Goal: Task Accomplishment & Management: Manage account settings

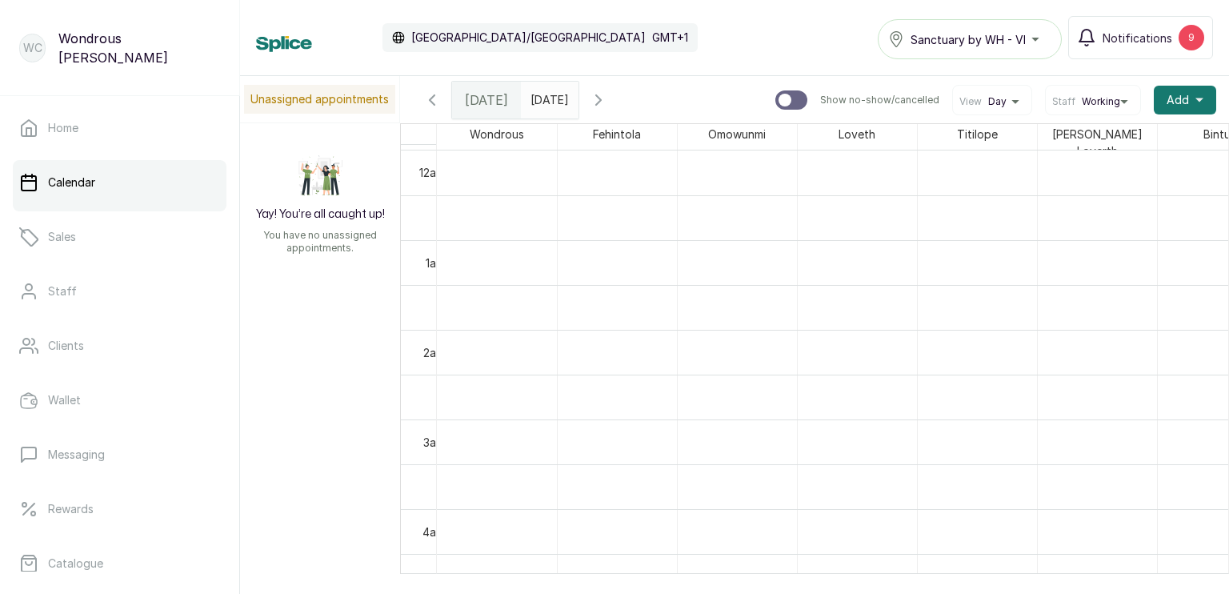
scroll to position [538, 0]
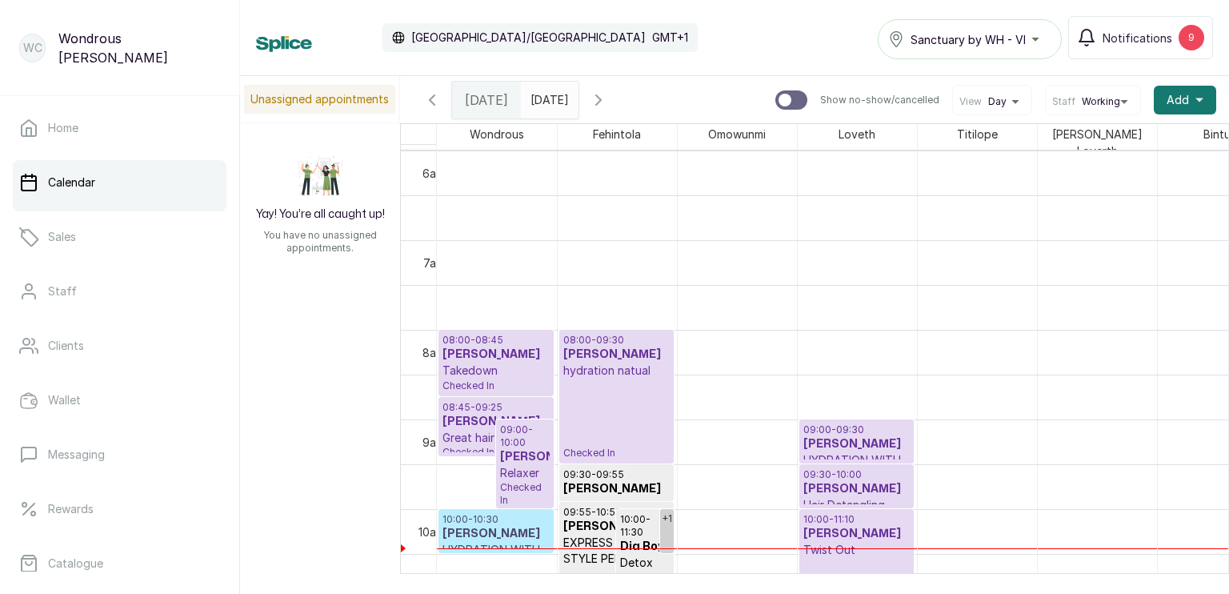
type input "dd/MM/yyyy"
click at [548, 94] on input "dd/MM/yyyy" at bounding box center [535, 95] width 26 height 27
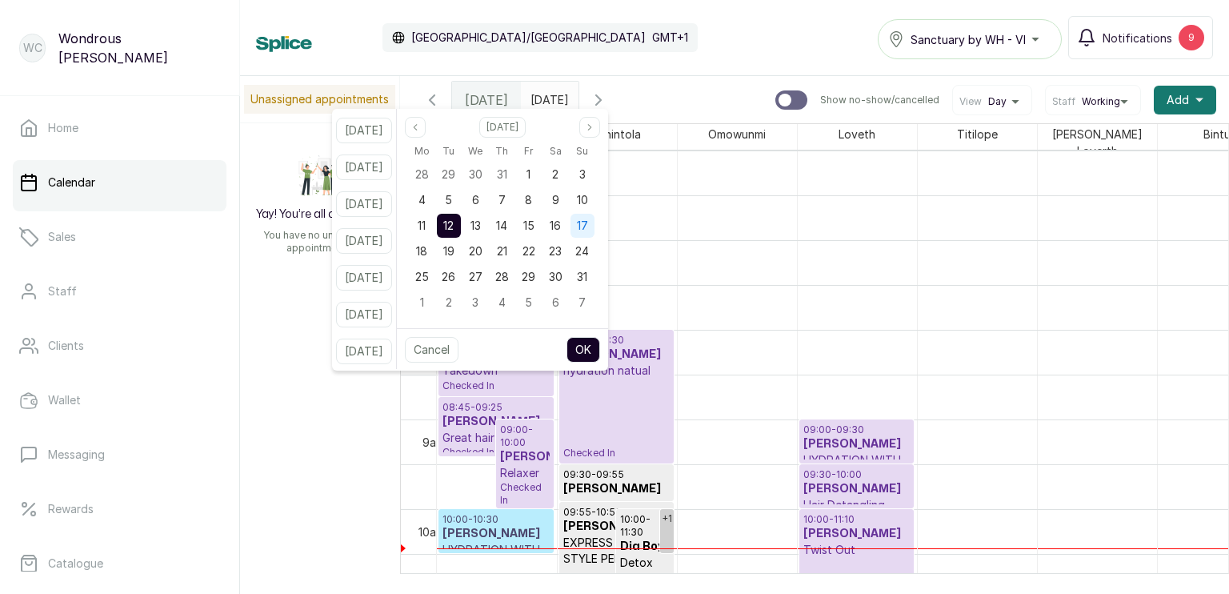
click at [594, 225] on div "17" at bounding box center [583, 226] width 24 height 24
click at [600, 347] on button "OK" at bounding box center [584, 350] width 34 height 26
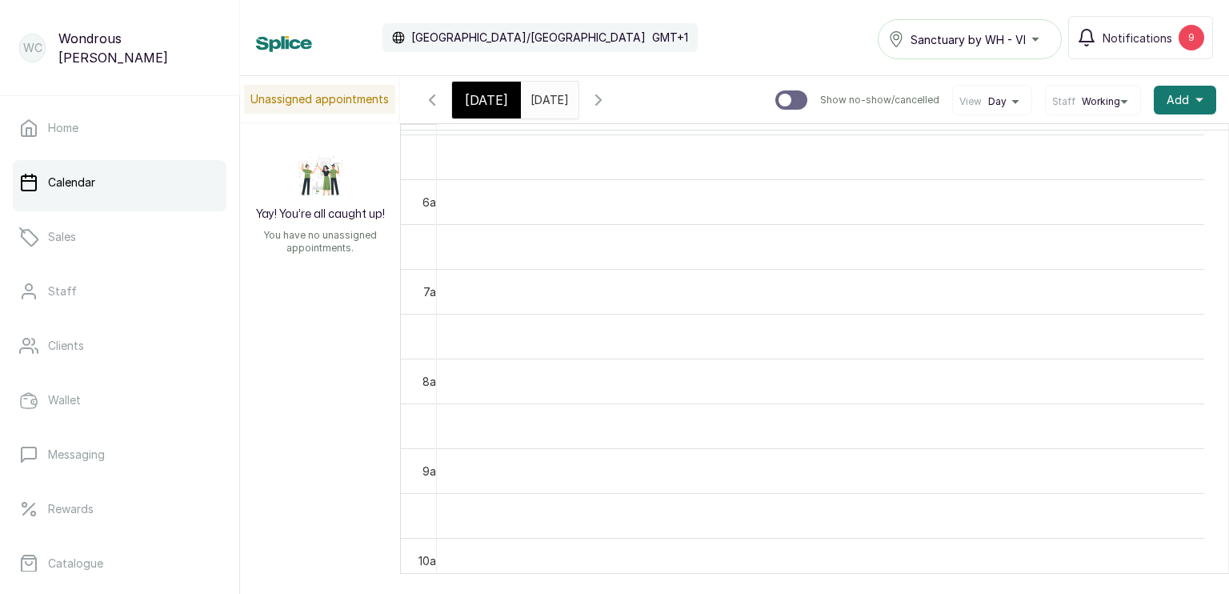
scroll to position [0, 0]
click at [548, 96] on input "[DATE]" at bounding box center [535, 95] width 26 height 27
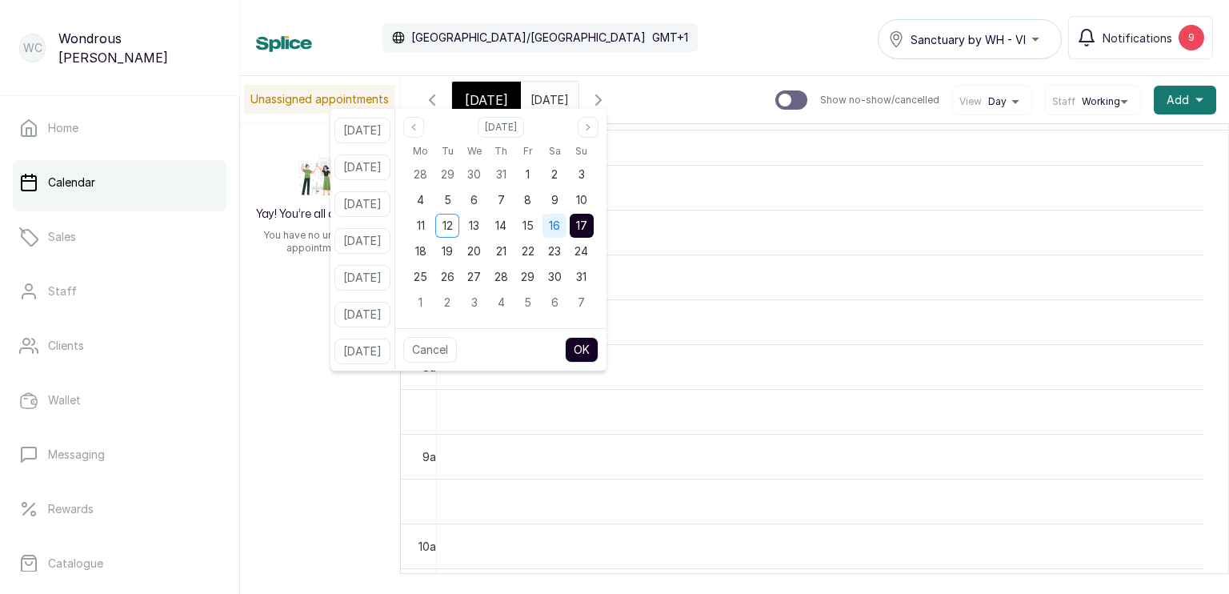
click at [560, 226] on span "16" at bounding box center [554, 226] width 11 height 14
click at [596, 347] on button "OK" at bounding box center [582, 350] width 34 height 26
type input "[DATE]"
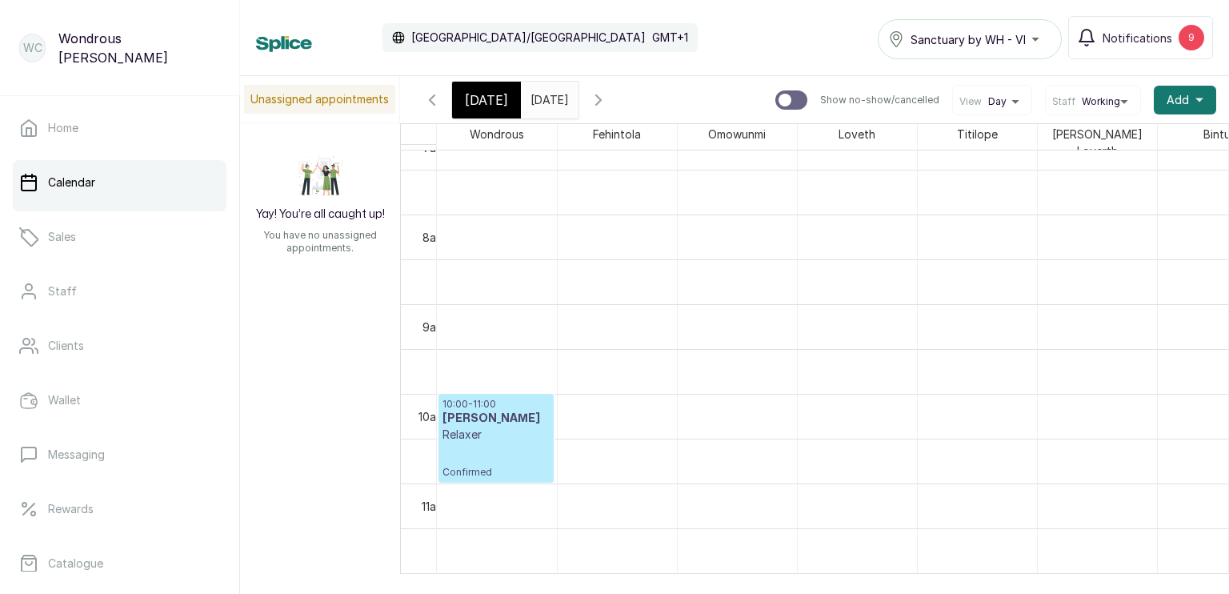
scroll to position [653, 0]
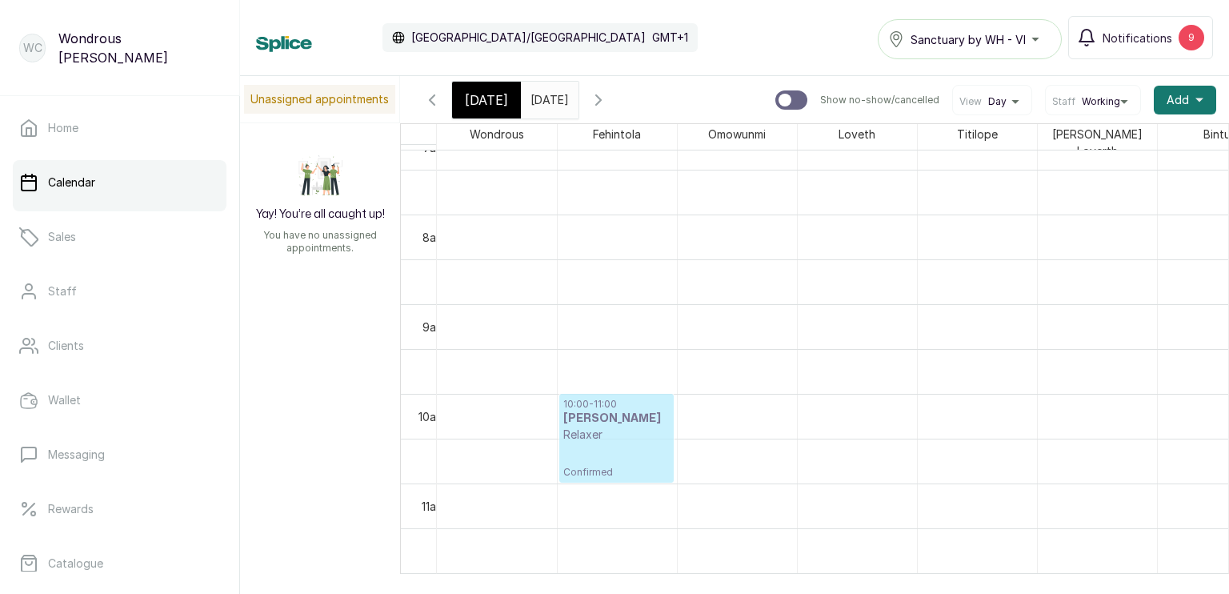
drag, startPoint x: 531, startPoint y: 416, endPoint x: 604, endPoint y: 415, distance: 73.7
click at [604, 415] on tr "10:00 - 11:00 [PERSON_NAME] Relaxer Confirmed 10:00 - 11:00 [PERSON_NAME] Relax…" at bounding box center [857, 573] width 840 height 2152
click at [604, 415] on h3 "[PERSON_NAME]" at bounding box center [617, 419] width 106 height 16
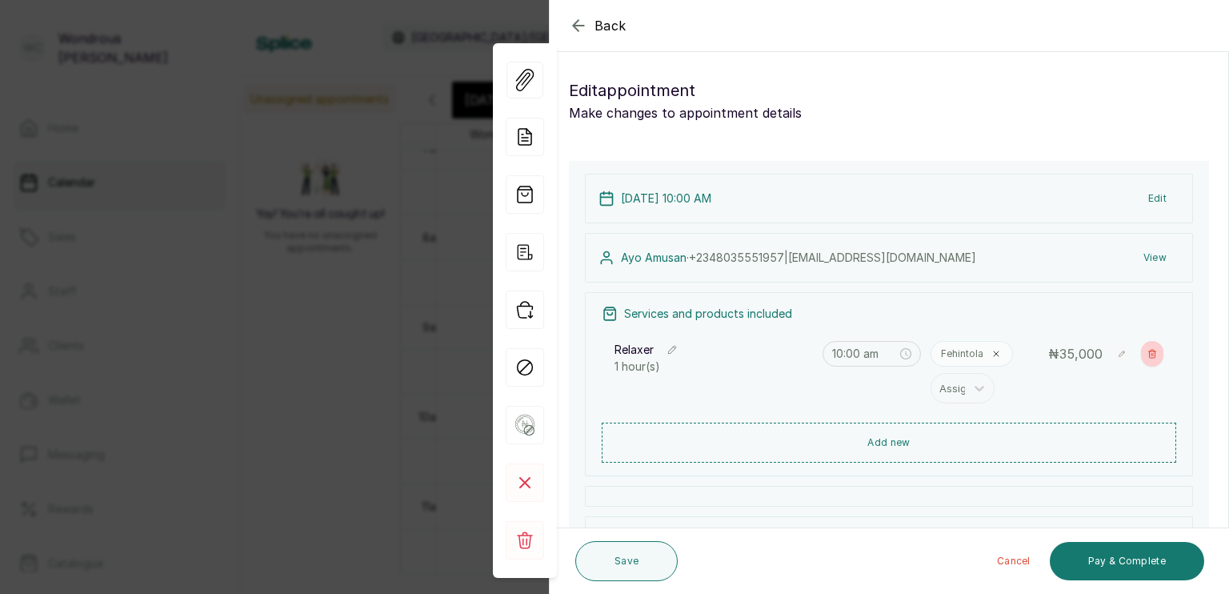
click at [1148, 351] on icon "button" at bounding box center [1153, 354] width 10 height 10
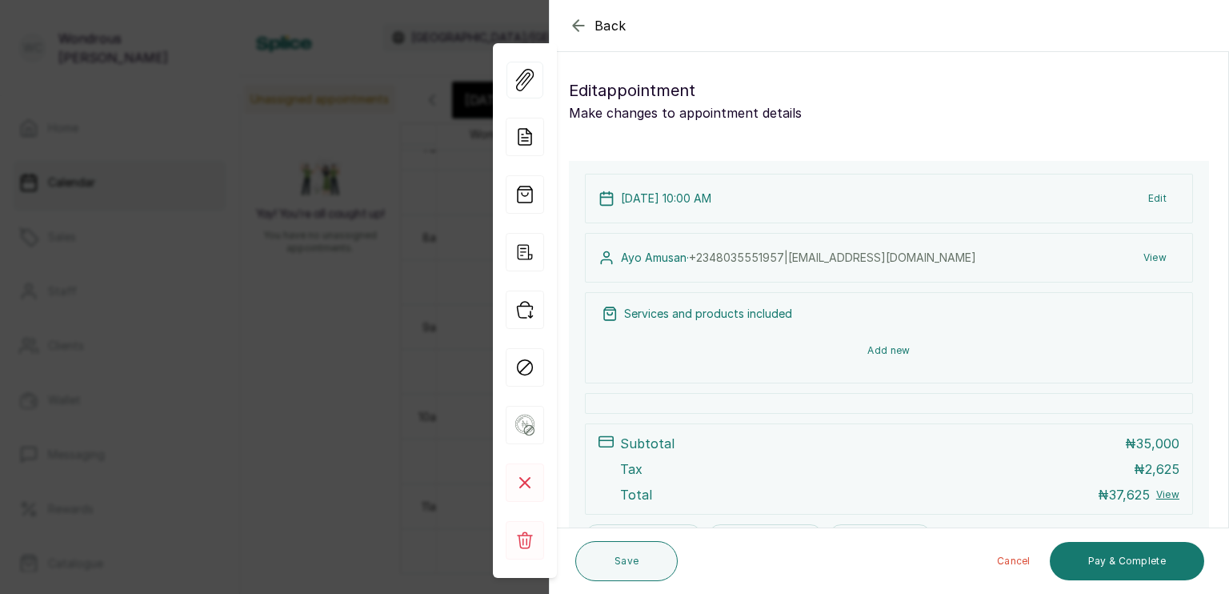
click at [880, 366] on button "Add new" at bounding box center [889, 350] width 575 height 38
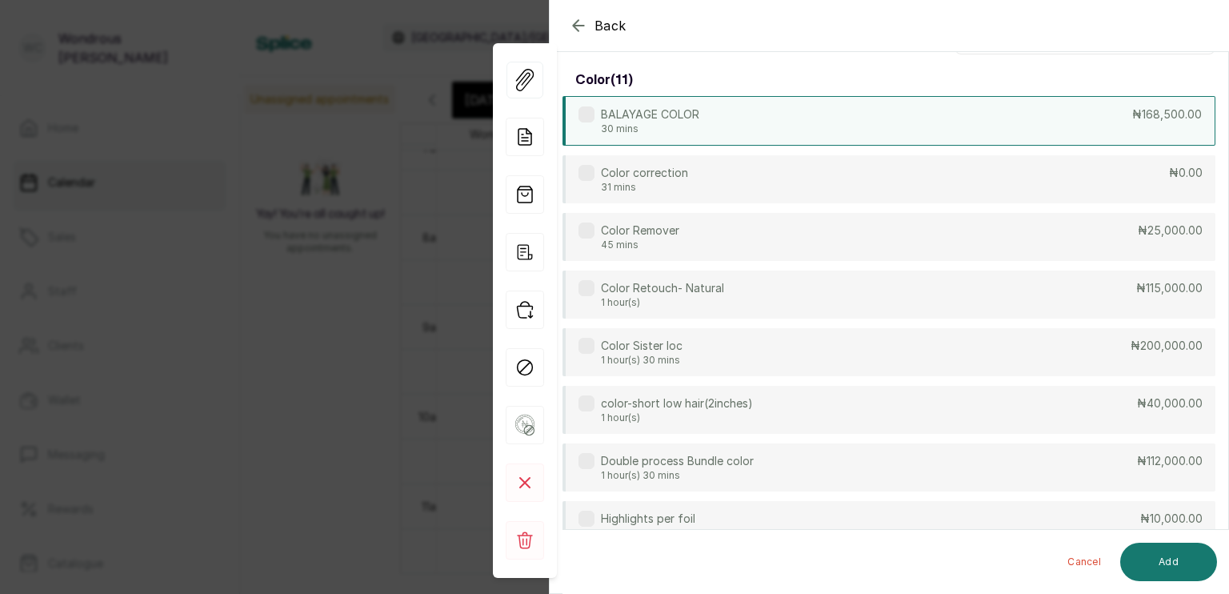
scroll to position [0, 0]
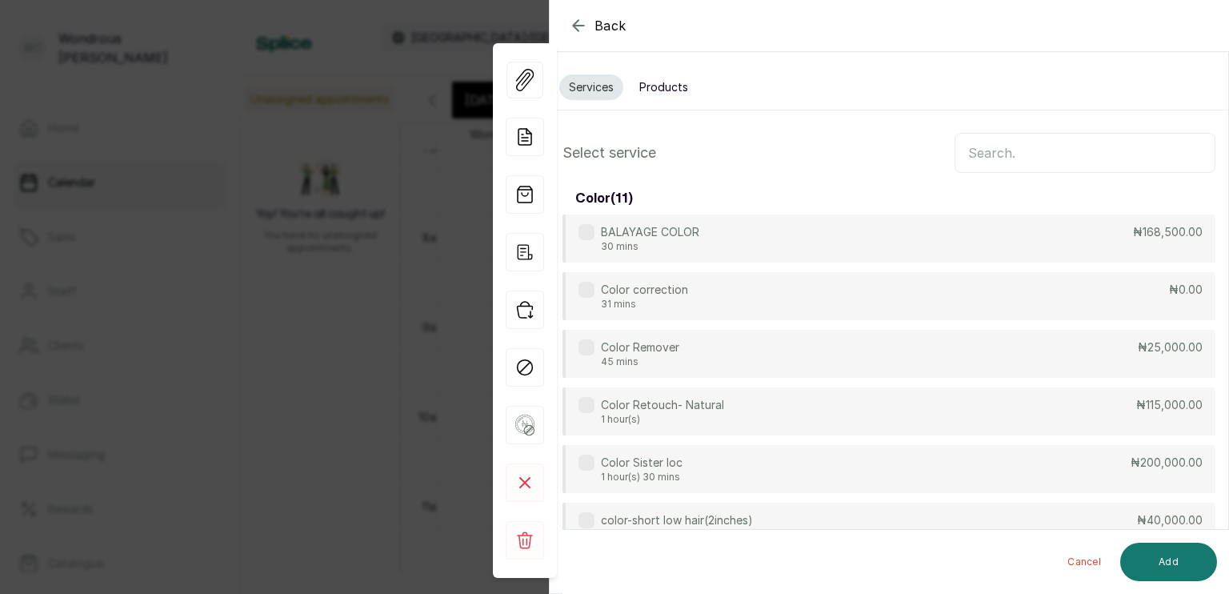
click at [573, 21] on icon "button" at bounding box center [578, 25] width 19 height 19
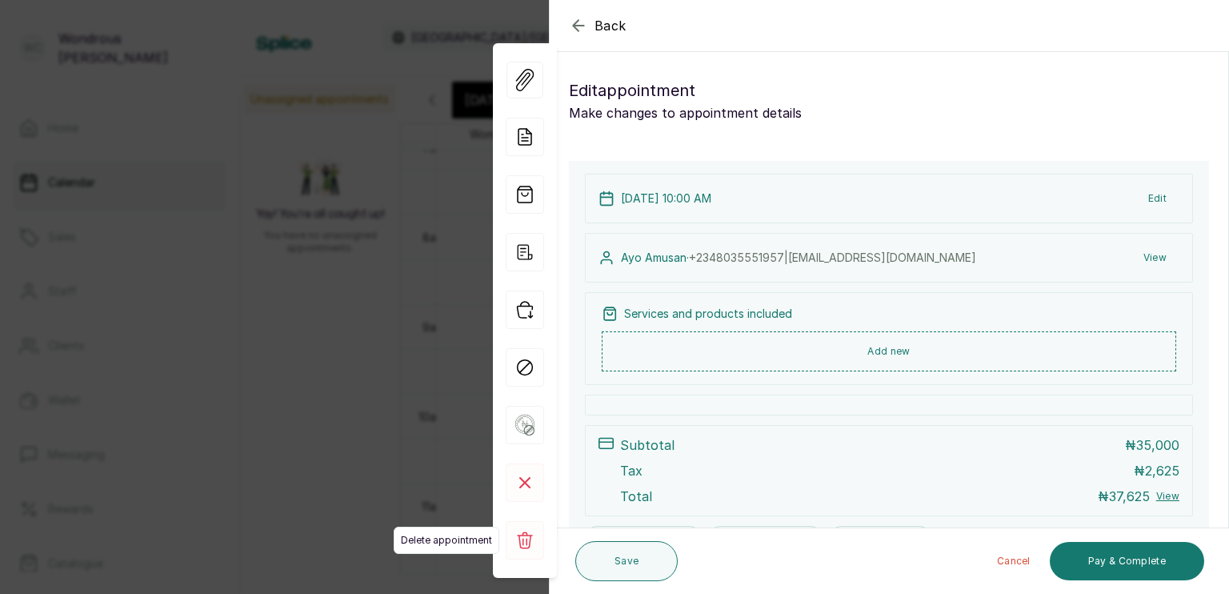
click at [522, 546] on rect at bounding box center [525, 540] width 38 height 38
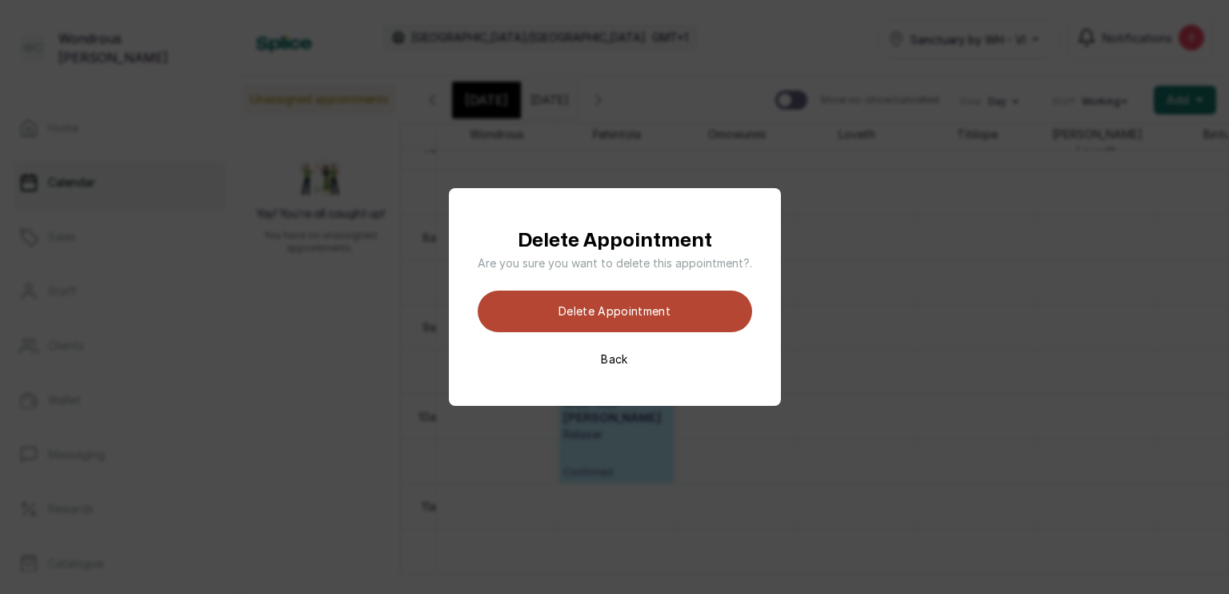
click at [610, 304] on button "Delete appointment" at bounding box center [615, 312] width 275 height 42
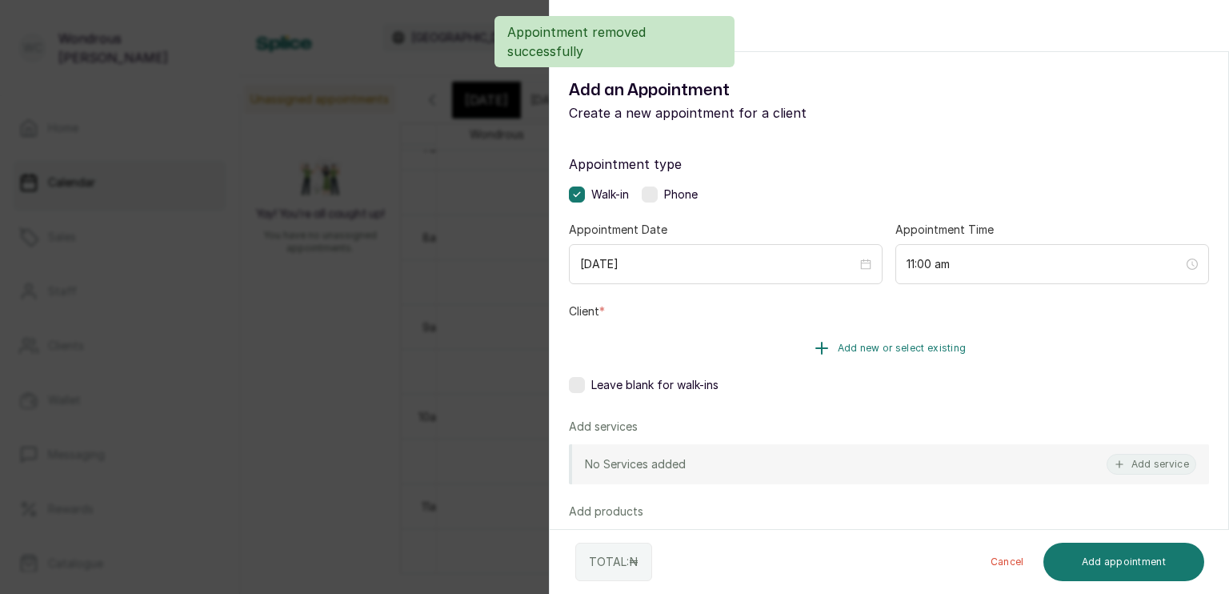
click at [768, 341] on button "Add new or select existing" at bounding box center [889, 348] width 640 height 45
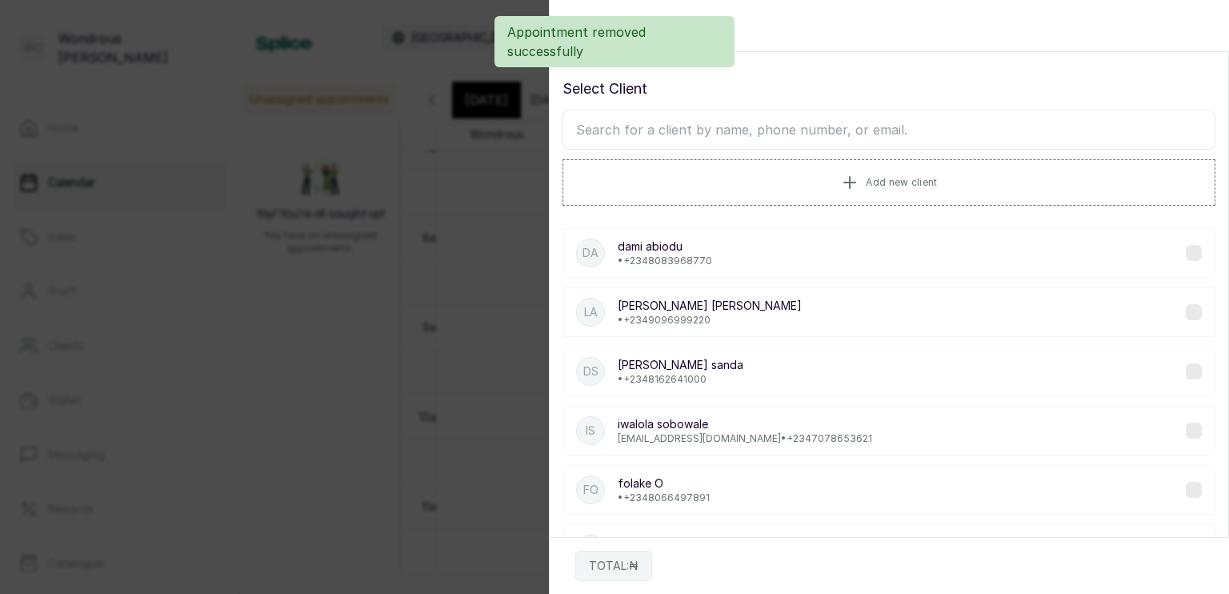
click at [752, 118] on input "text" at bounding box center [889, 130] width 653 height 40
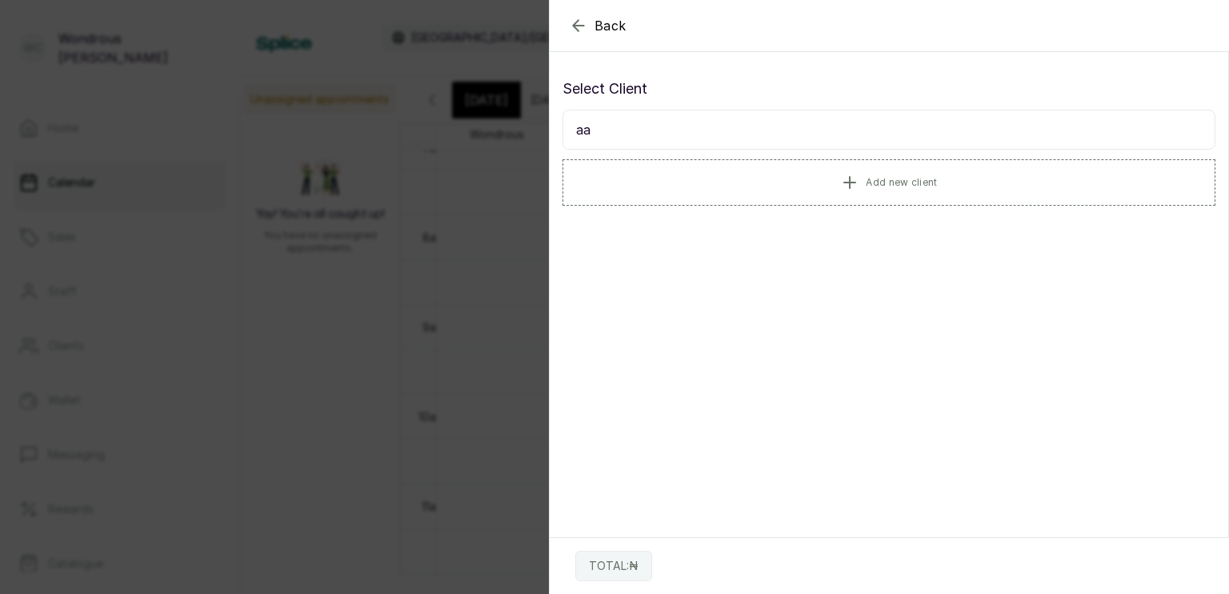
type input "a"
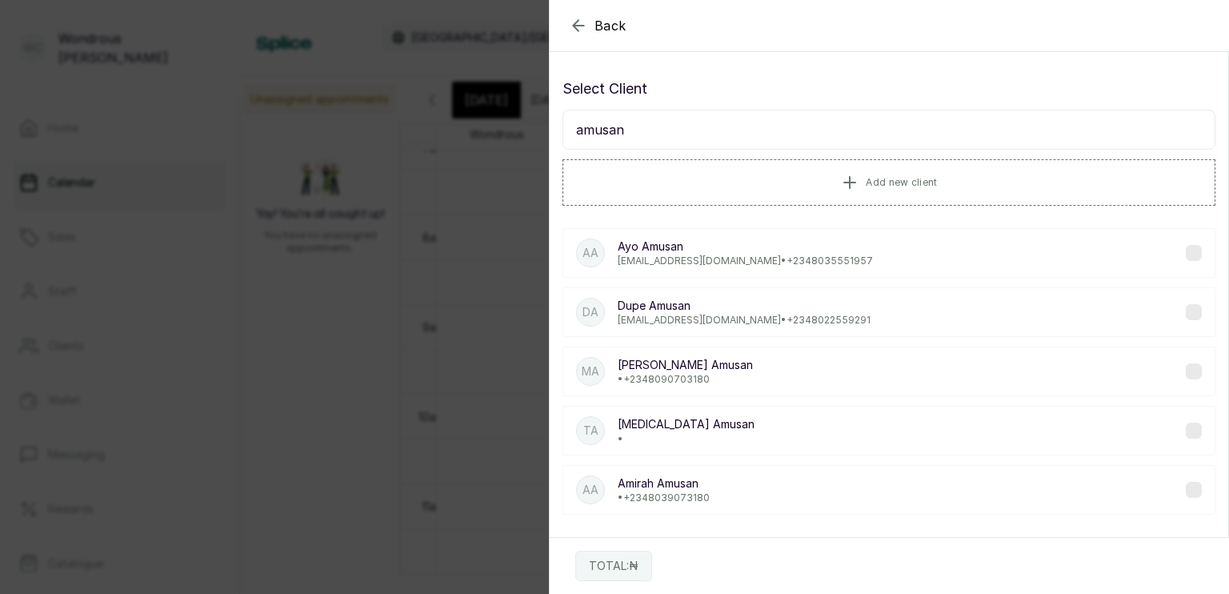
scroll to position [8, 0]
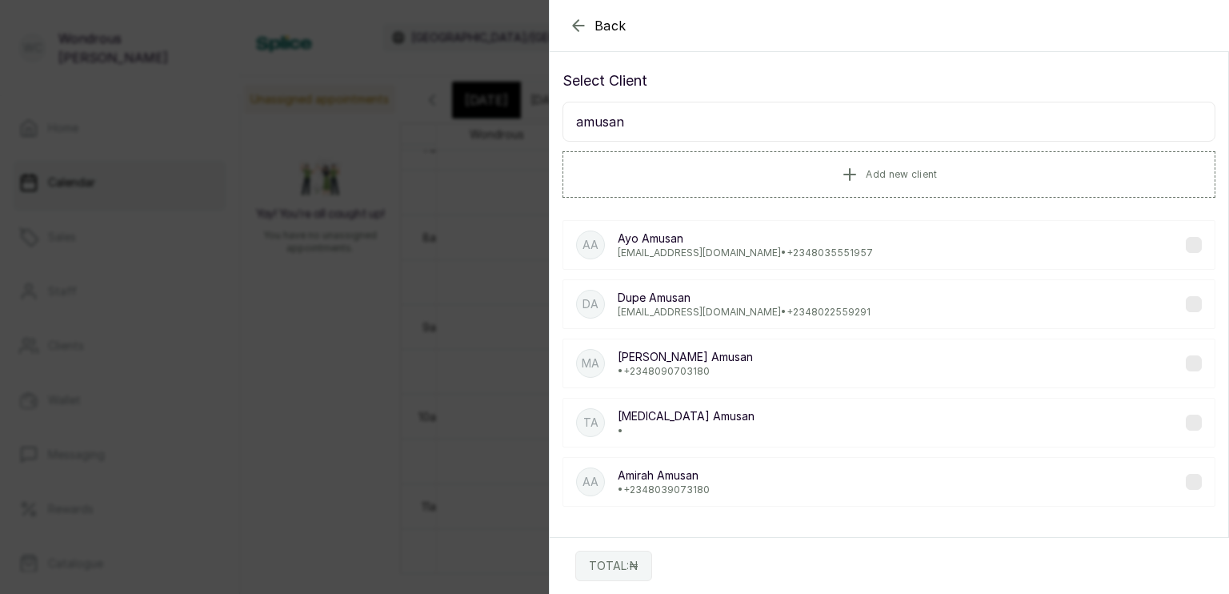
type input "amusan"
click at [746, 465] on div "AA [PERSON_NAME] • [PHONE_NUMBER]" at bounding box center [889, 482] width 653 height 50
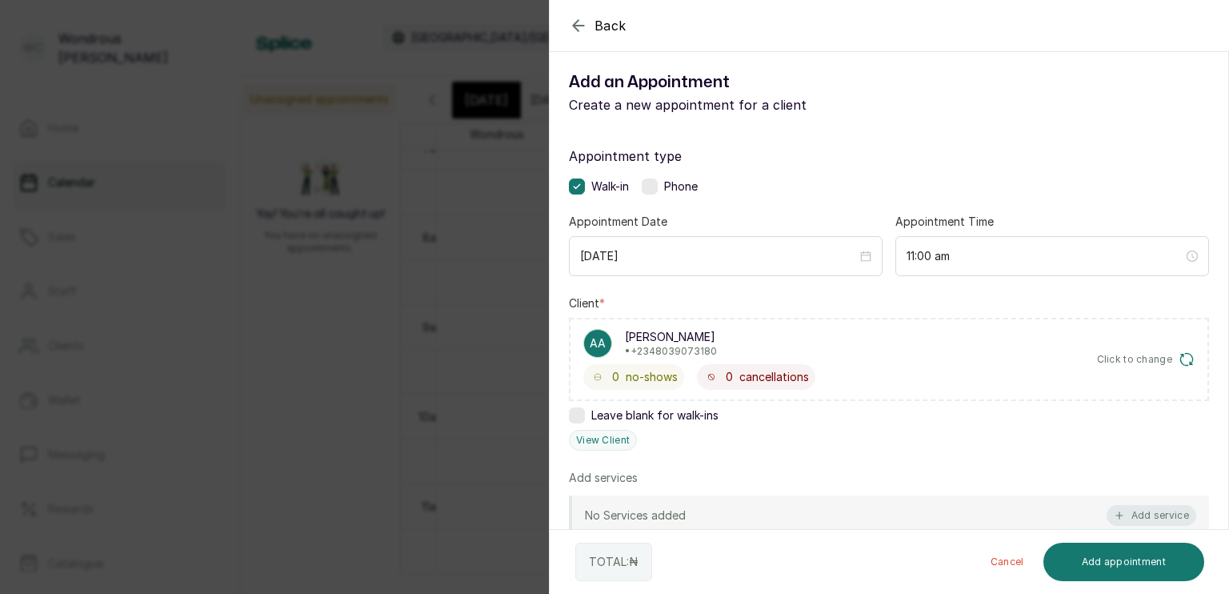
click at [1149, 511] on button "Add service" at bounding box center [1152, 515] width 90 height 21
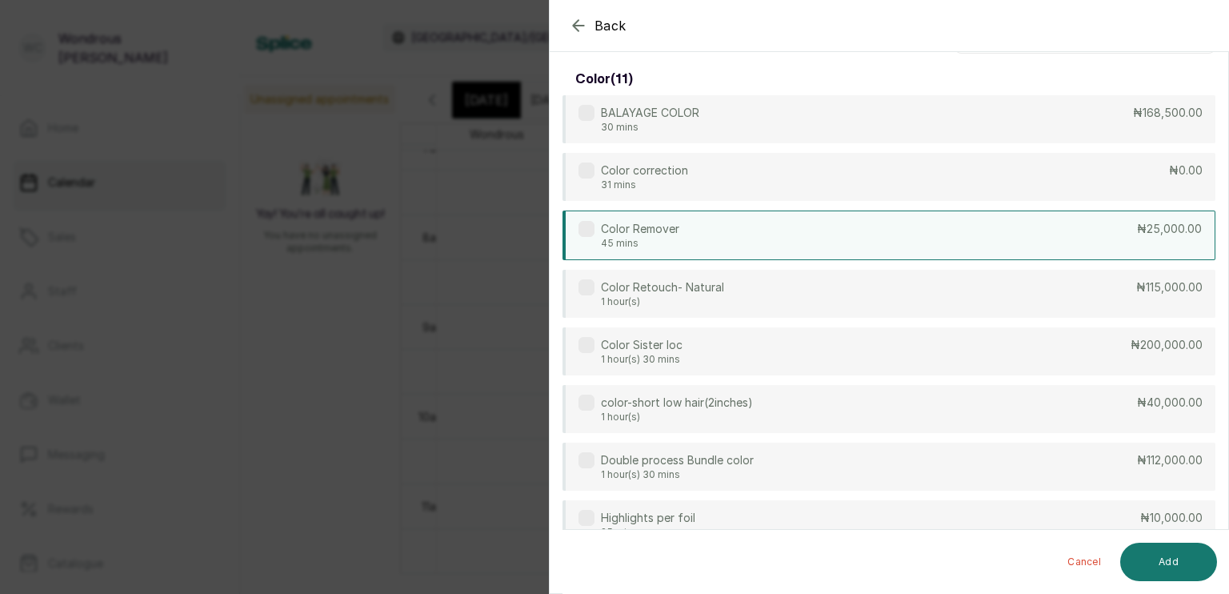
scroll to position [0, 0]
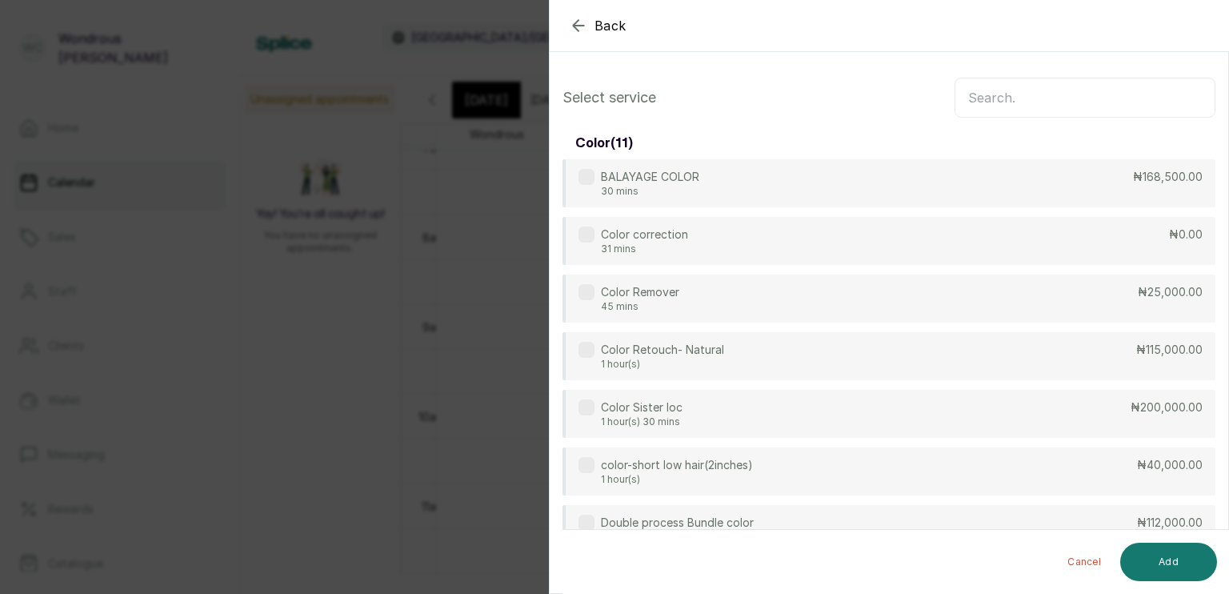
click at [1069, 99] on input "text" at bounding box center [1085, 98] width 261 height 40
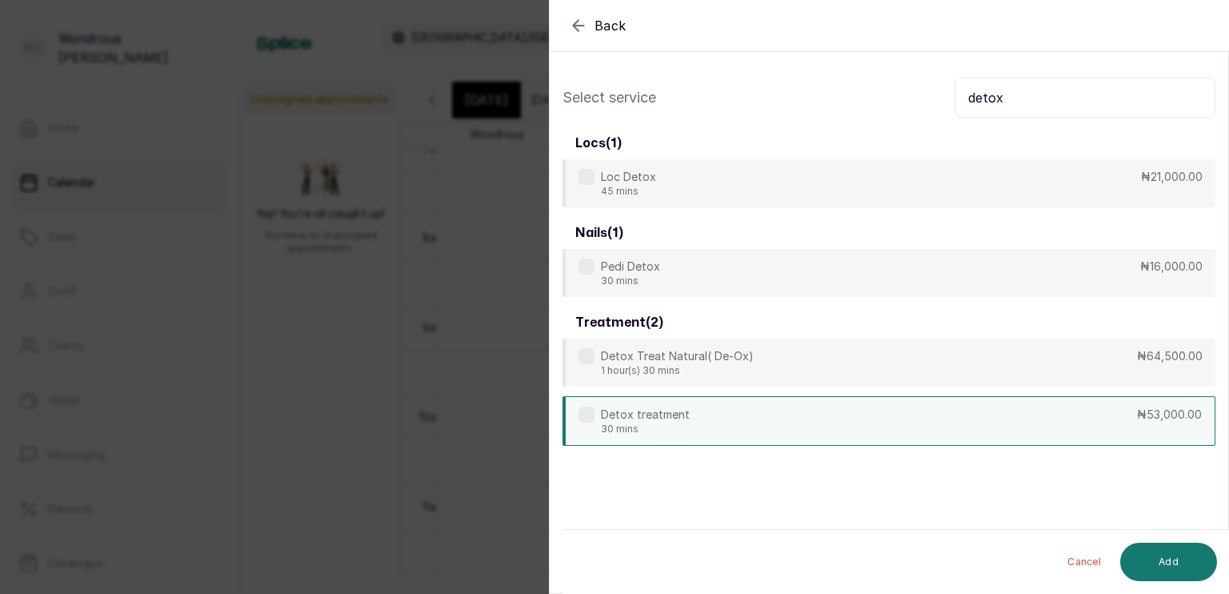
type input "detox"
click at [793, 411] on div "Detox treatment 30 mins ₦53,000.00" at bounding box center [889, 421] width 653 height 50
click at [1145, 553] on button "Add" at bounding box center [1169, 562] width 97 height 38
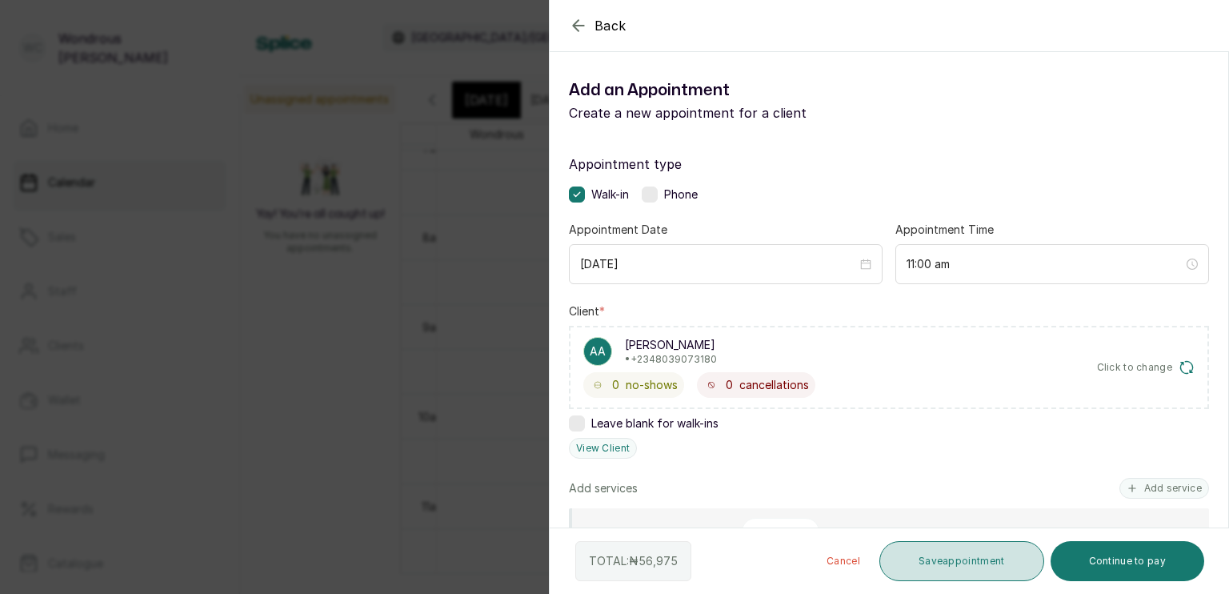
click at [890, 555] on button "Save appointment" at bounding box center [962, 561] width 165 height 40
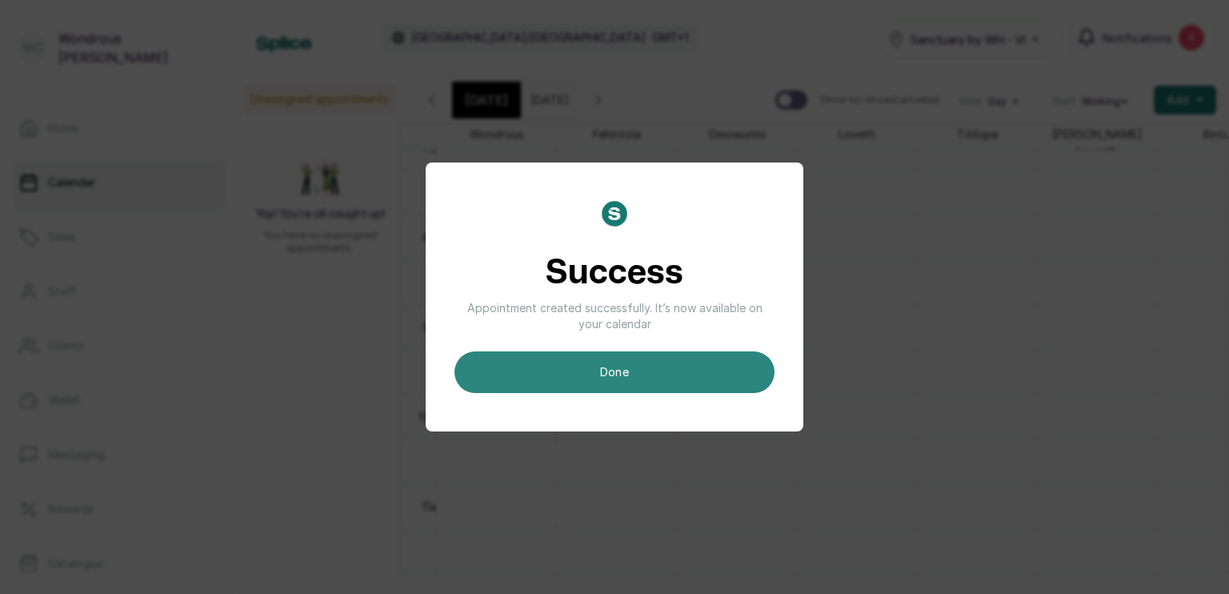
click at [669, 373] on button "done" at bounding box center [615, 372] width 320 height 42
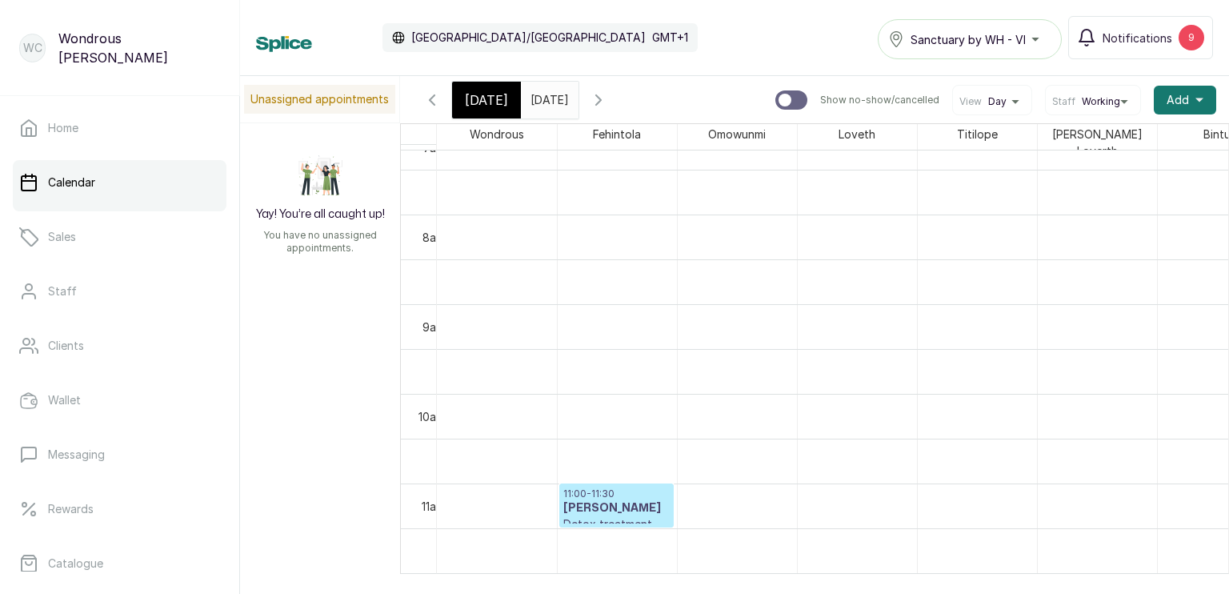
click at [548, 106] on input "[DATE]" at bounding box center [535, 95] width 26 height 27
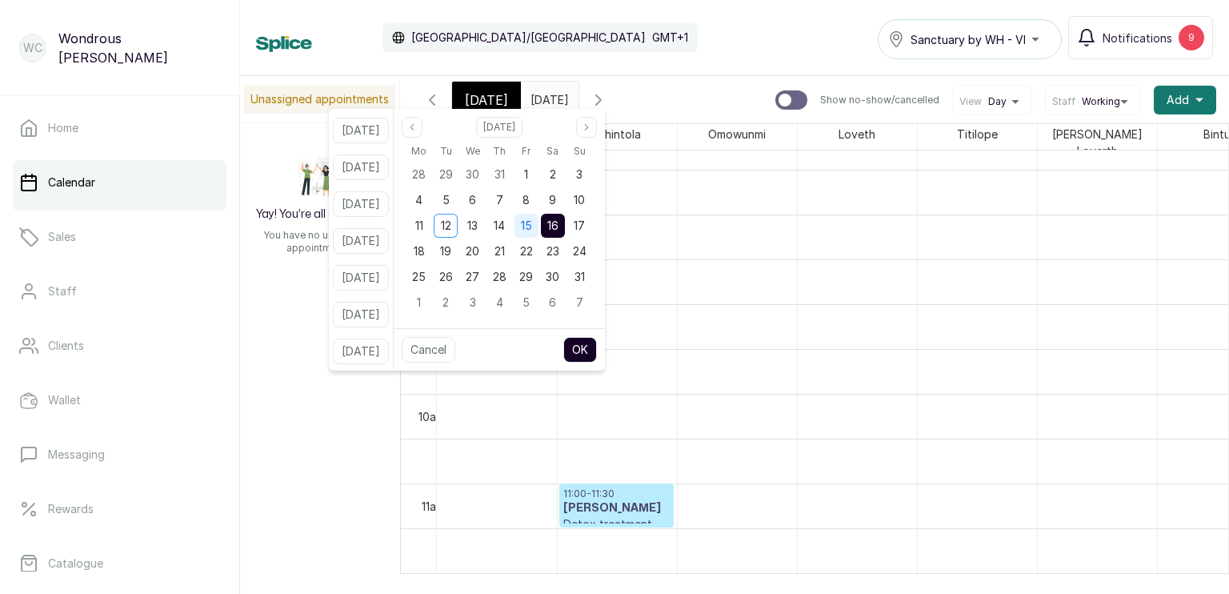
click at [532, 227] on span "15" at bounding box center [526, 226] width 11 height 14
click at [505, 229] on span "14" at bounding box center [499, 226] width 11 height 14
click at [597, 349] on button "OK" at bounding box center [581, 350] width 34 height 26
type input "[DATE]"
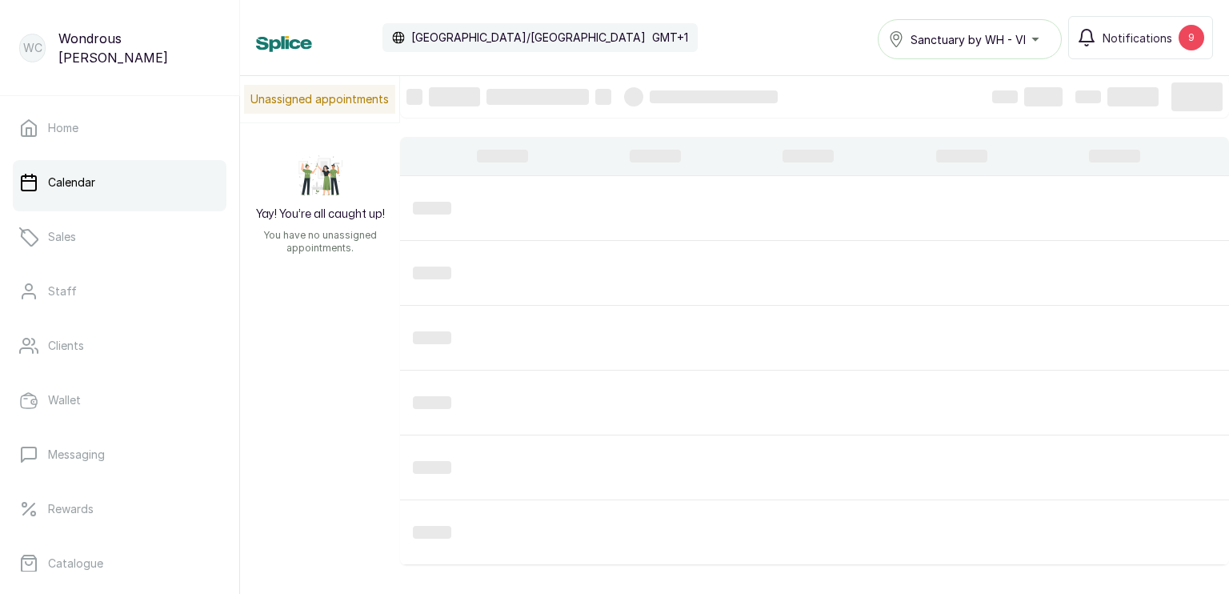
scroll to position [540, 0]
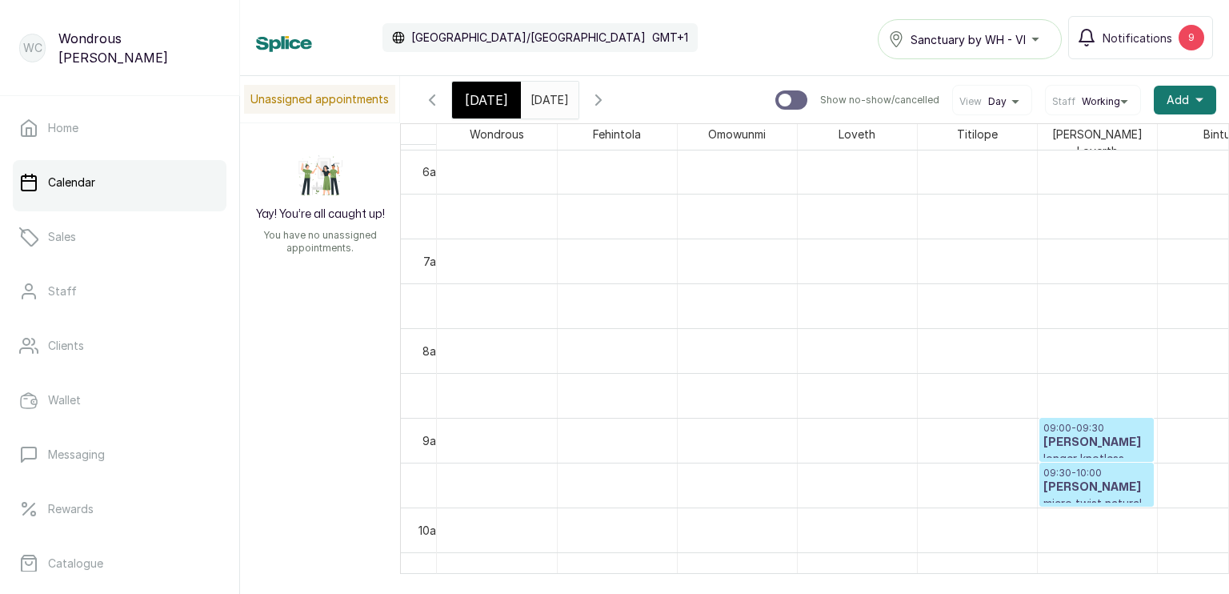
click at [492, 98] on span "[DATE]" at bounding box center [486, 99] width 43 height 19
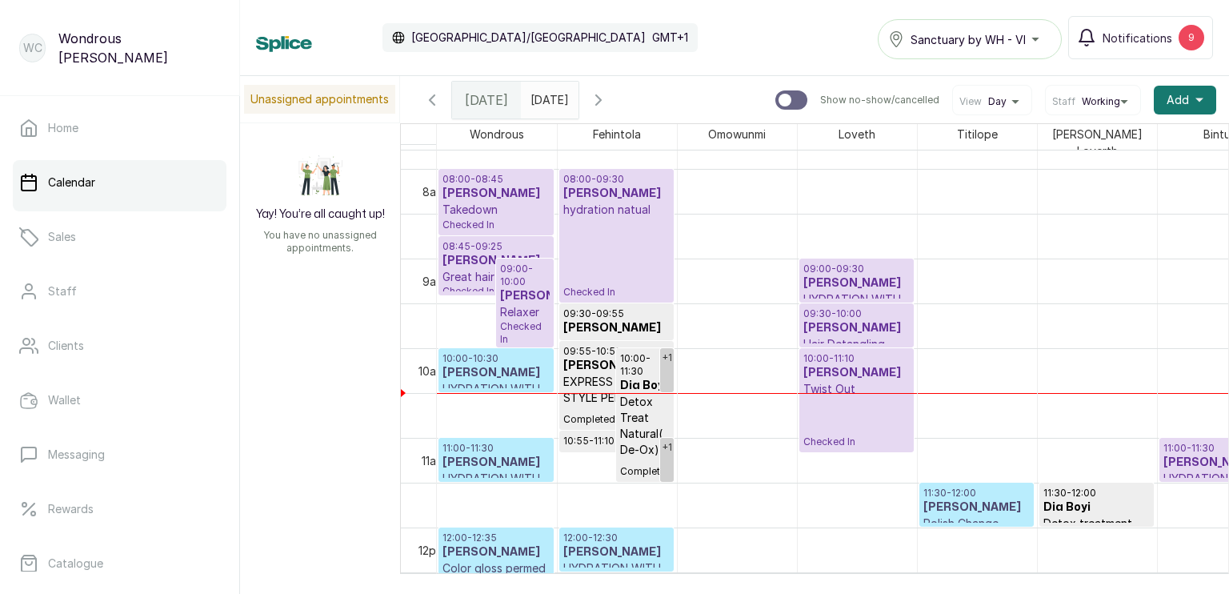
scroll to position [700, 0]
click at [510, 364] on h3 "[PERSON_NAME]" at bounding box center [496, 372] width 107 height 16
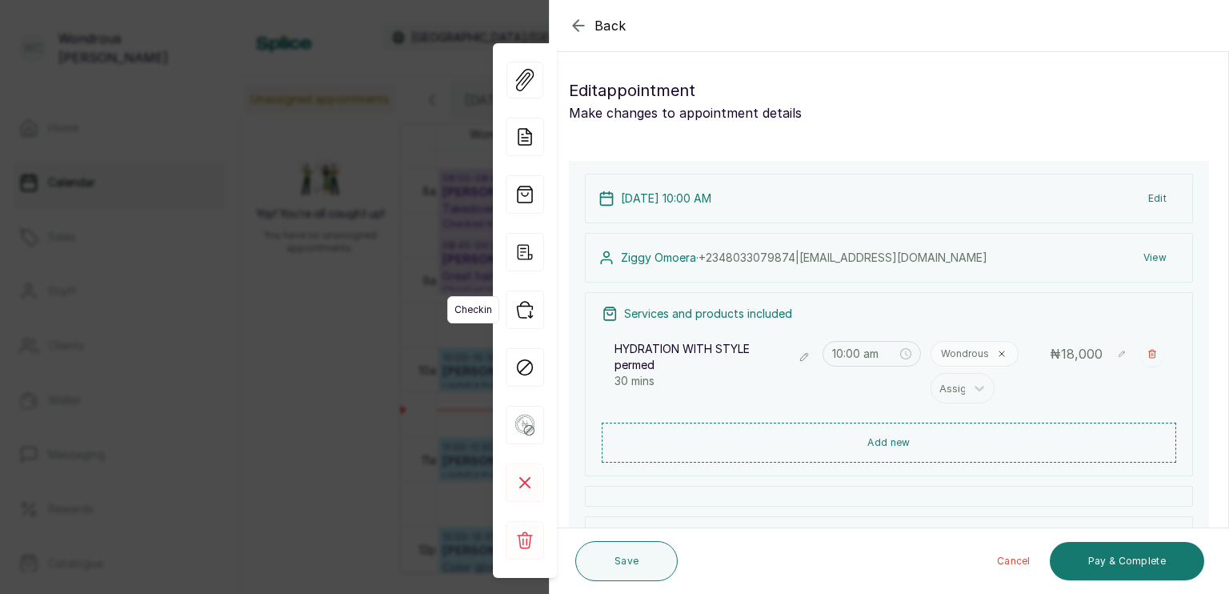
click at [533, 311] on icon "button" at bounding box center [525, 310] width 38 height 38
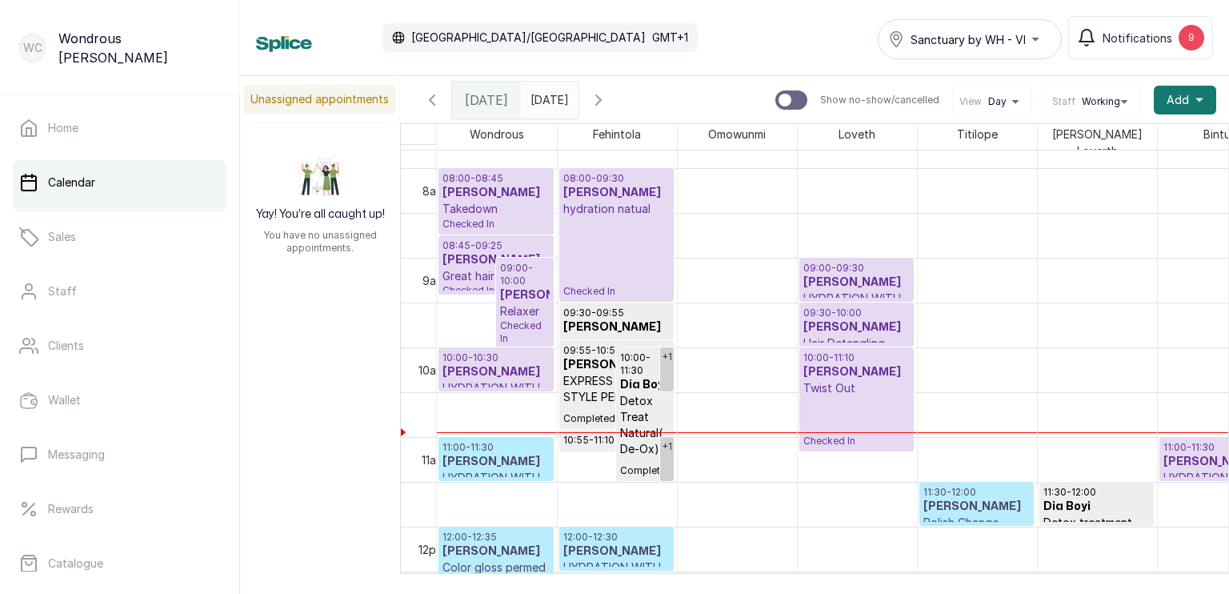
click at [548, 98] on input "[DATE]" at bounding box center [535, 95] width 26 height 27
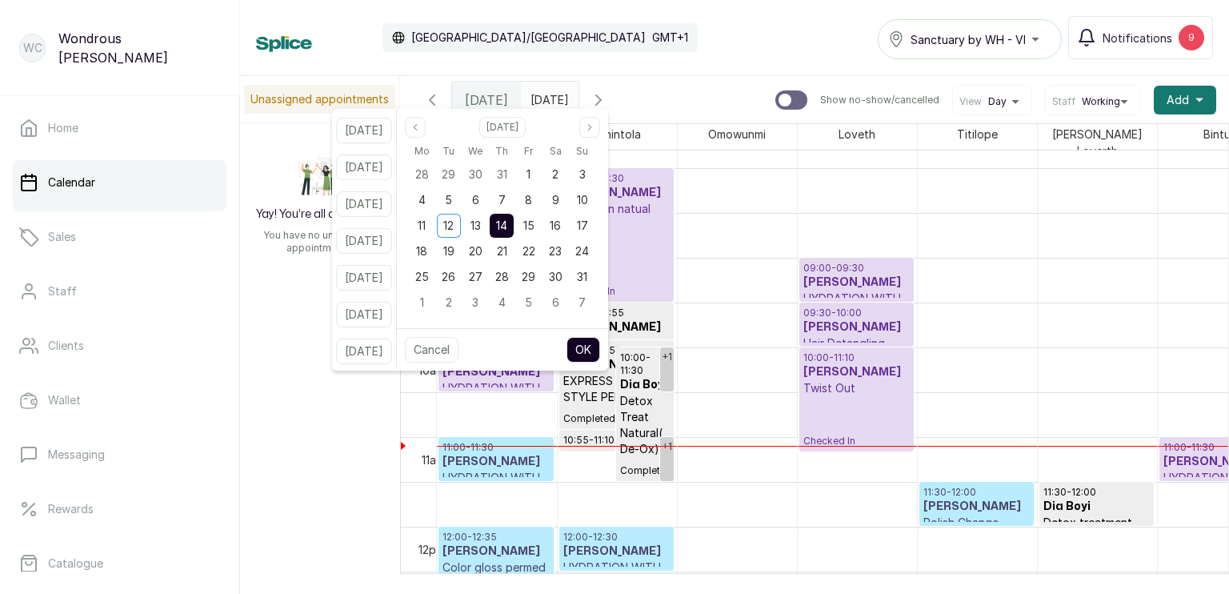
click at [600, 357] on button "OK" at bounding box center [584, 350] width 34 height 26
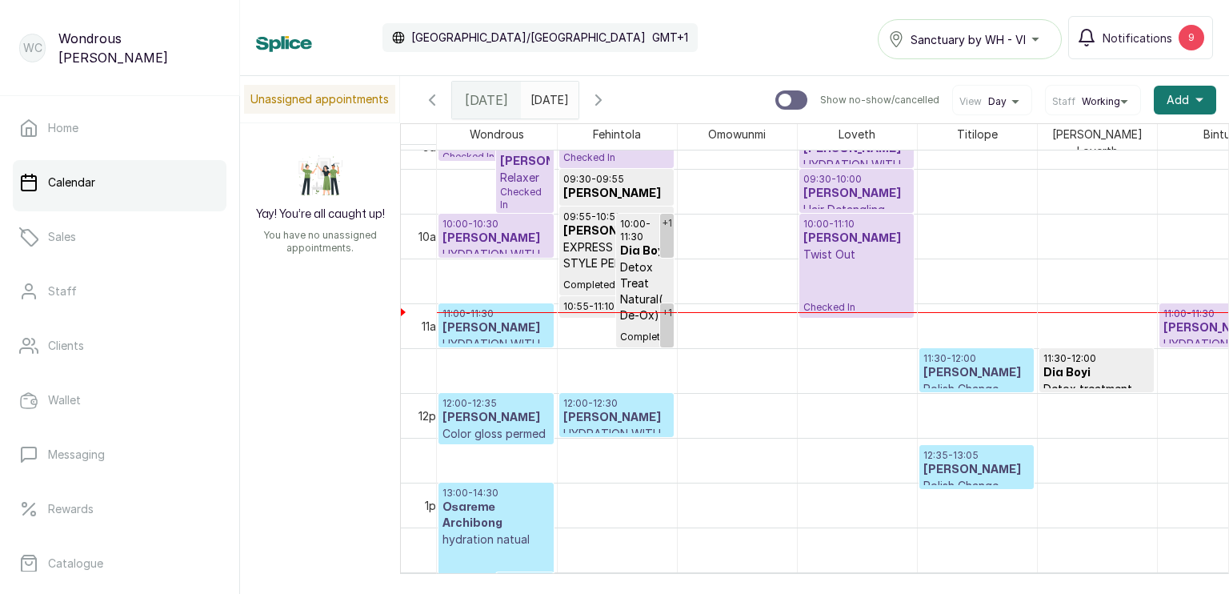
scroll to position [834, 0]
click at [605, 425] on p "HYDRATION WITH STYLE permed" at bounding box center [617, 441] width 106 height 32
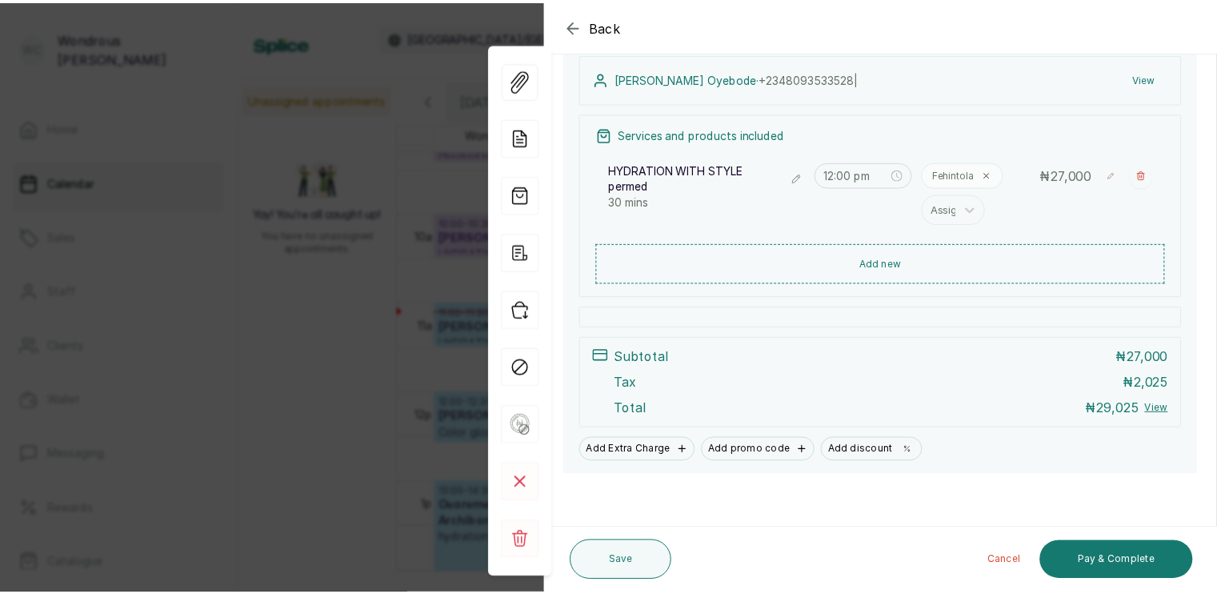
scroll to position [179, 0]
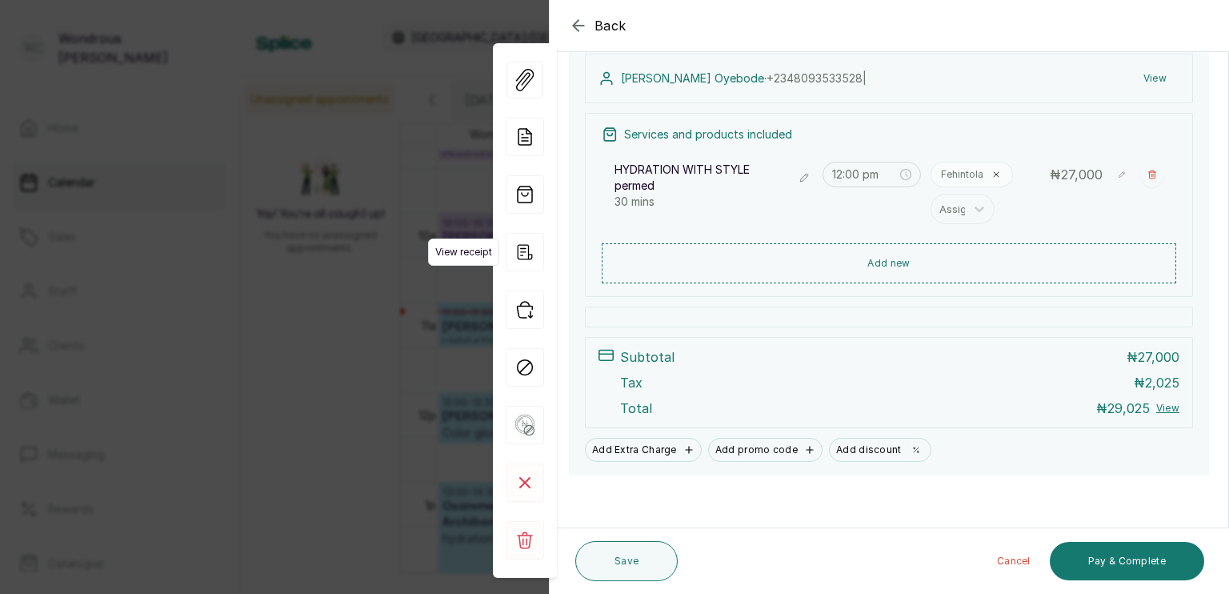
click at [512, 251] on icon "button" at bounding box center [525, 252] width 38 height 38
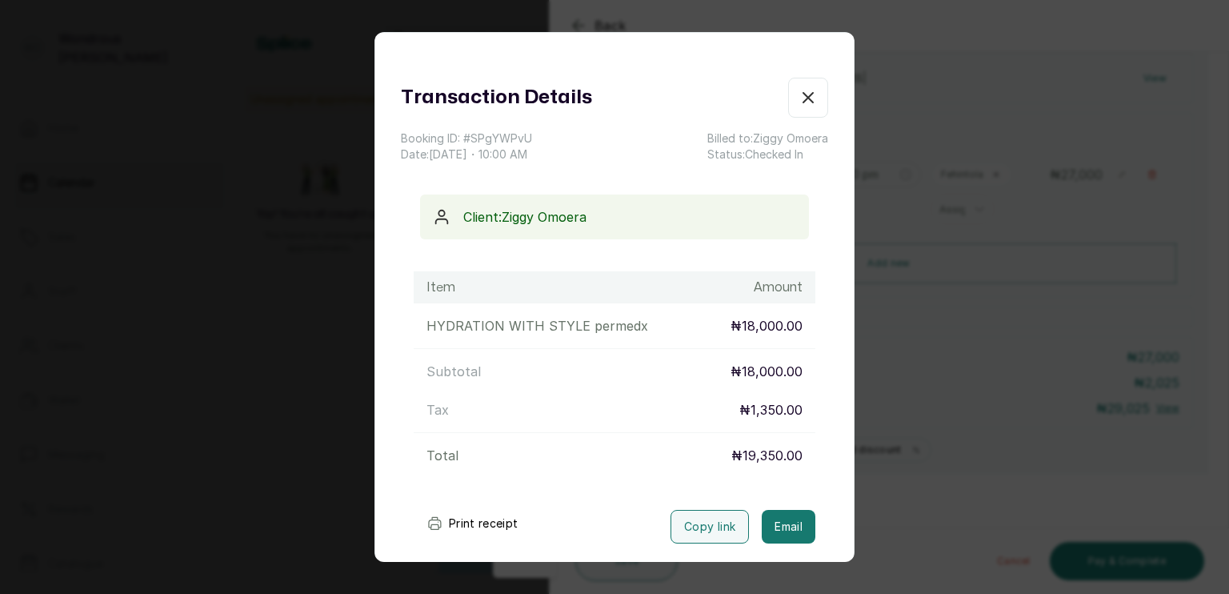
click at [441, 523] on icon "submit" at bounding box center [435, 522] width 12 height 10
click at [799, 101] on icon "button" at bounding box center [808, 97] width 19 height 19
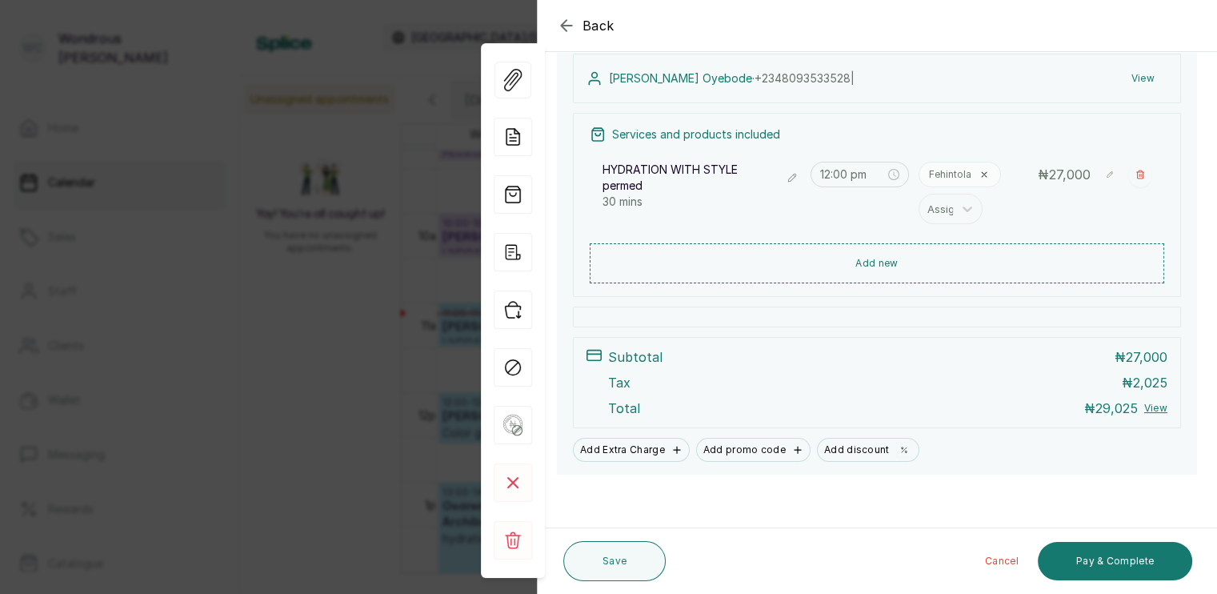
scroll to position [3, 0]
click at [616, 564] on button "Save" at bounding box center [615, 561] width 102 height 40
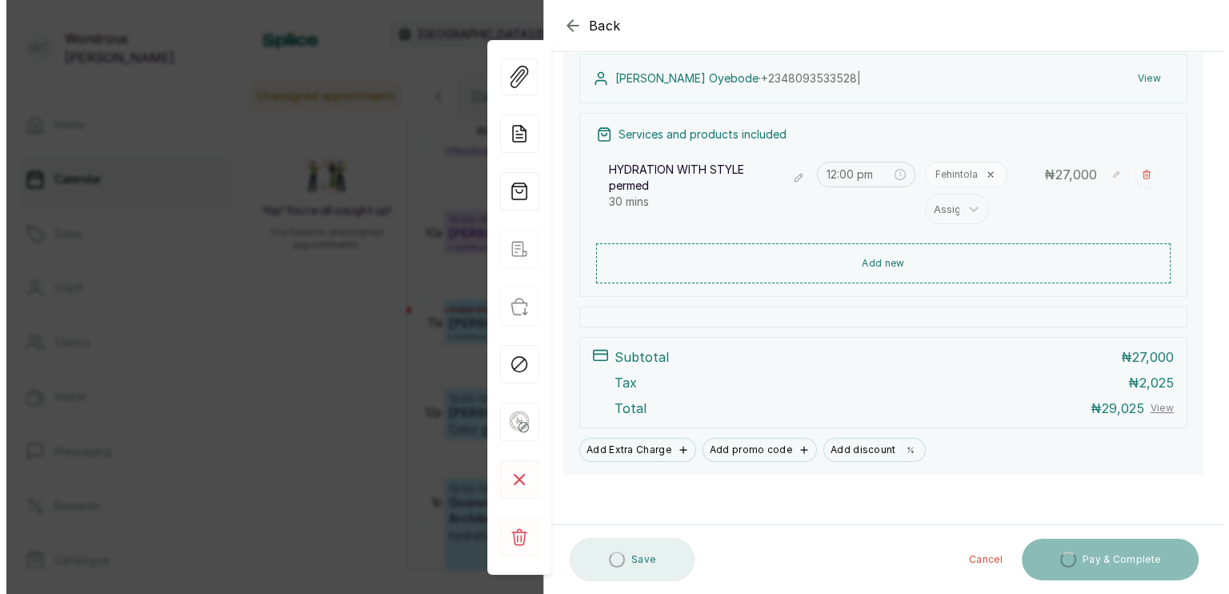
scroll to position [0, 0]
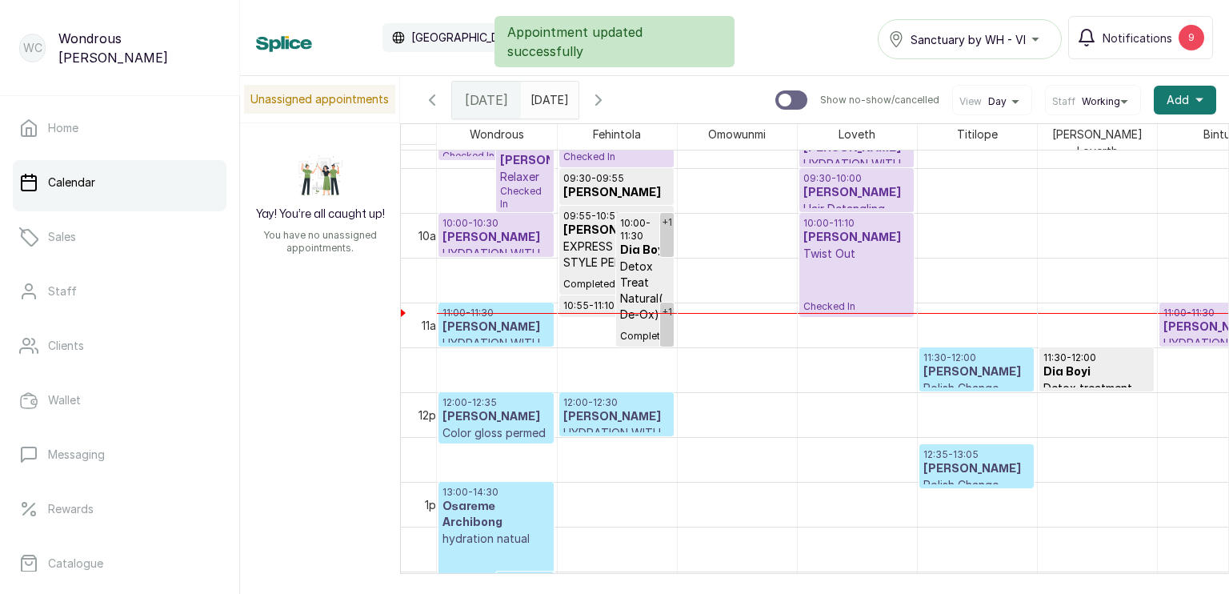
click at [631, 409] on h3 "[PERSON_NAME]" at bounding box center [617, 417] width 106 height 16
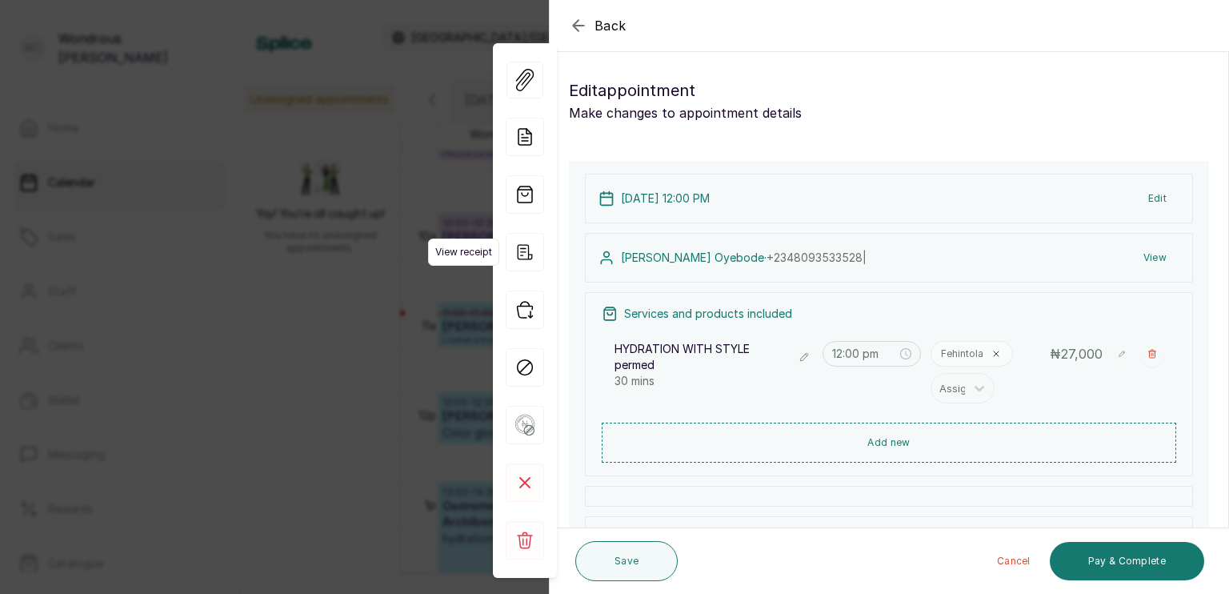
click at [522, 244] on icon "button" at bounding box center [525, 252] width 38 height 38
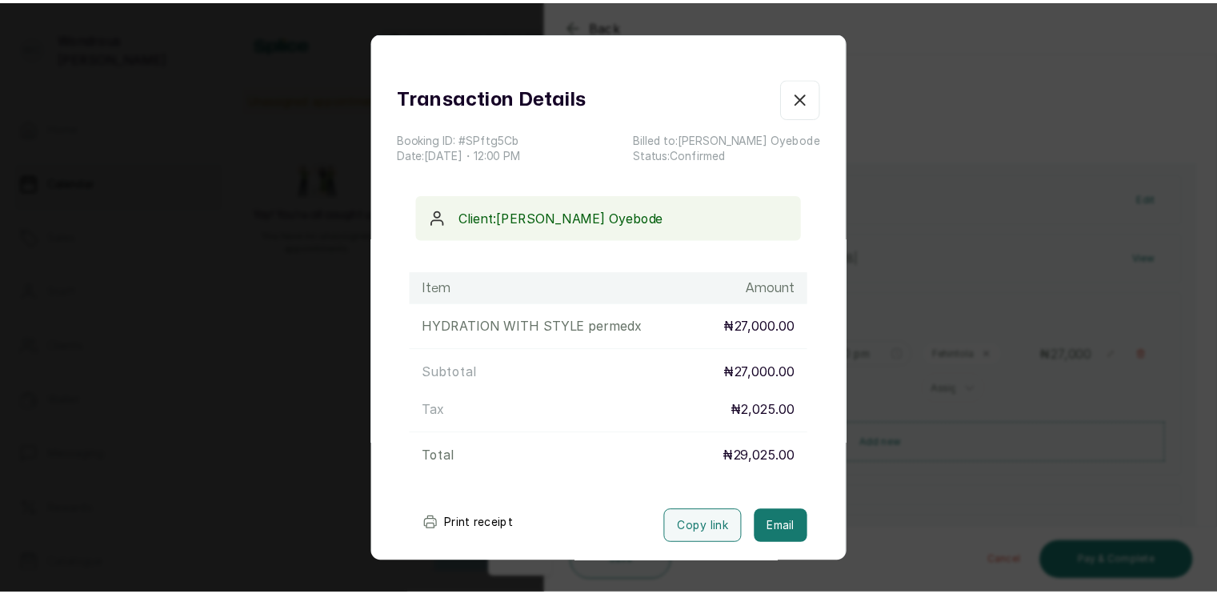
scroll to position [78, 0]
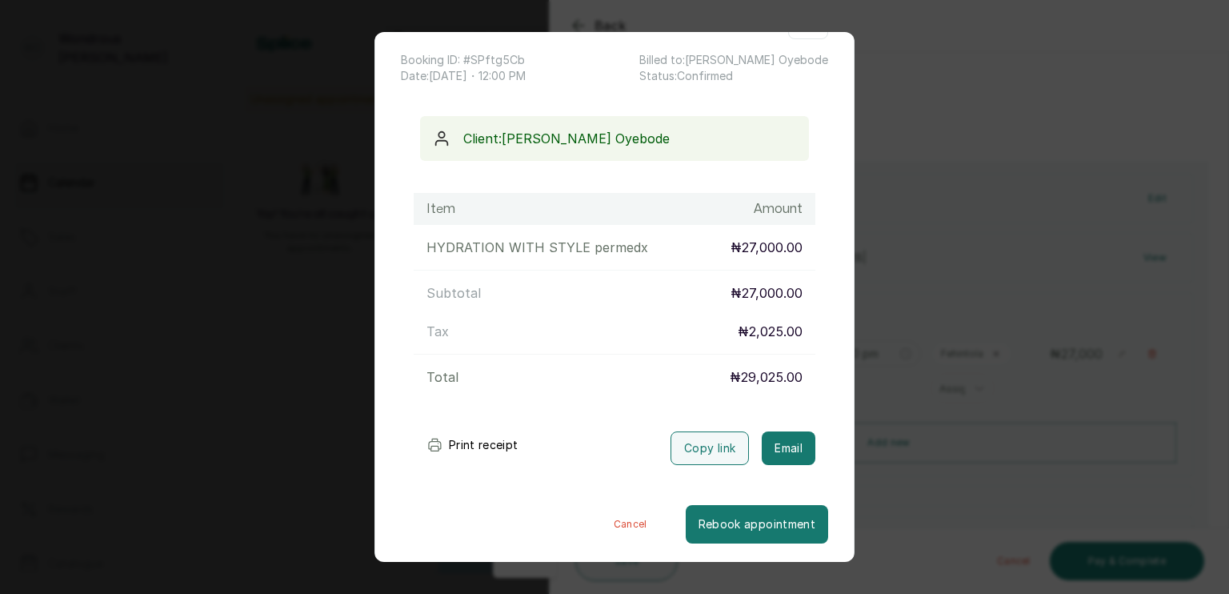
click at [459, 444] on button "Print receipt" at bounding box center [473, 445] width 118 height 32
click at [1015, 306] on div "Transaction Details Booking ID: # SPftg5Cb Date: [DATE] ・ 12:00 PM Billed to: […" at bounding box center [614, 297] width 1229 height 594
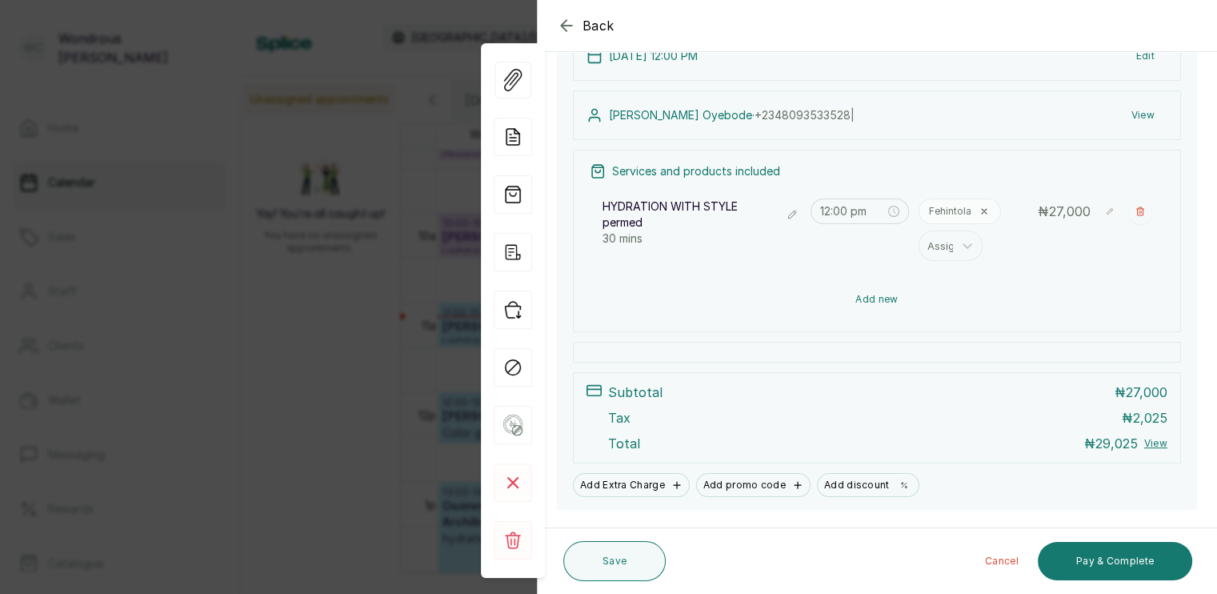
scroll to position [144, 0]
click at [1099, 553] on button "Pay & Complete" at bounding box center [1115, 561] width 154 height 38
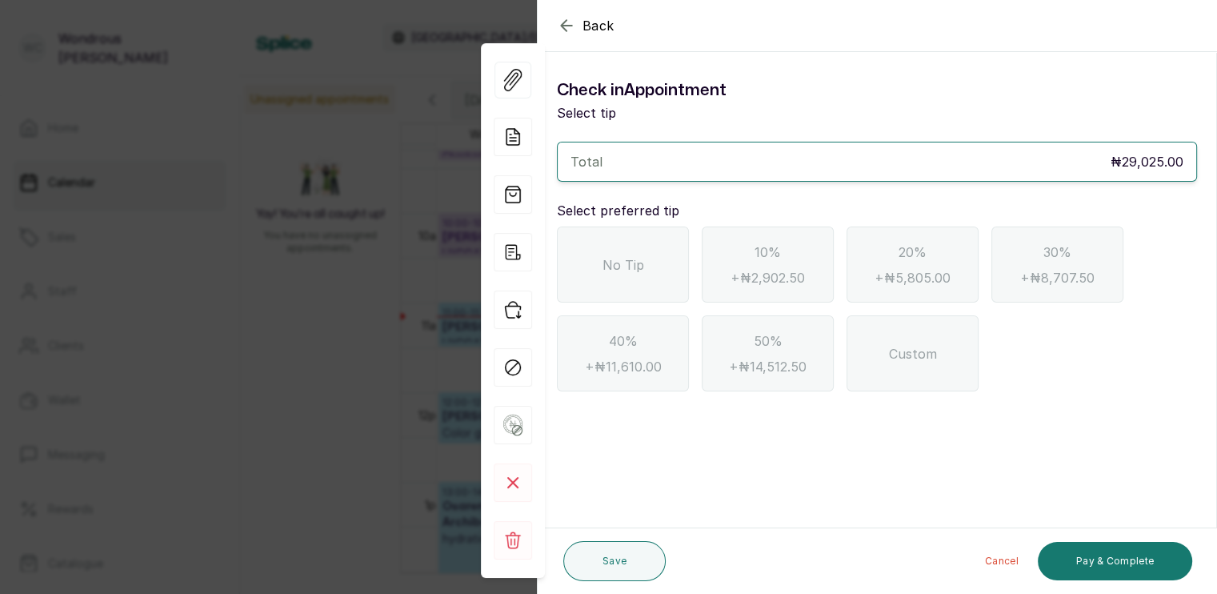
click at [652, 255] on div "No Tip" at bounding box center [623, 265] width 132 height 76
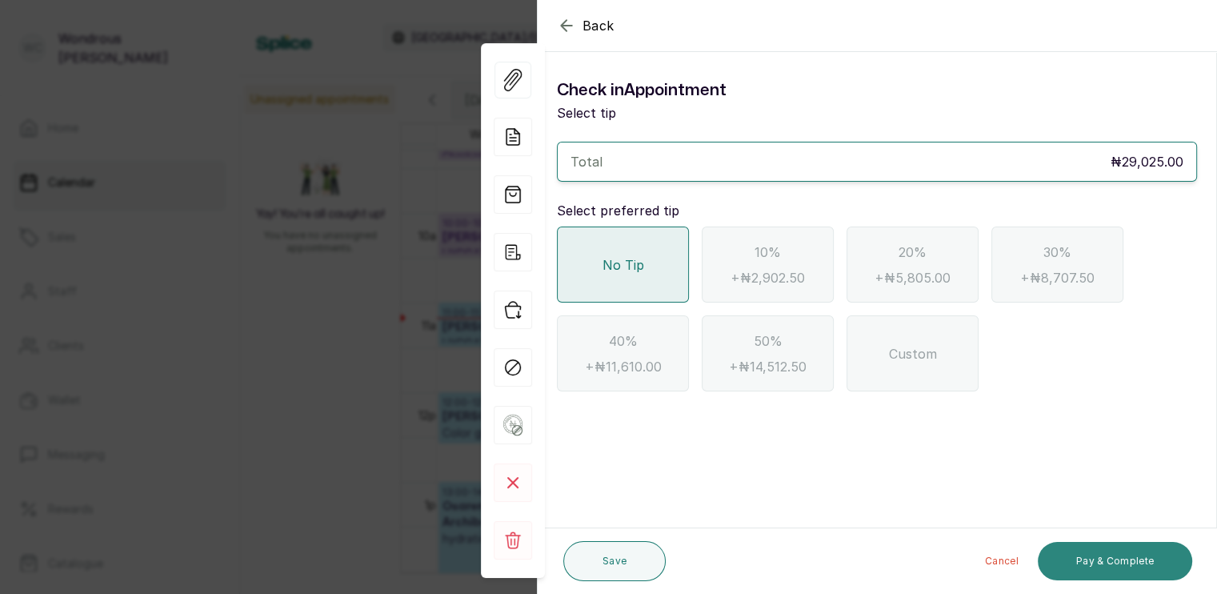
click at [1103, 563] on button "Pay & Complete" at bounding box center [1115, 561] width 154 height 38
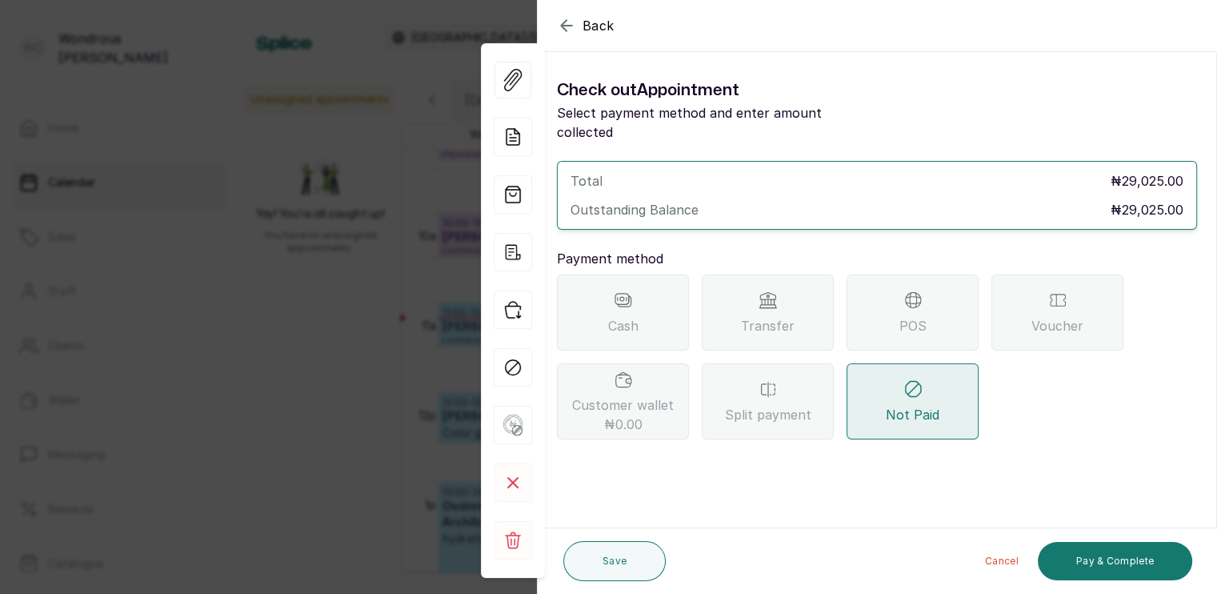
click at [808, 295] on div "Transfer" at bounding box center [768, 313] width 132 height 76
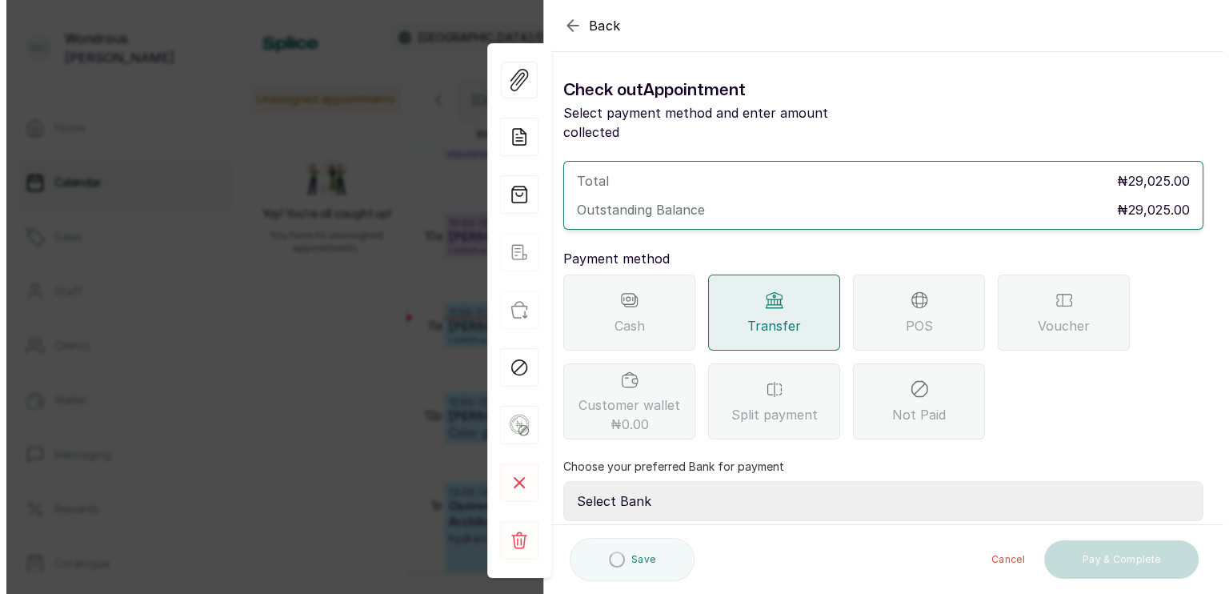
scroll to position [126, 0]
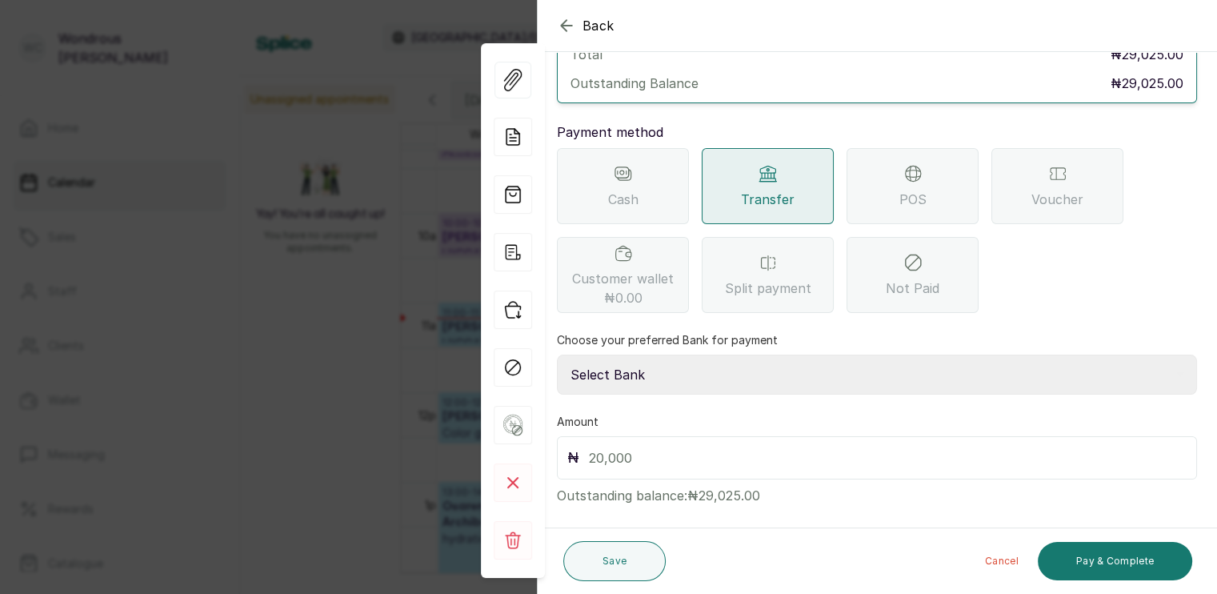
drag, startPoint x: 648, startPoint y: 352, endPoint x: 664, endPoint y: 411, distance: 60.6
click at [664, 411] on div "Total ₦29,025.00 Outstanding Balance ₦29,025.00 Payment method Cash Transfer PO…" at bounding box center [877, 269] width 640 height 471
select select "4d00f10c-fa79-43ea-807e-2e57bb9eff76"
click at [557, 355] on select "Select Bank SBYWH ENTERPRISE Union Bank of Nigeria SBYWH ENTERPRISE Guaranty Tr…" at bounding box center [877, 375] width 640 height 40
click at [640, 447] on input "text" at bounding box center [888, 458] width 598 height 22
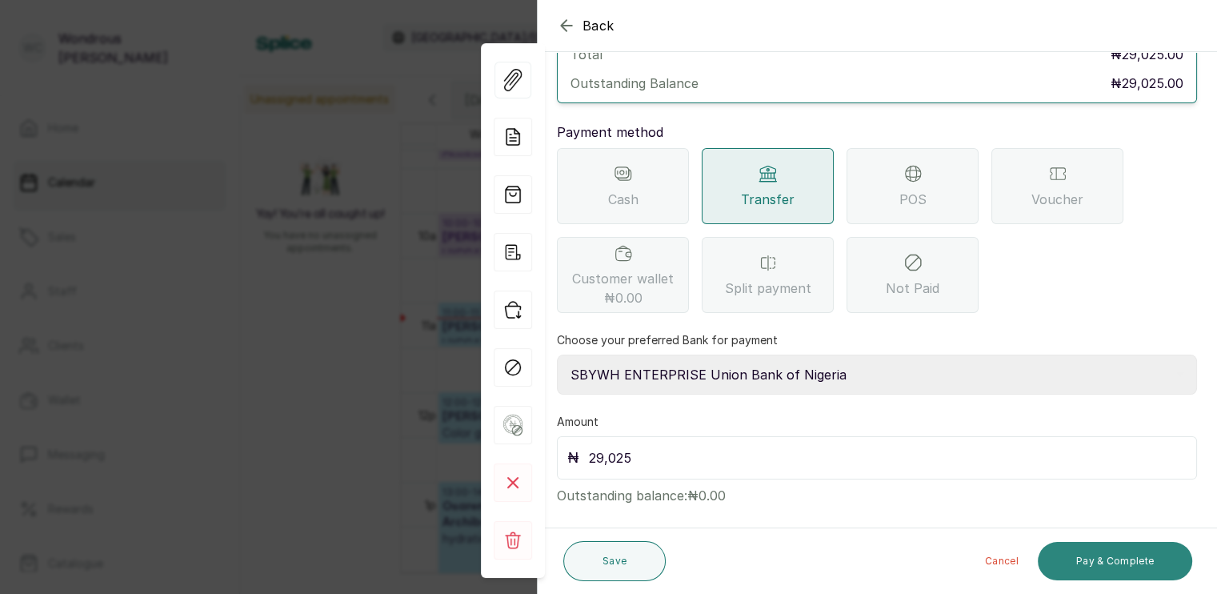
type input "29,025"
click at [1122, 568] on button "Pay & Complete" at bounding box center [1115, 561] width 154 height 38
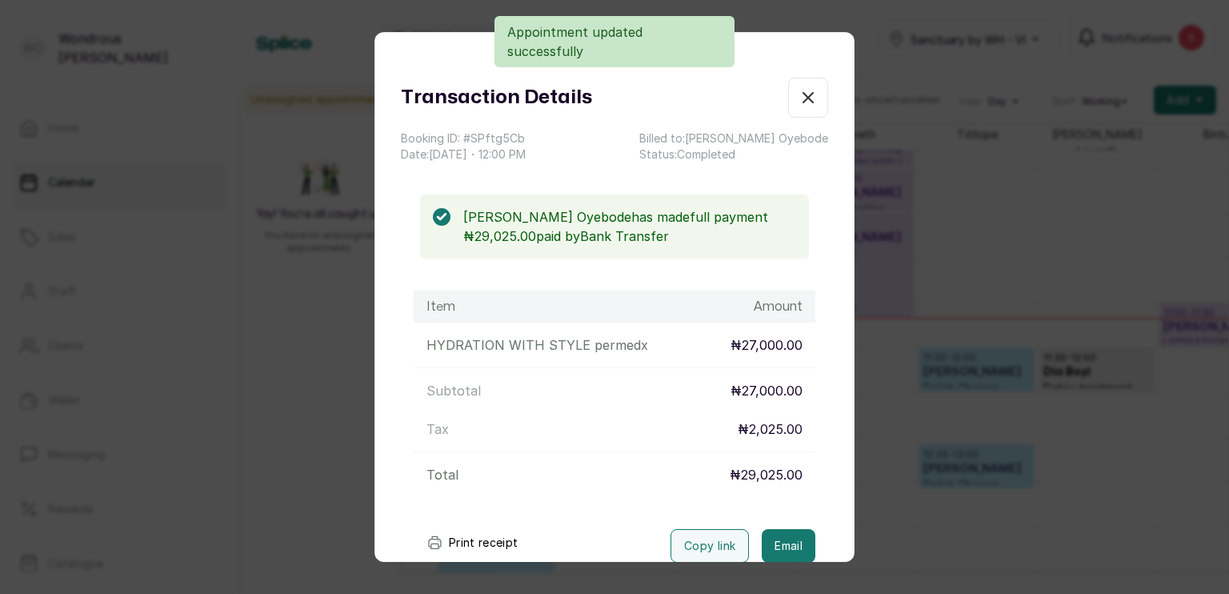
scroll to position [98, 0]
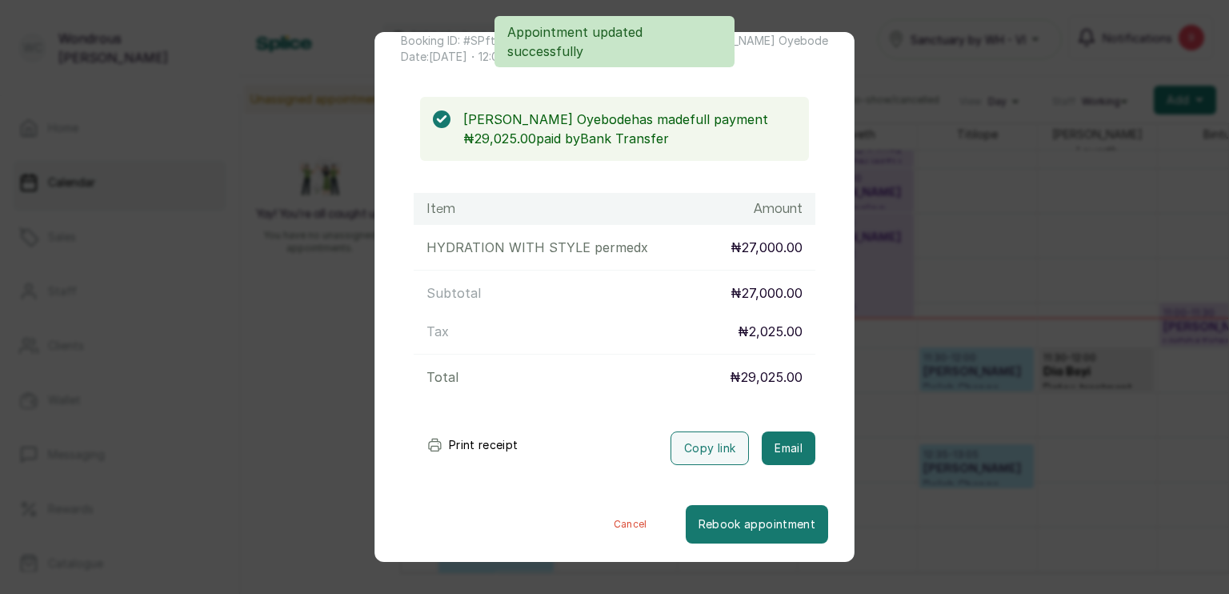
click at [447, 434] on button "Print receipt" at bounding box center [473, 445] width 118 height 32
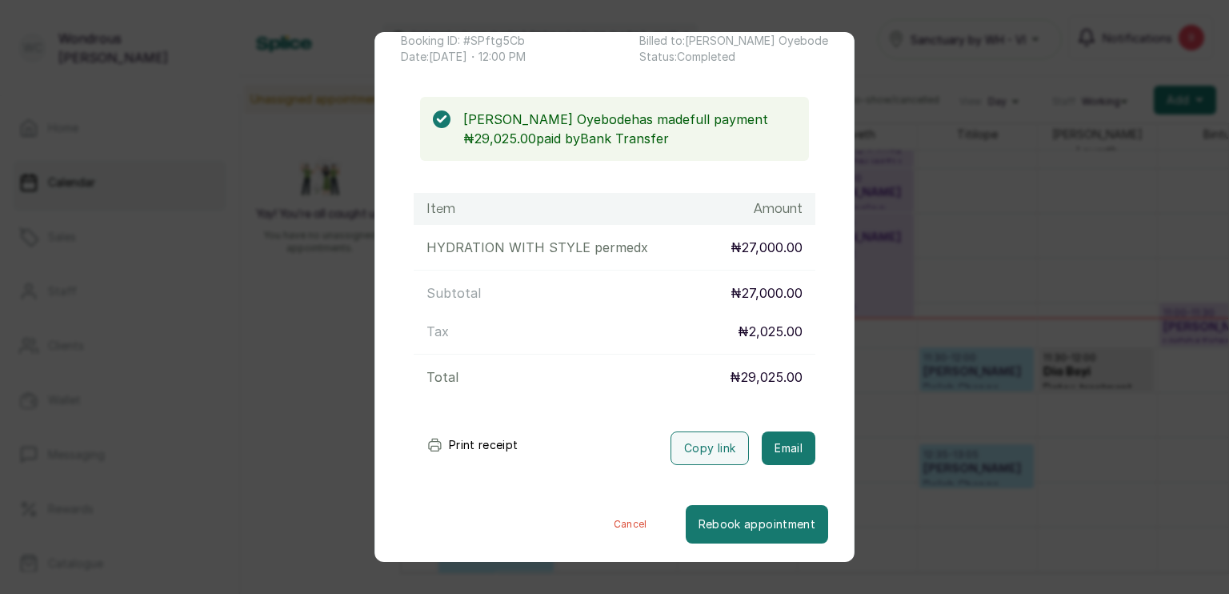
click at [1105, 275] on div "Transaction Details Booking ID: # SPftg5Cb Date: [DATE] ・ 12:00 PM Billed to: […" at bounding box center [614, 297] width 1229 height 594
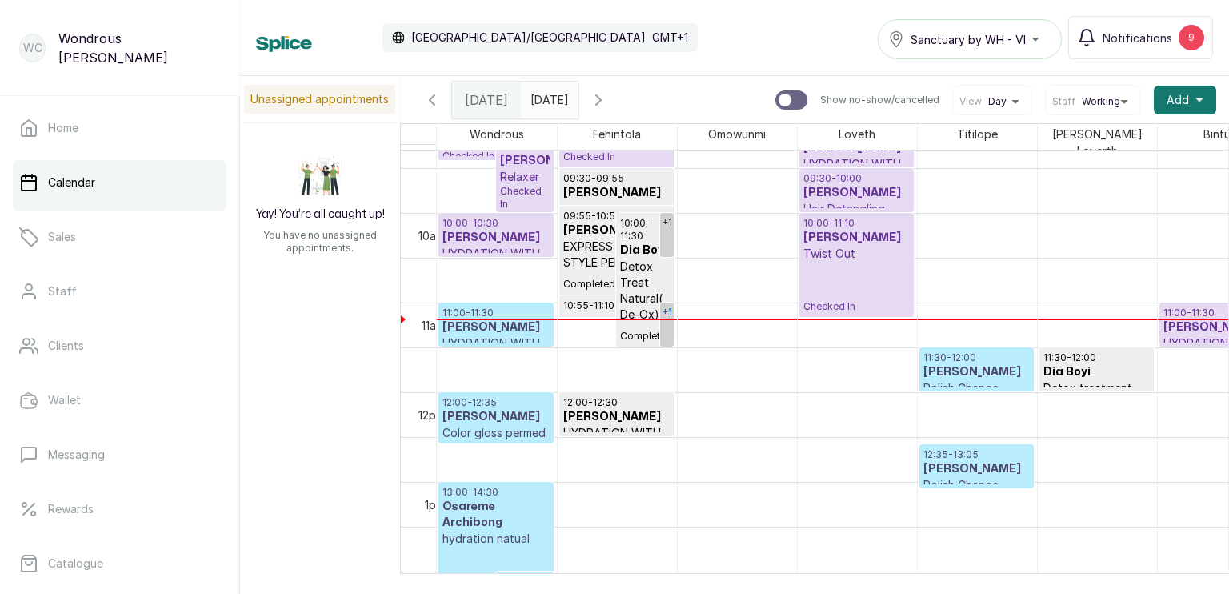
click at [663, 307] on div "+1" at bounding box center [667, 312] width 14 height 19
click at [666, 231] on link "+1" at bounding box center [667, 235] width 14 height 44
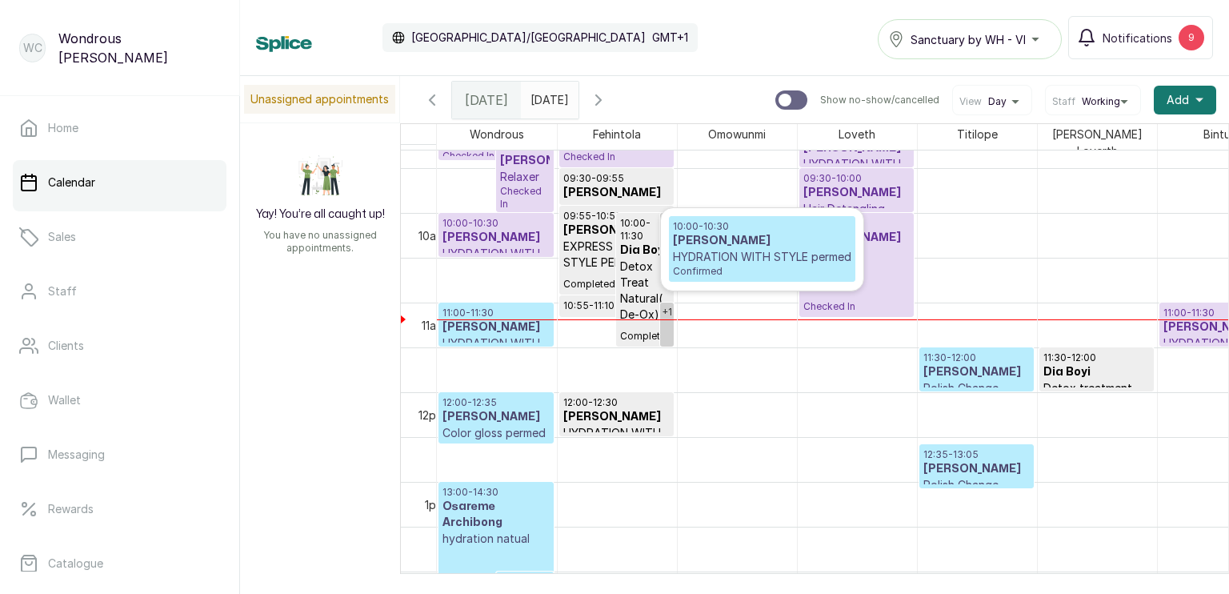
click at [718, 257] on p "HYDRATION WITH STYLE permed" at bounding box center [762, 257] width 179 height 16
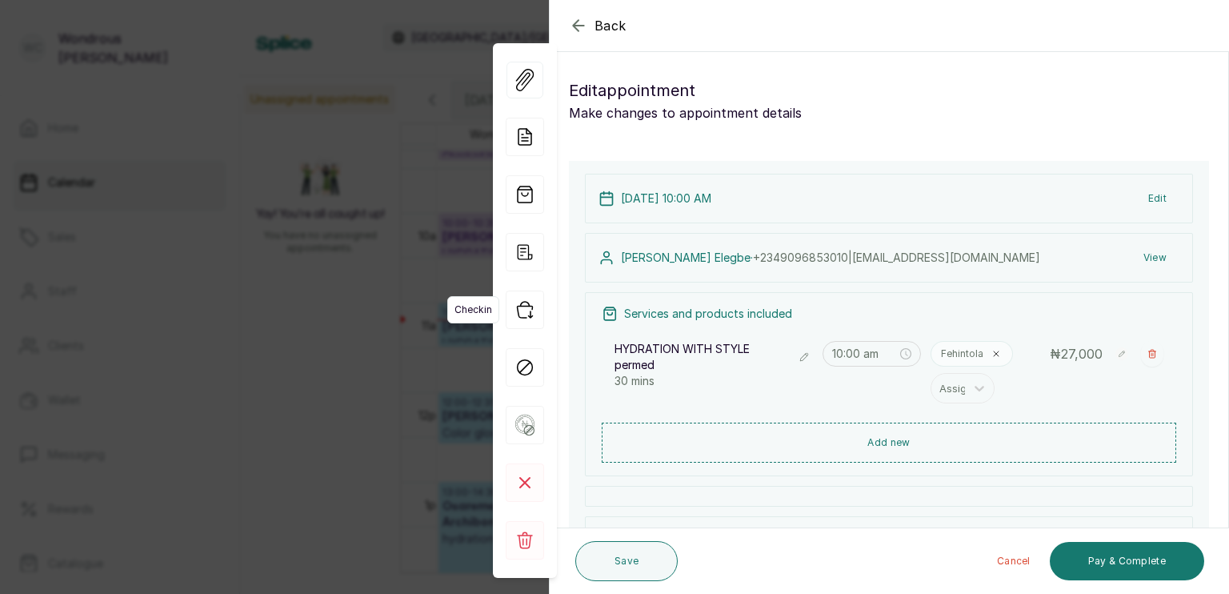
click at [525, 302] on icon "button" at bounding box center [524, 310] width 15 height 16
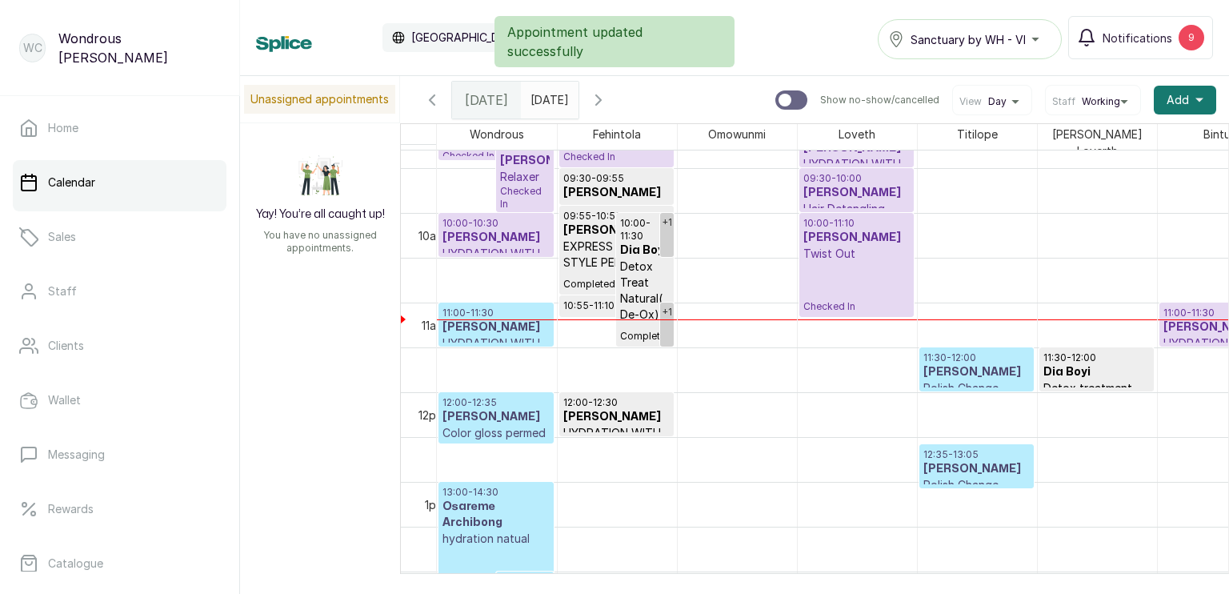
click at [507, 319] on h3 "[PERSON_NAME]" at bounding box center [496, 327] width 107 height 16
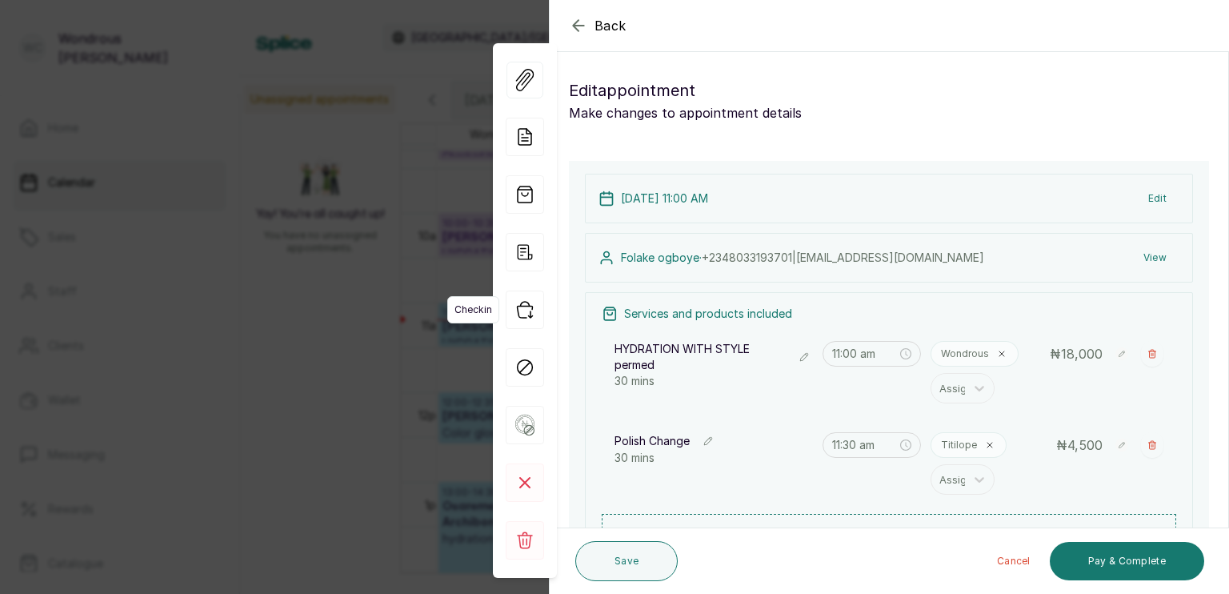
click at [527, 305] on icon "button" at bounding box center [525, 310] width 38 height 38
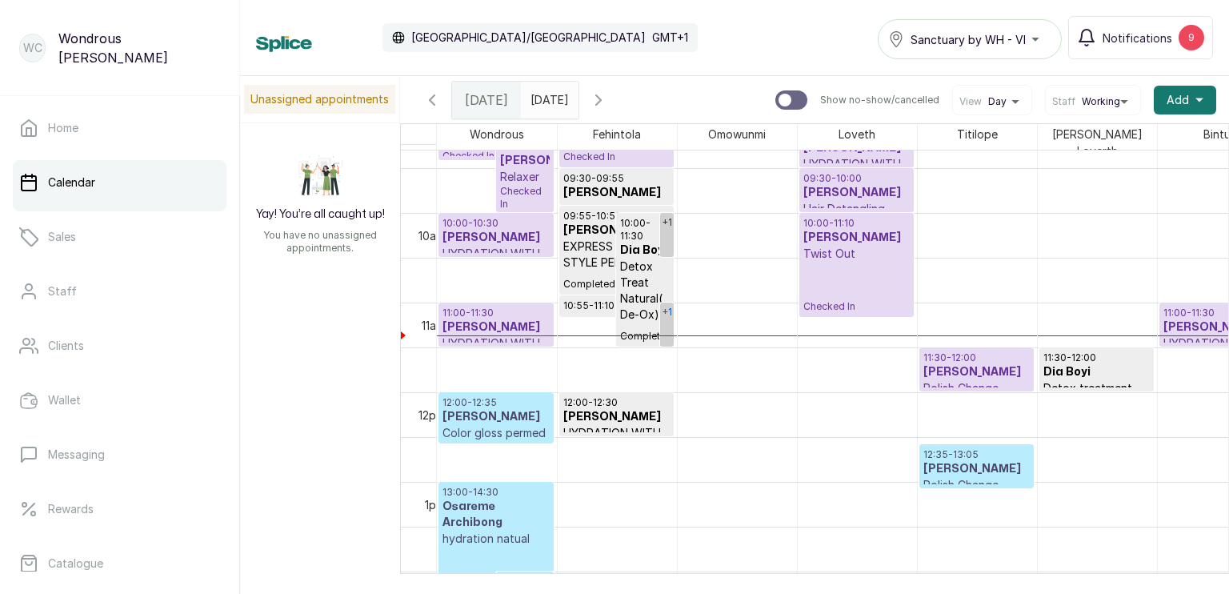
click at [669, 323] on link "+1" at bounding box center [667, 325] width 14 height 44
click at [669, 239] on link "+1" at bounding box center [667, 235] width 14 height 44
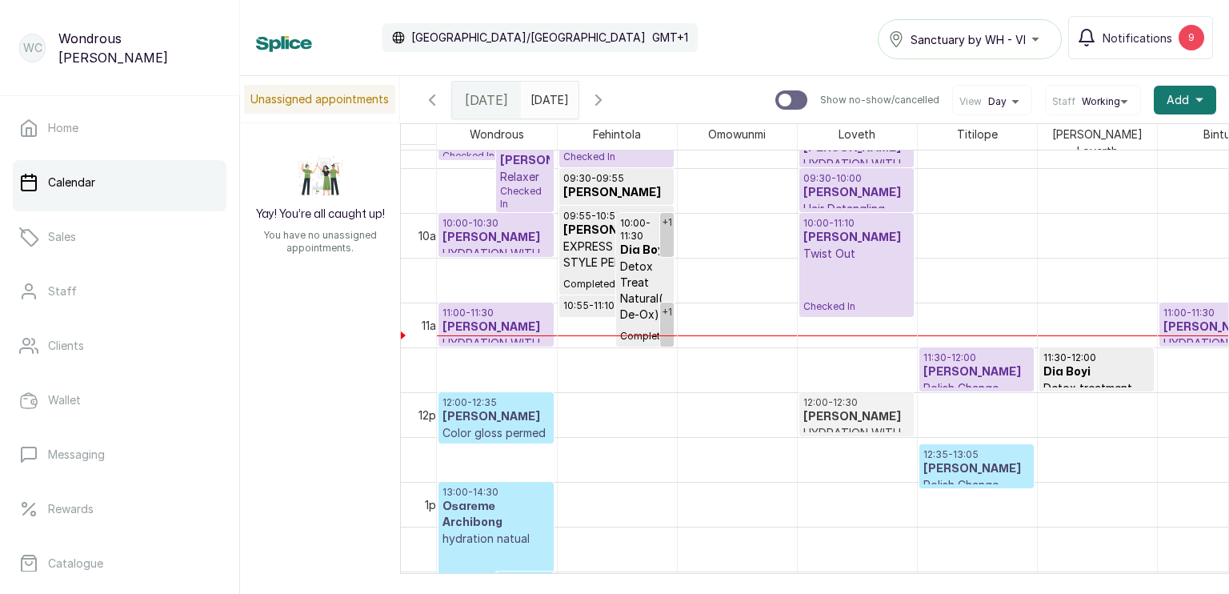
drag, startPoint x: 612, startPoint y: 406, endPoint x: 824, endPoint y: 403, distance: 212.1
click at [824, 403] on tr "08:45 - 09:25 [PERSON_NAME] Great hair medium Checked In 09:00 - 10:00 Biani Ok…" at bounding box center [857, 392] width 840 height 2152
click at [671, 328] on link "+1" at bounding box center [667, 325] width 14 height 44
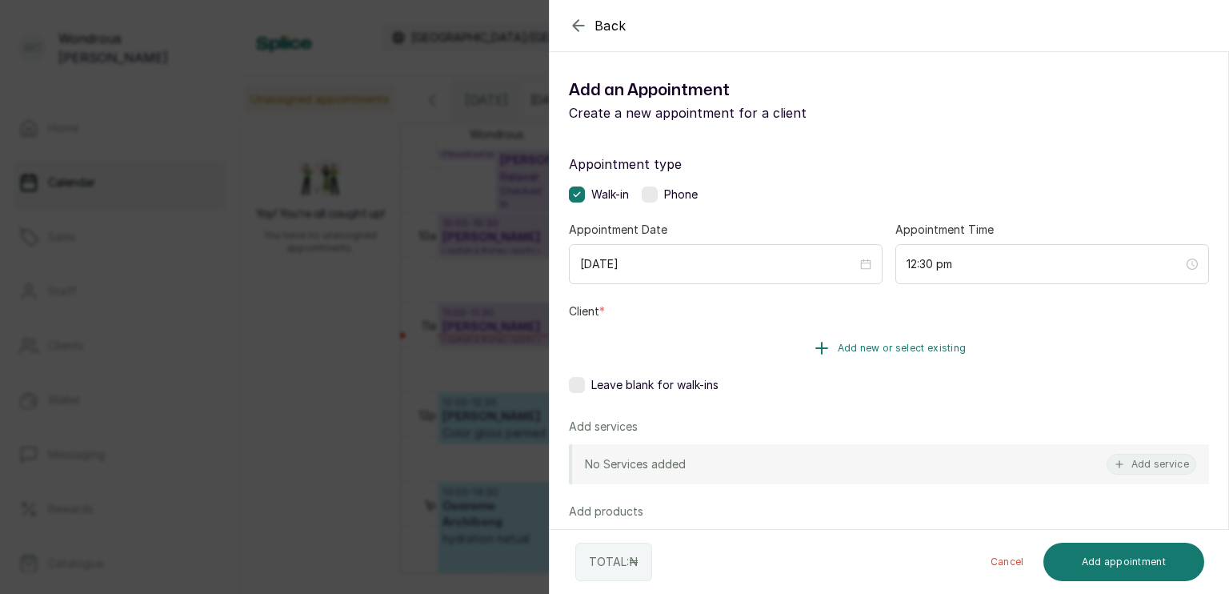
click at [764, 370] on button "Add new or select existing" at bounding box center [889, 348] width 640 height 45
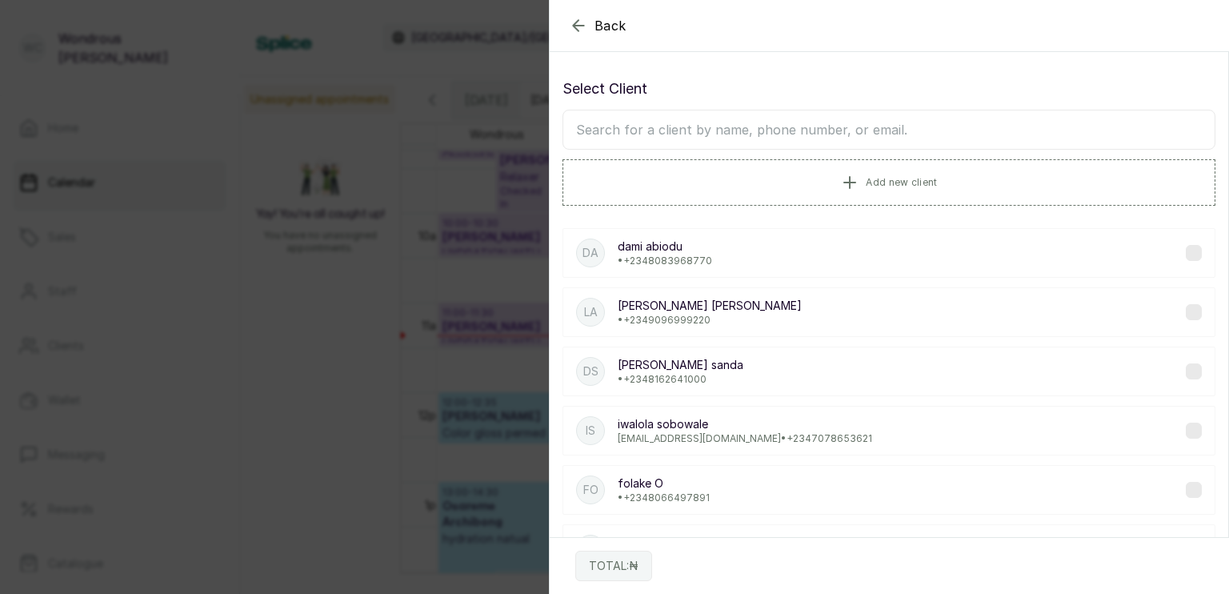
click at [630, 138] on input "text" at bounding box center [889, 130] width 653 height 40
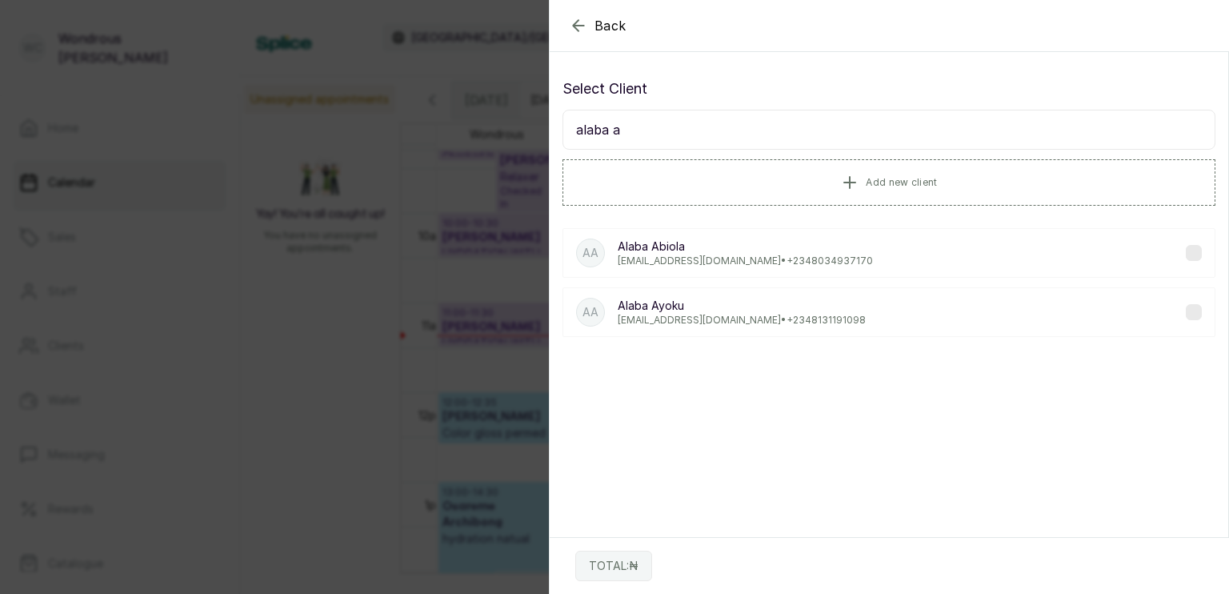
type input "alaba a"
click at [717, 314] on p "[EMAIL_ADDRESS][DOMAIN_NAME] • [PHONE_NUMBER]" at bounding box center [742, 320] width 248 height 13
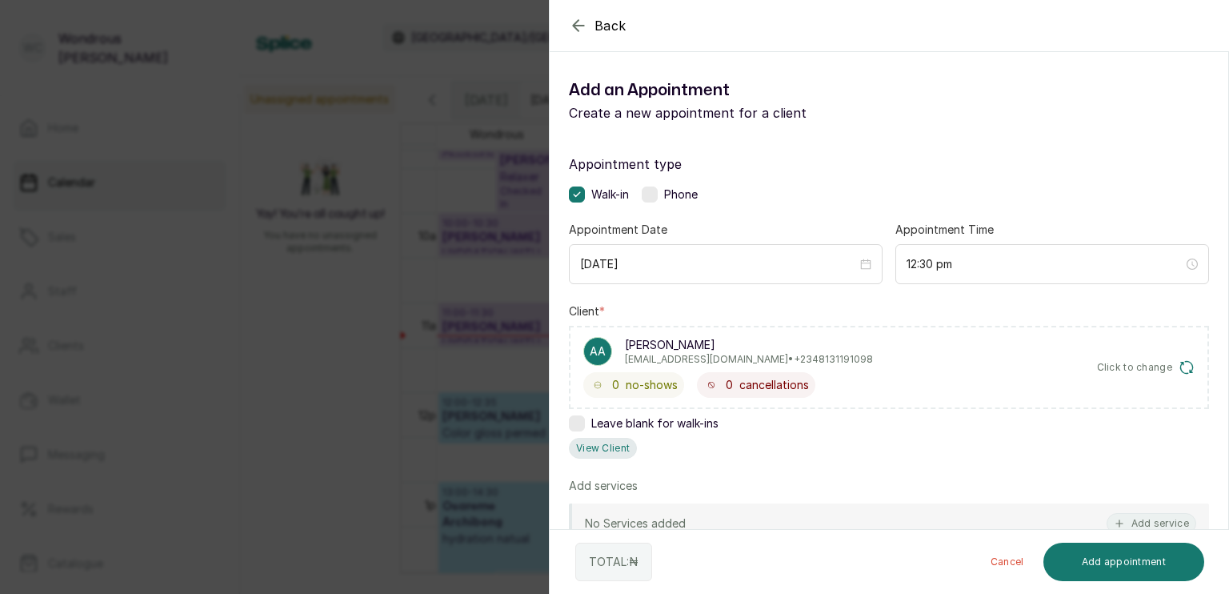
click at [613, 447] on button "View Client" at bounding box center [603, 448] width 68 height 21
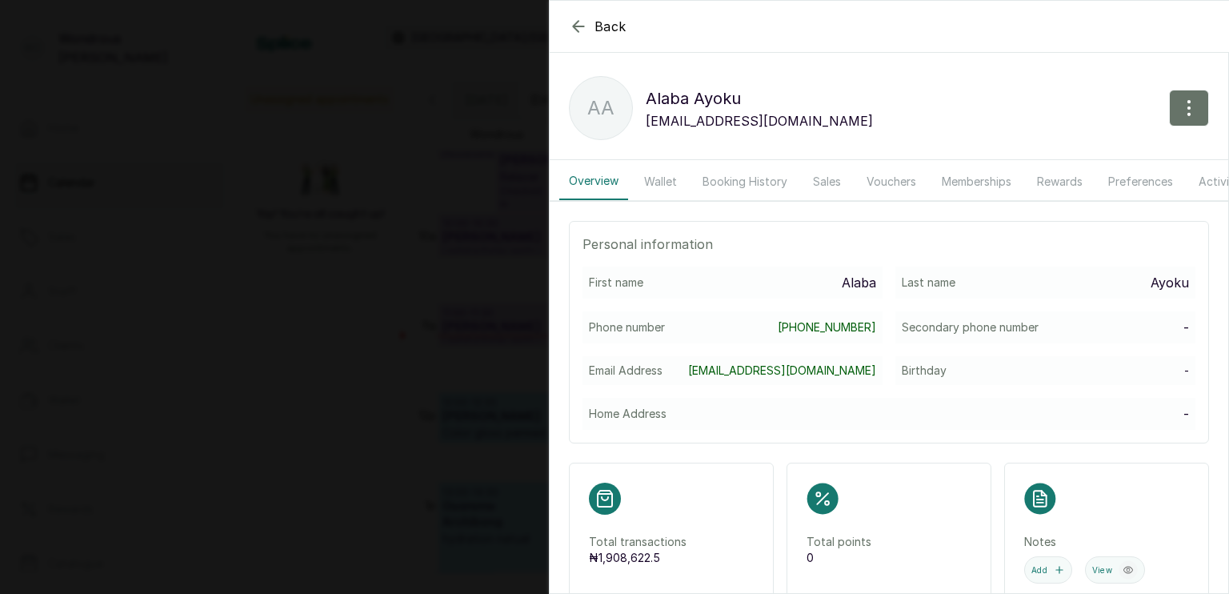
click at [730, 181] on button "Booking History" at bounding box center [745, 181] width 104 height 37
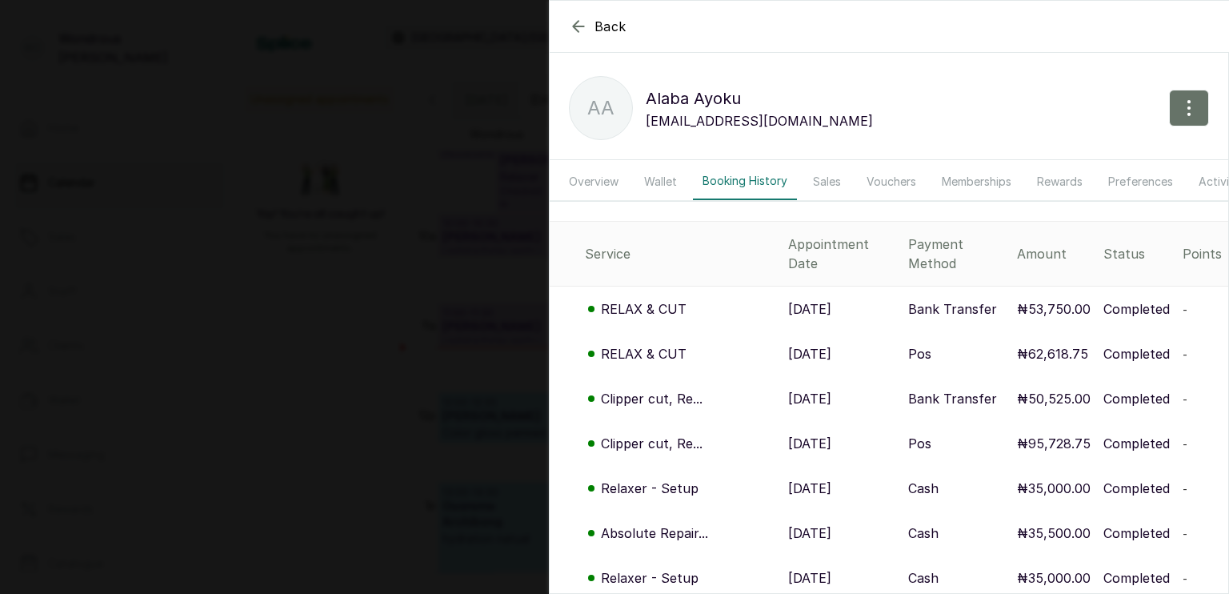
click at [788, 299] on p "[DATE]" at bounding box center [809, 308] width 43 height 19
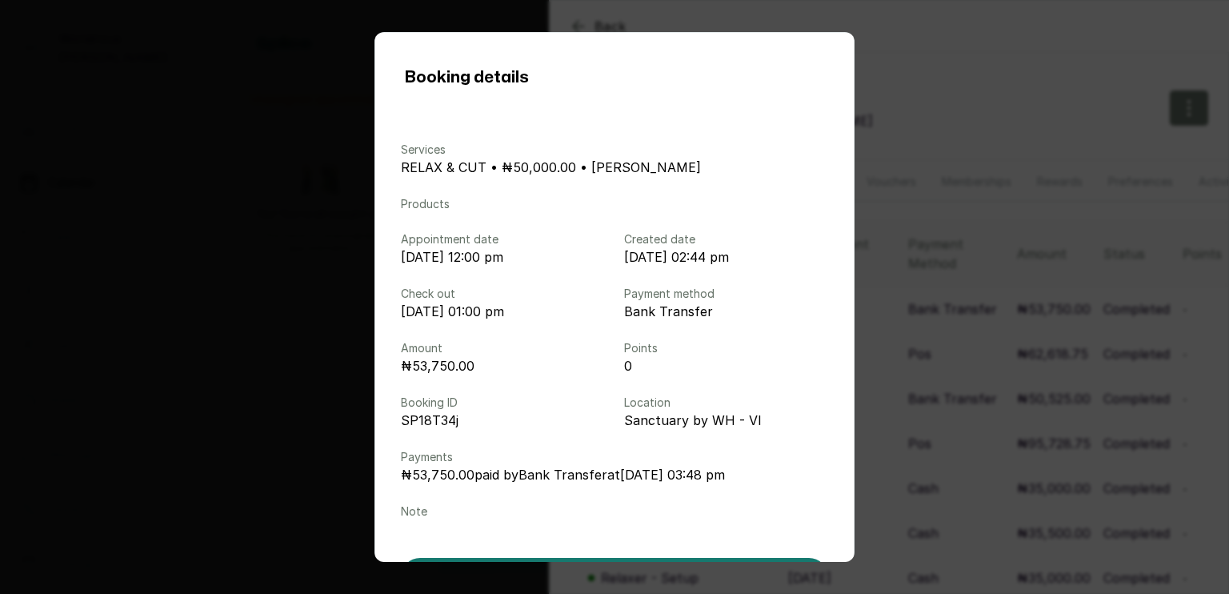
click at [925, 213] on div "Booking details Services RELAX & CUT • ₦50,000.00 • [PERSON_NAME] Products Appo…" at bounding box center [614, 297] width 1229 height 594
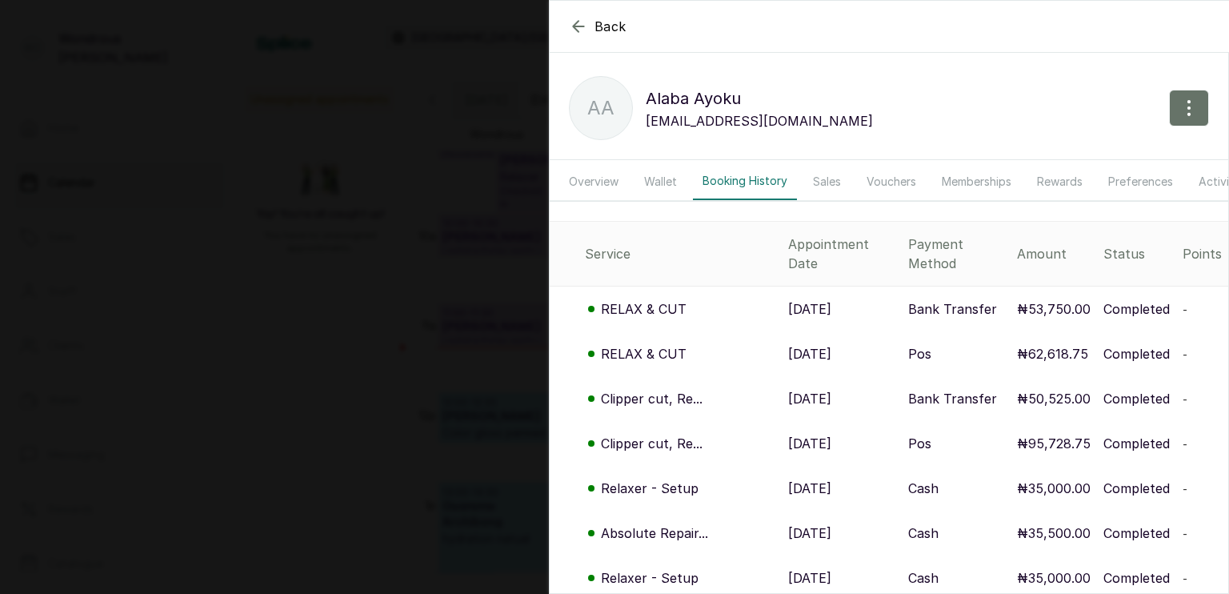
click at [788, 345] on p "[DATE]" at bounding box center [809, 353] width 43 height 19
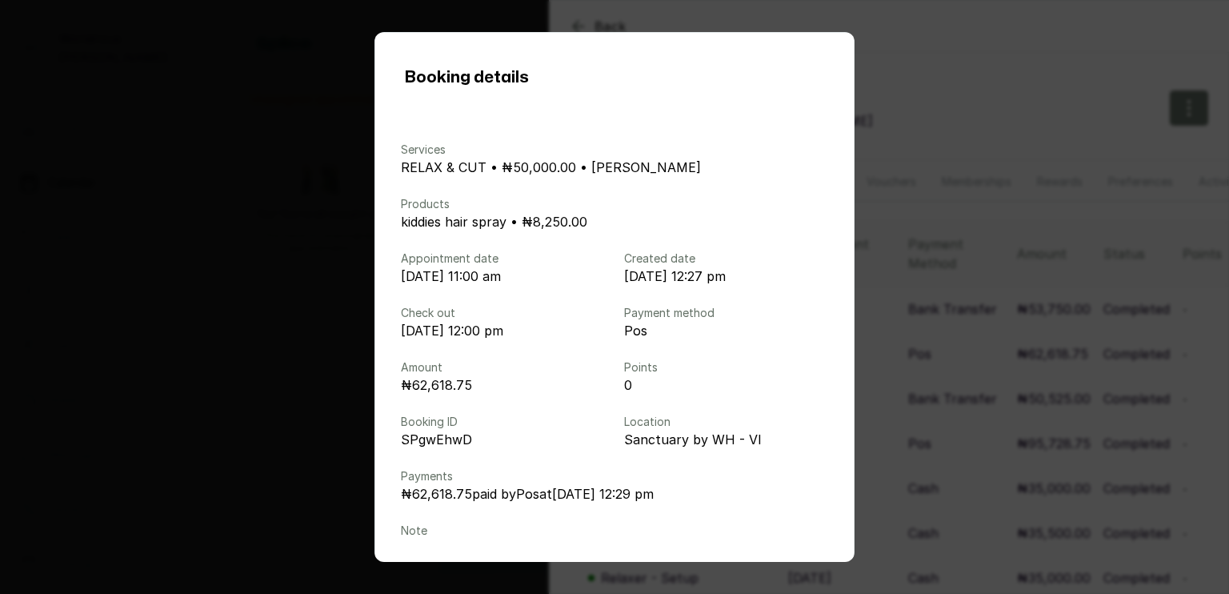
click at [961, 456] on div "Booking details Services RELAX & CUT • ₦50,000.00 • [PERSON_NAME] Products kidd…" at bounding box center [614, 297] width 1229 height 594
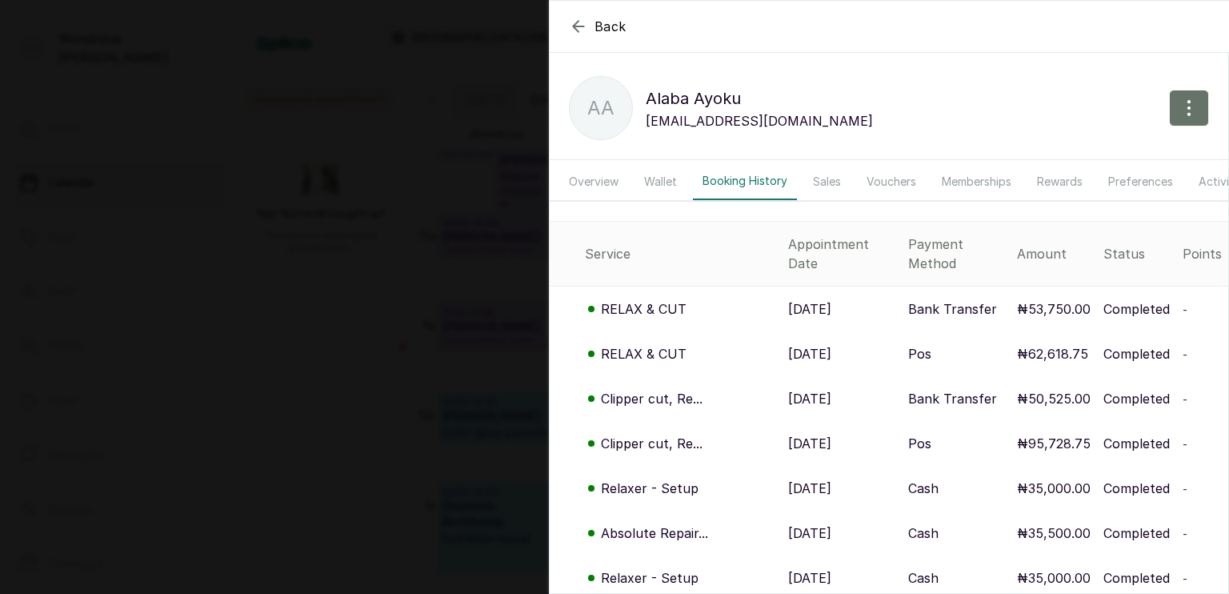
click at [576, 22] on icon "button" at bounding box center [578, 26] width 10 height 10
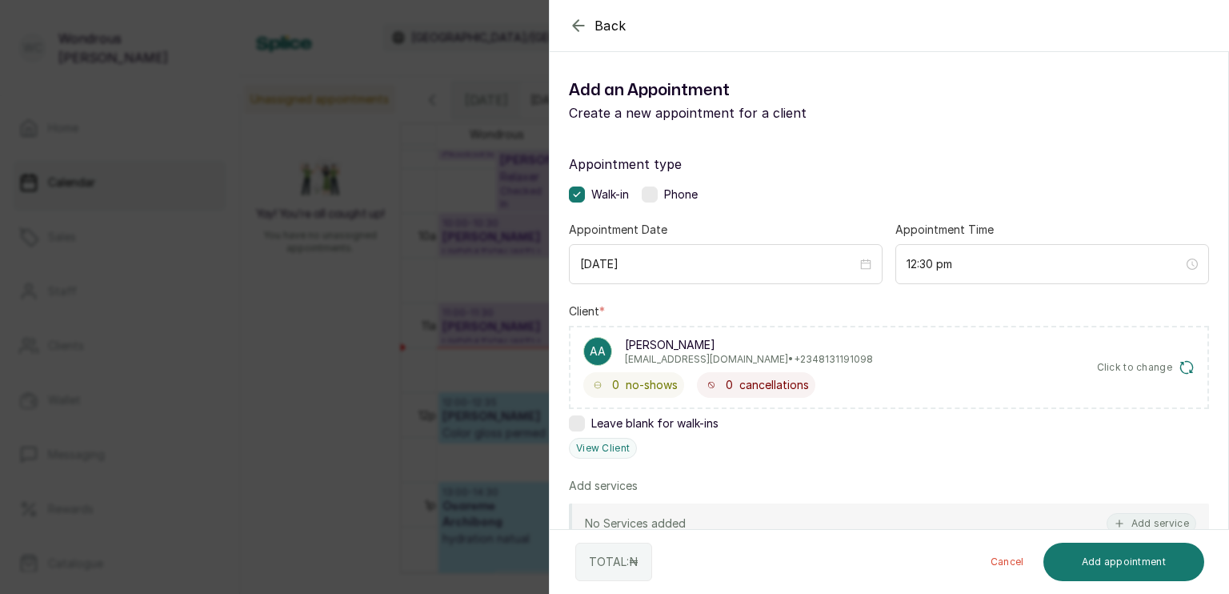
click at [478, 267] on div "Back Add Appointment Add an Appointment Create a new appointment for a client A…" at bounding box center [614, 297] width 1229 height 594
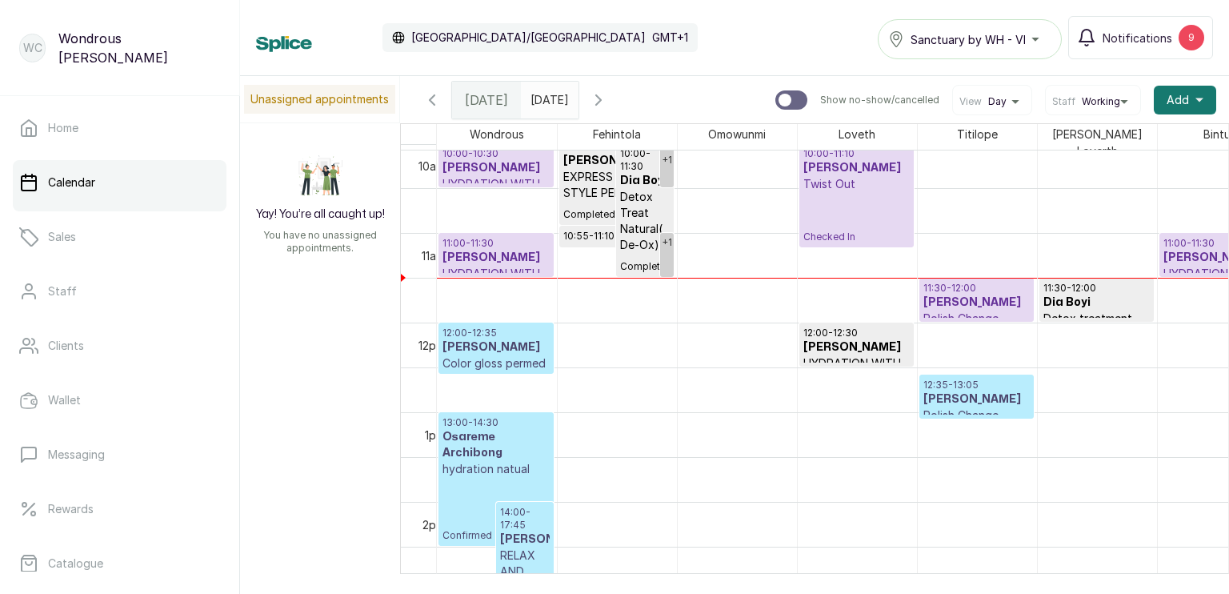
scroll to position [903, 0]
click at [664, 245] on div "+1" at bounding box center [667, 243] width 14 height 19
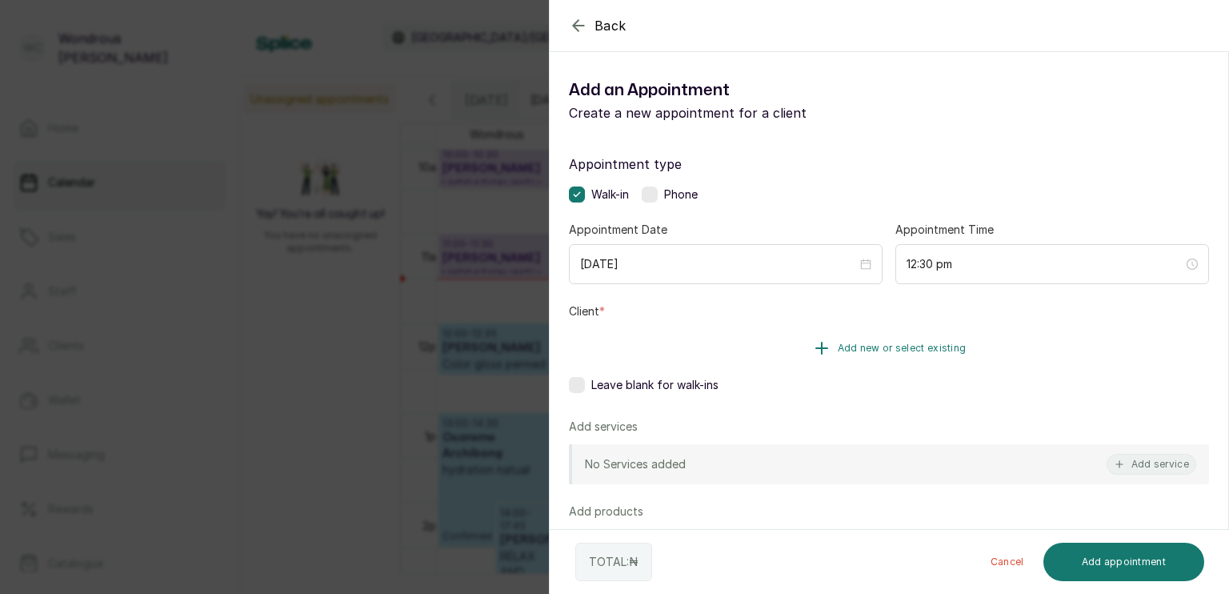
click at [781, 347] on button "Add new or select existing" at bounding box center [889, 348] width 640 height 45
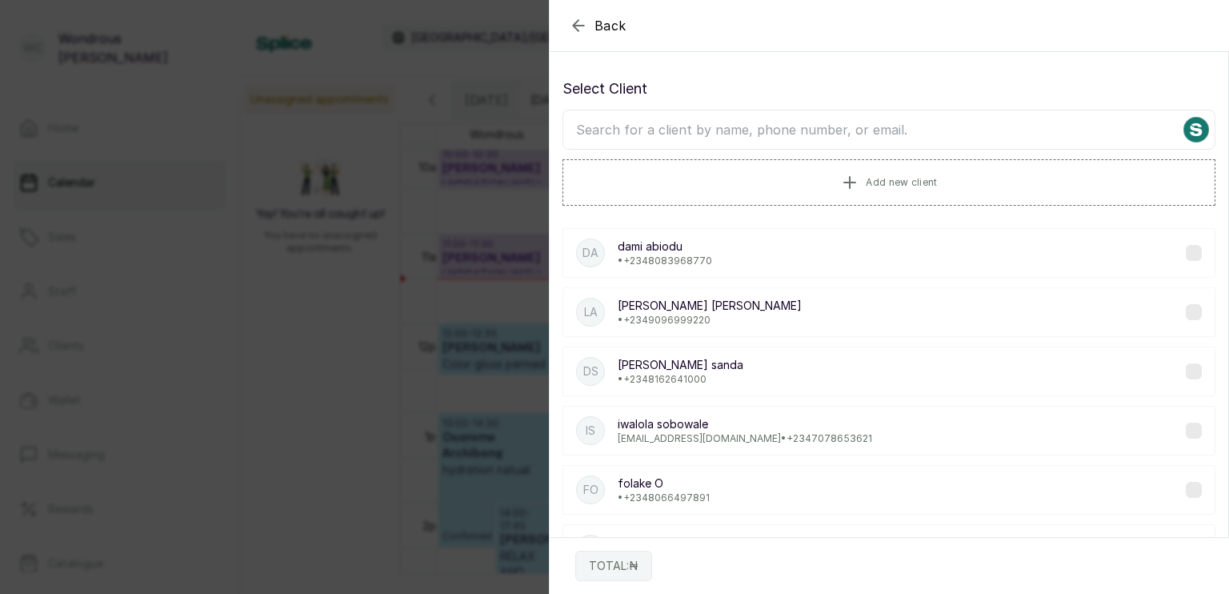
click at [643, 124] on input "text" at bounding box center [889, 130] width 653 height 40
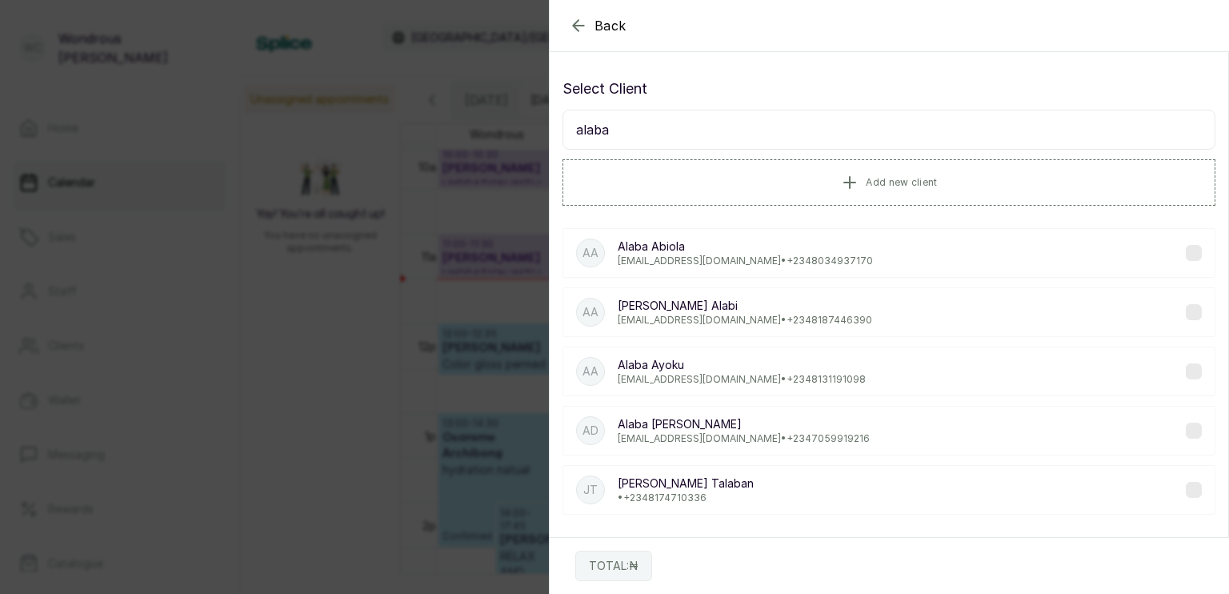
type input "alaba"
click at [672, 353] on div "[PERSON_NAME] [EMAIL_ADDRESS][DOMAIN_NAME] • [PHONE_NUMBER]" at bounding box center [889, 372] width 653 height 50
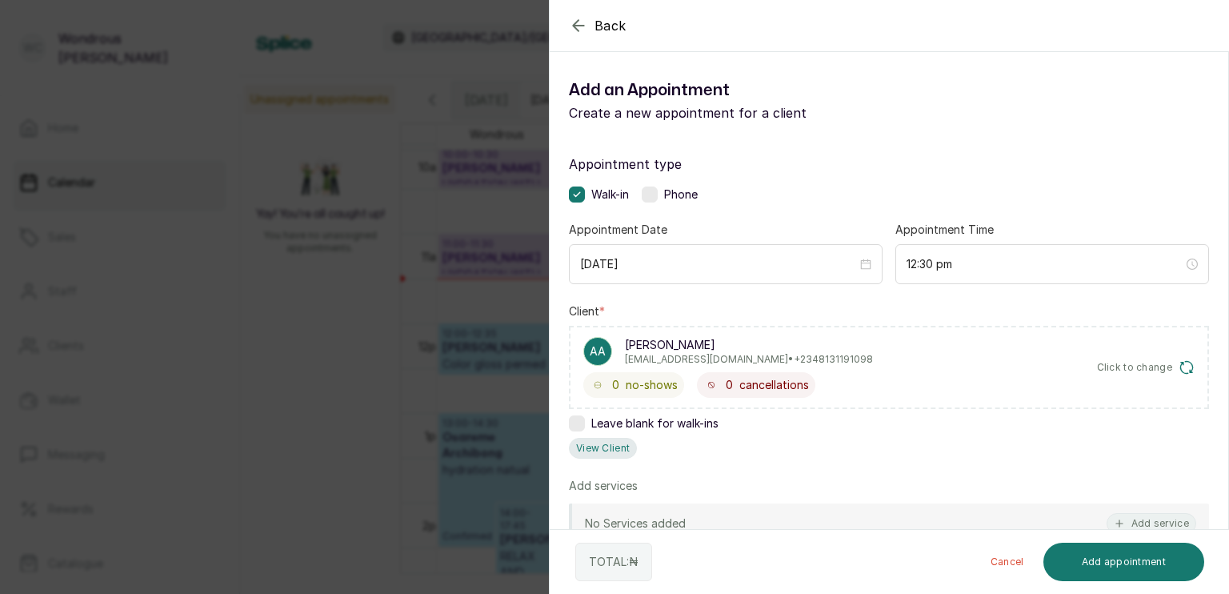
click at [604, 438] on button "View Client" at bounding box center [603, 448] width 68 height 21
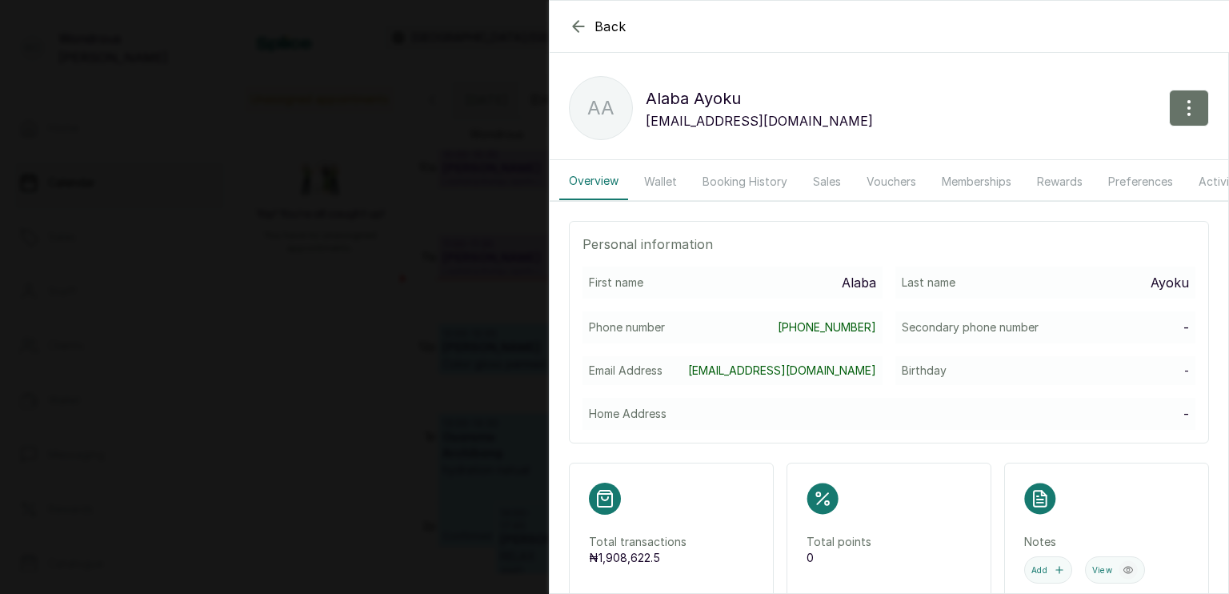
click at [743, 181] on button "Booking History" at bounding box center [745, 181] width 104 height 37
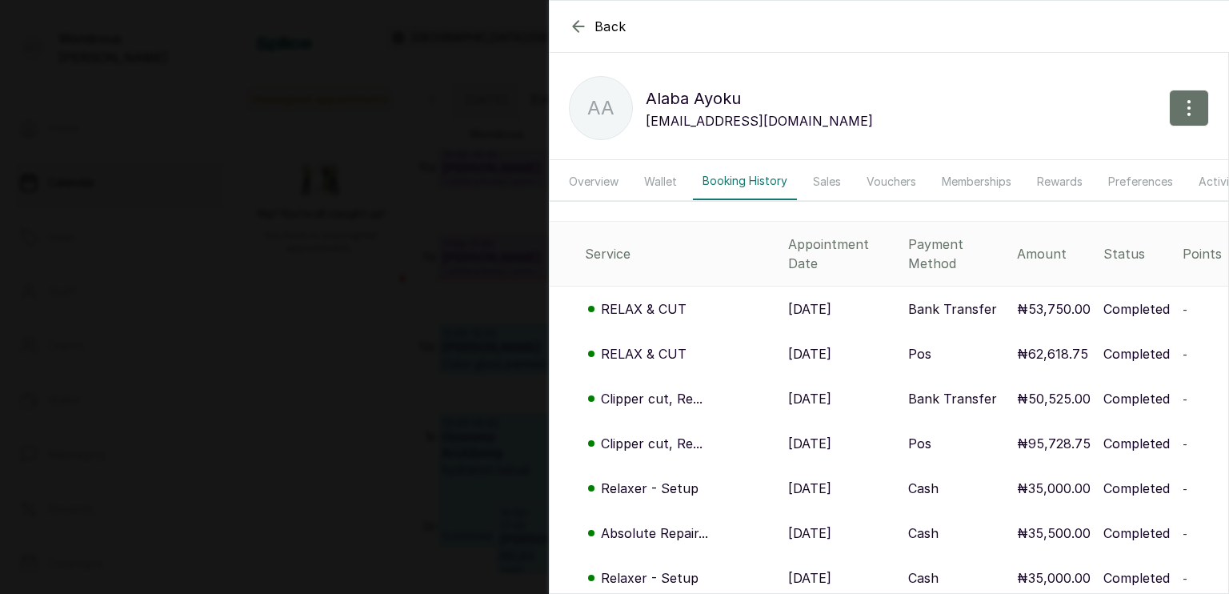
click at [650, 299] on p "RELAX & CUT" at bounding box center [644, 308] width 86 height 19
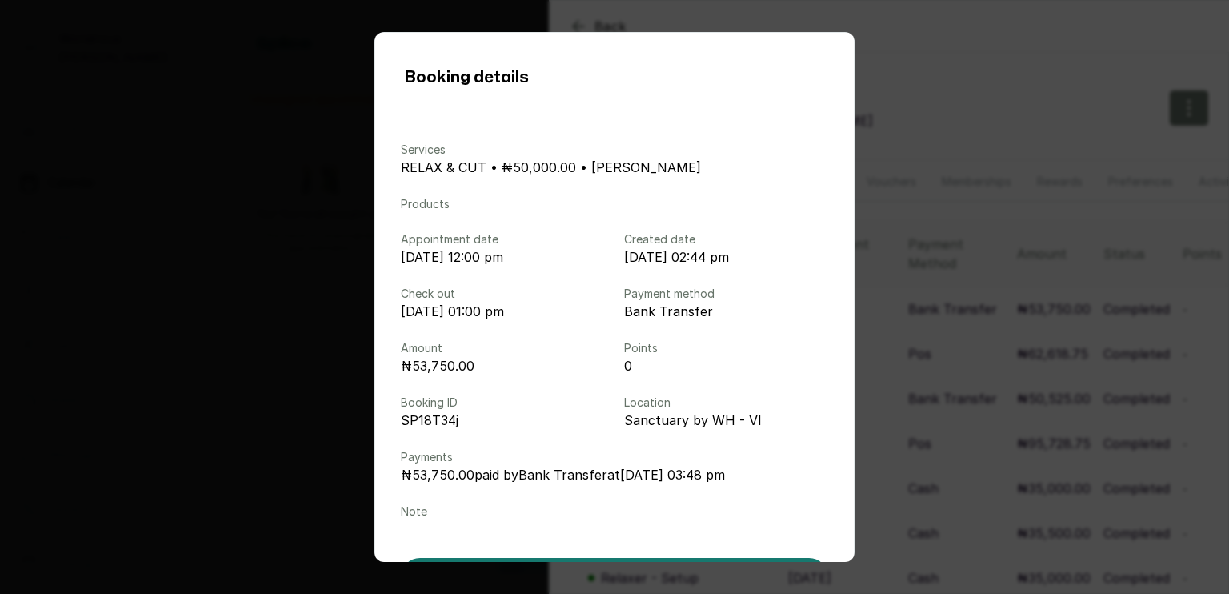
click at [957, 223] on div "Booking details Services RELAX & CUT • ₦50,000.00 • [PERSON_NAME] Products Appo…" at bounding box center [614, 297] width 1229 height 594
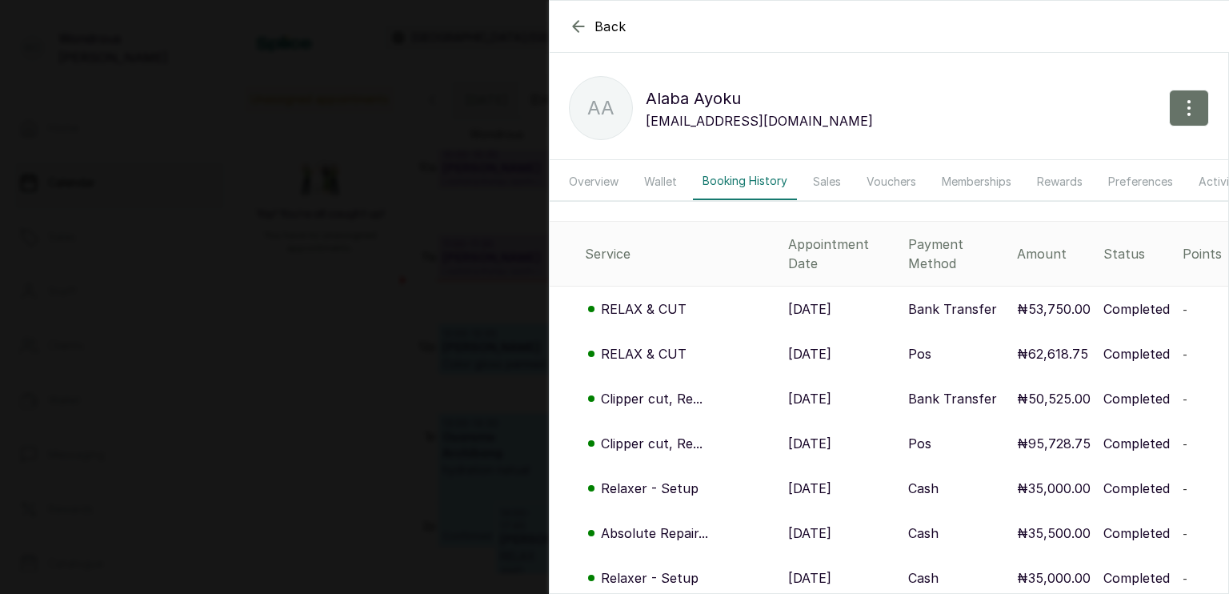
click at [668, 299] on p "RELAX & CUT" at bounding box center [644, 308] width 86 height 19
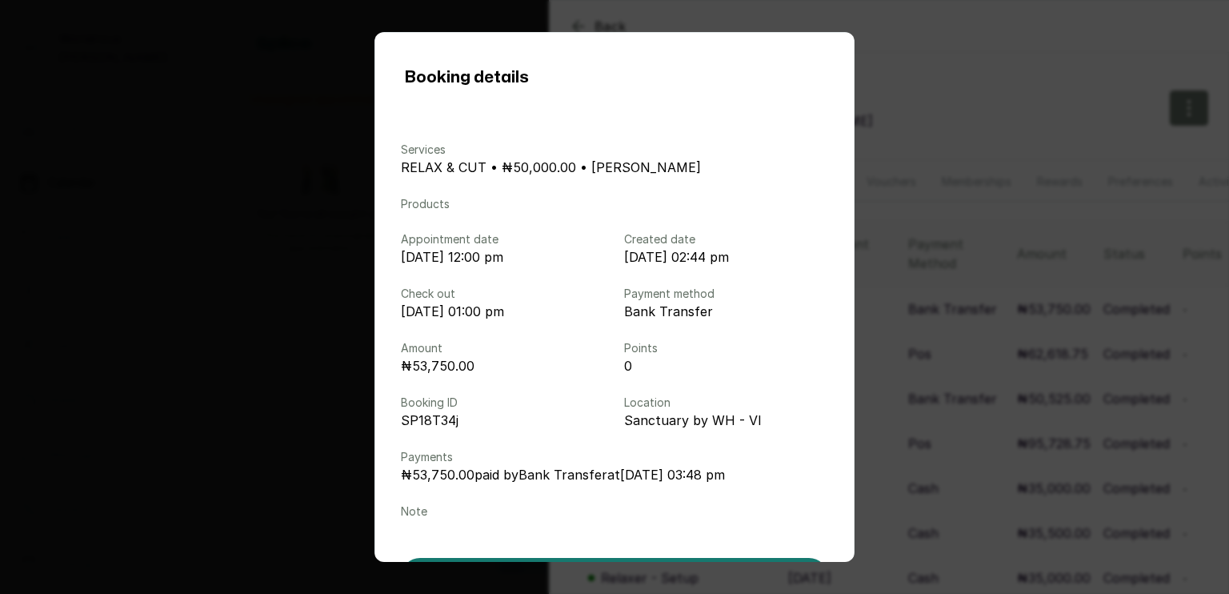
click at [954, 189] on div "Booking details Services RELAX & CUT • ₦50,000.00 • [PERSON_NAME] Products Appo…" at bounding box center [614, 297] width 1229 height 594
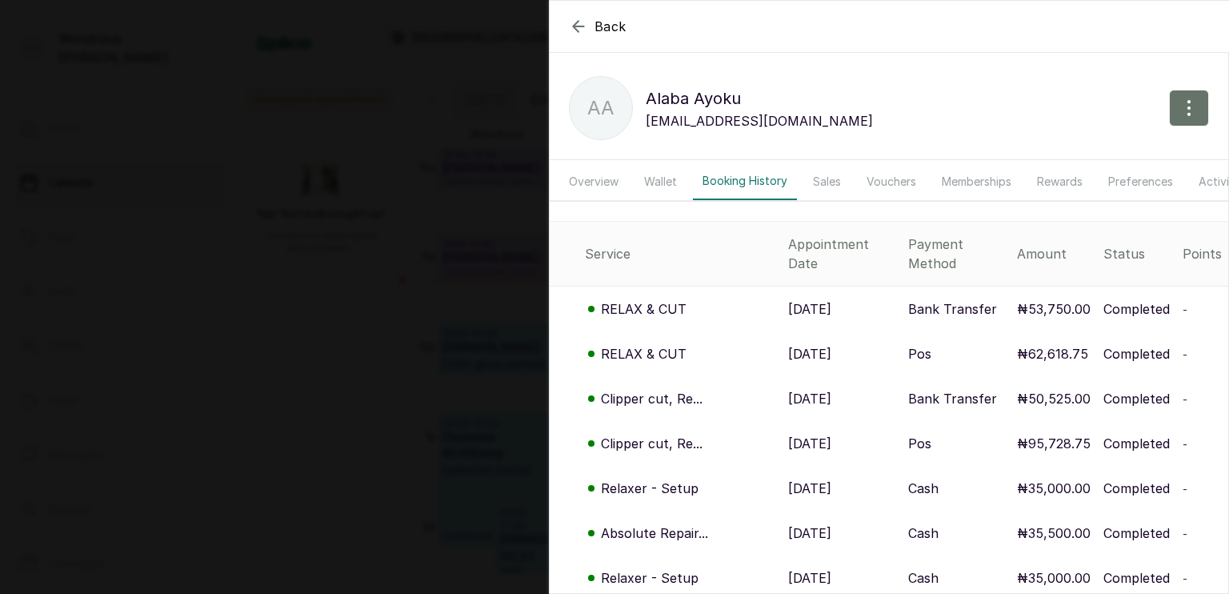
click at [578, 26] on icon "button" at bounding box center [578, 26] width 10 height 10
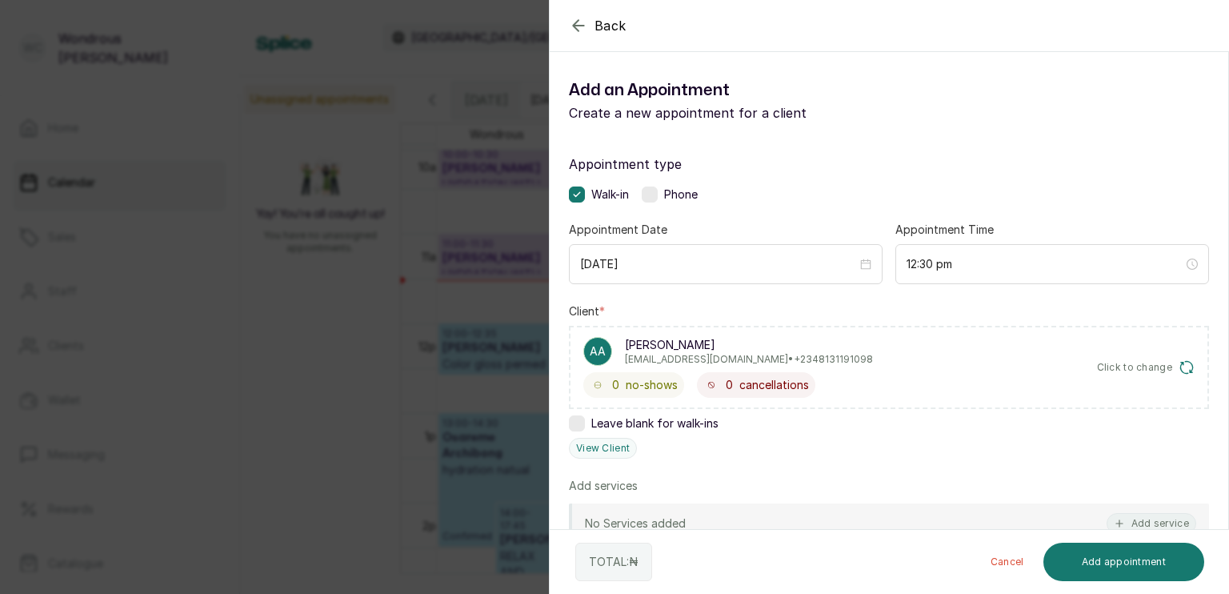
click at [578, 26] on icon "button" at bounding box center [578, 25] width 10 height 10
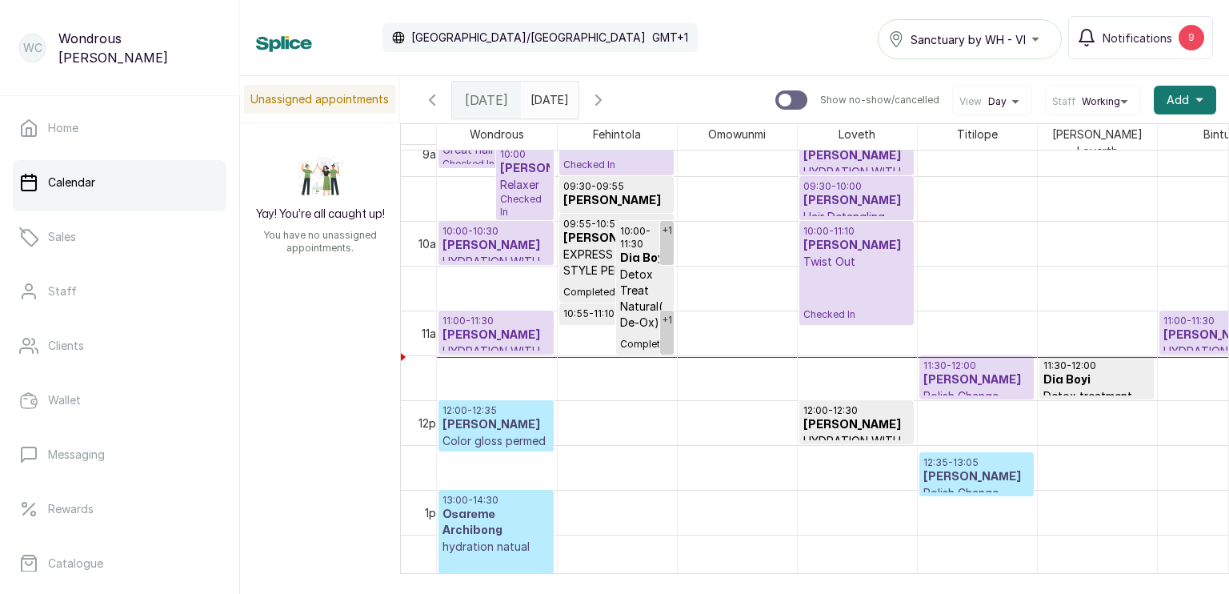
scroll to position [824, 0]
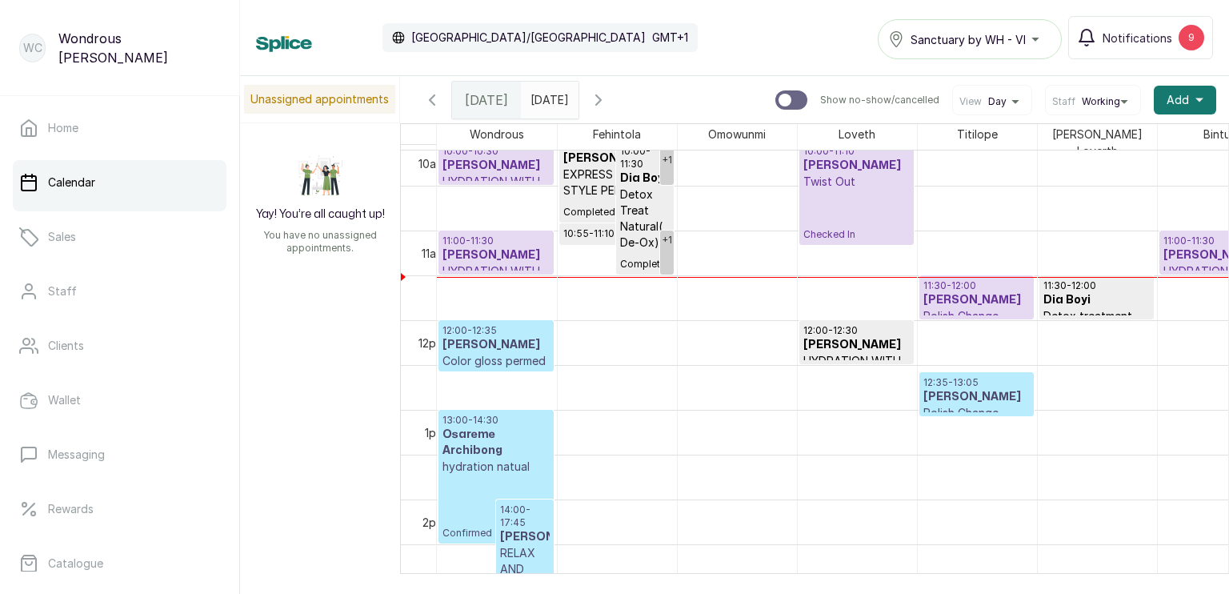
drag, startPoint x: 669, startPoint y: 257, endPoint x: 628, endPoint y: 302, distance: 60.6
click at [628, 302] on div "08:45 - 09:25 [PERSON_NAME] Great hair medium Checked In 09:00 - 10:00 Biani Ok…" at bounding box center [857, 320] width 840 height 2152
drag, startPoint x: 662, startPoint y: 251, endPoint x: 664, endPoint y: 243, distance: 8.2
click at [664, 243] on link "+1" at bounding box center [667, 253] width 14 height 44
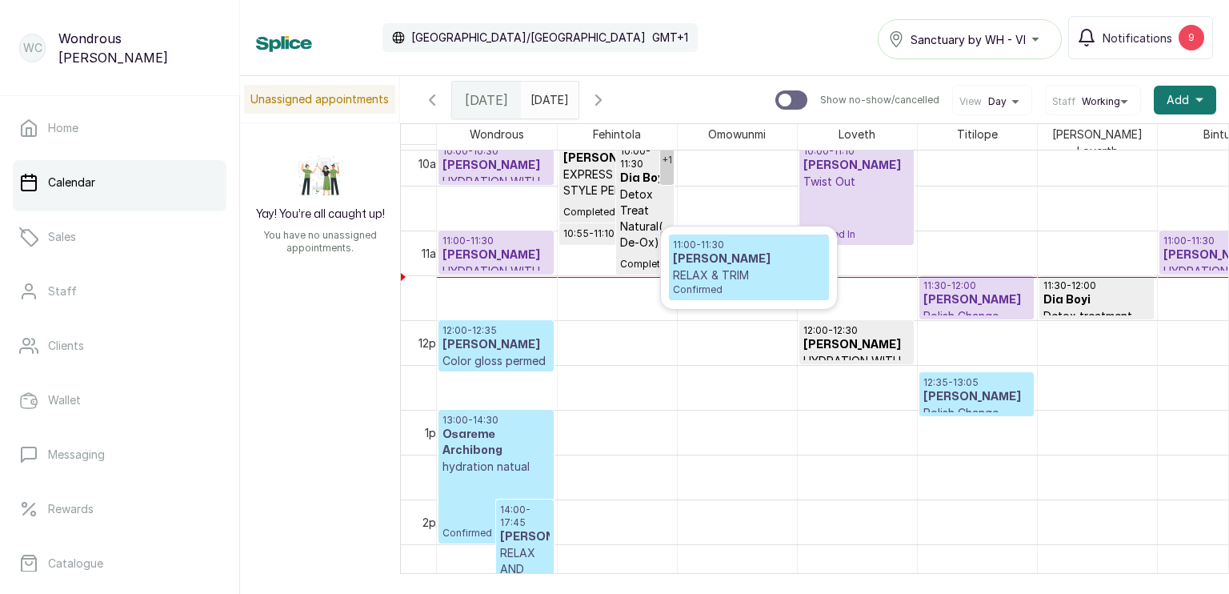
click at [664, 243] on div "11:00 - 11:30 [PERSON_NAME] RELAX & TRIM Confirmed" at bounding box center [749, 268] width 176 height 82
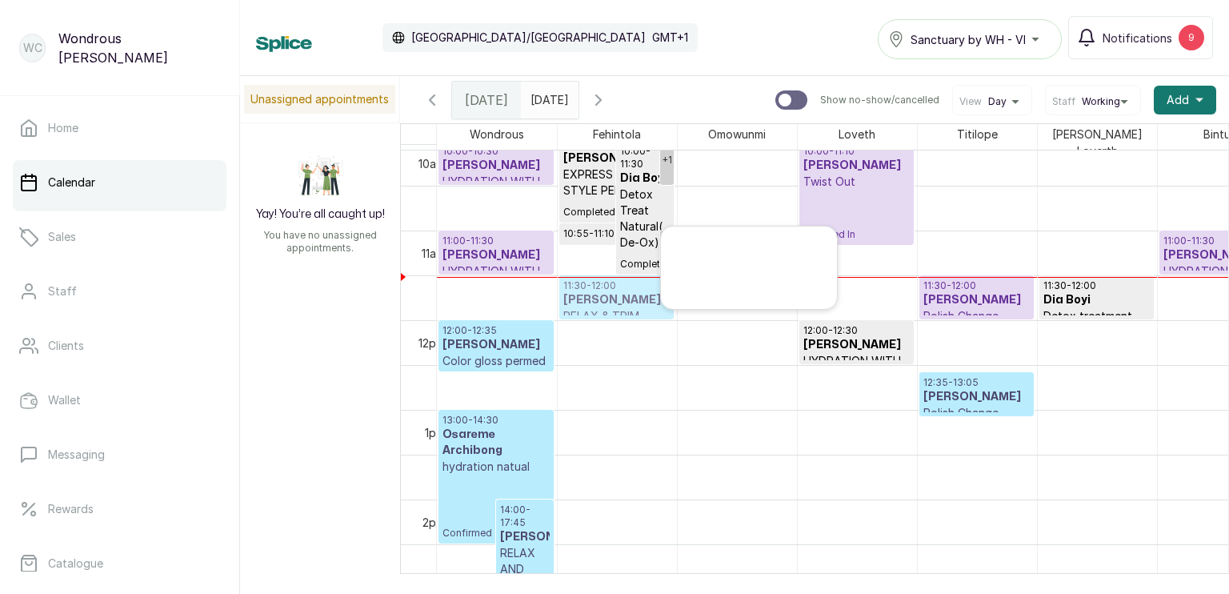
drag, startPoint x: 692, startPoint y: 258, endPoint x: 604, endPoint y: 299, distance: 97.1
click at [604, 299] on div "Wondrous Fehintola Omowunmi Loveth Titilope Chinyere Loverth Bintu 12am 1am 2am…" at bounding box center [814, 375] width 829 height 505
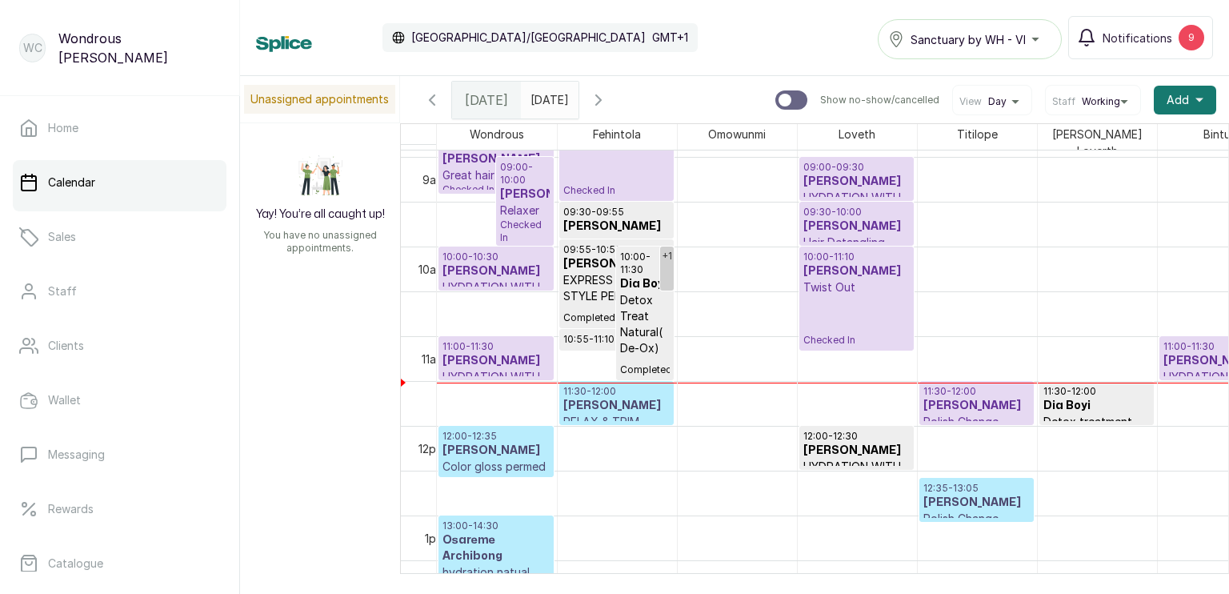
scroll to position [740, 0]
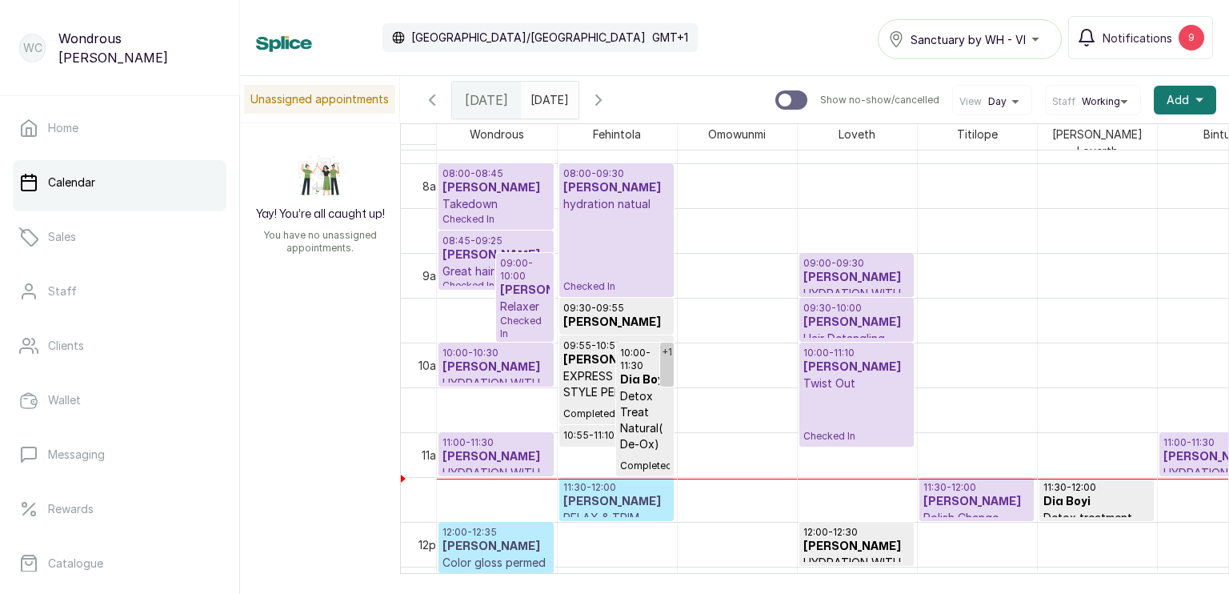
drag, startPoint x: 610, startPoint y: 288, endPoint x: 608, endPoint y: 250, distance: 38.5
click at [608, 250] on div "+1 09:55 - 10:55 [PERSON_NAME] EXPRESS WITH STYLE PERM Completed 10:00 - 11:30 …" at bounding box center [617, 522] width 119 height 2152
click at [617, 290] on div "+1 09:55 - 10:55 [PERSON_NAME] EXPRESS WITH STYLE PERM Completed 10:00 - 11:30 …" at bounding box center [617, 522] width 119 height 2152
click at [613, 290] on div "+1 09:55 - 10:55 [PERSON_NAME] EXPRESS WITH STYLE PERM Completed 10:00 - 11:30 …" at bounding box center [617, 522] width 119 height 2152
drag, startPoint x: 612, startPoint y: 287, endPoint x: 606, endPoint y: 252, distance: 34.9
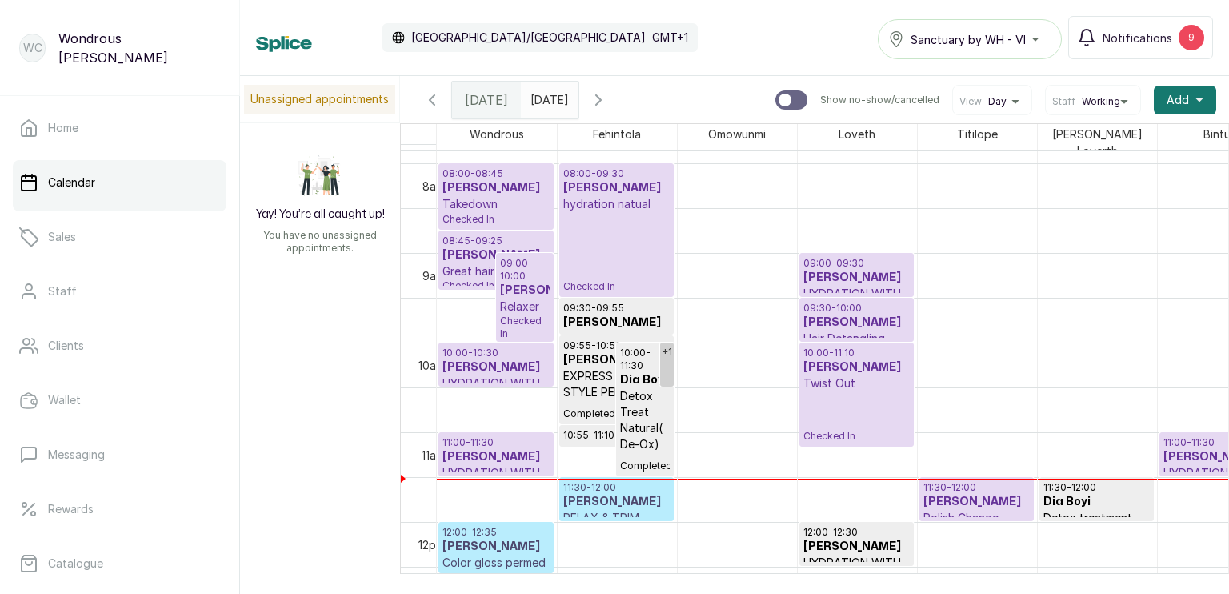
click at [606, 252] on div "+1 09:55 - 10:55 [PERSON_NAME] EXPRESS WITH STYLE PERM Completed 10:00 - 11:30 …" at bounding box center [617, 522] width 119 height 2152
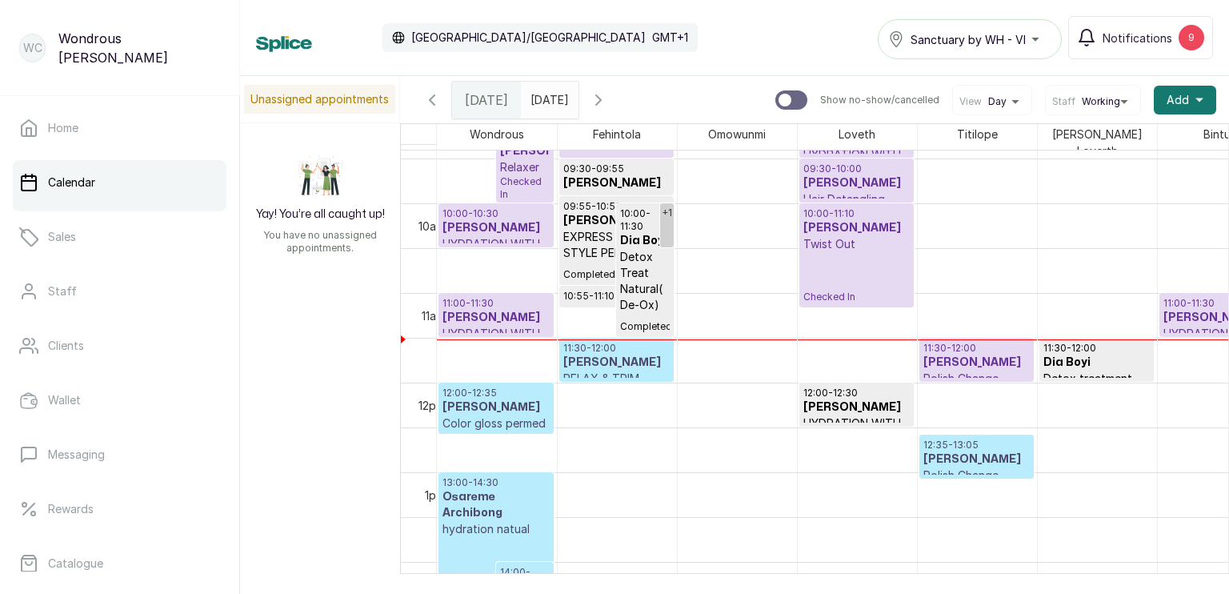
click at [626, 359] on h3 "[PERSON_NAME]" at bounding box center [617, 363] width 106 height 16
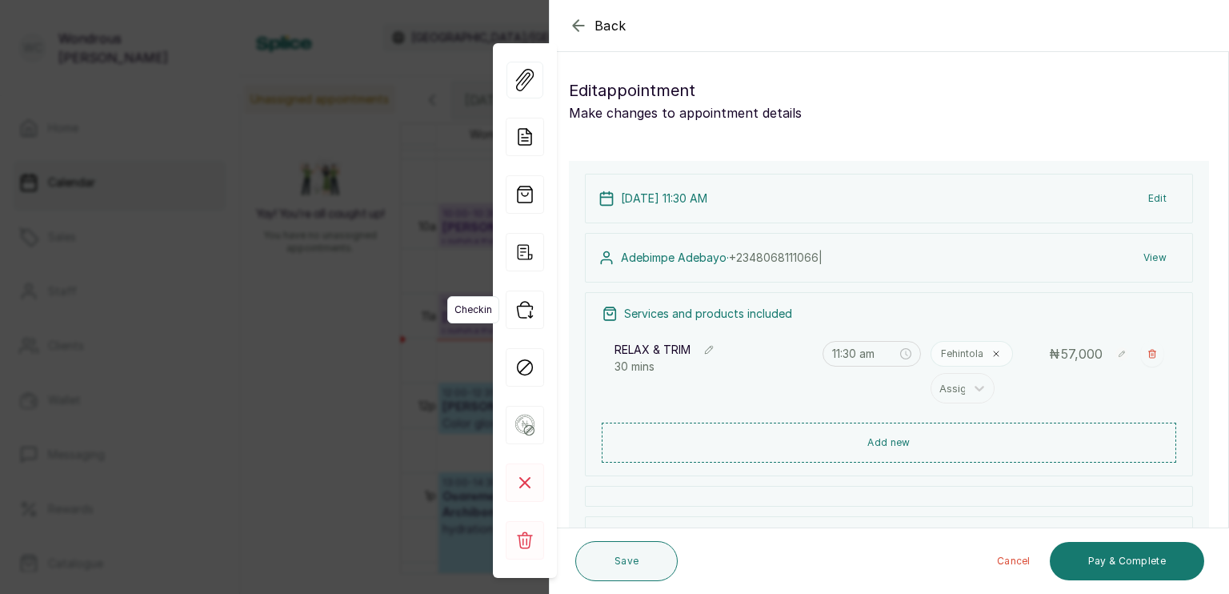
click at [525, 315] on icon "button" at bounding box center [525, 310] width 38 height 38
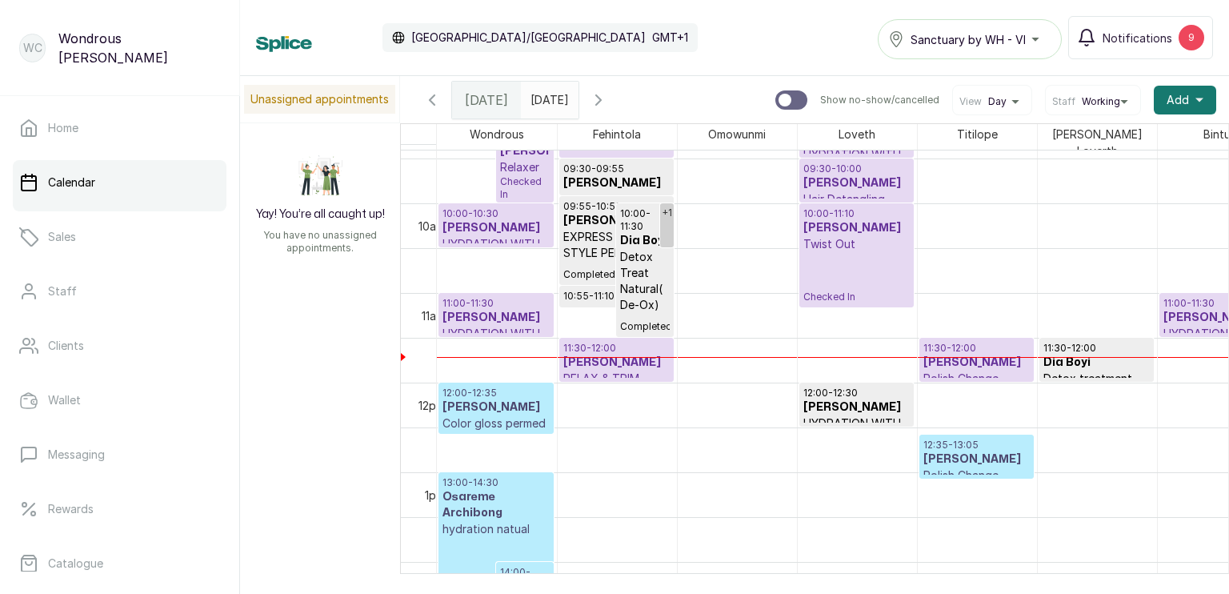
click at [836, 236] on p "Twist Out" at bounding box center [857, 244] width 106 height 16
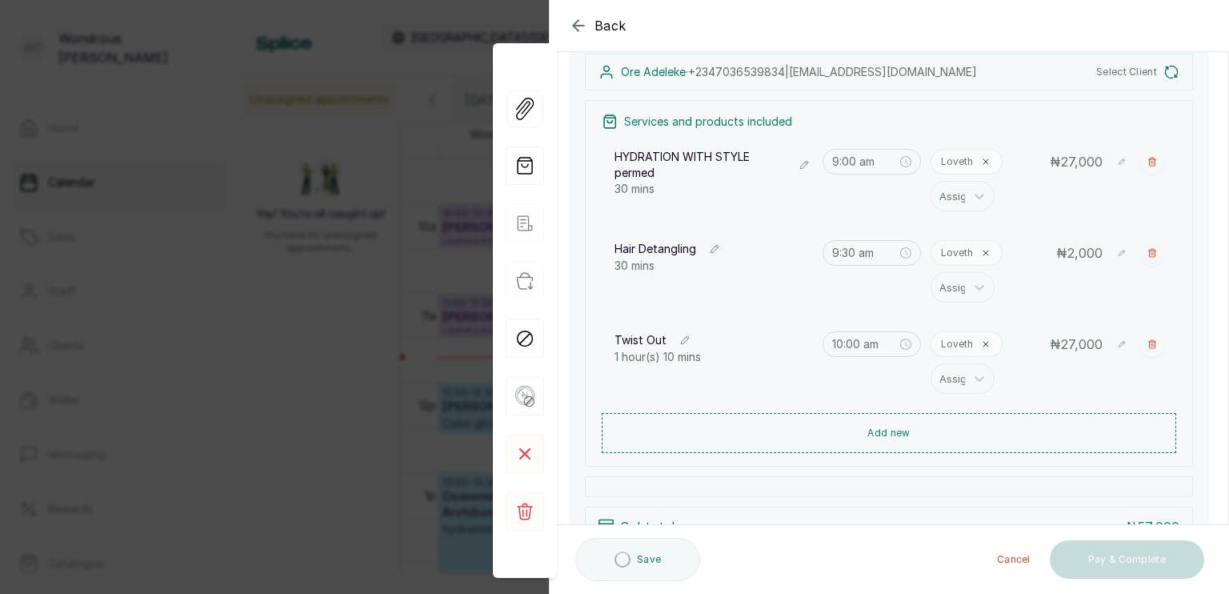
scroll to position [198, 0]
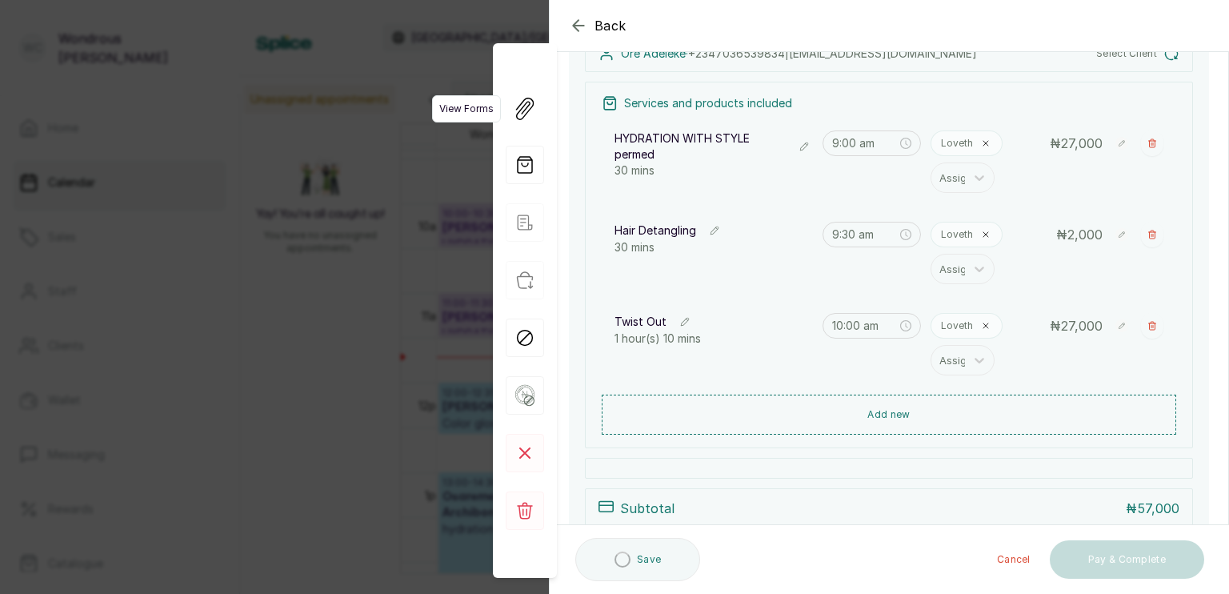
click at [521, 110] on icon "button" at bounding box center [525, 109] width 18 height 22
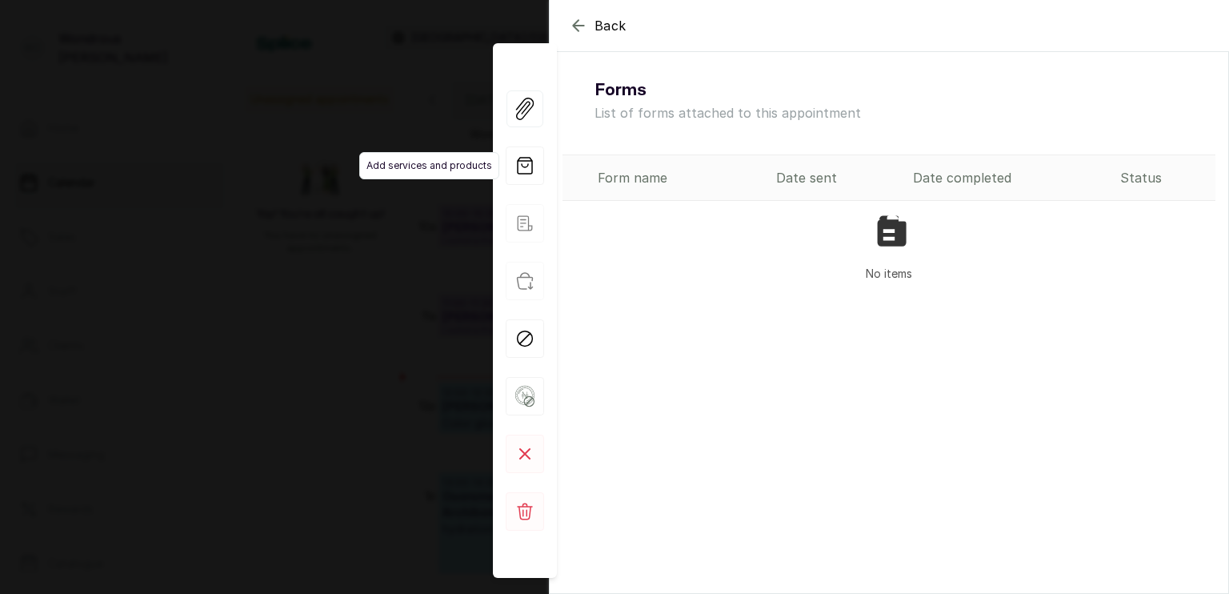
click at [531, 162] on icon "button" at bounding box center [525, 165] width 38 height 38
click at [570, 18] on icon "button" at bounding box center [578, 25] width 19 height 19
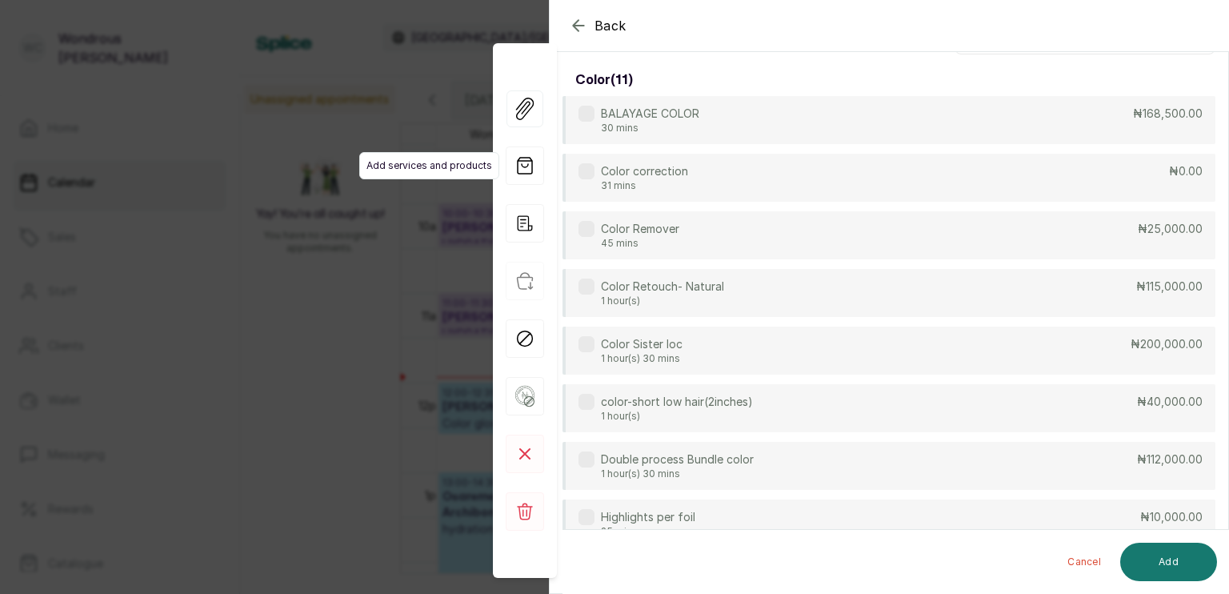
click at [521, 163] on icon "button" at bounding box center [525, 165] width 38 height 38
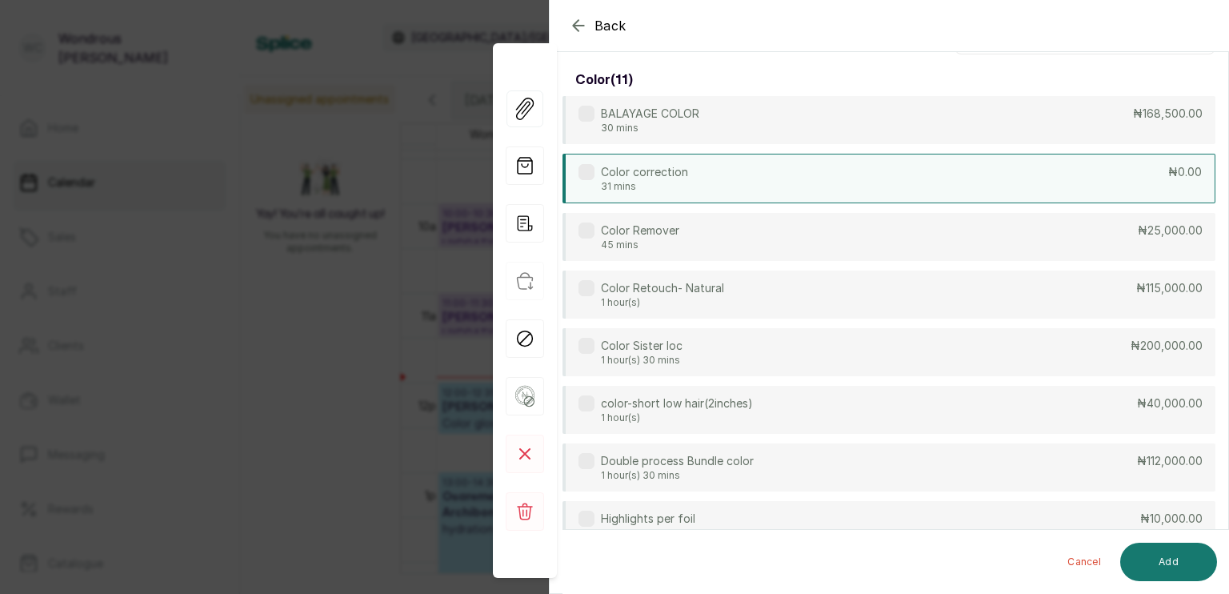
scroll to position [0, 0]
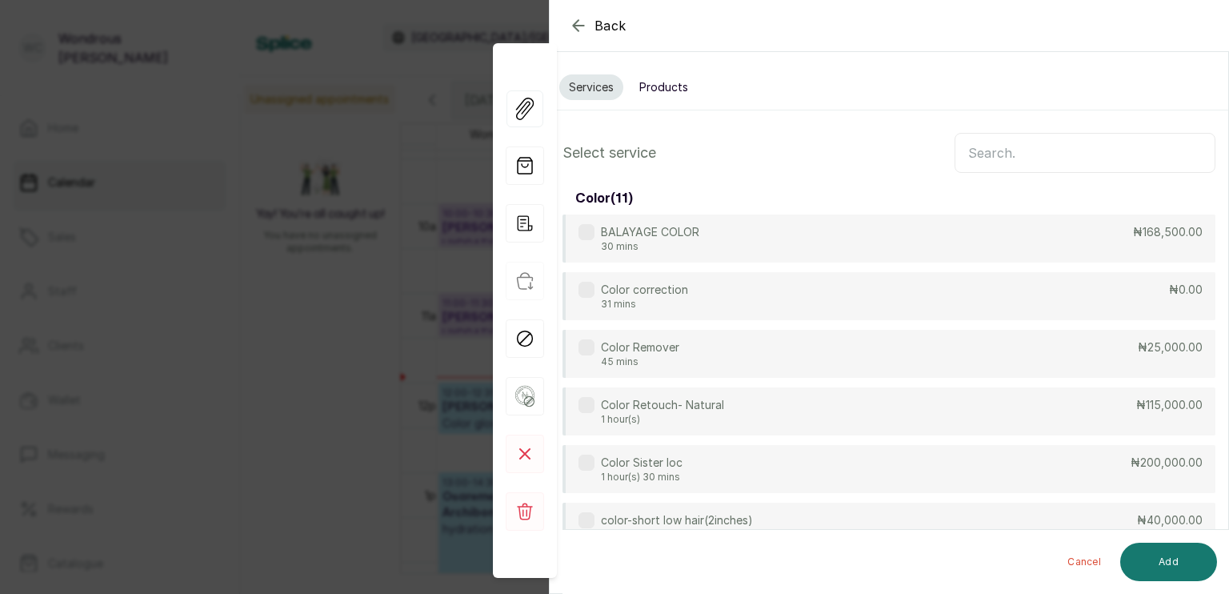
click at [1011, 153] on input "text" at bounding box center [1085, 153] width 261 height 40
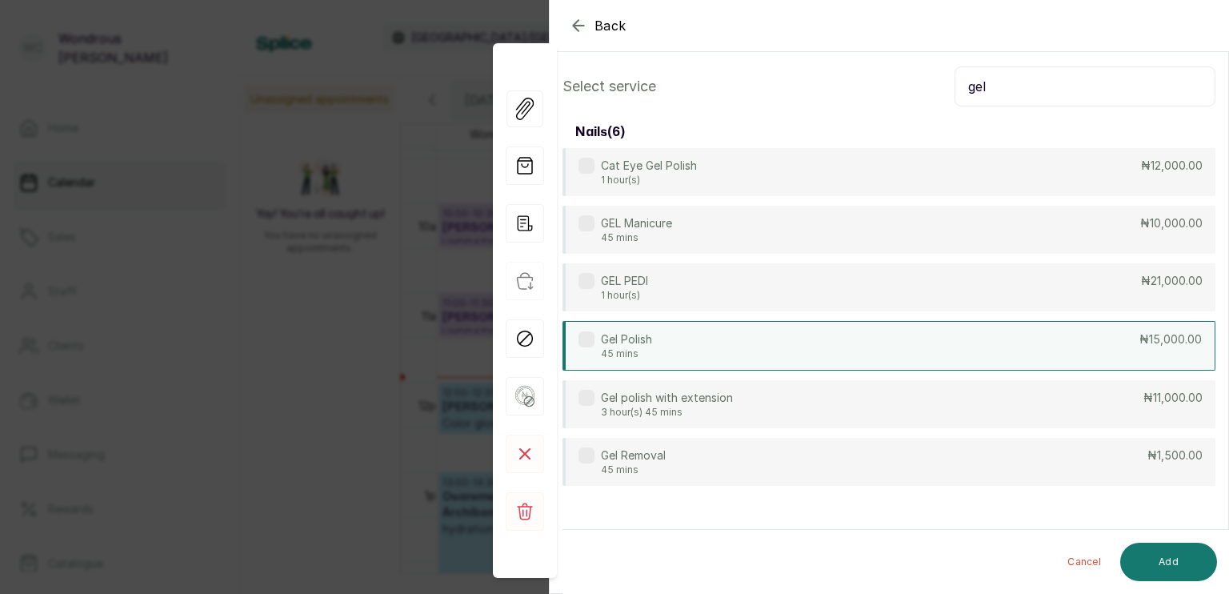
click at [712, 347] on div "Gel Polish 45 mins ₦15,000.00" at bounding box center [889, 346] width 653 height 50
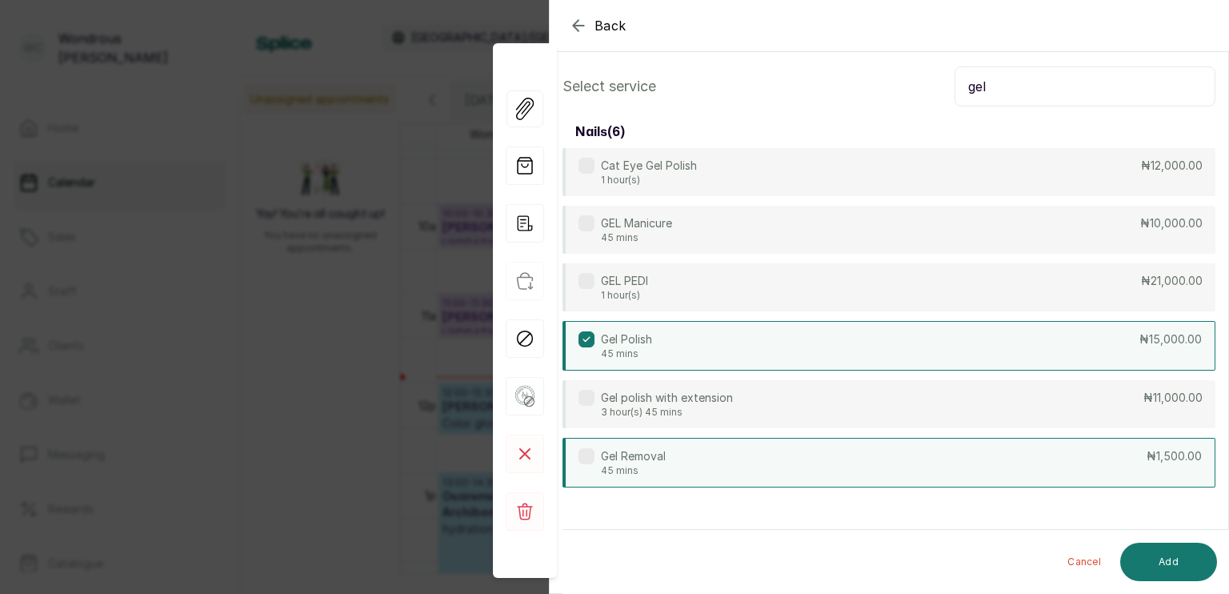
click at [711, 455] on div "Gel Removal 45 mins ₦1,500.00" at bounding box center [889, 463] width 653 height 50
click at [1002, 84] on input "gel" at bounding box center [1085, 86] width 261 height 40
type input "g"
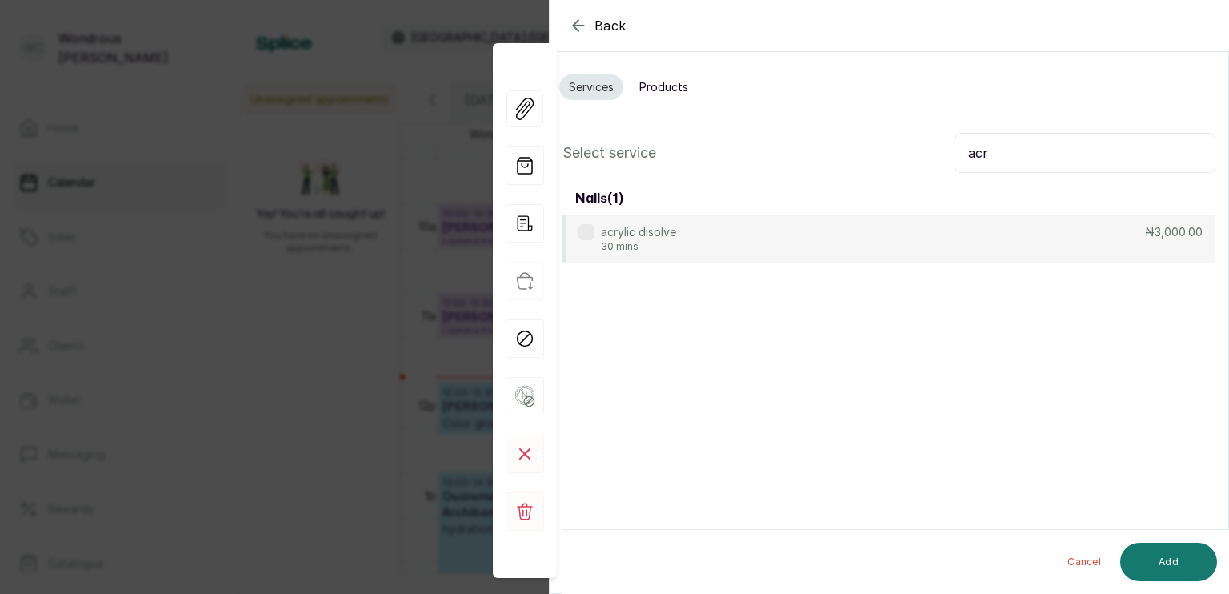
scroll to position [0, 0]
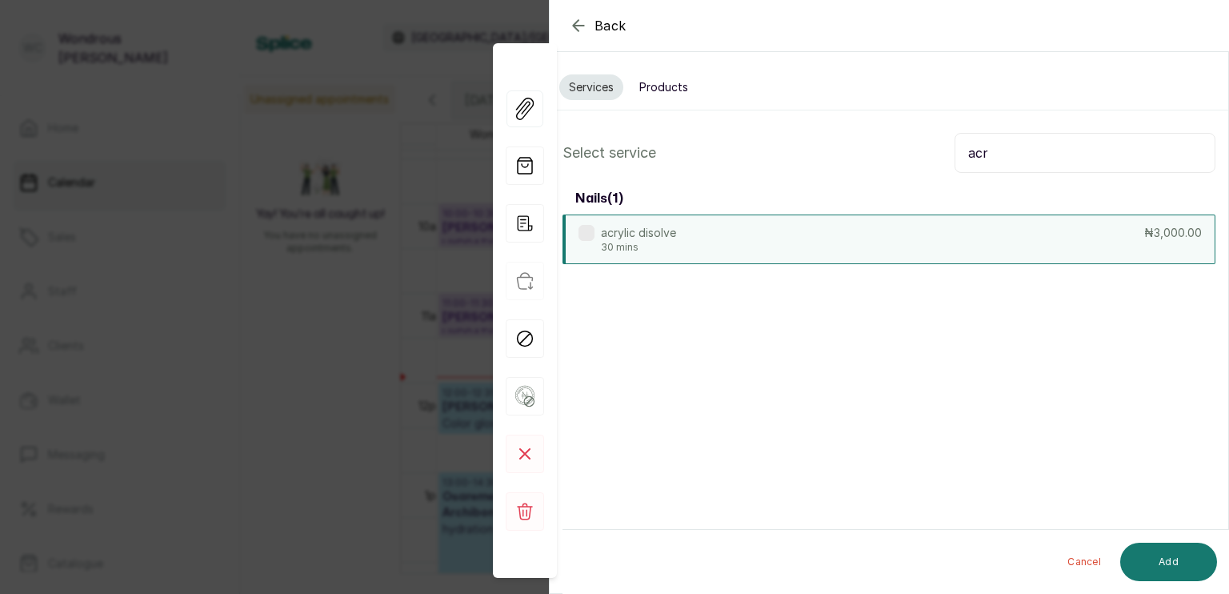
type input "acr"
click at [783, 247] on div "acrylic disolve 30 mins ₦3,000.00" at bounding box center [889, 240] width 653 height 50
click at [1169, 562] on button "Add" at bounding box center [1169, 562] width 97 height 38
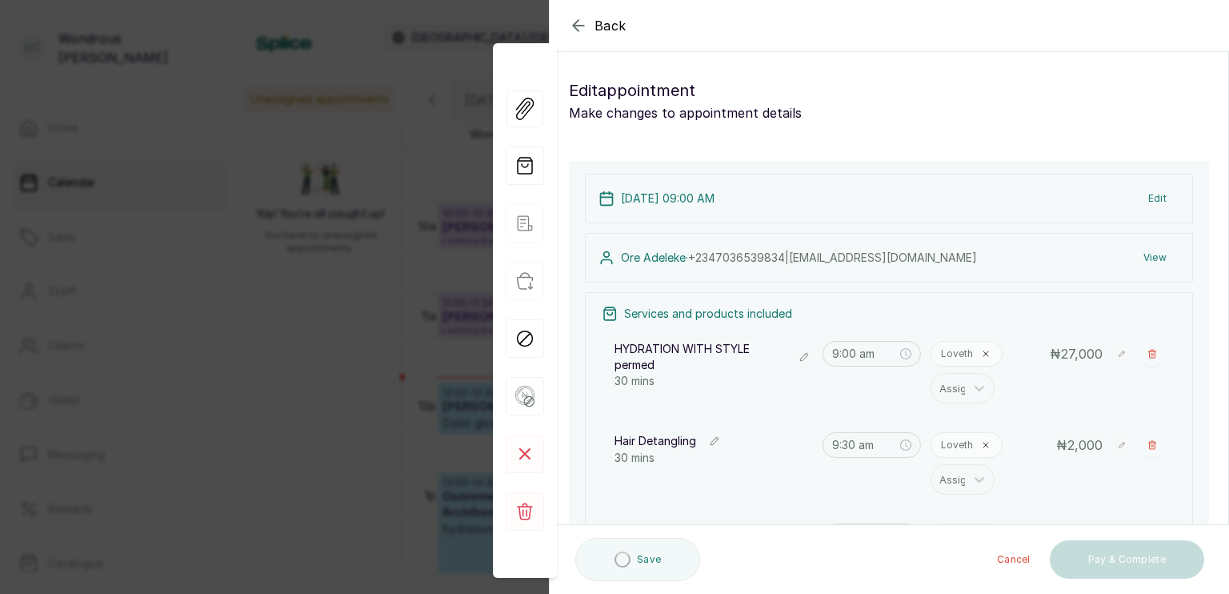
type input "11:10 am"
type input "11:55 am"
type input "12:40 pm"
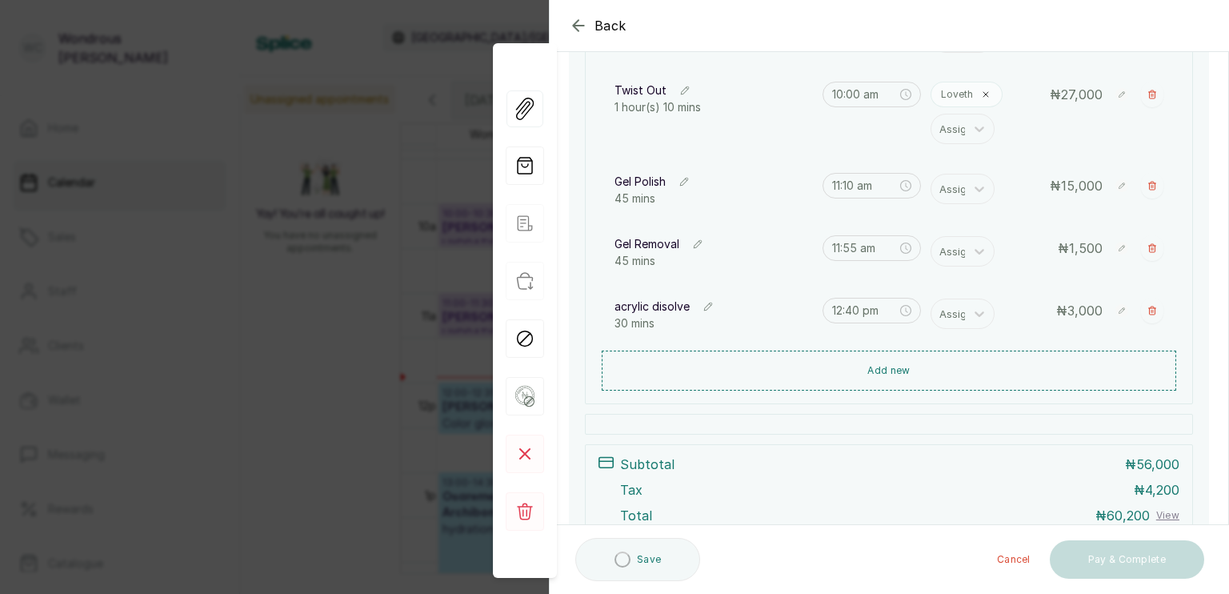
scroll to position [447, 0]
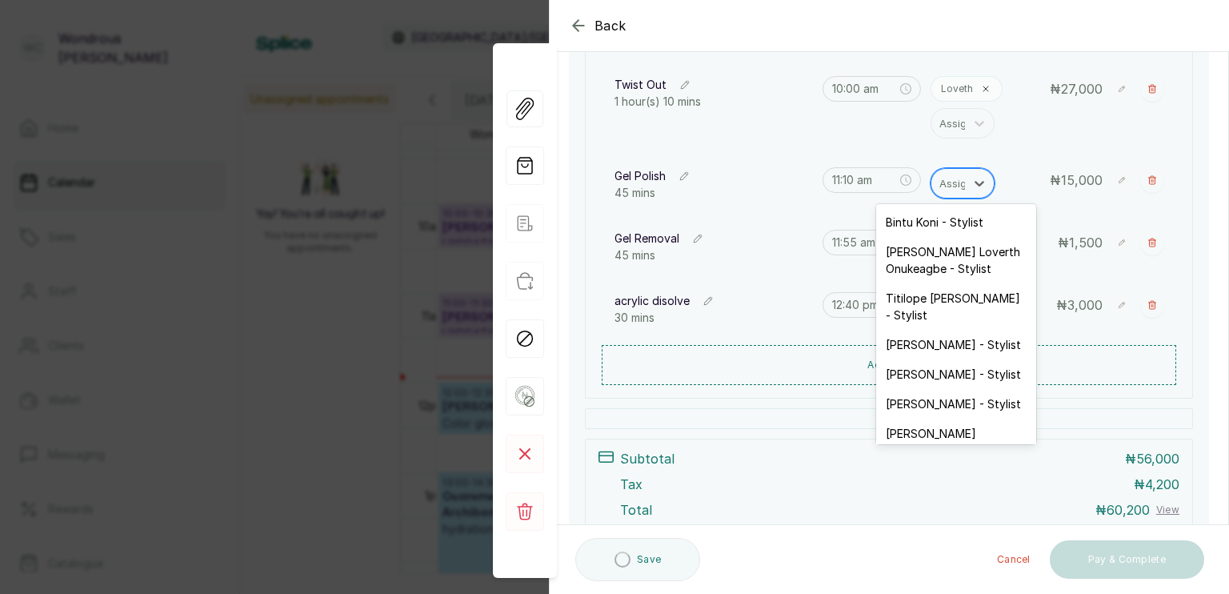
click at [949, 174] on div at bounding box center [957, 183] width 34 height 21
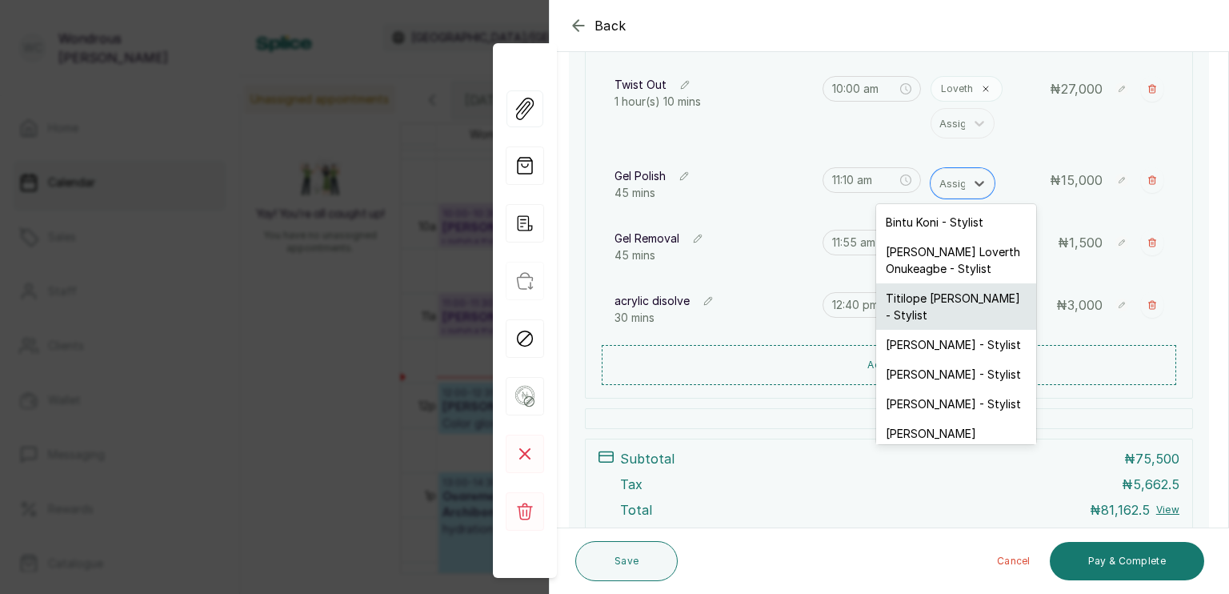
click at [916, 299] on div "Titilope [PERSON_NAME] - Stylist" at bounding box center [956, 306] width 160 height 46
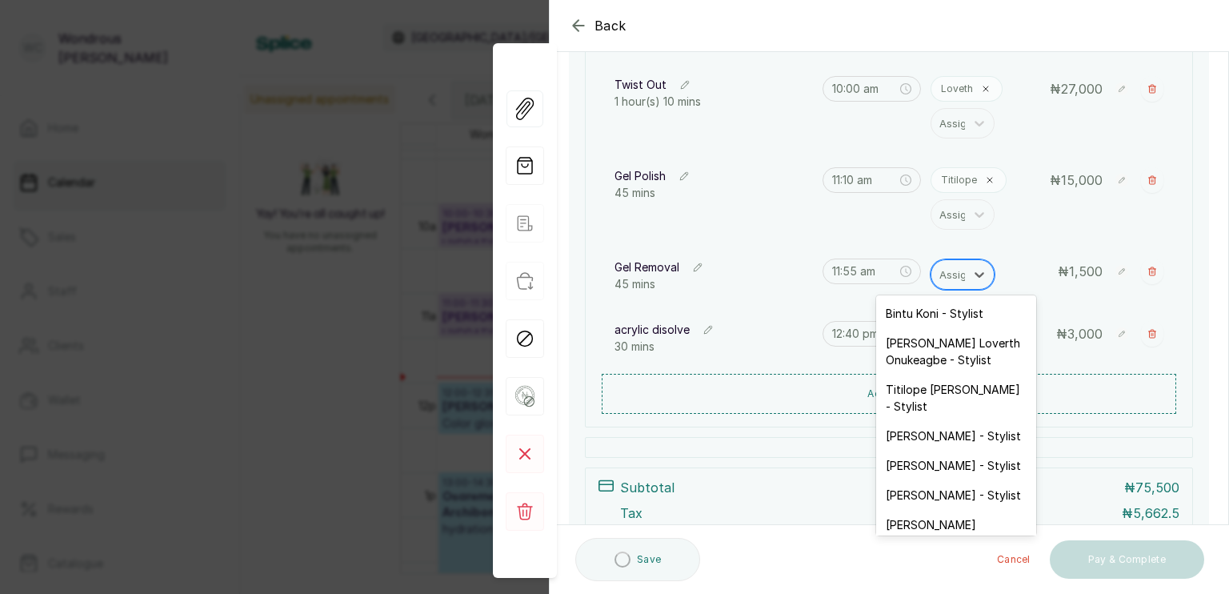
click at [946, 264] on div at bounding box center [957, 274] width 34 height 21
click at [926, 391] on div "Titilope [PERSON_NAME] - Stylist" at bounding box center [956, 398] width 160 height 46
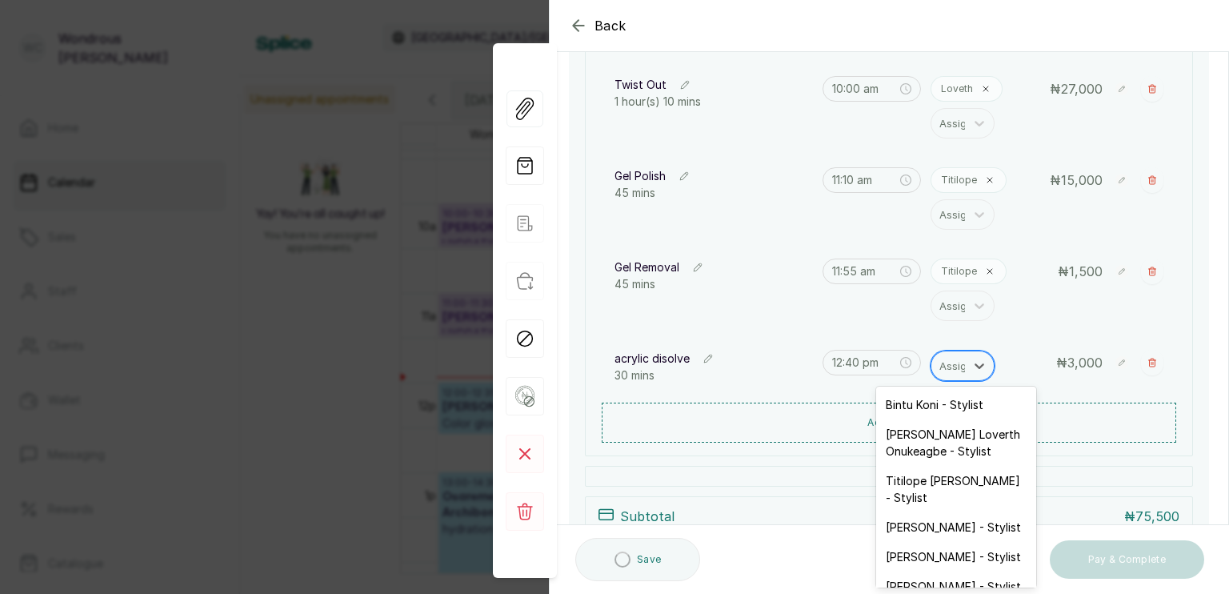
click at [941, 370] on div at bounding box center [957, 365] width 34 height 21
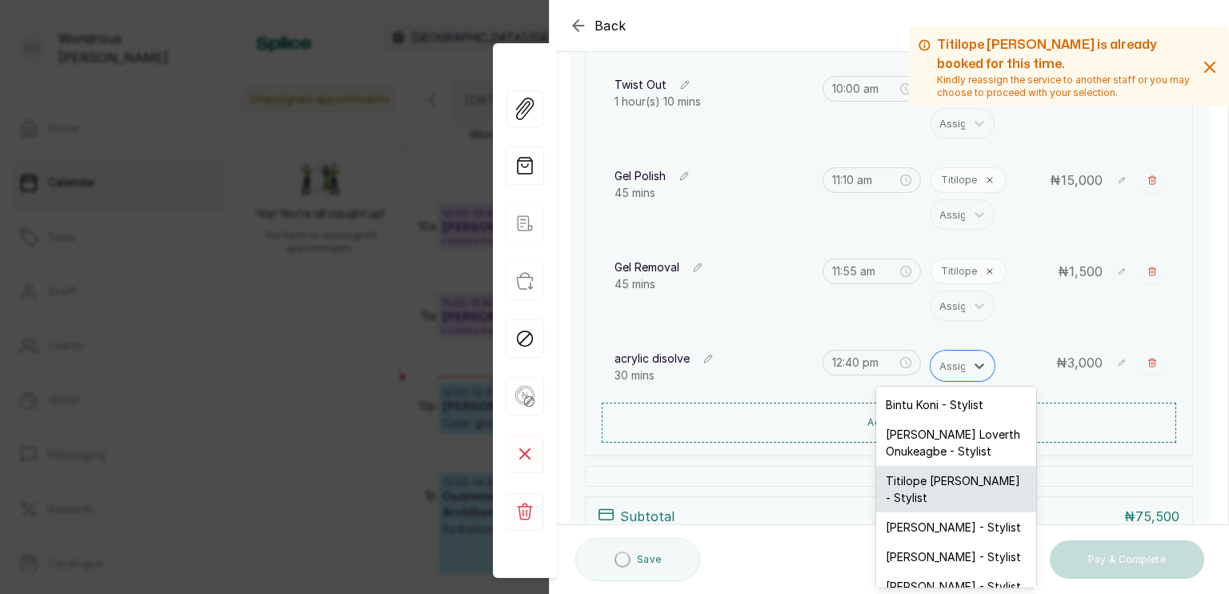
click at [933, 479] on div "Titilope [PERSON_NAME] - Stylist" at bounding box center [956, 489] width 160 height 46
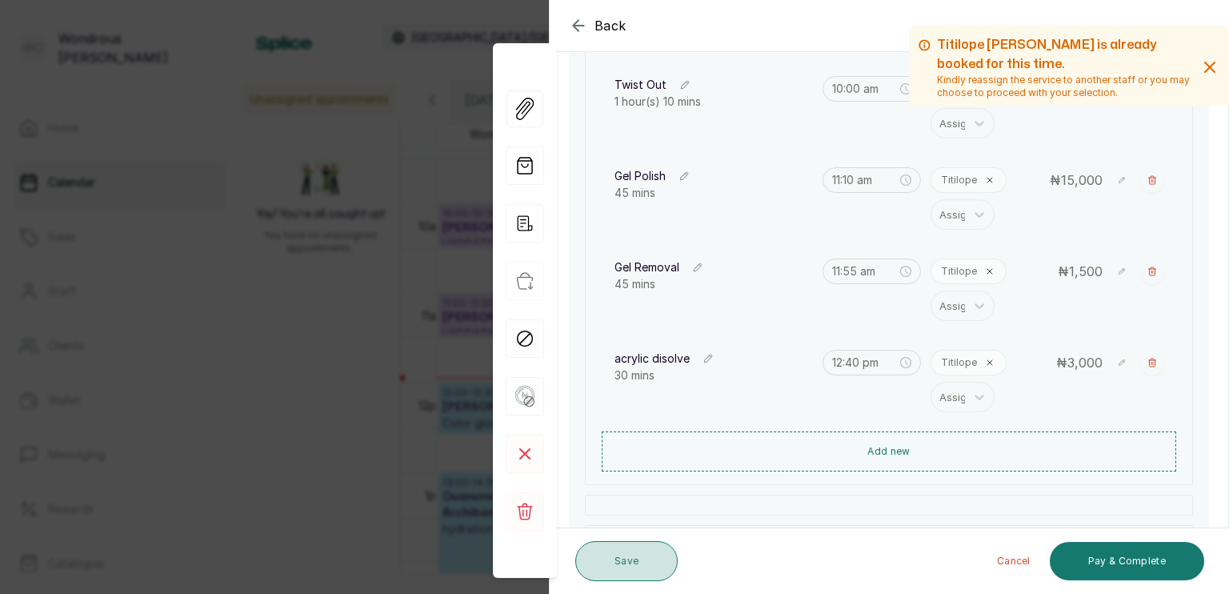
click at [636, 577] on button "Save" at bounding box center [627, 561] width 102 height 40
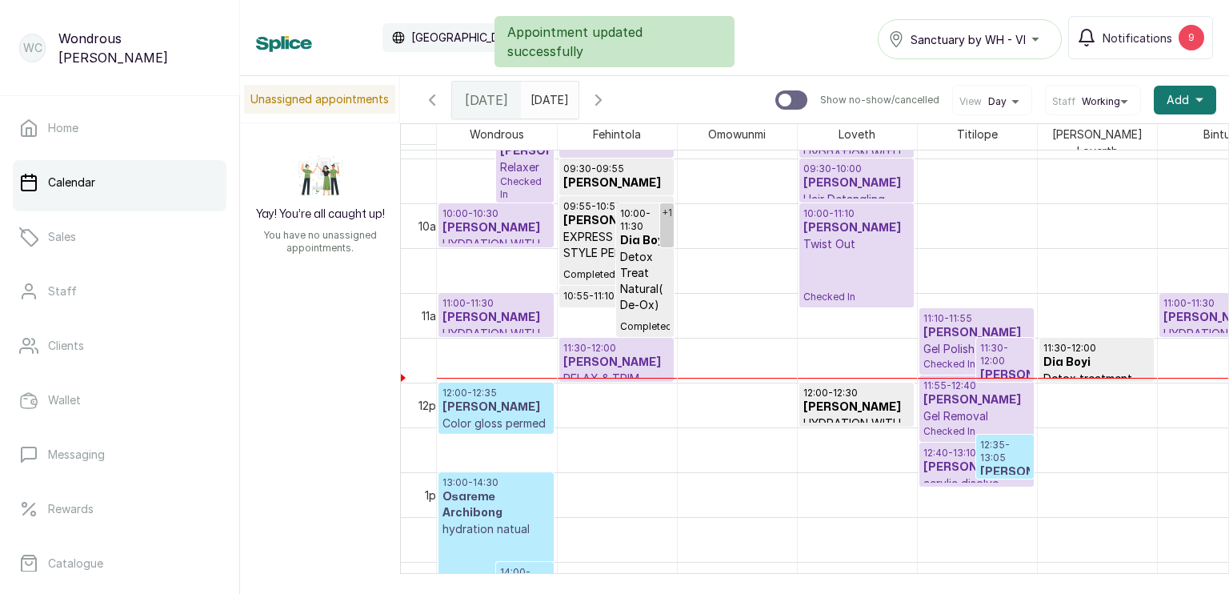
click at [1193, 310] on h3 "[PERSON_NAME]" at bounding box center [1217, 318] width 107 height 16
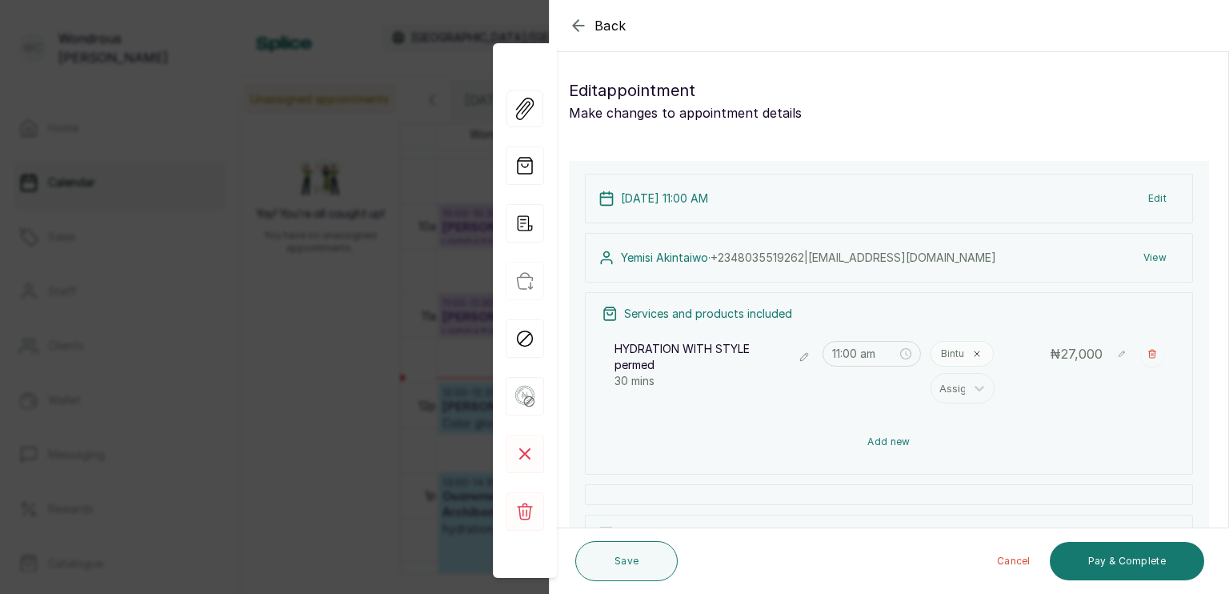
click at [800, 431] on button "Add new" at bounding box center [889, 442] width 575 height 38
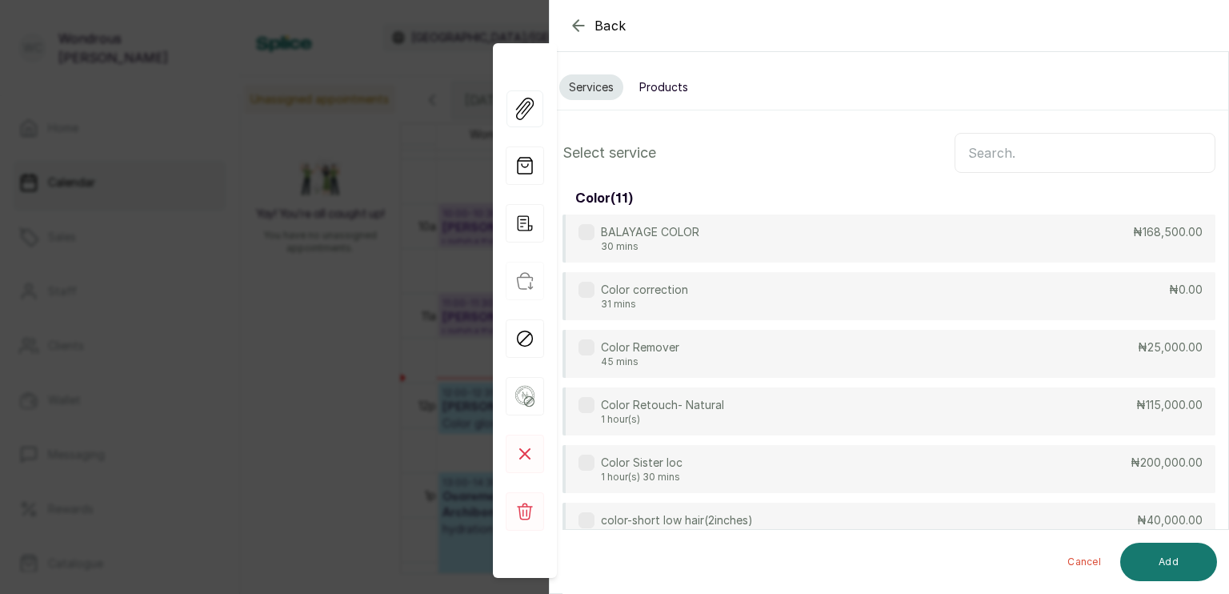
click at [999, 150] on input "text" at bounding box center [1085, 153] width 261 height 40
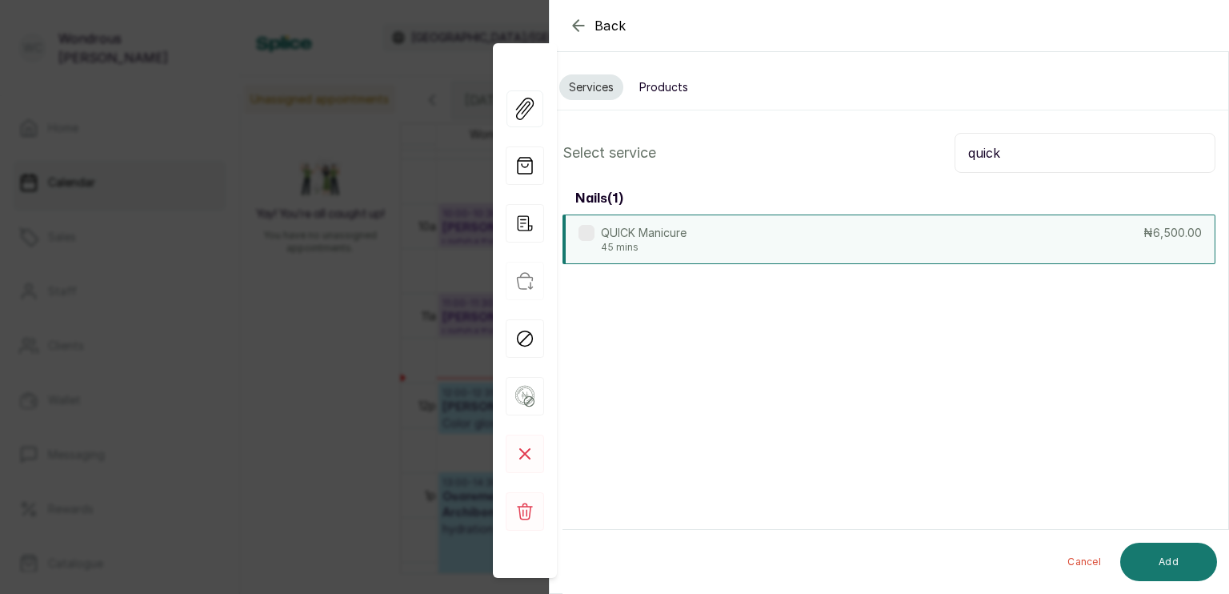
type input "quick"
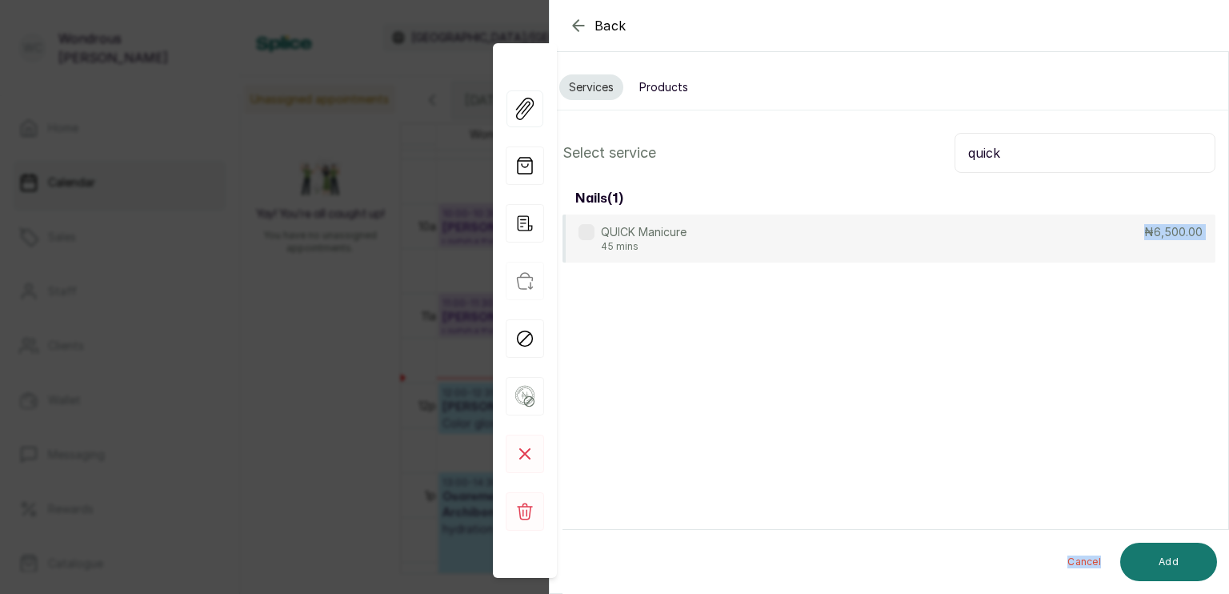
drag, startPoint x: 772, startPoint y: 248, endPoint x: 1116, endPoint y: 540, distance: 450.9
click at [1116, 275] on div "Select service quick nails ( 1 ) QUICK Manicure 45 mins ₦6,500.00 Cancel Add" at bounding box center [889, 197] width 679 height 155
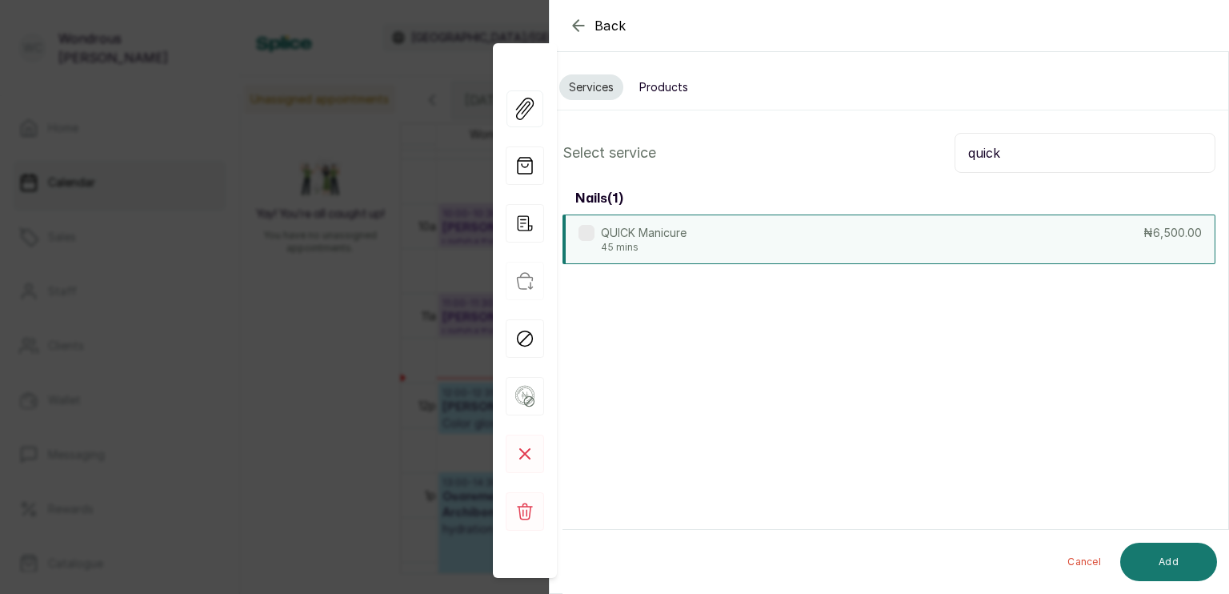
click at [739, 237] on div "QUICK Manicure 45 mins ₦6,500.00" at bounding box center [889, 240] width 653 height 50
click at [1181, 566] on button "Add" at bounding box center [1169, 562] width 97 height 38
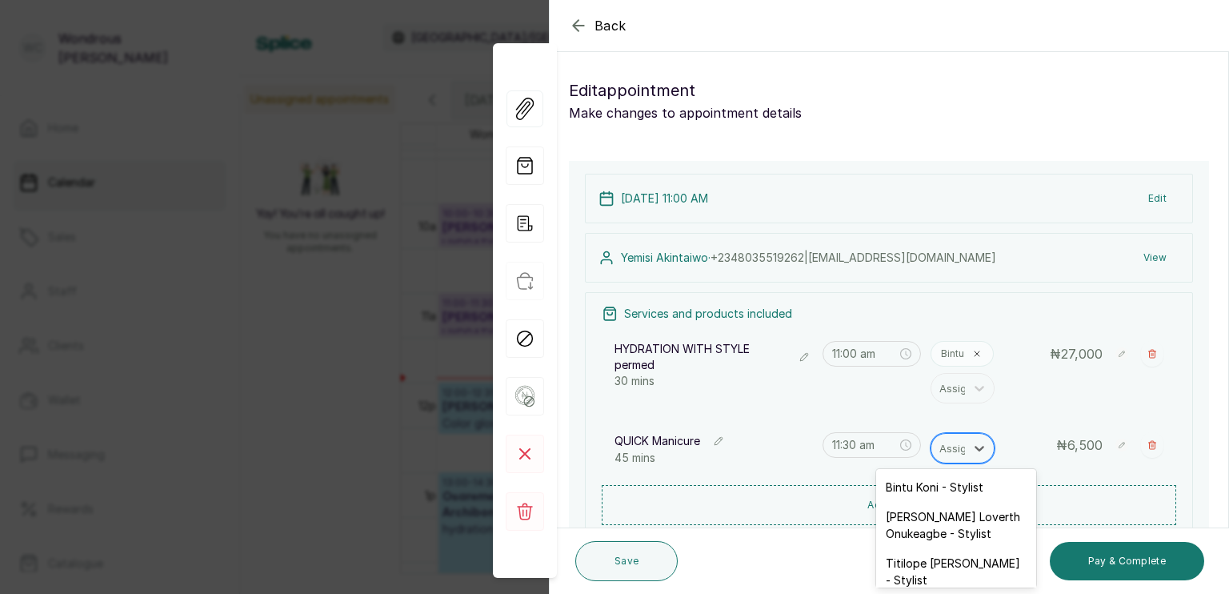
click at [952, 450] on div at bounding box center [957, 448] width 34 height 21
click at [930, 561] on div "Titilope [PERSON_NAME] - Stylist" at bounding box center [956, 571] width 160 height 46
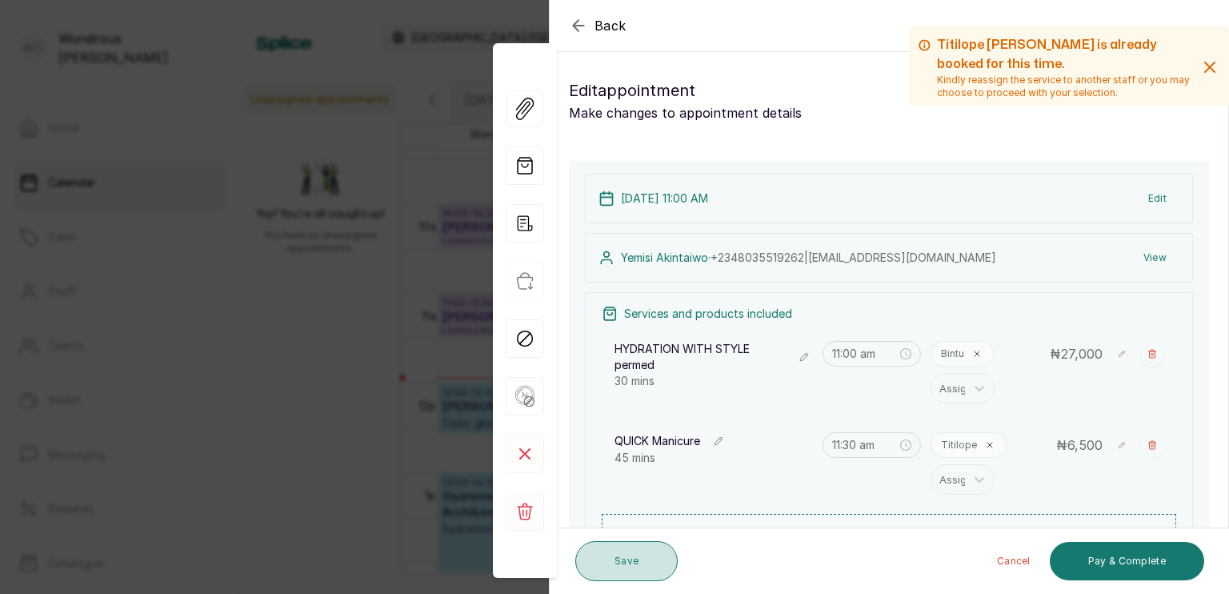
click at [656, 563] on button "Save" at bounding box center [627, 561] width 102 height 40
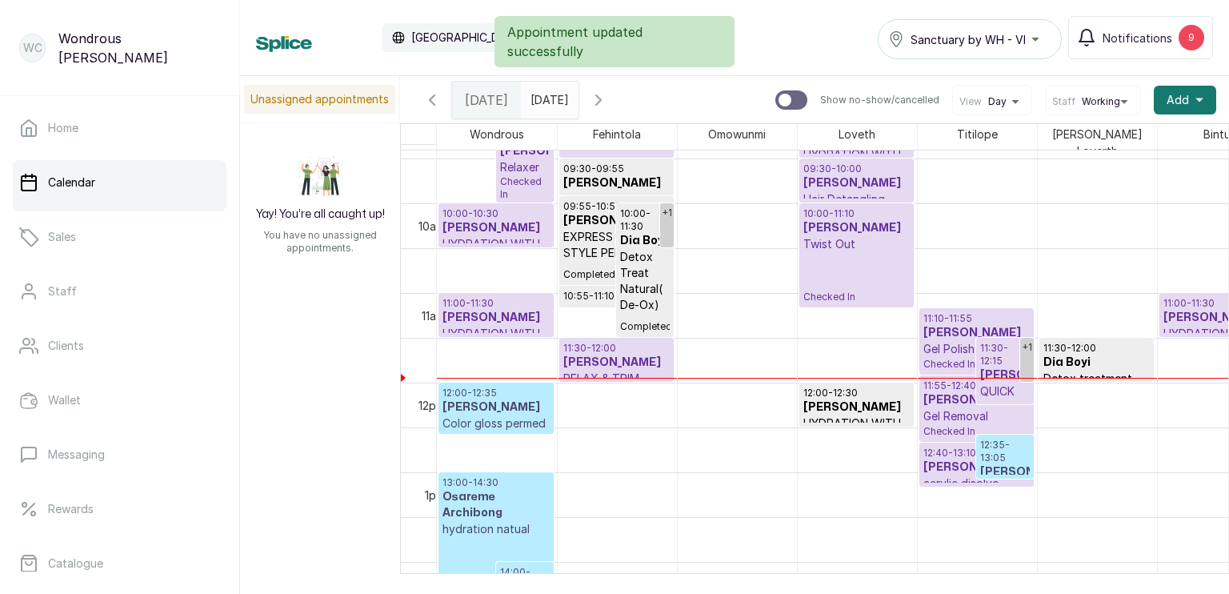
click at [548, 93] on input "[DATE]" at bounding box center [535, 95] width 26 height 27
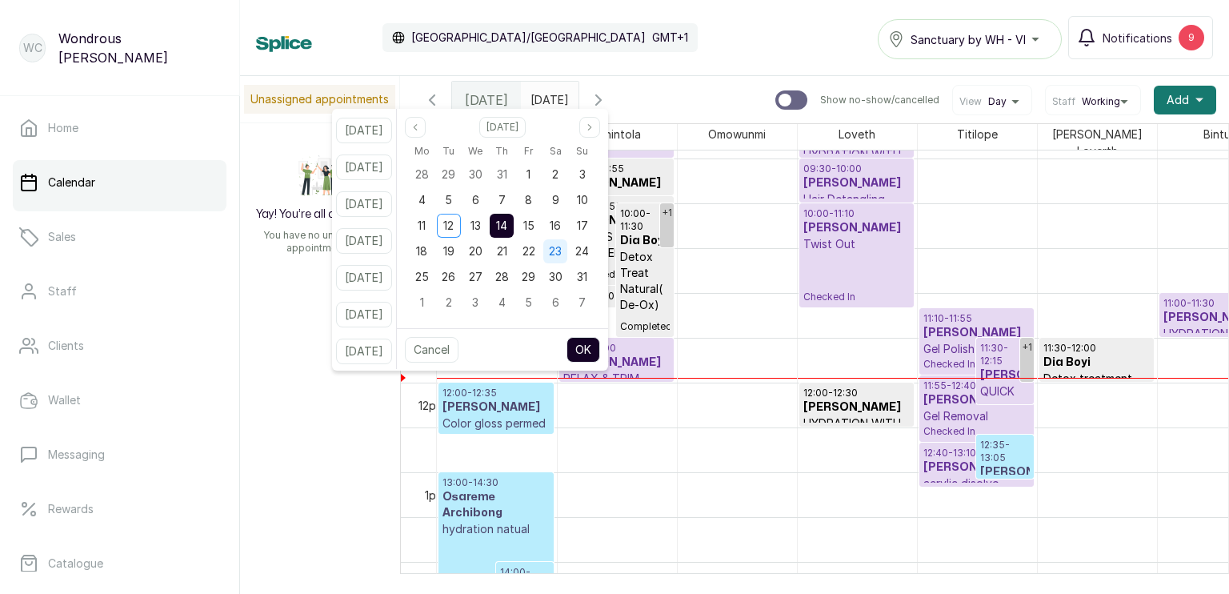
click at [562, 249] on span "23" at bounding box center [555, 251] width 13 height 14
click at [600, 351] on button "OK" at bounding box center [584, 350] width 34 height 26
type input "[DATE]"
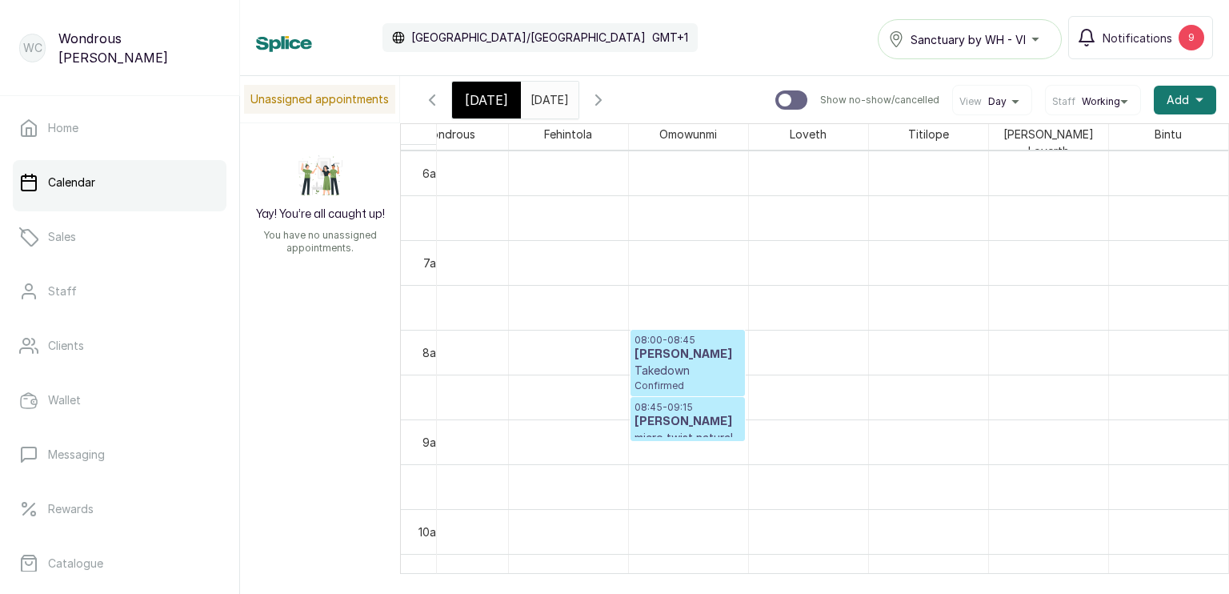
scroll to position [0, 73]
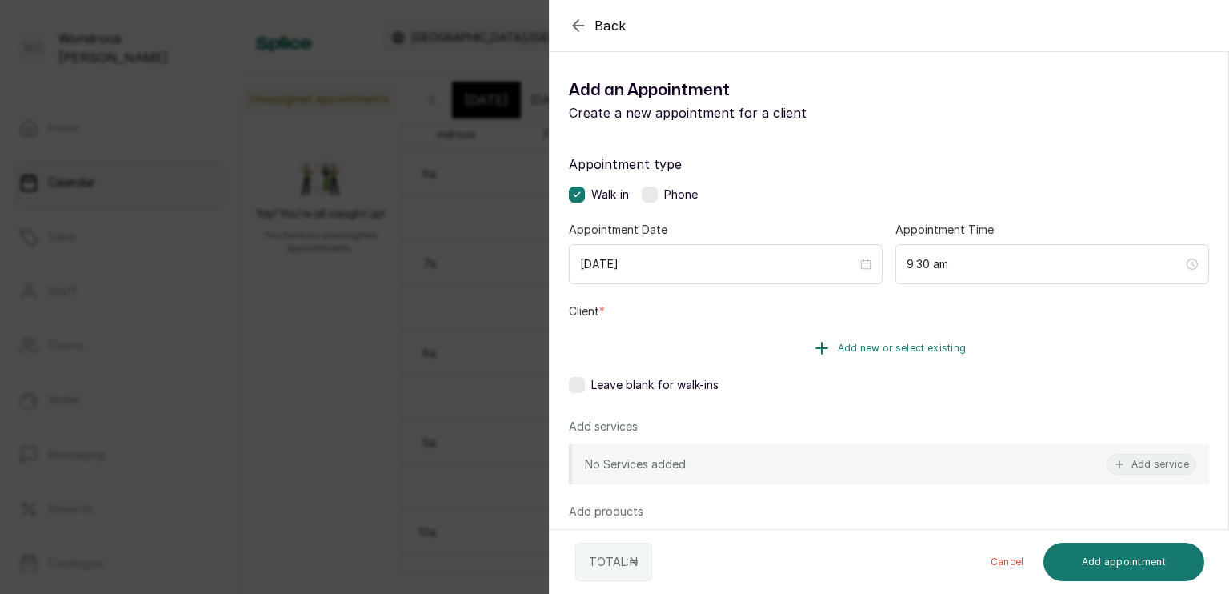
click at [893, 348] on span "Add new or select existing" at bounding box center [902, 348] width 129 height 13
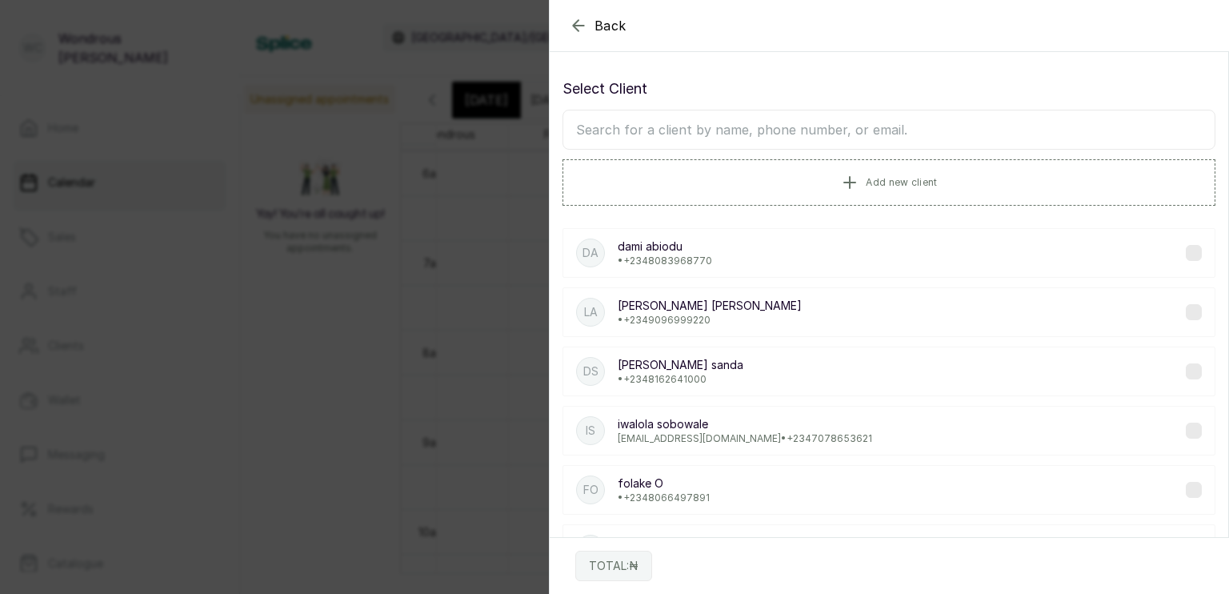
click at [789, 131] on input "text" at bounding box center [889, 130] width 653 height 40
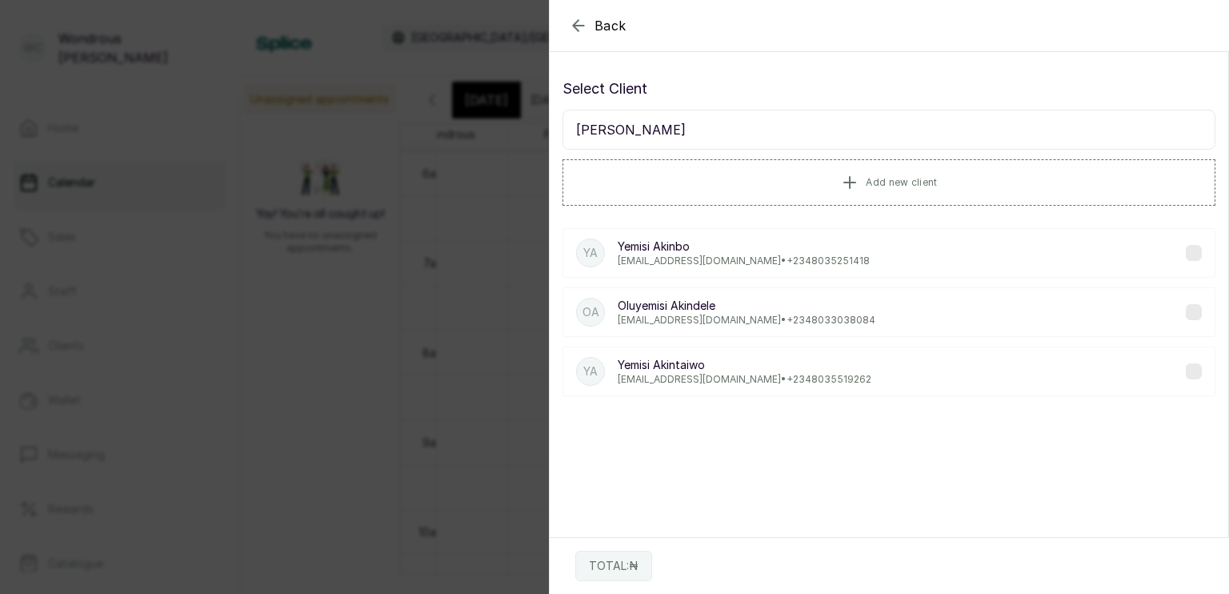
type input "[PERSON_NAME]"
click at [794, 357] on p "[PERSON_NAME]" at bounding box center [745, 365] width 254 height 16
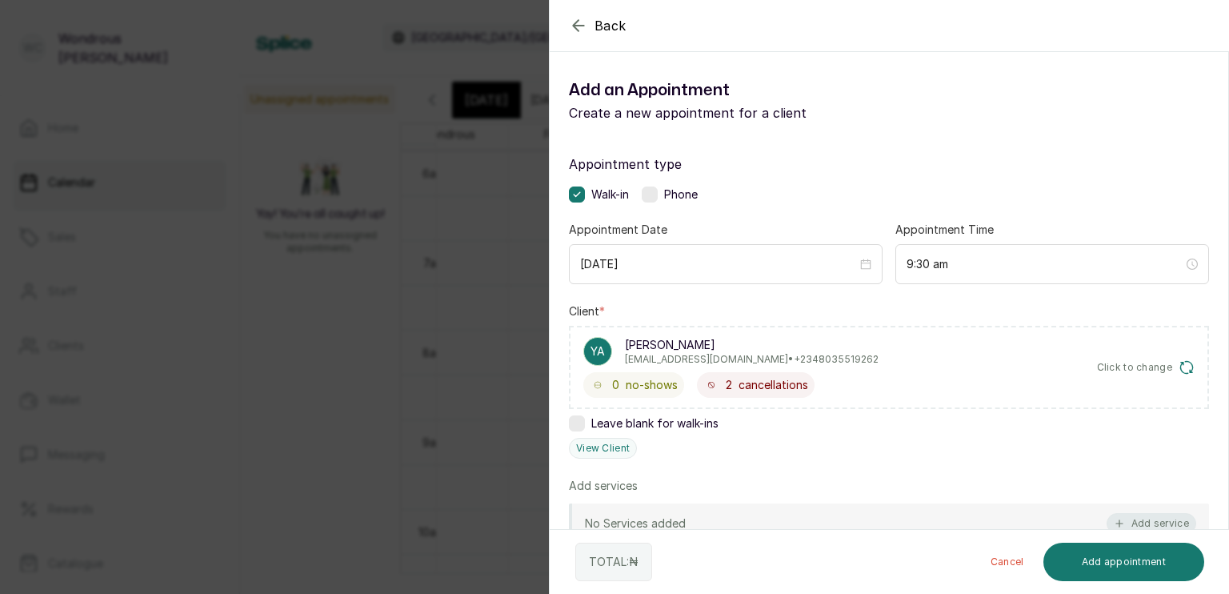
click at [1158, 514] on button "Add service" at bounding box center [1152, 523] width 90 height 21
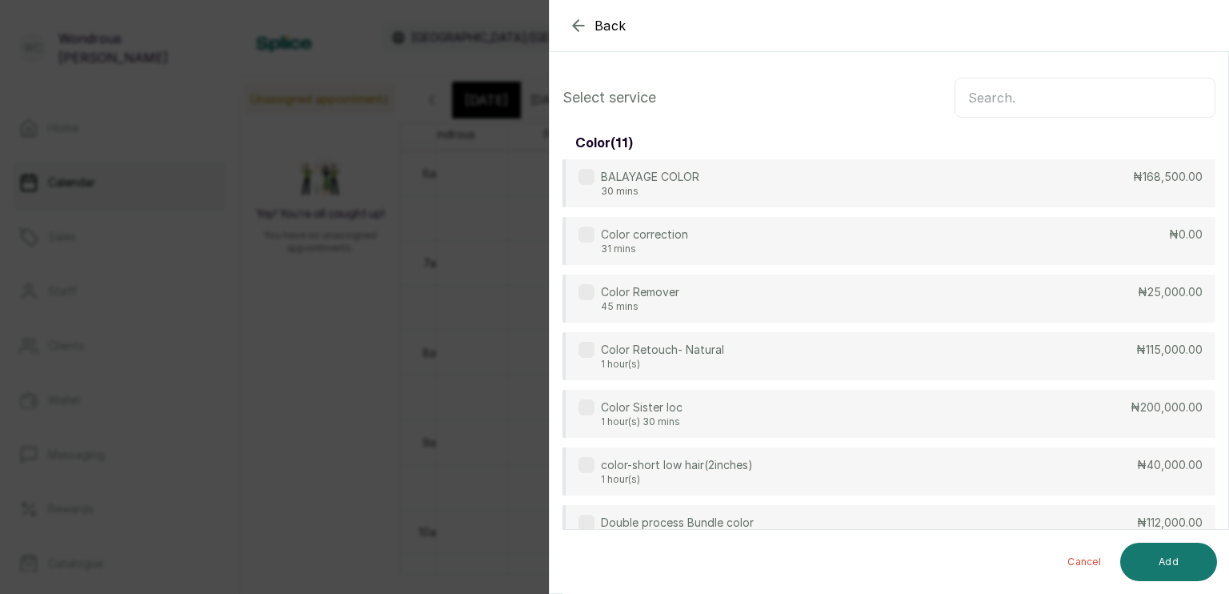
click at [991, 93] on input "text" at bounding box center [1085, 98] width 261 height 40
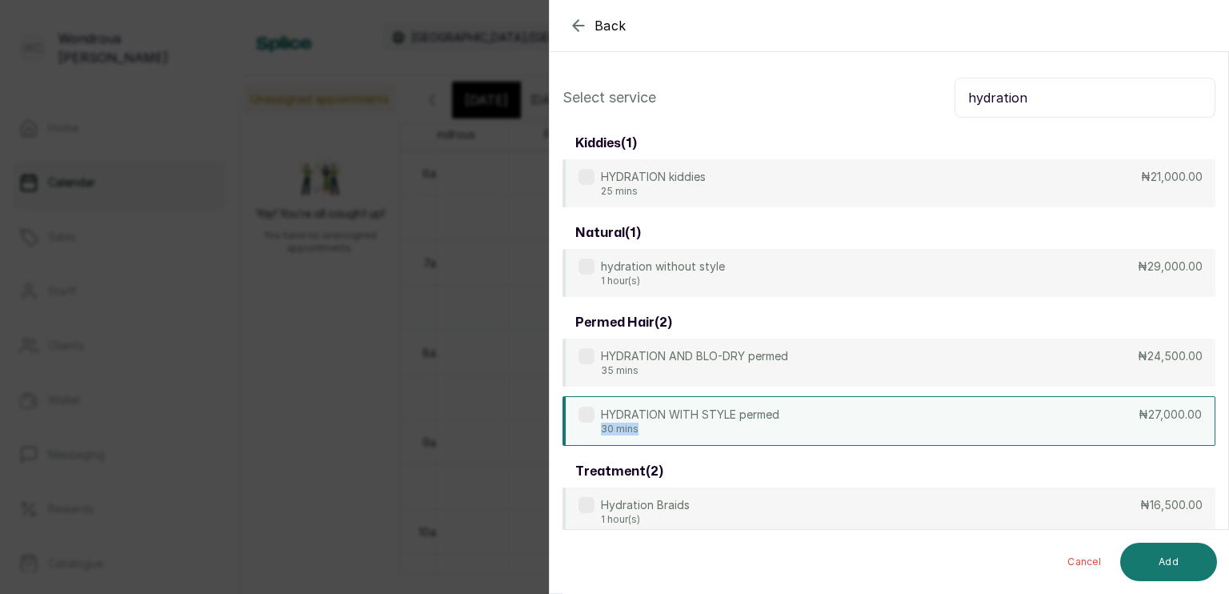
drag, startPoint x: 863, startPoint y: 416, endPoint x: 868, endPoint y: 434, distance: 18.5
click at [868, 434] on div "HYDRATION WITH STYLE permed 30 mins ₦27,000.00" at bounding box center [889, 421] width 653 height 50
click at [1041, 84] on input "hydration" at bounding box center [1085, 98] width 261 height 40
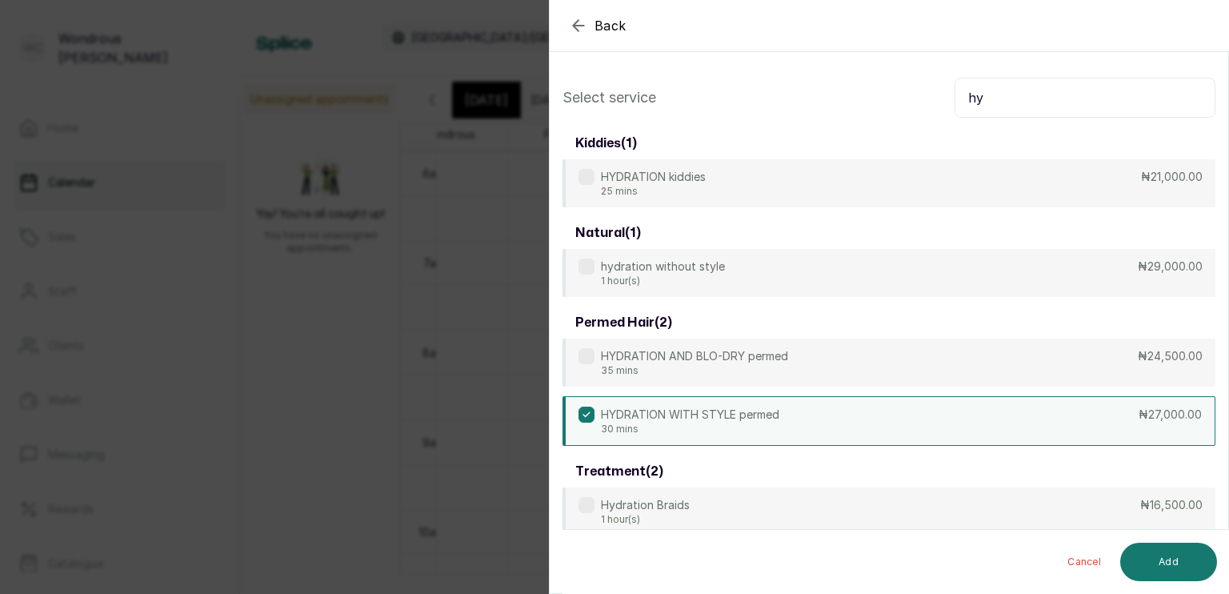
type input "h"
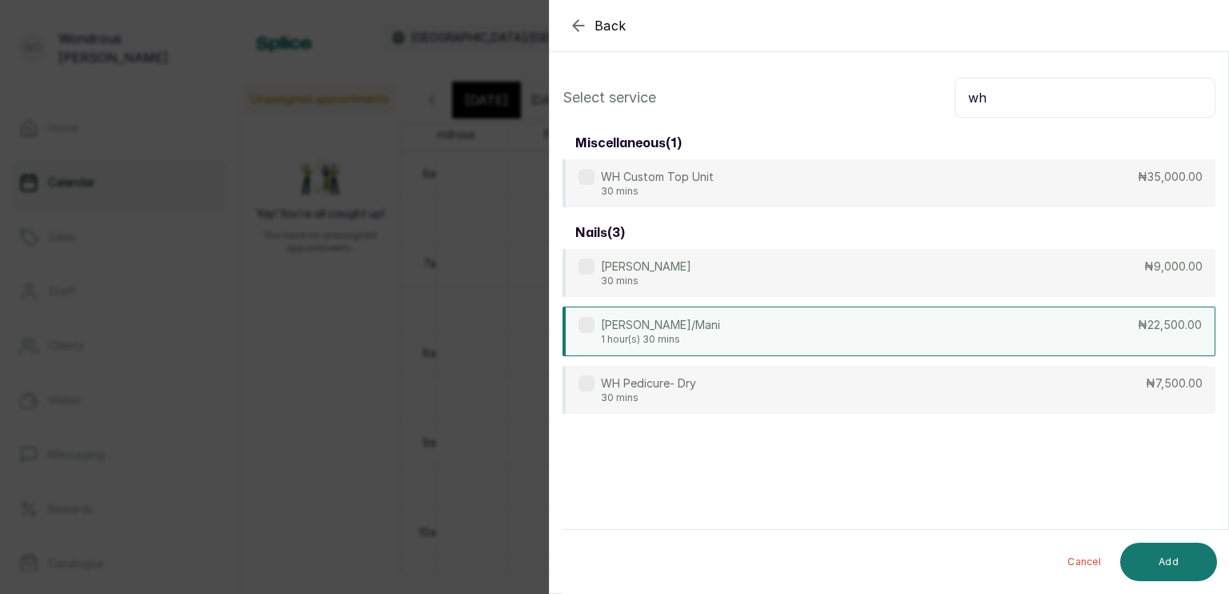
type input "wh"
click at [821, 335] on div "[PERSON_NAME]/Mani 1 hour(s) 30 mins ₦22,500.00" at bounding box center [889, 332] width 653 height 50
click at [1157, 553] on button "Add" at bounding box center [1169, 562] width 97 height 38
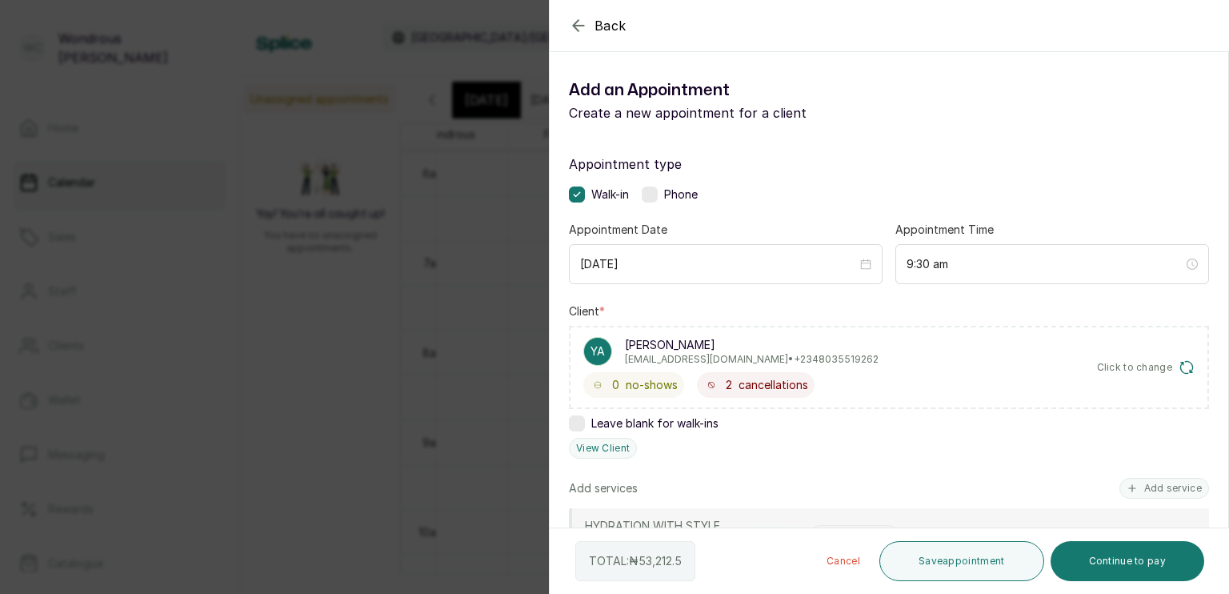
scroll to position [170, 0]
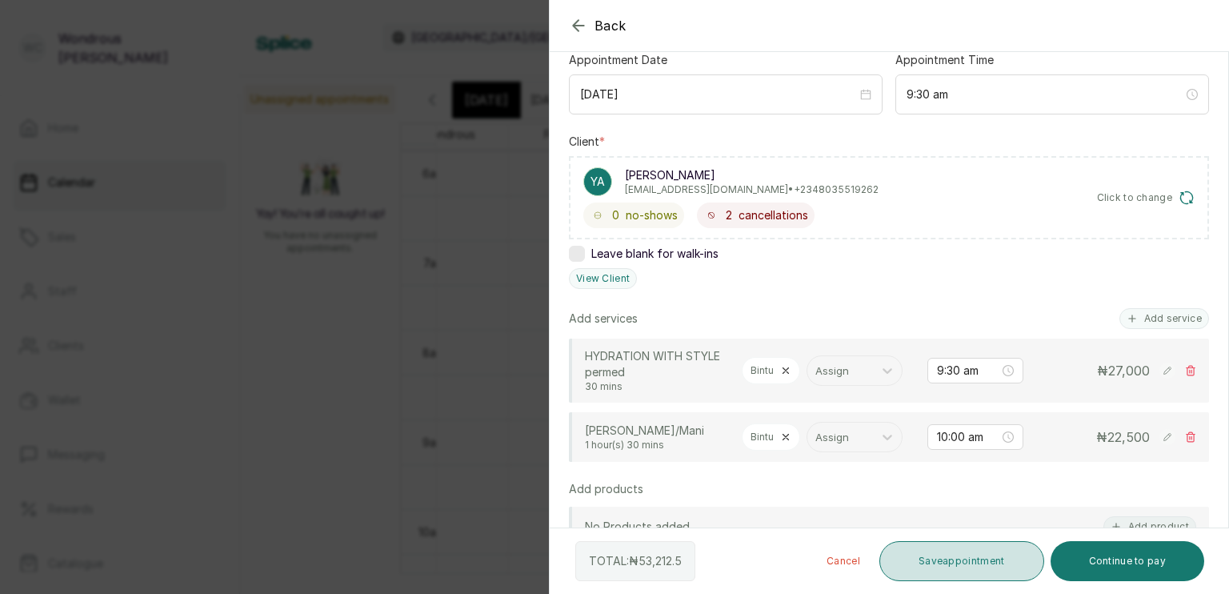
click at [945, 552] on button "Save appointment" at bounding box center [962, 561] width 165 height 40
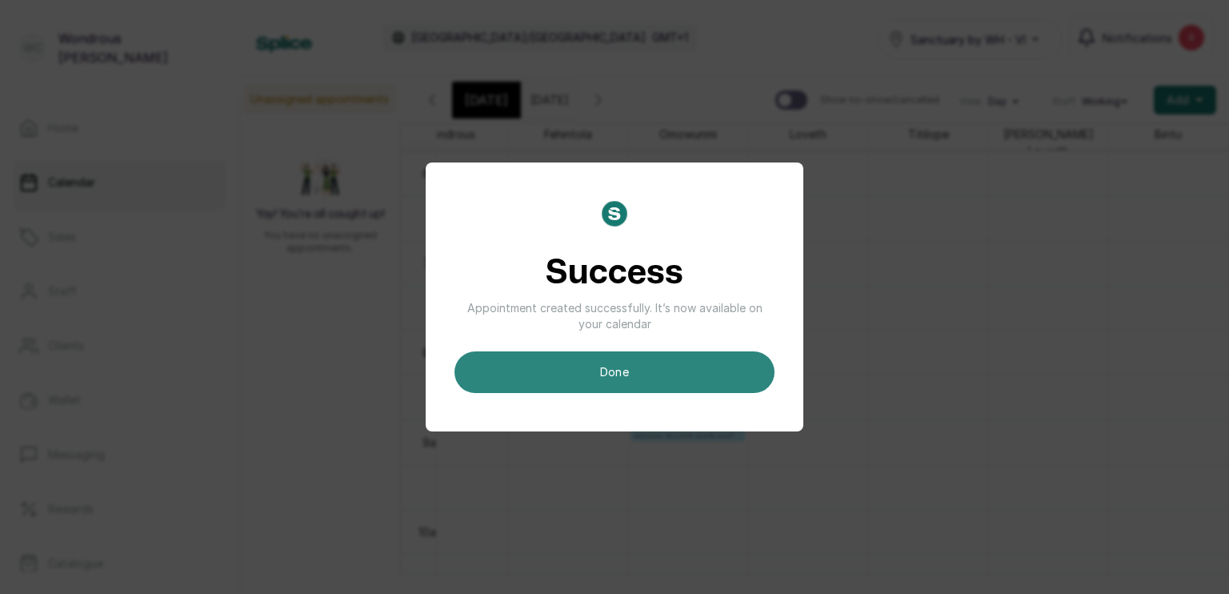
click at [667, 373] on button "done" at bounding box center [615, 372] width 320 height 42
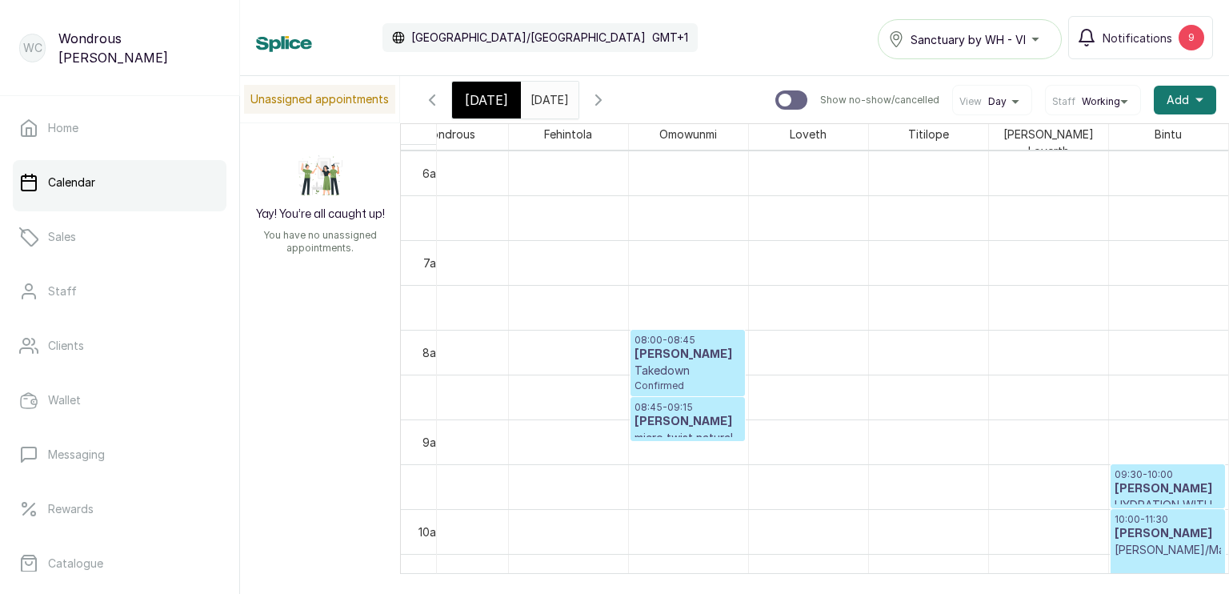
click at [490, 94] on span "[DATE]" at bounding box center [486, 99] width 43 height 19
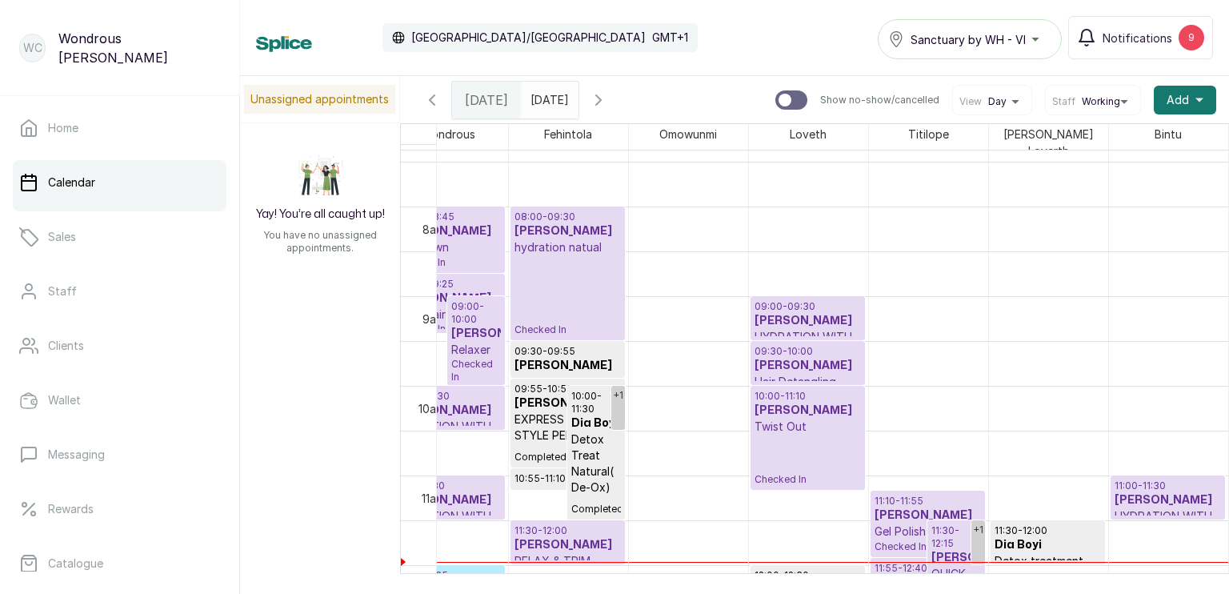
scroll to position [669, 0]
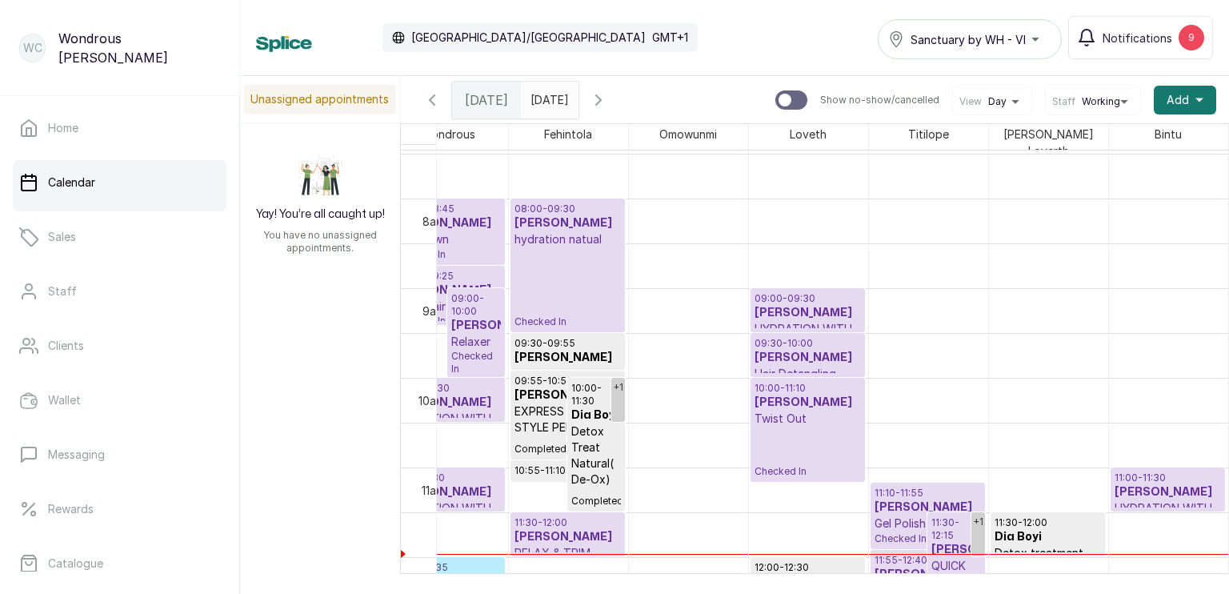
click at [781, 411] on p "Twist Out" at bounding box center [808, 419] width 106 height 16
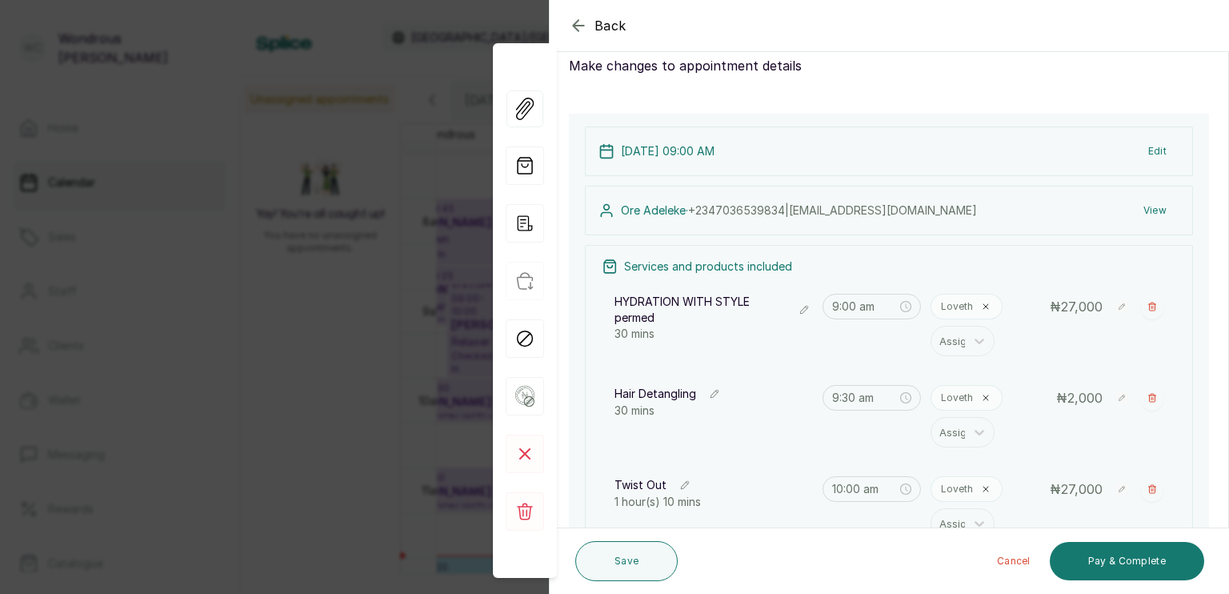
scroll to position [46, 0]
click at [513, 169] on icon "button" at bounding box center [525, 165] width 38 height 38
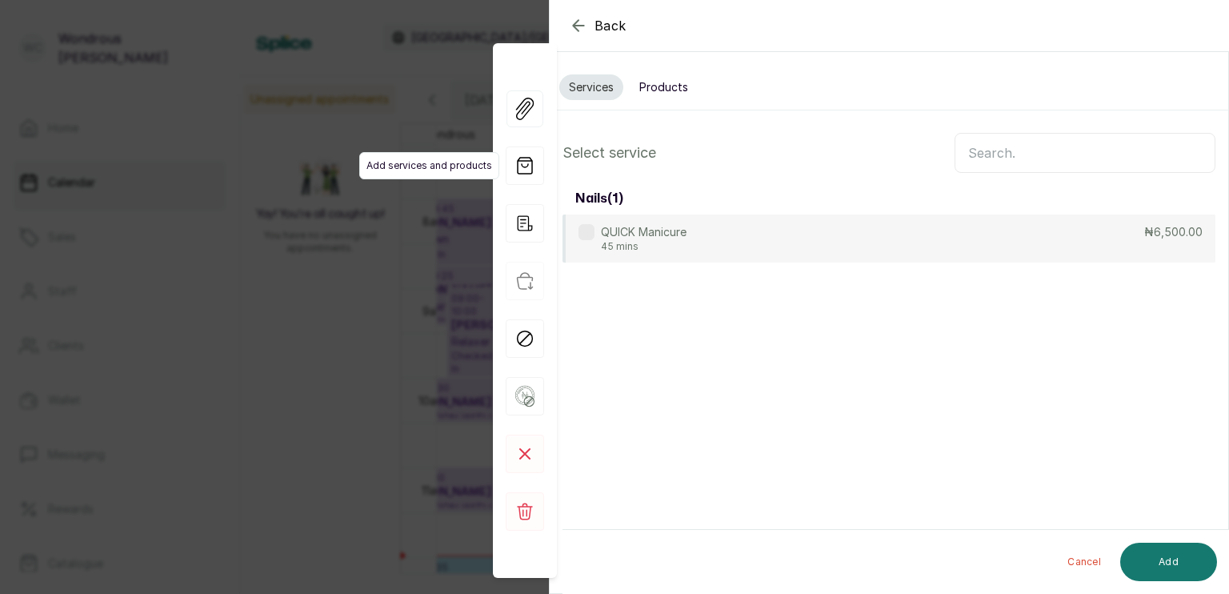
scroll to position [0, 0]
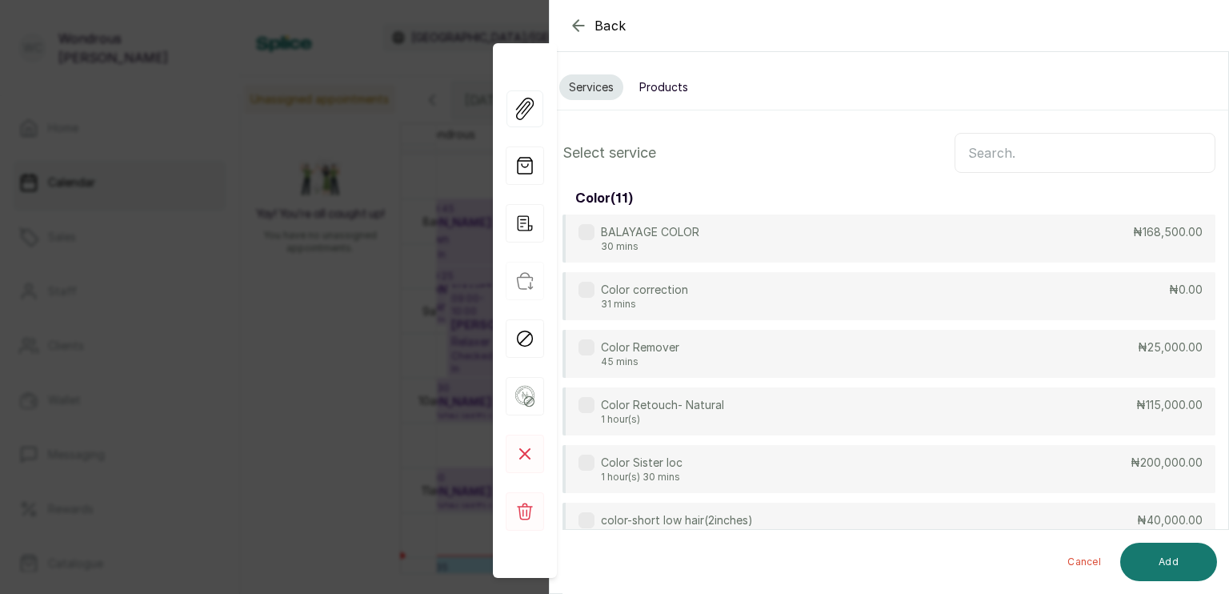
click at [985, 155] on input "text" at bounding box center [1085, 153] width 261 height 40
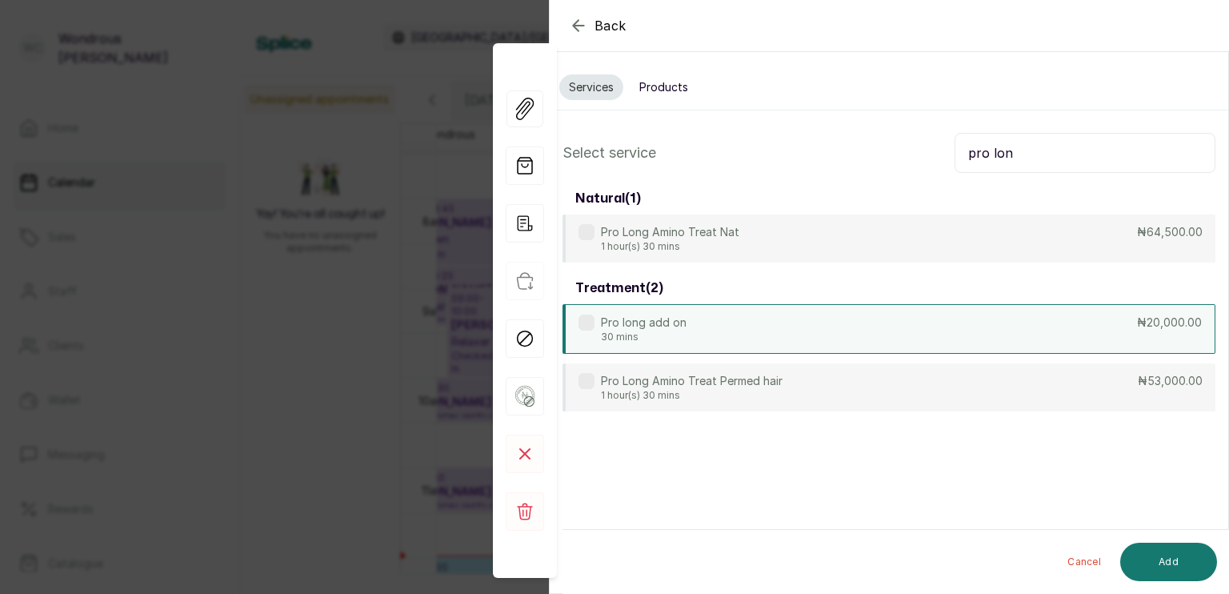
type input "pro lon"
click at [734, 340] on div "Pro long add on 30 mins ₦20,000.00" at bounding box center [889, 329] width 653 height 50
click at [1162, 560] on button "Add" at bounding box center [1169, 562] width 97 height 38
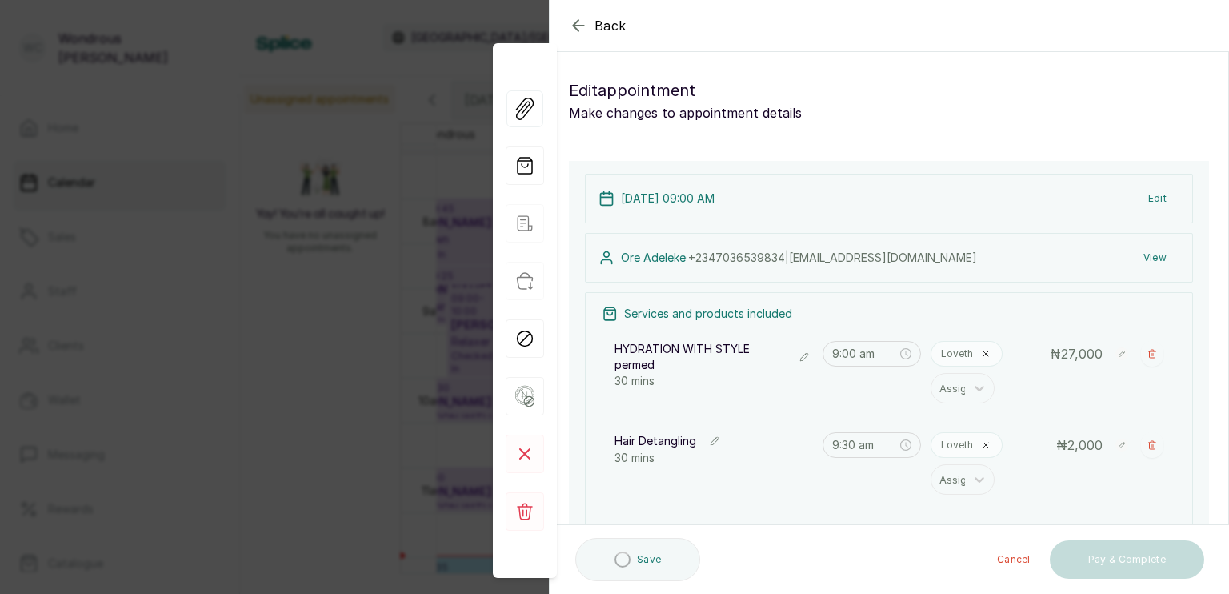
type input "1:10 pm"
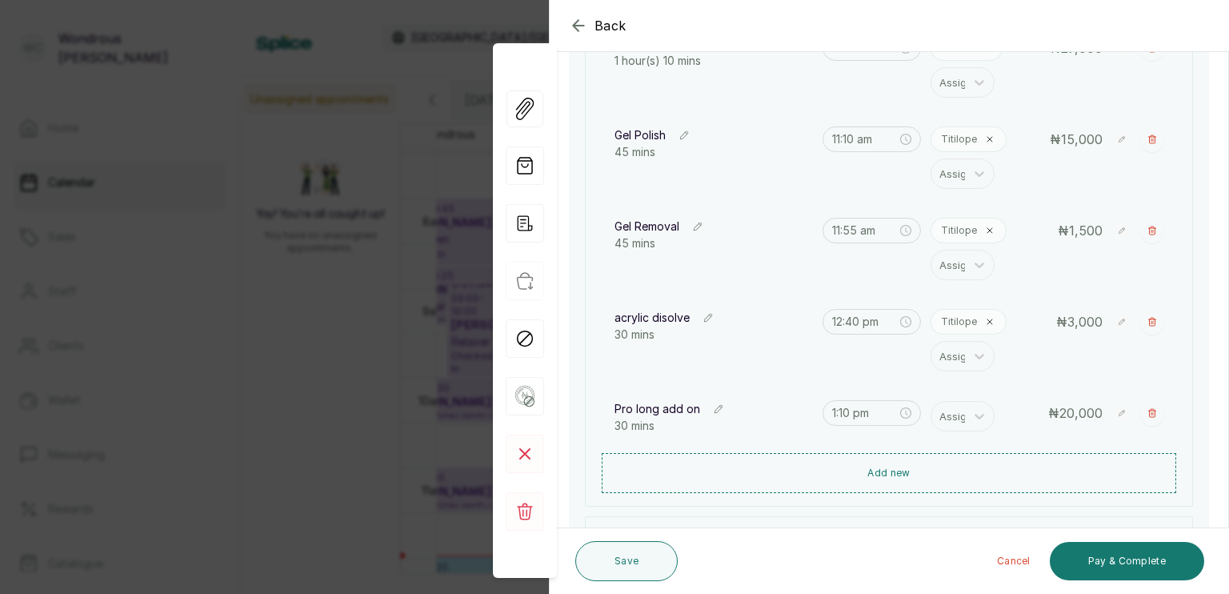
scroll to position [490, 0]
click at [628, 560] on button "Save" at bounding box center [627, 561] width 102 height 40
click at [627, 564] on button "Save" at bounding box center [627, 561] width 102 height 40
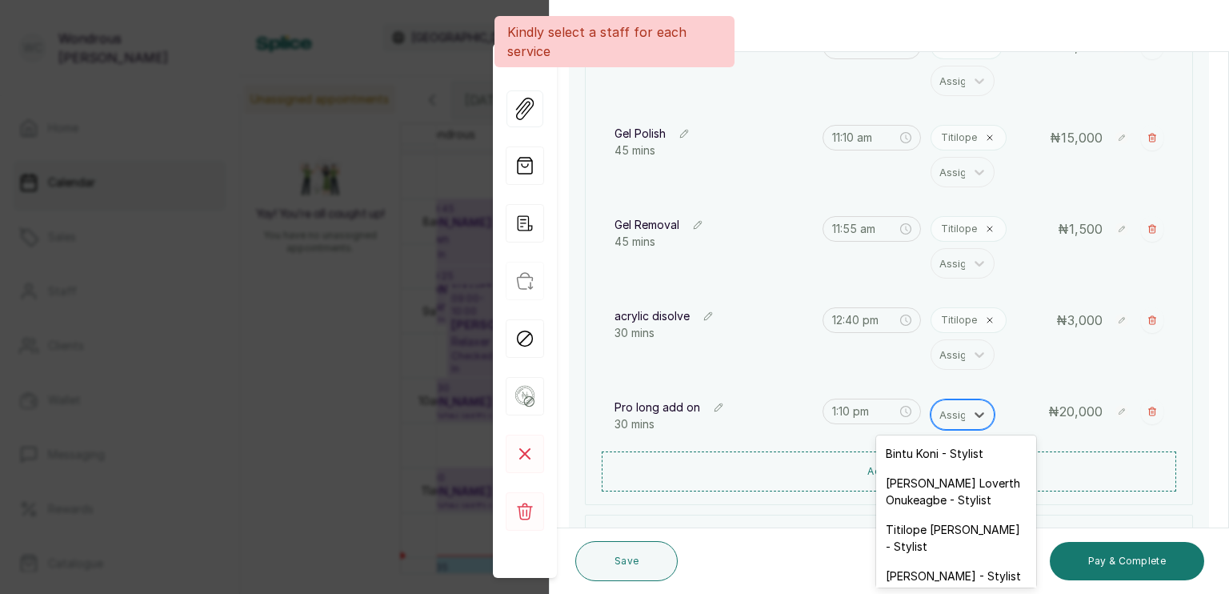
click at [951, 409] on div at bounding box center [957, 414] width 34 height 21
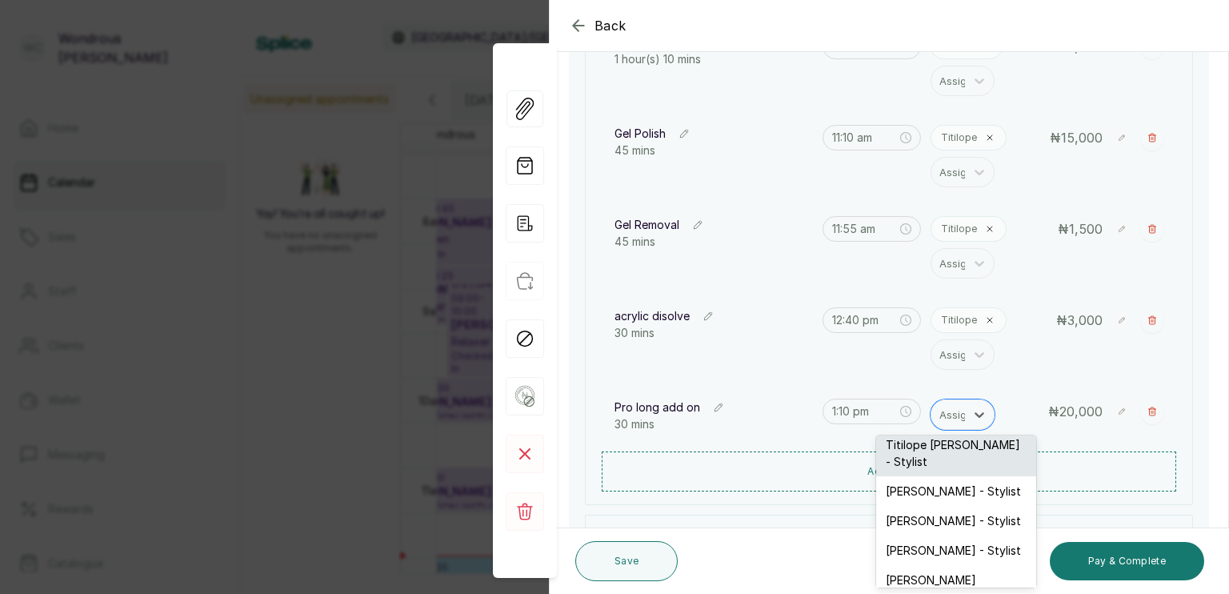
scroll to position [112, 0]
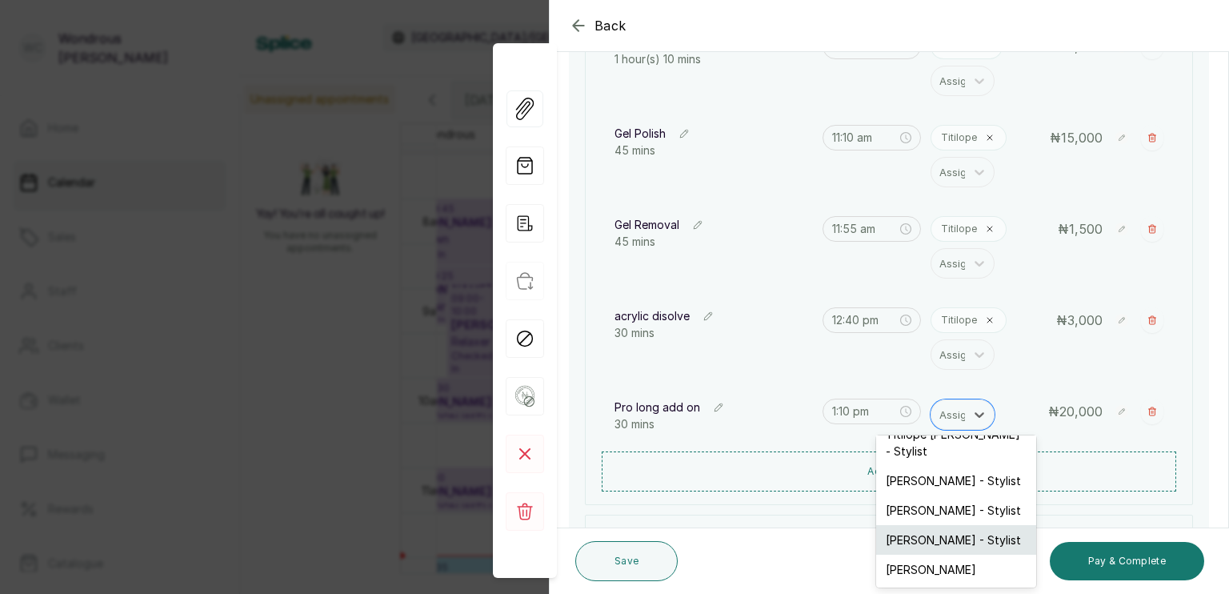
click at [938, 525] on div "[PERSON_NAME] - Stylist" at bounding box center [956, 540] width 160 height 30
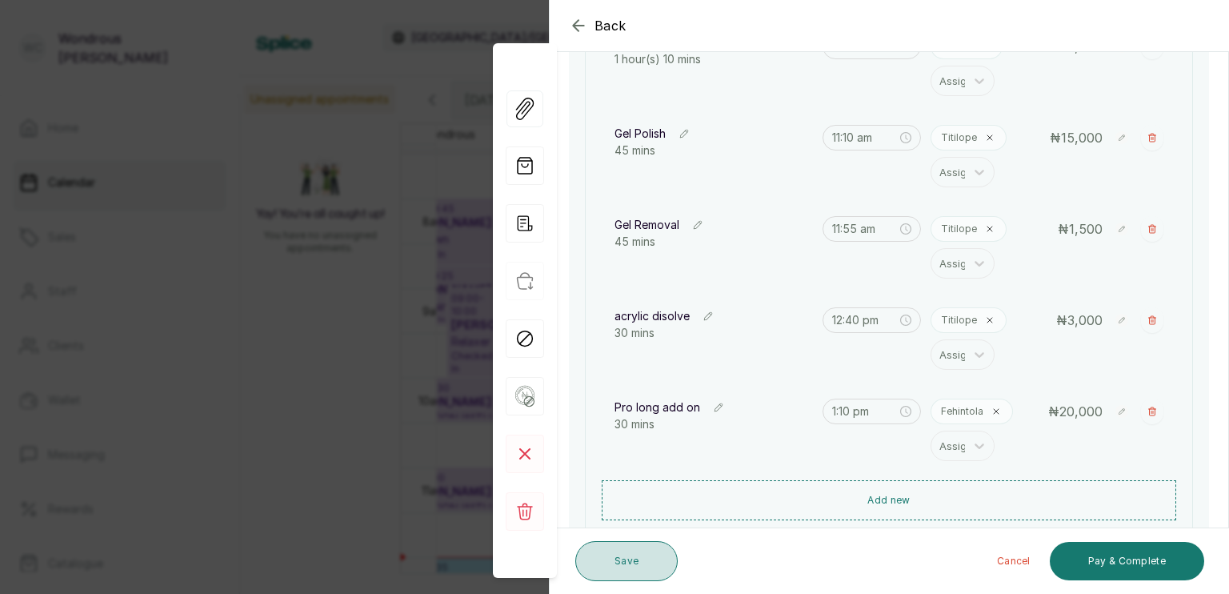
click at [650, 565] on button "Save" at bounding box center [627, 561] width 102 height 40
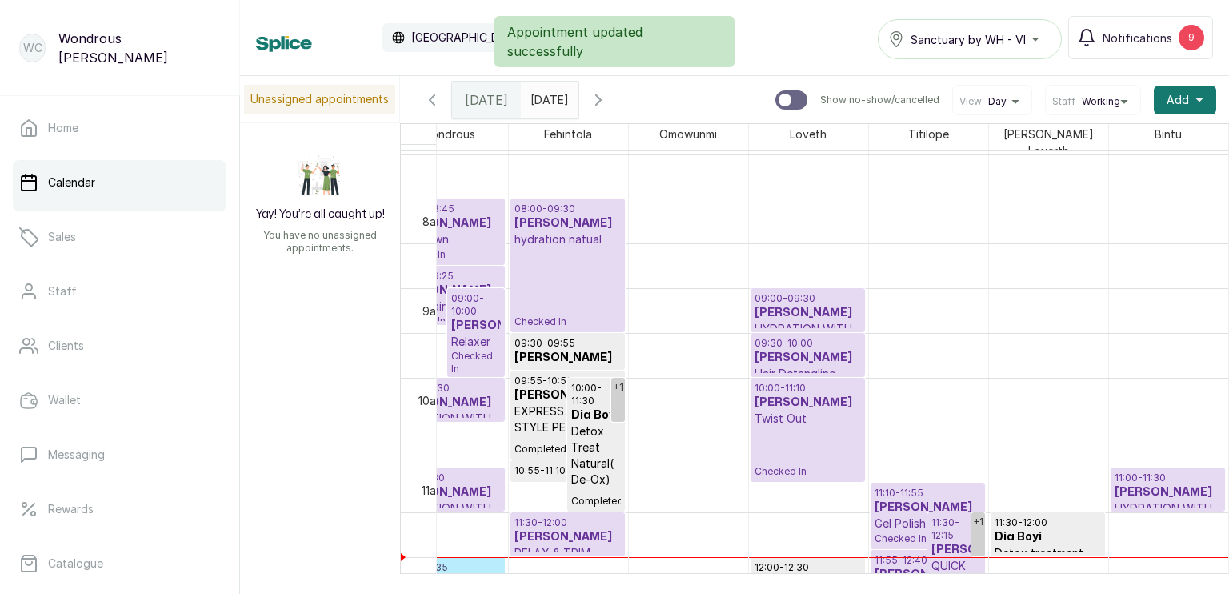
scroll to position [0, 0]
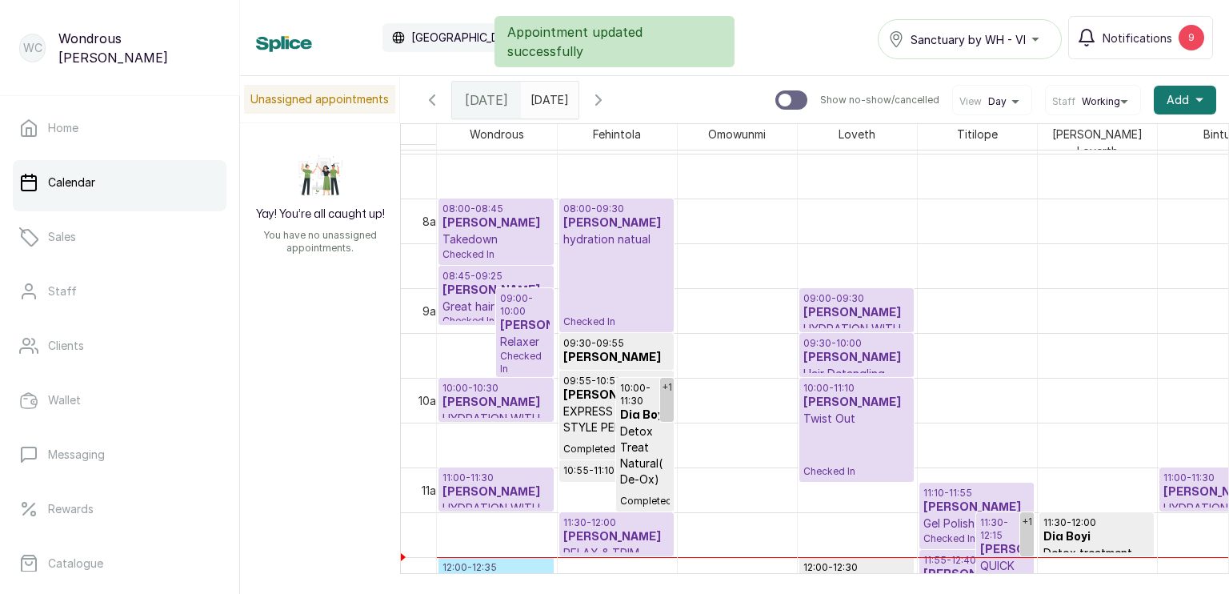
click at [523, 323] on h3 "[PERSON_NAME]" at bounding box center [525, 326] width 50 height 16
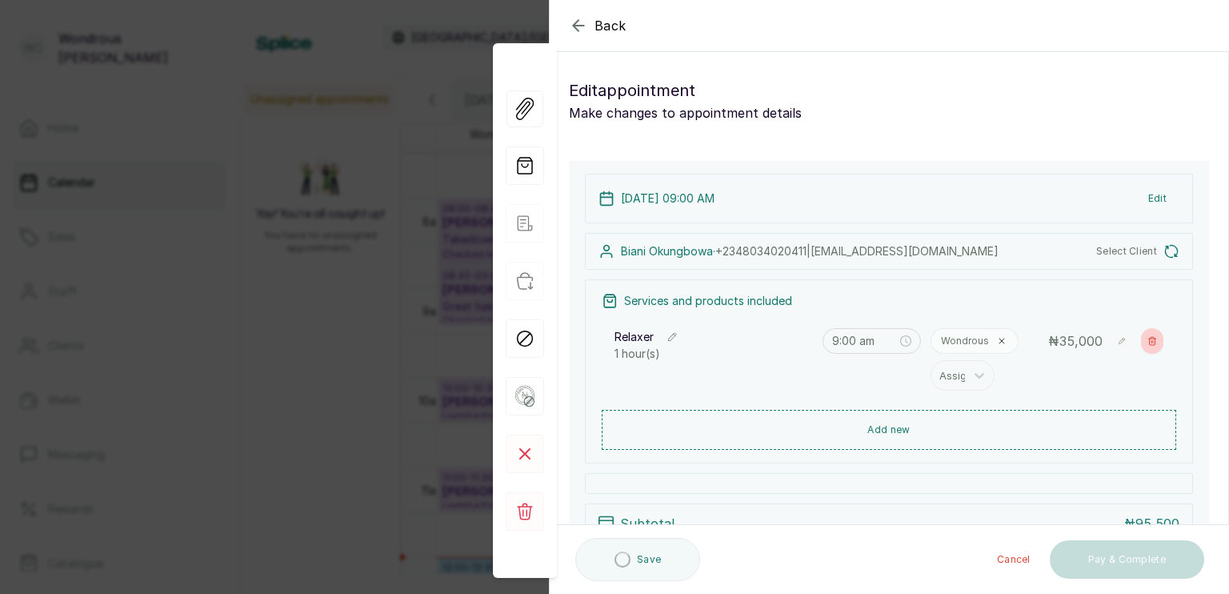
click at [1147, 344] on button "Show no-show/cancelled" at bounding box center [1152, 341] width 22 height 26
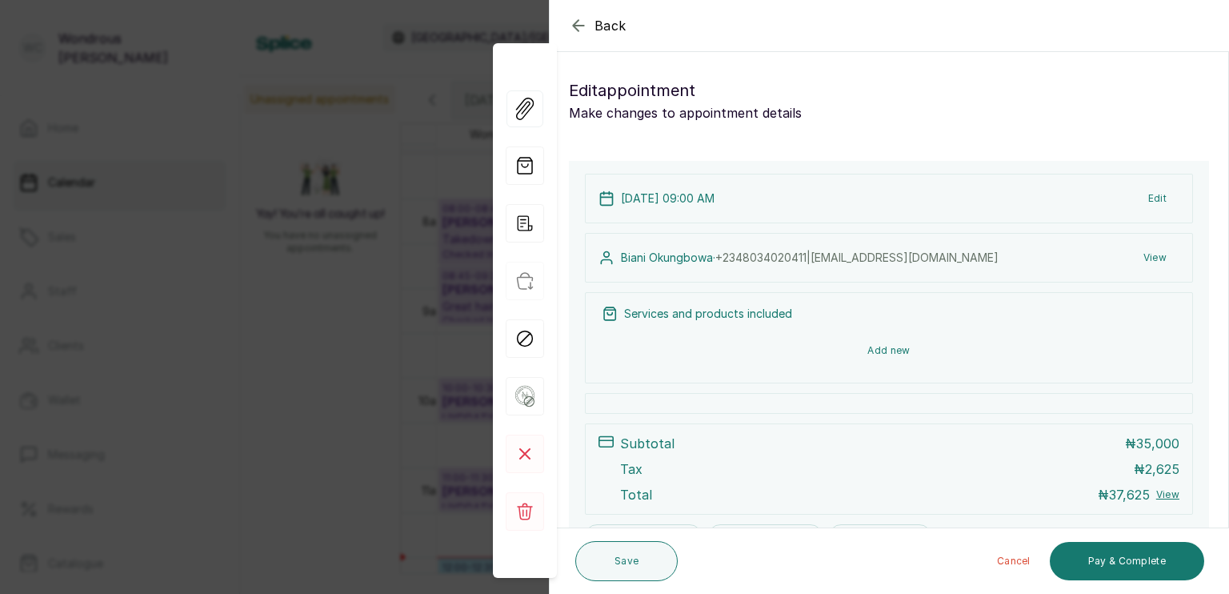
click at [897, 335] on button "Add new" at bounding box center [889, 350] width 575 height 38
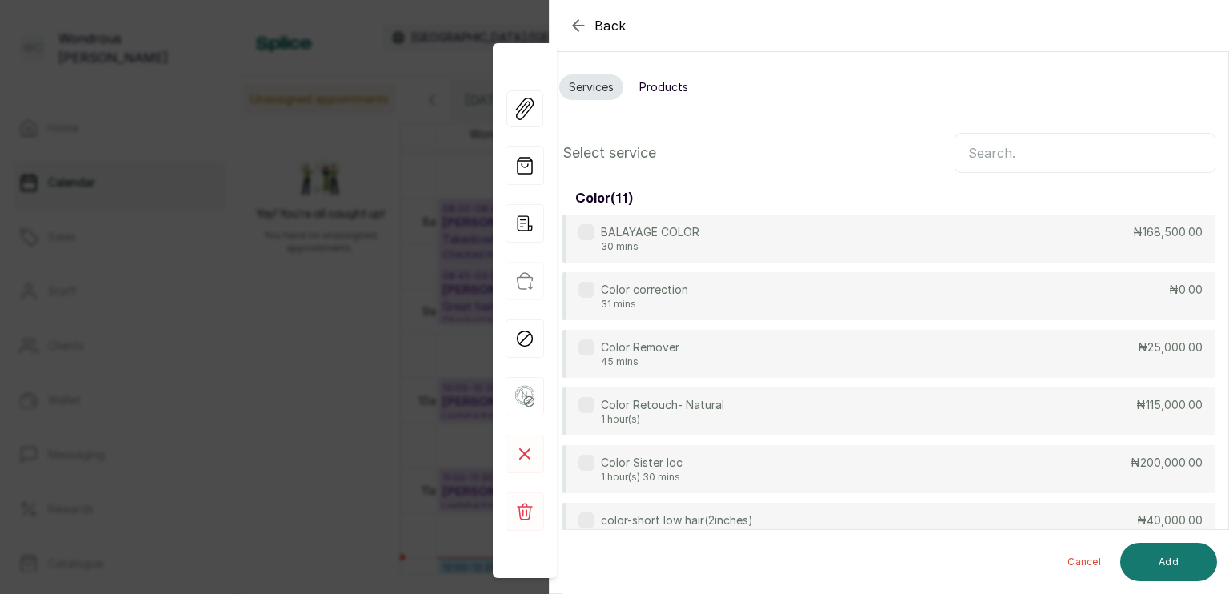
click at [982, 133] on input "text" at bounding box center [1085, 153] width 261 height 40
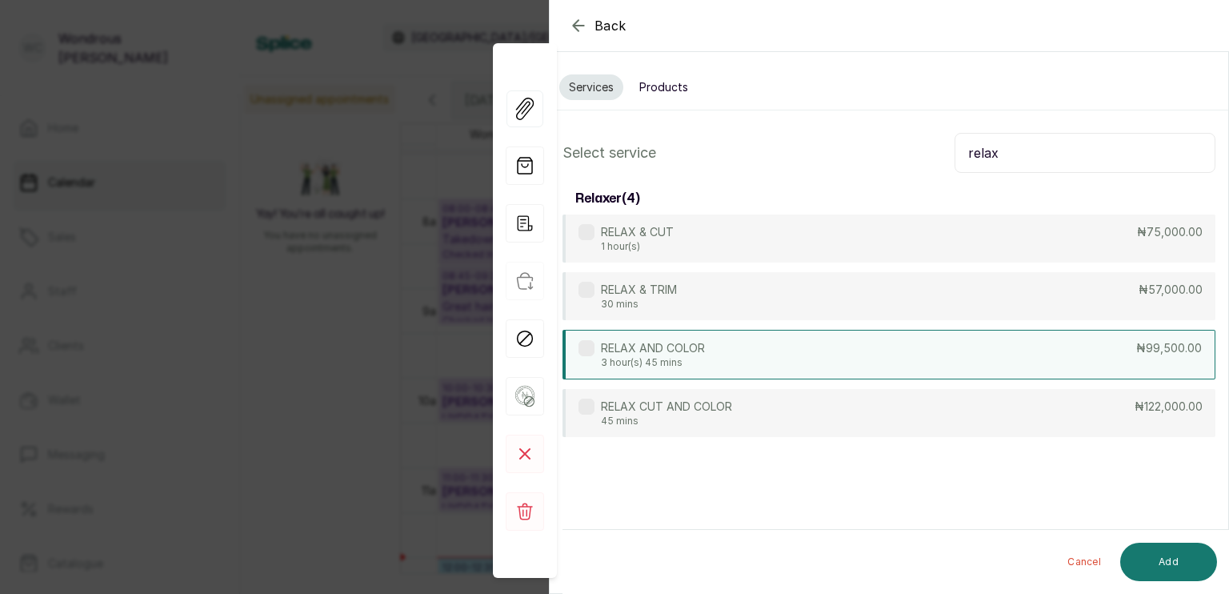
click at [768, 346] on div "RELAX AND COLOR 3 hour(s) 45 mins ₦99,500.00" at bounding box center [889, 355] width 653 height 50
click at [1034, 154] on input "relax" at bounding box center [1085, 153] width 261 height 40
type input "r"
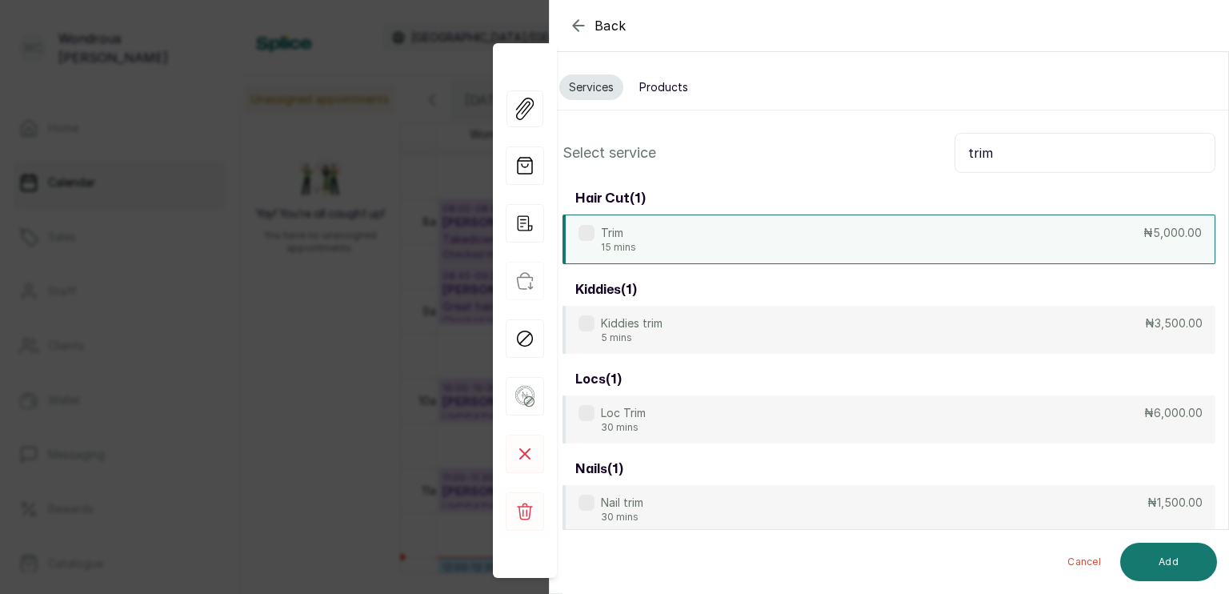
click at [706, 243] on div "Trim 15 mins ₦5,000.00" at bounding box center [889, 240] width 653 height 50
click at [1044, 130] on div "Select service trim hair cut ( 1 ) Trim 15 mins ₦5,000.00 kiddies ( 1 ) Kiddies…" at bounding box center [889, 422] width 679 height 605
click at [1047, 162] on input "trim" at bounding box center [1085, 153] width 261 height 40
type input "t"
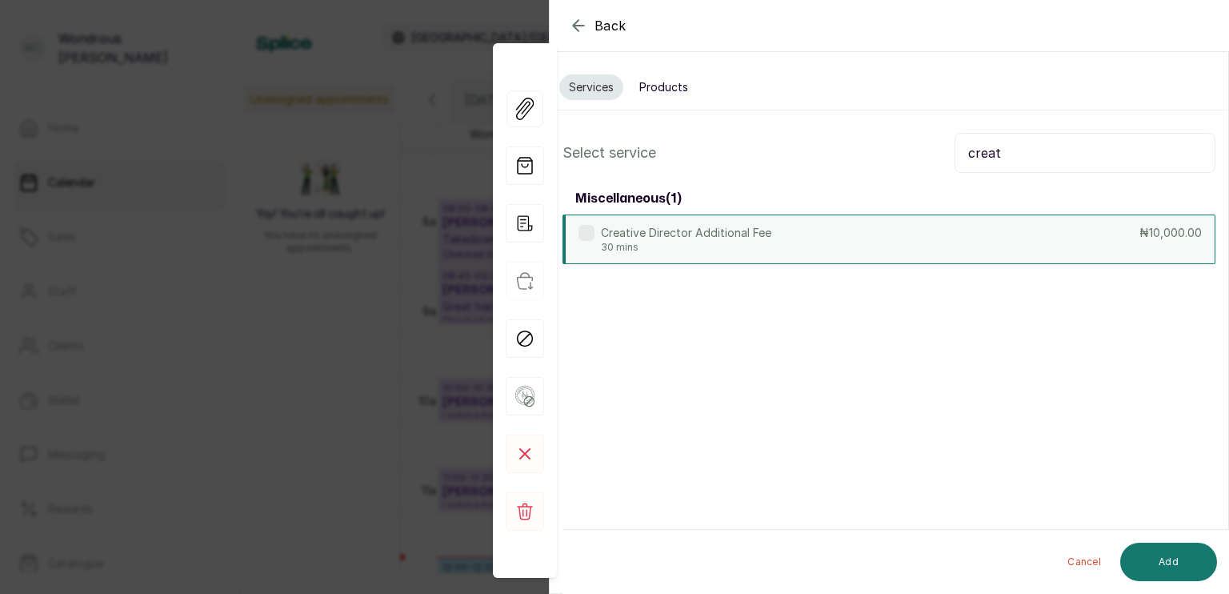
type input "creat"
click at [880, 243] on div "Creative Director Additional Fee 30 mins ₦10,000.00" at bounding box center [889, 240] width 653 height 50
click at [1151, 547] on button "Add" at bounding box center [1169, 562] width 97 height 38
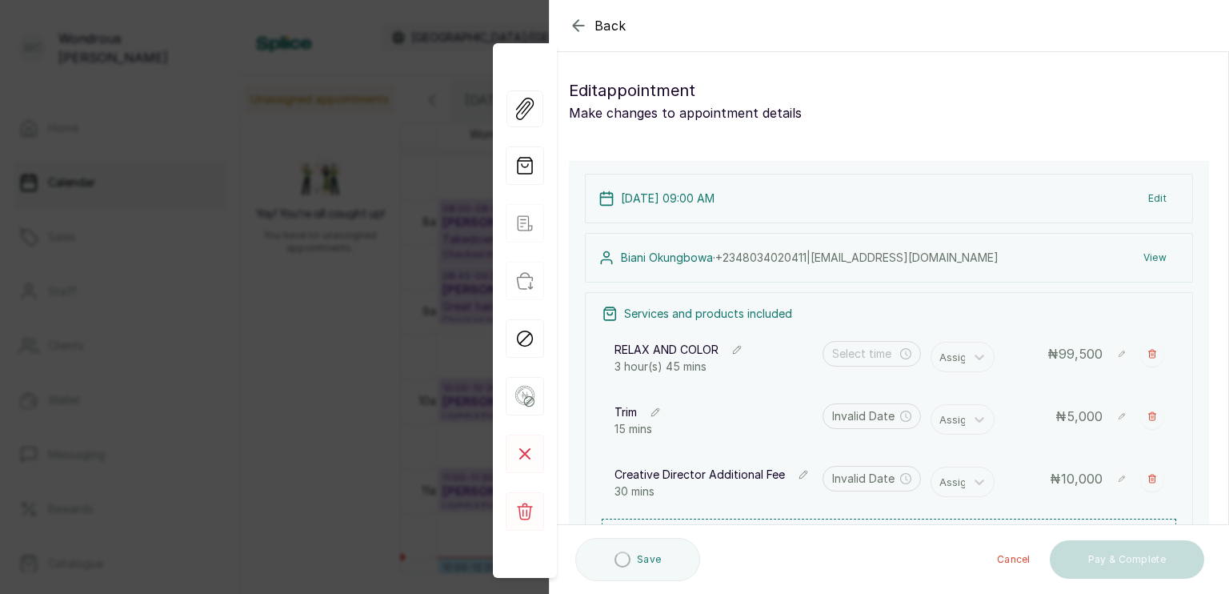
type input "9:00 am"
type input "12:45 pm"
type input "1:00 pm"
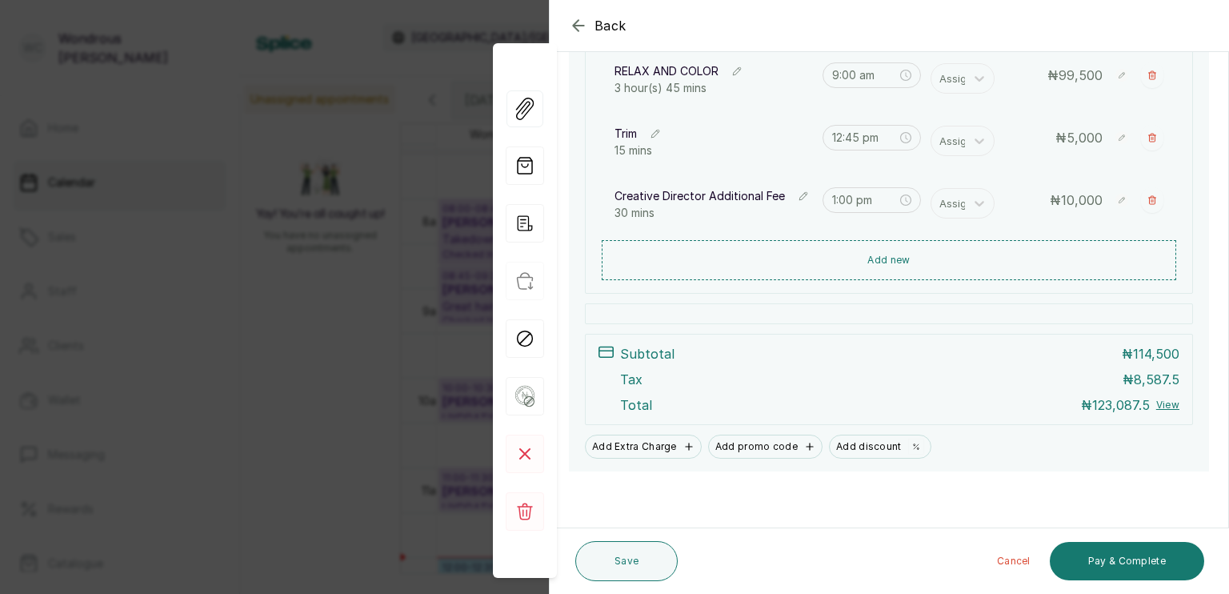
scroll to position [290, 0]
click at [532, 223] on icon "button" at bounding box center [525, 223] width 38 height 38
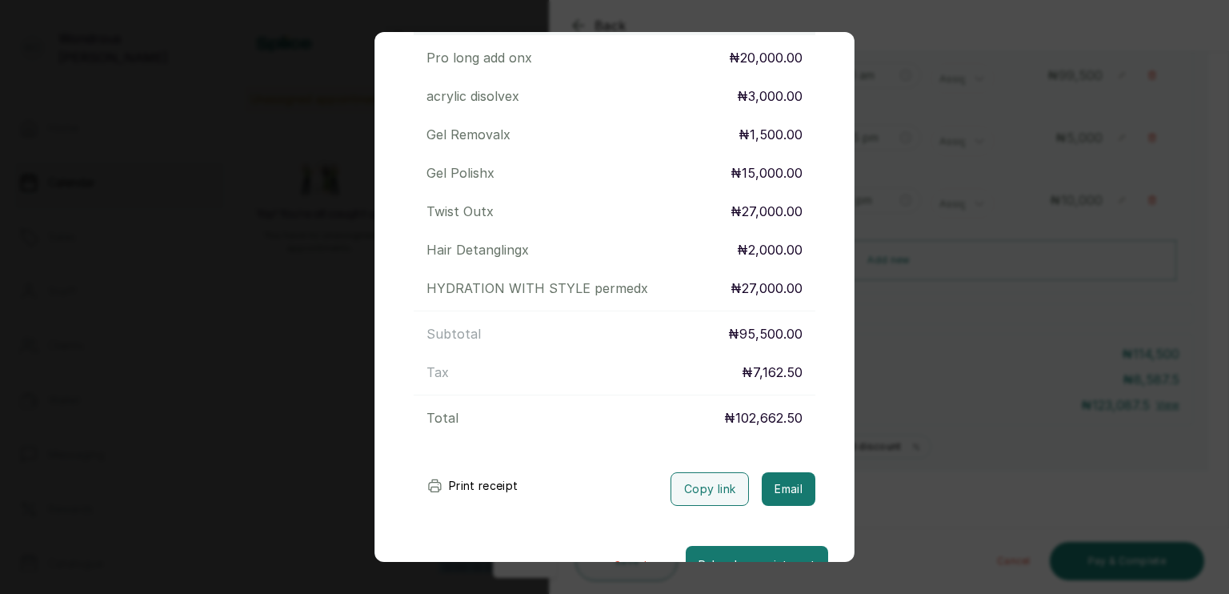
scroll to position [309, 0]
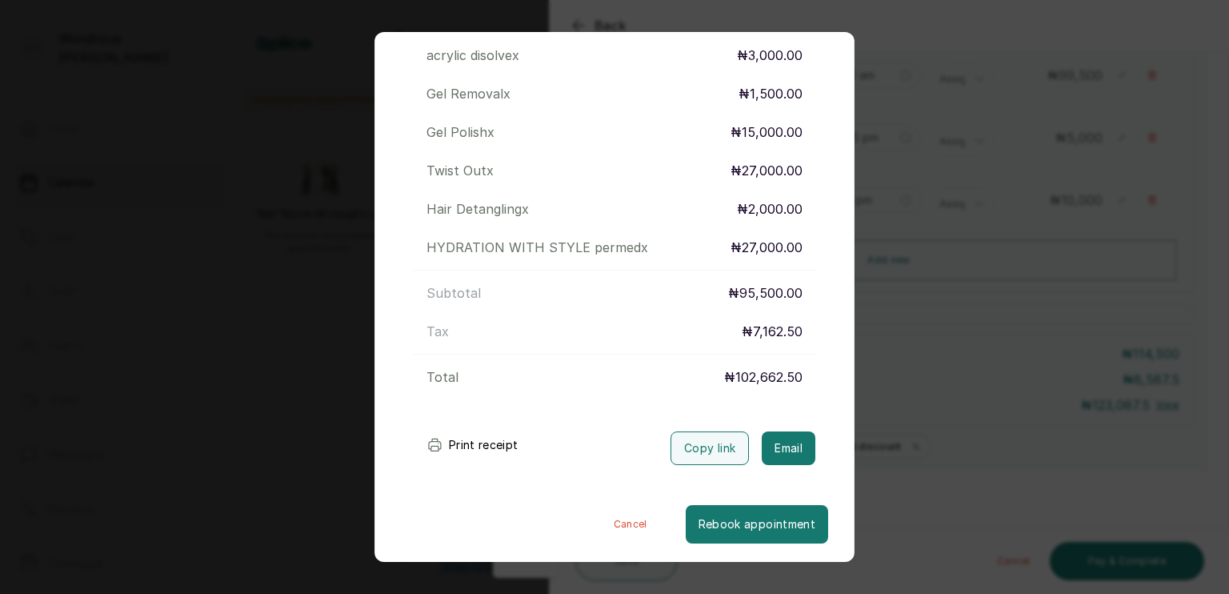
click at [989, 311] on div "Transaction Details Booking ID: # SPCOHcak Date: [DATE] ・ 9:00 AM Billed to: Or…" at bounding box center [614, 297] width 1229 height 594
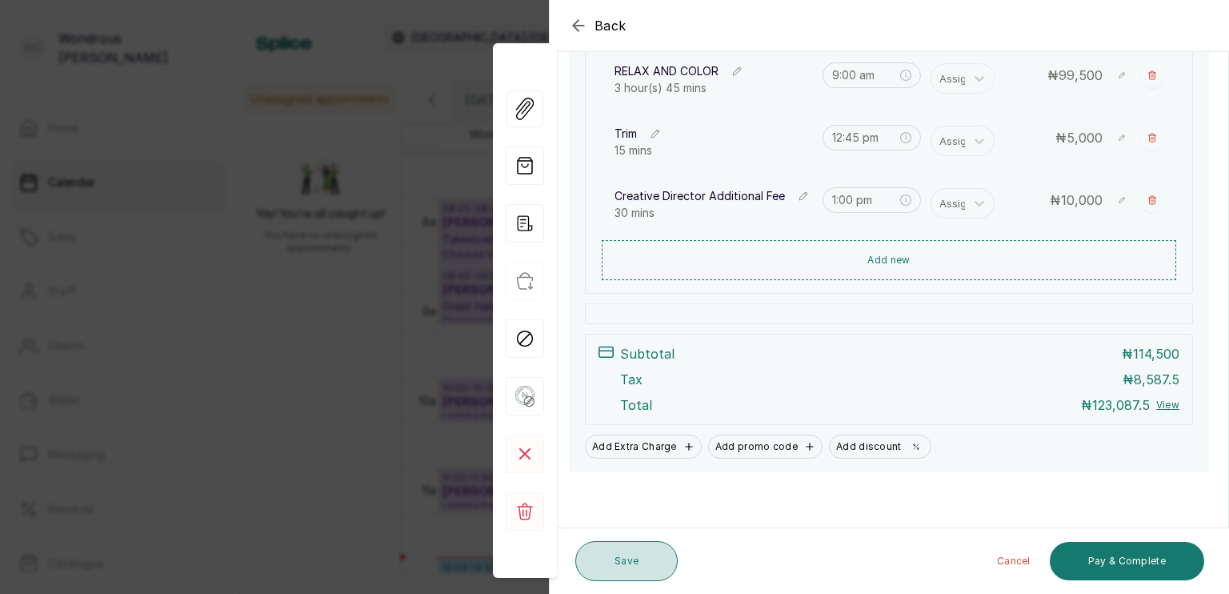
click at [651, 562] on button "Save" at bounding box center [627, 561] width 102 height 40
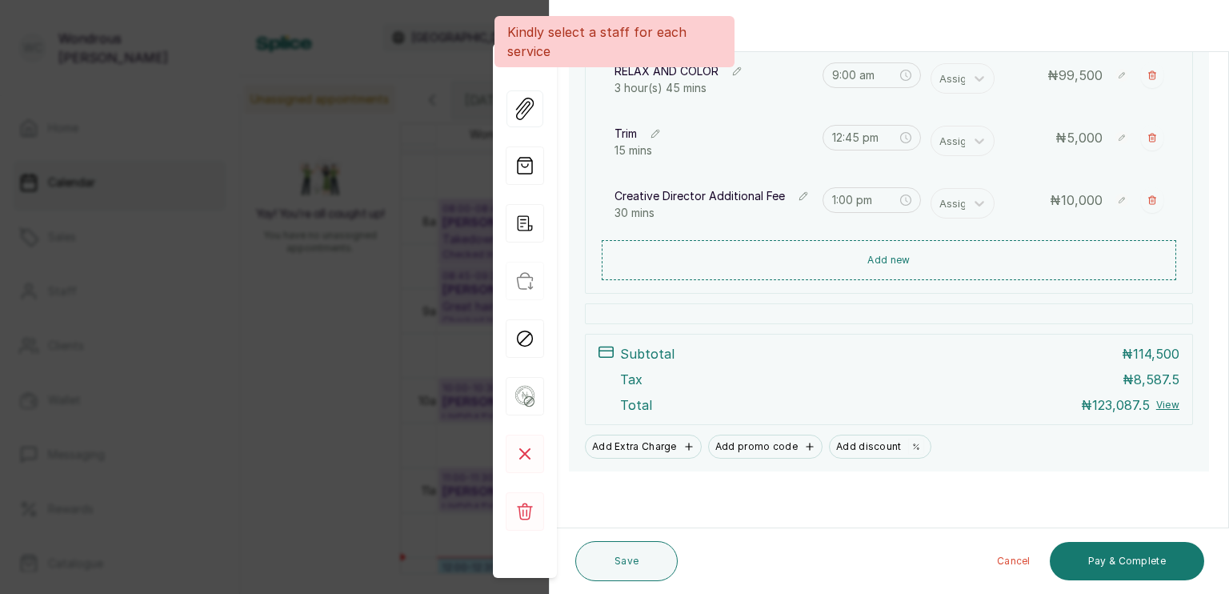
scroll to position [290, 0]
click at [951, 67] on div at bounding box center [1069, 66] width 320 height 80
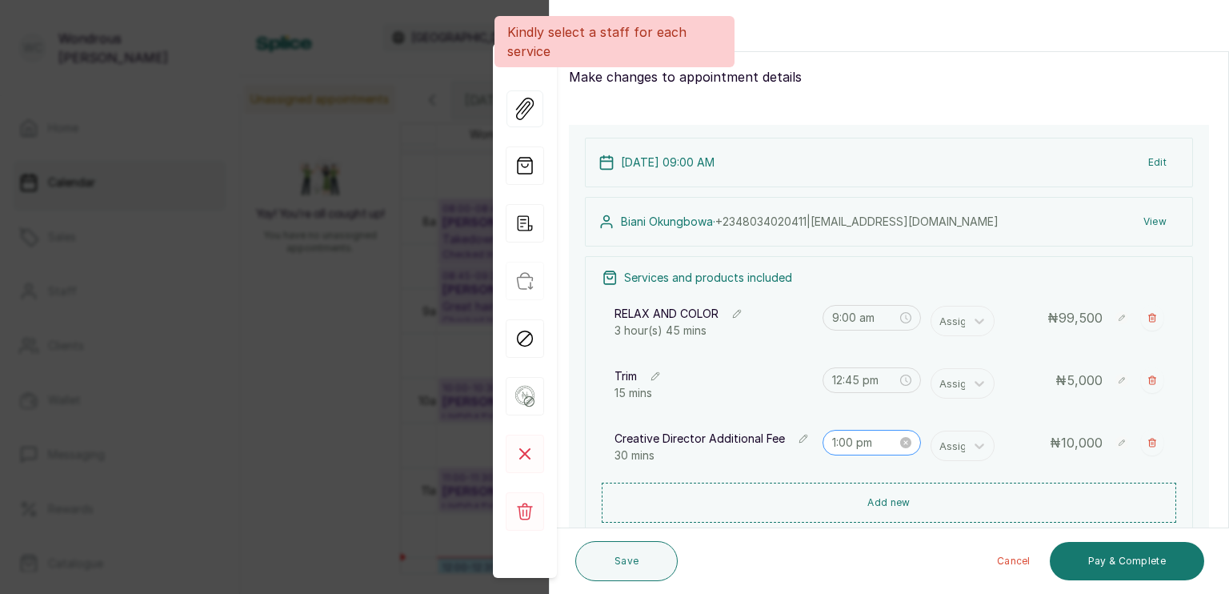
scroll to position [35, 0]
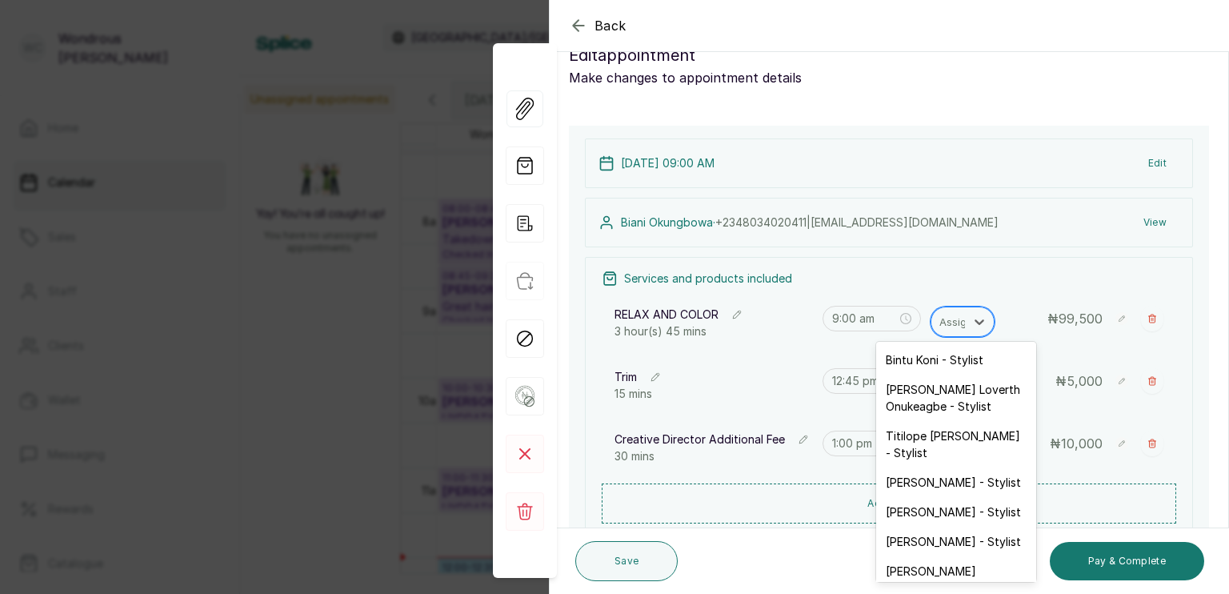
click at [940, 322] on div at bounding box center [957, 321] width 34 height 21
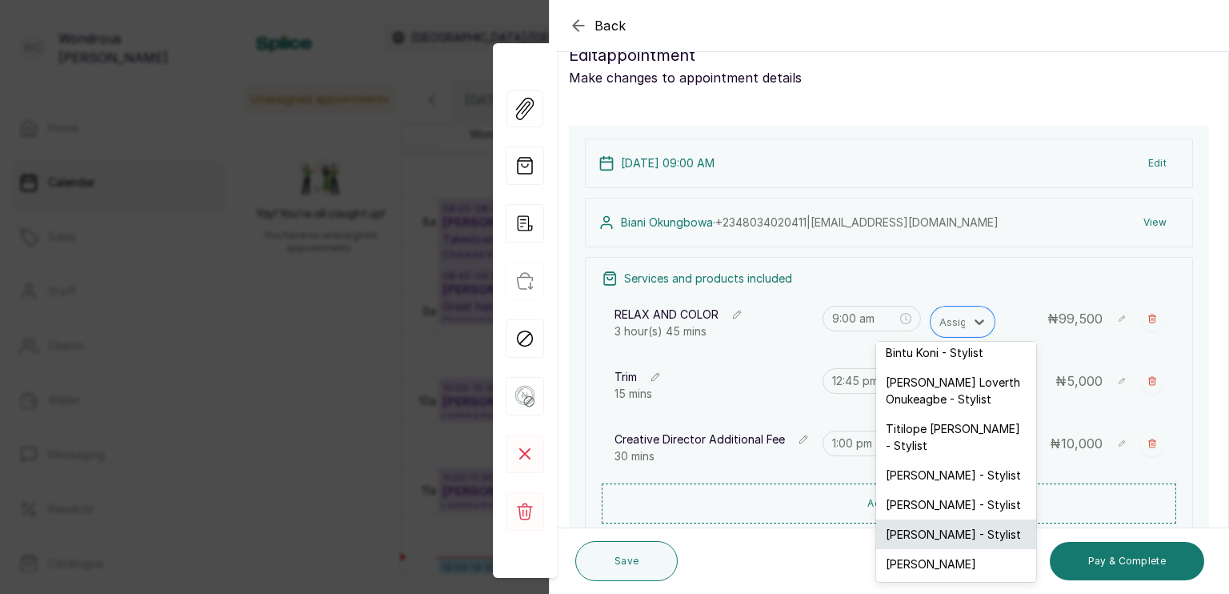
scroll to position [24, 0]
click at [929, 557] on div "[PERSON_NAME]" at bounding box center [956, 564] width 160 height 30
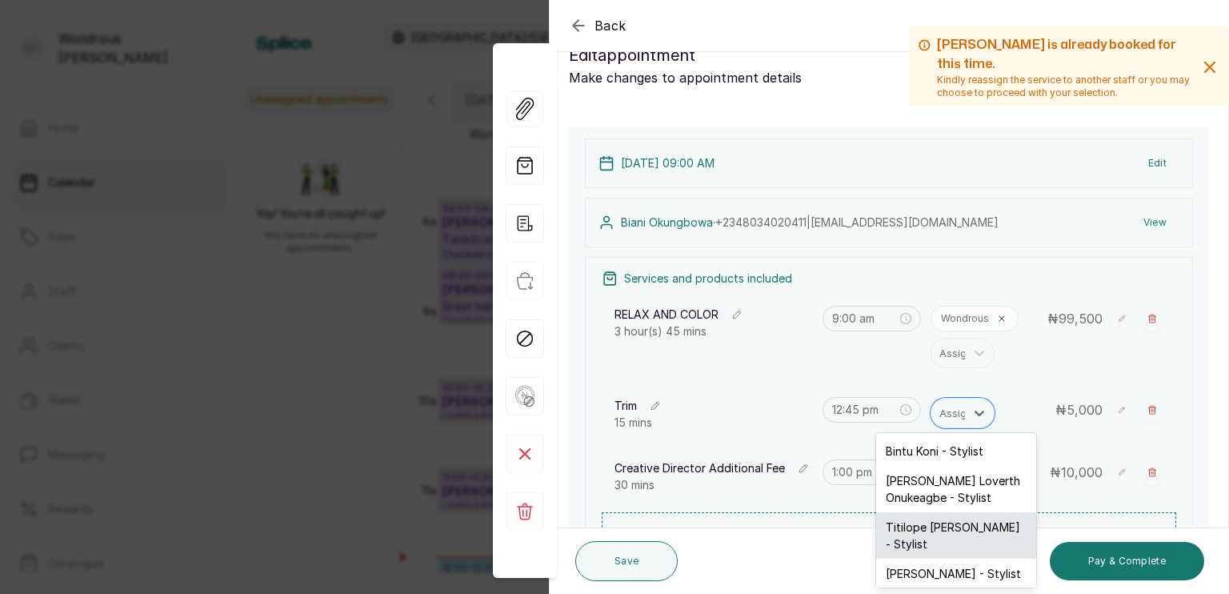
drag, startPoint x: 956, startPoint y: 413, endPoint x: 958, endPoint y: 521, distance: 108.1
click at [958, 428] on div "7 results available. Use Up and Down to choose options, press Enter to select t…" at bounding box center [963, 413] width 64 height 30
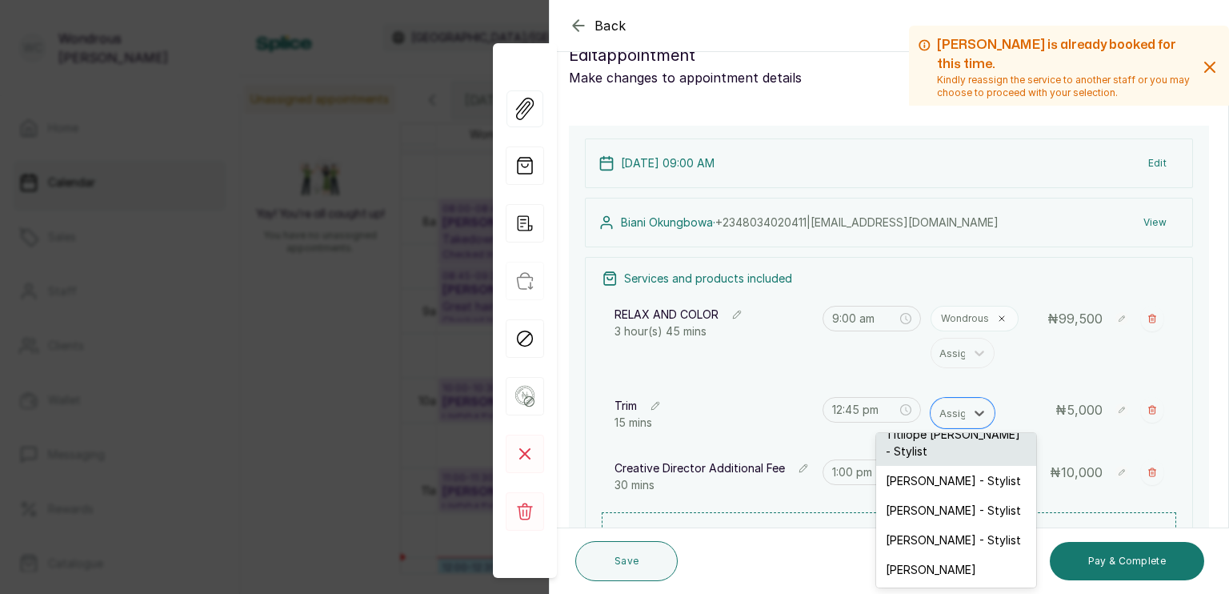
scroll to position [110, 0]
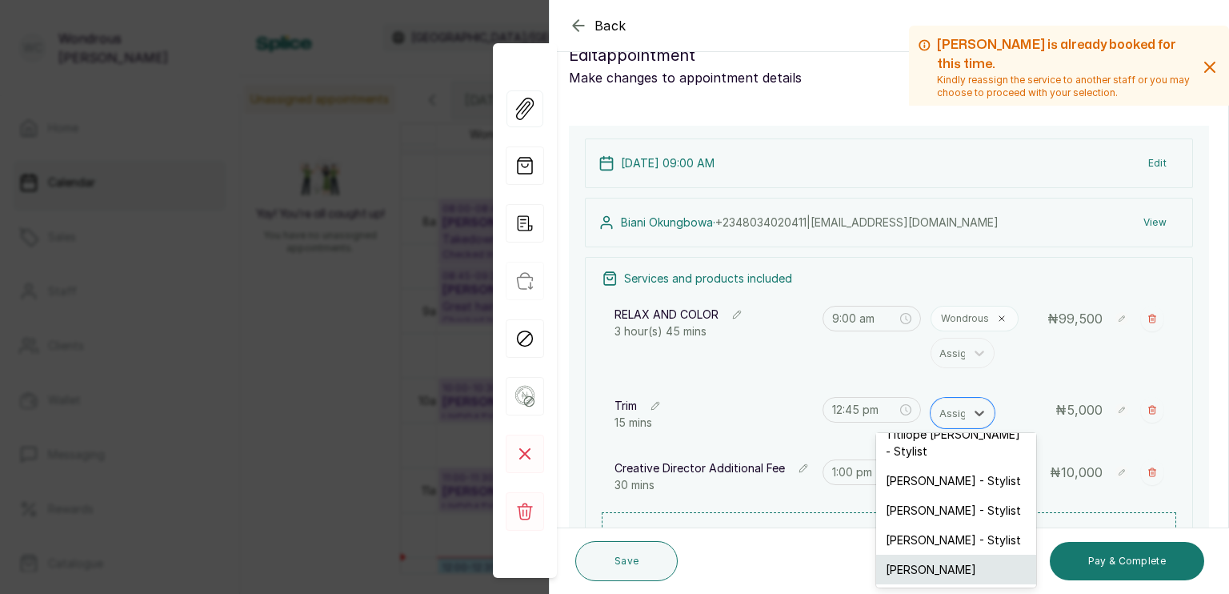
click at [960, 559] on div "[PERSON_NAME]" at bounding box center [956, 570] width 160 height 30
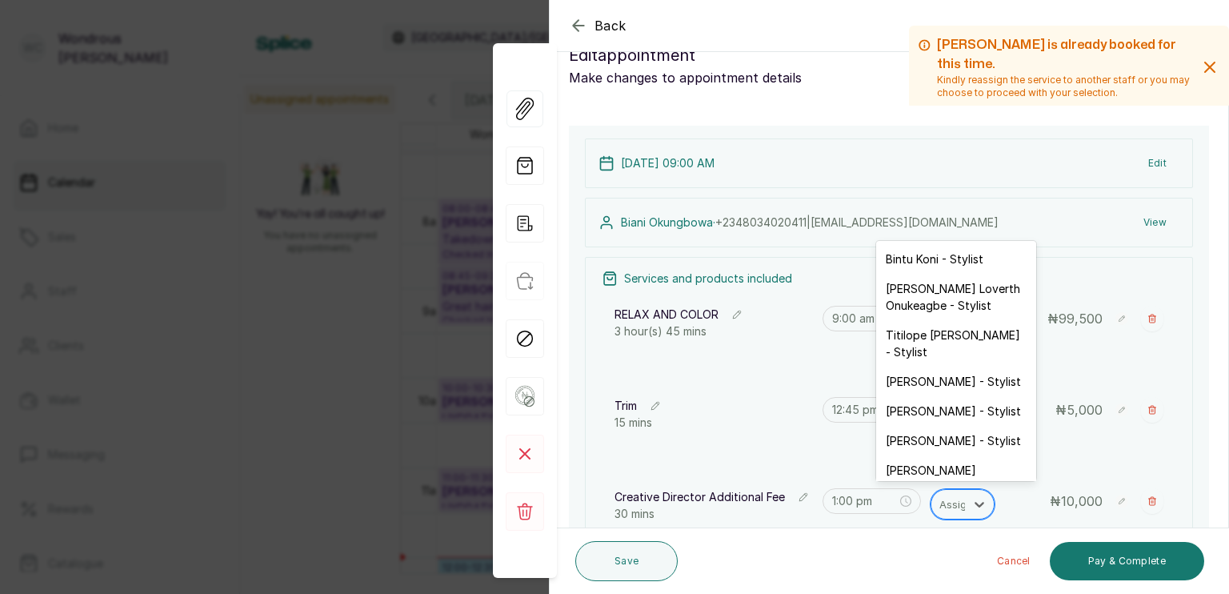
click at [958, 504] on div at bounding box center [957, 504] width 34 height 21
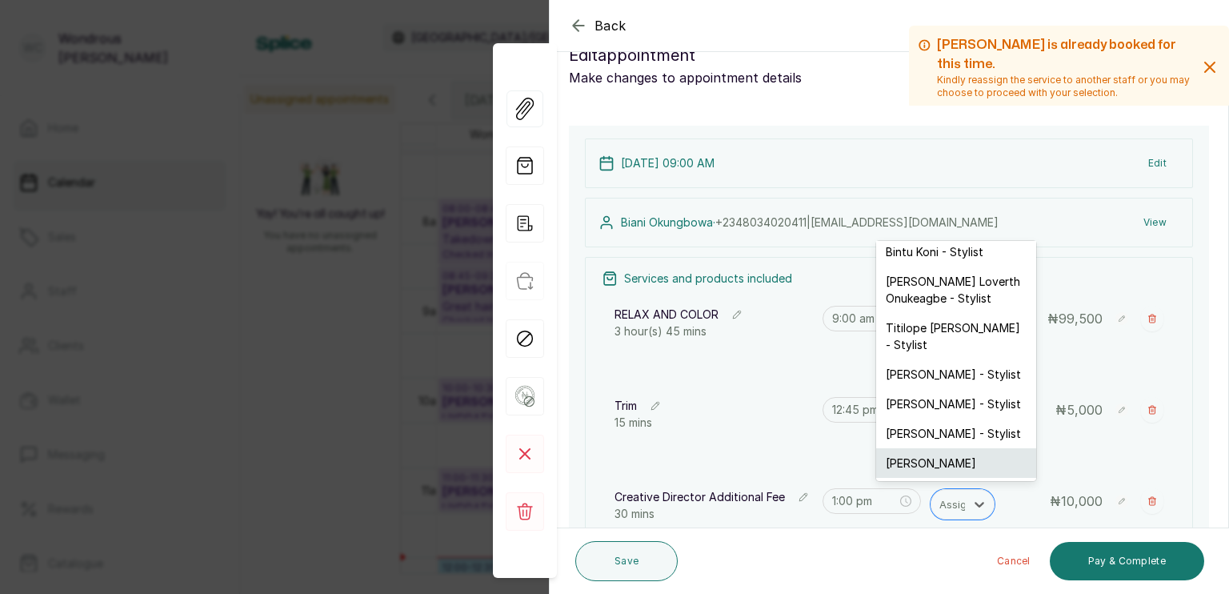
click at [945, 453] on div "[PERSON_NAME]" at bounding box center [956, 463] width 160 height 30
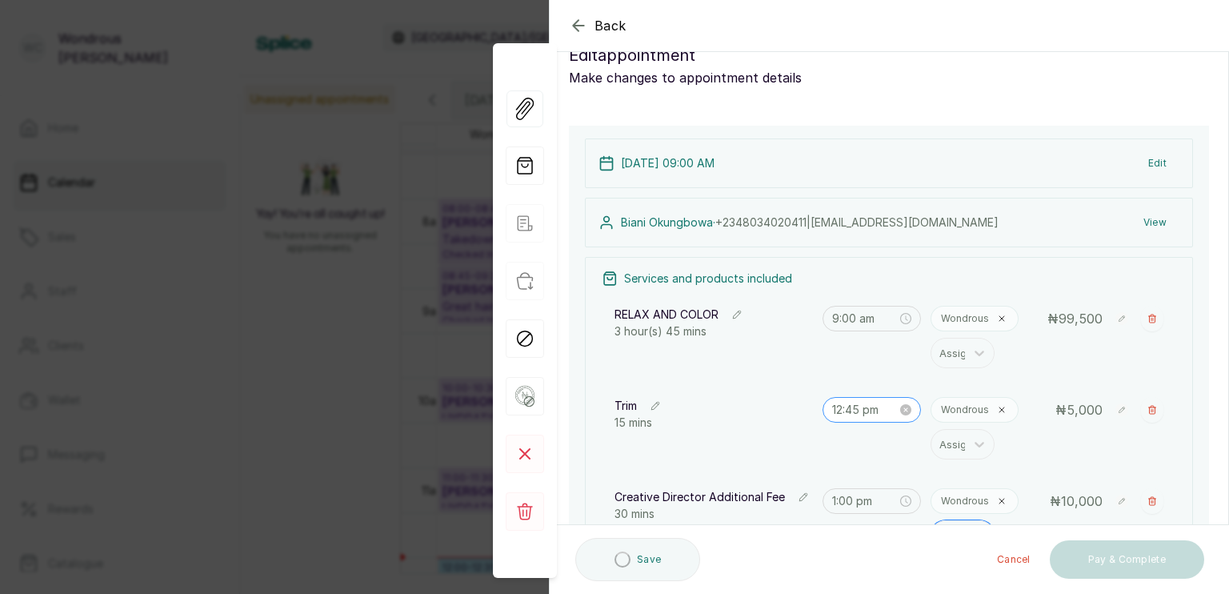
scroll to position [362, 0]
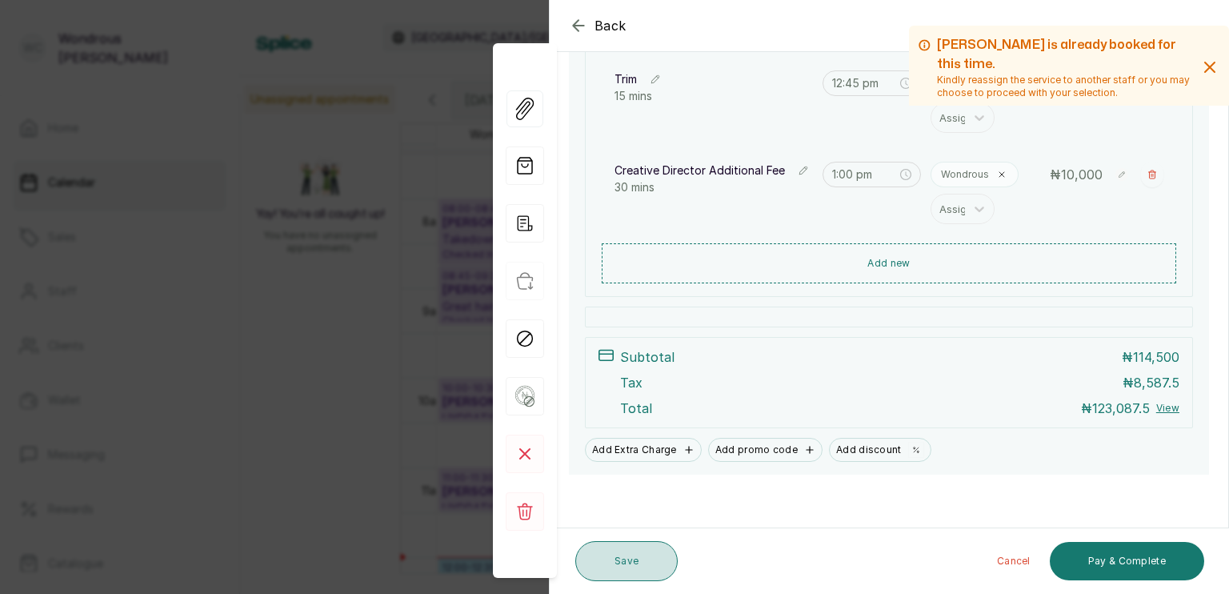
click at [634, 559] on button "Save" at bounding box center [627, 561] width 102 height 40
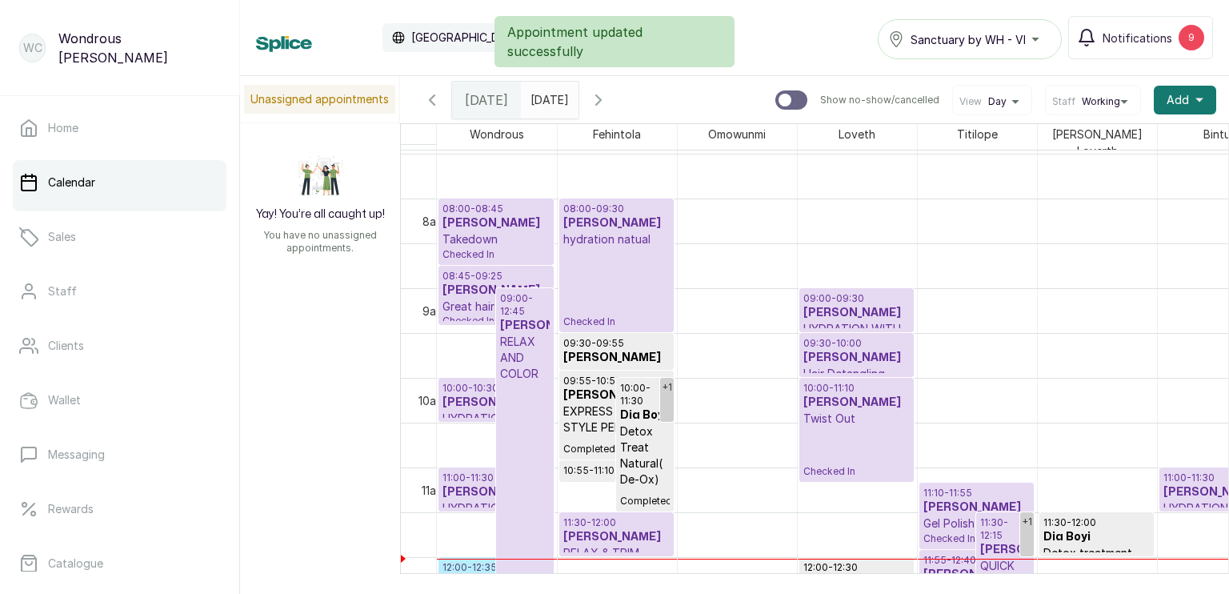
click at [522, 334] on h3 "[PERSON_NAME]" at bounding box center [525, 326] width 50 height 16
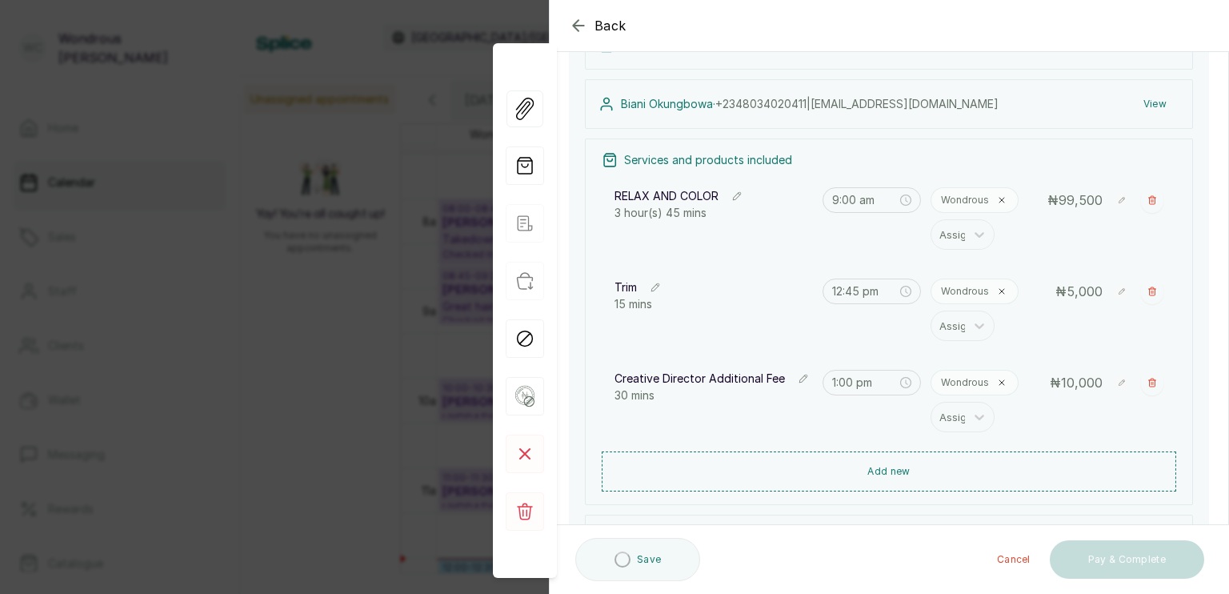
scroll to position [157, 0]
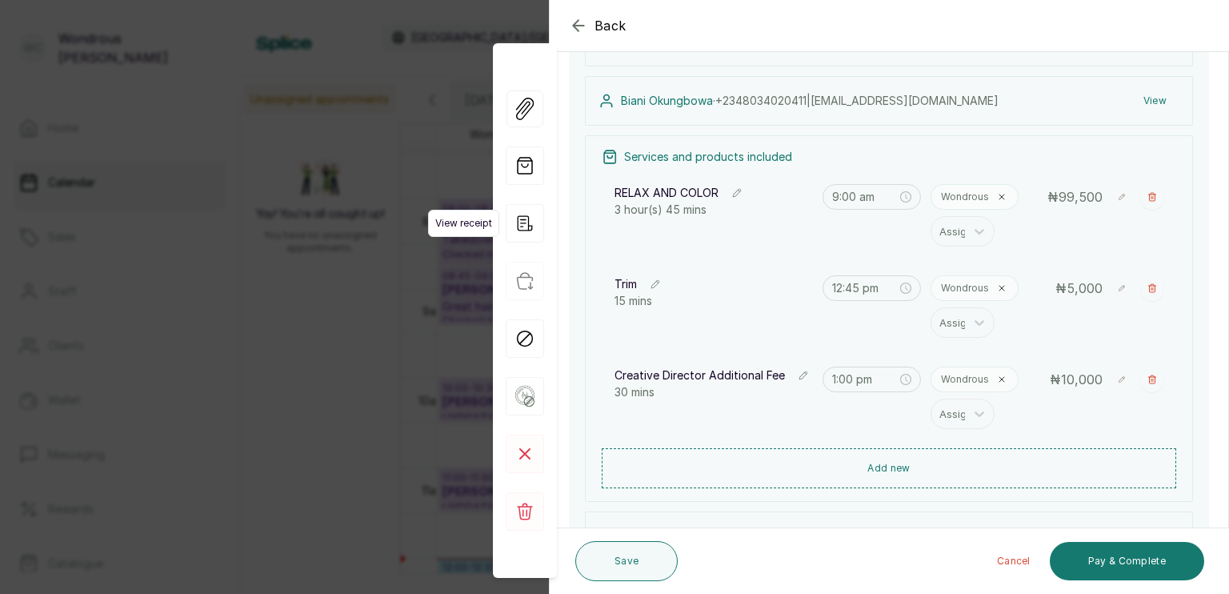
click at [530, 216] on icon "button" at bounding box center [525, 223] width 38 height 38
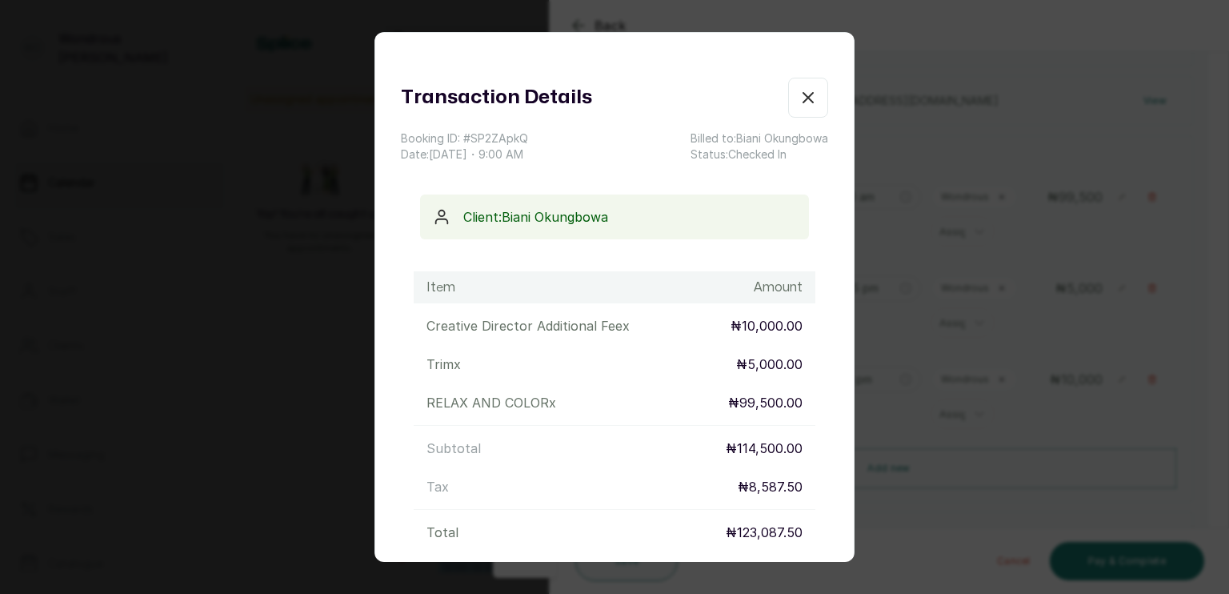
scroll to position [155, 0]
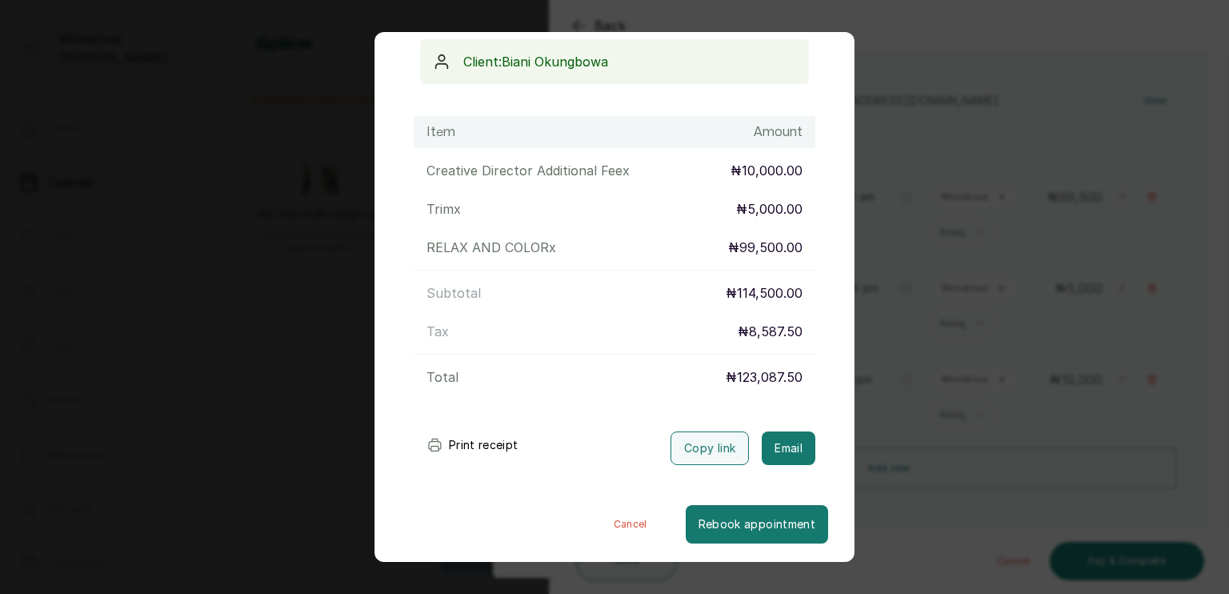
click at [491, 443] on button "Print receipt" at bounding box center [473, 445] width 118 height 32
click at [1001, 295] on div "Transaction Details Booking ID: # SP2ZApkQ Date: [DATE] ・ 9:00 AM Billed to: Bi…" at bounding box center [614, 297] width 1229 height 594
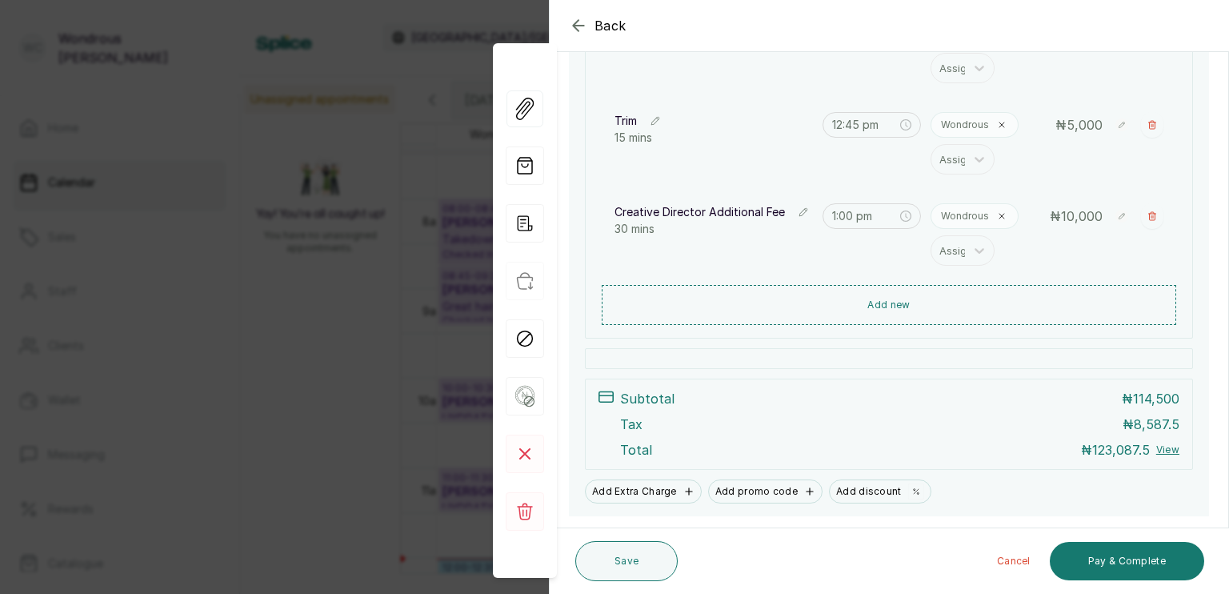
scroll to position [362, 0]
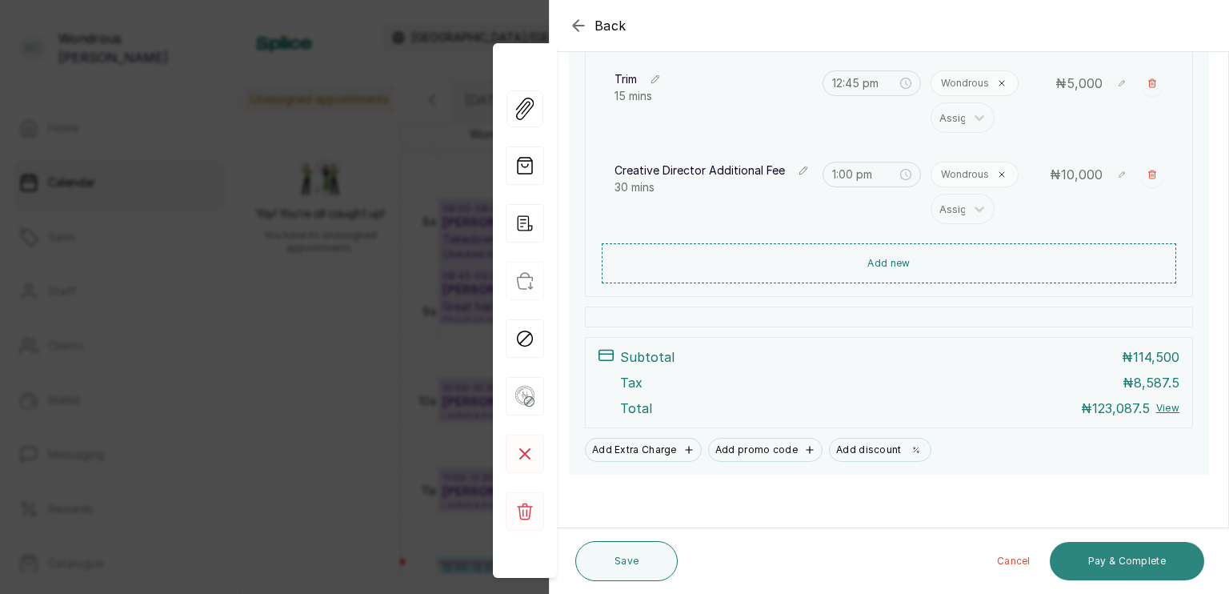
click at [1111, 574] on button "Pay & Complete" at bounding box center [1127, 561] width 154 height 38
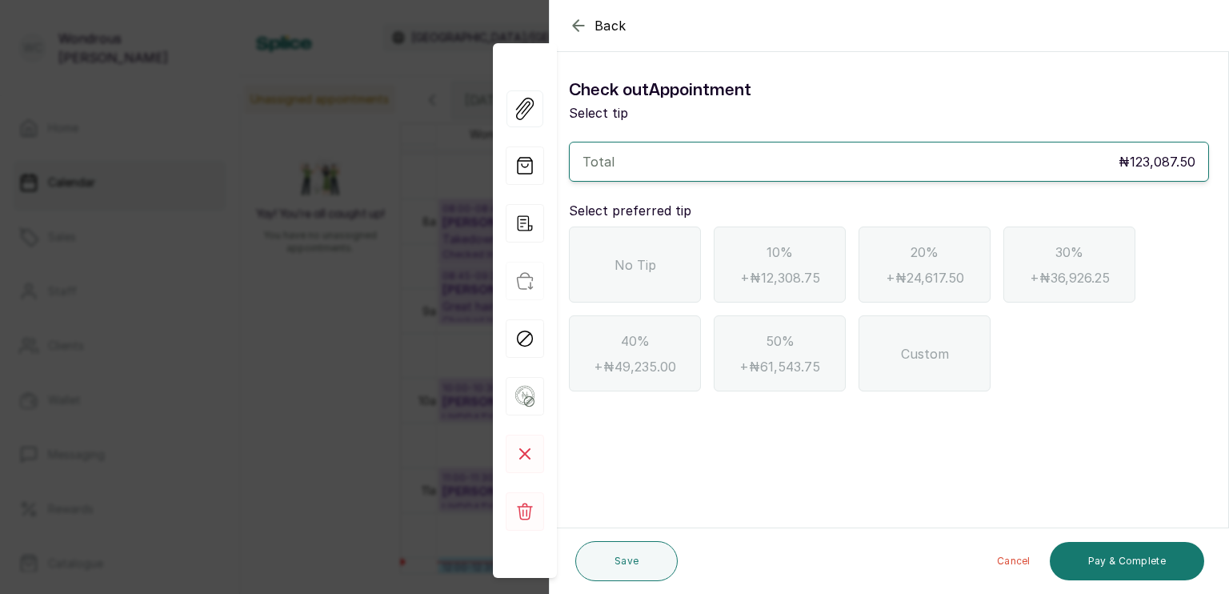
click at [682, 259] on div "No Tip" at bounding box center [635, 265] width 132 height 76
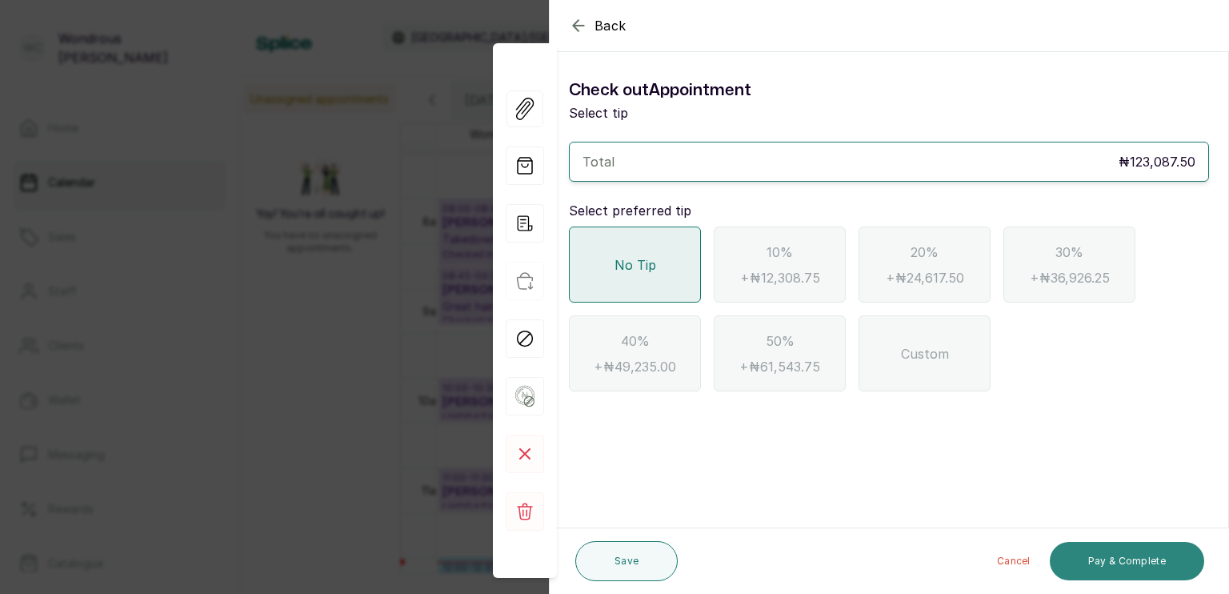
click at [1157, 569] on button "Pay & Complete" at bounding box center [1127, 561] width 154 height 38
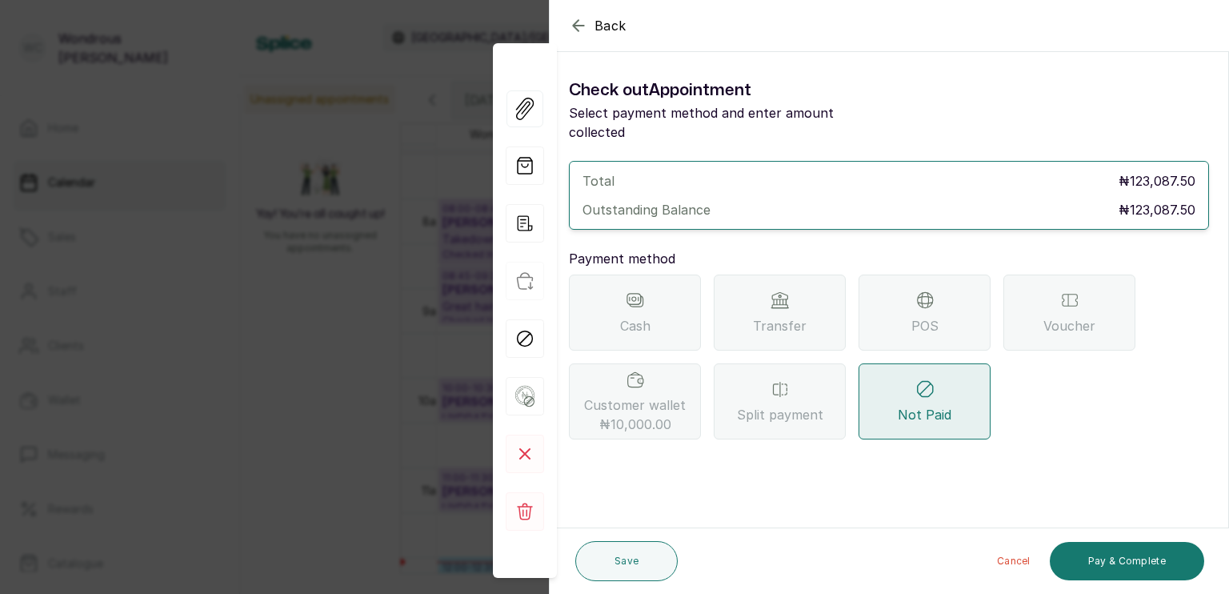
click at [916, 294] on div "POS" at bounding box center [925, 313] width 132 height 76
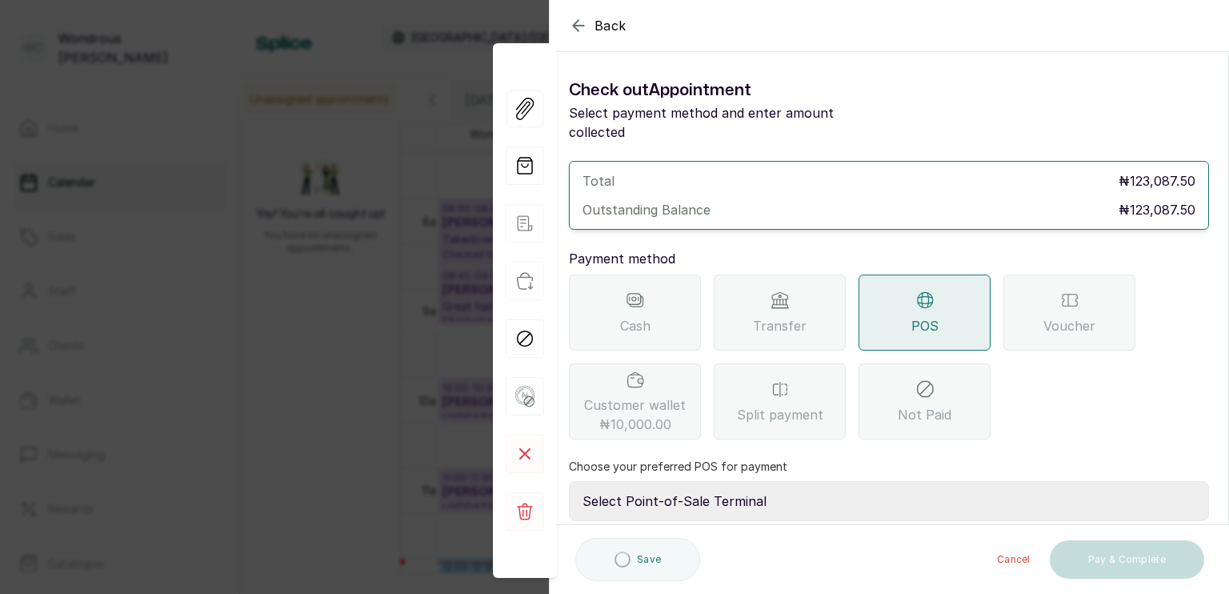
scroll to position [126, 0]
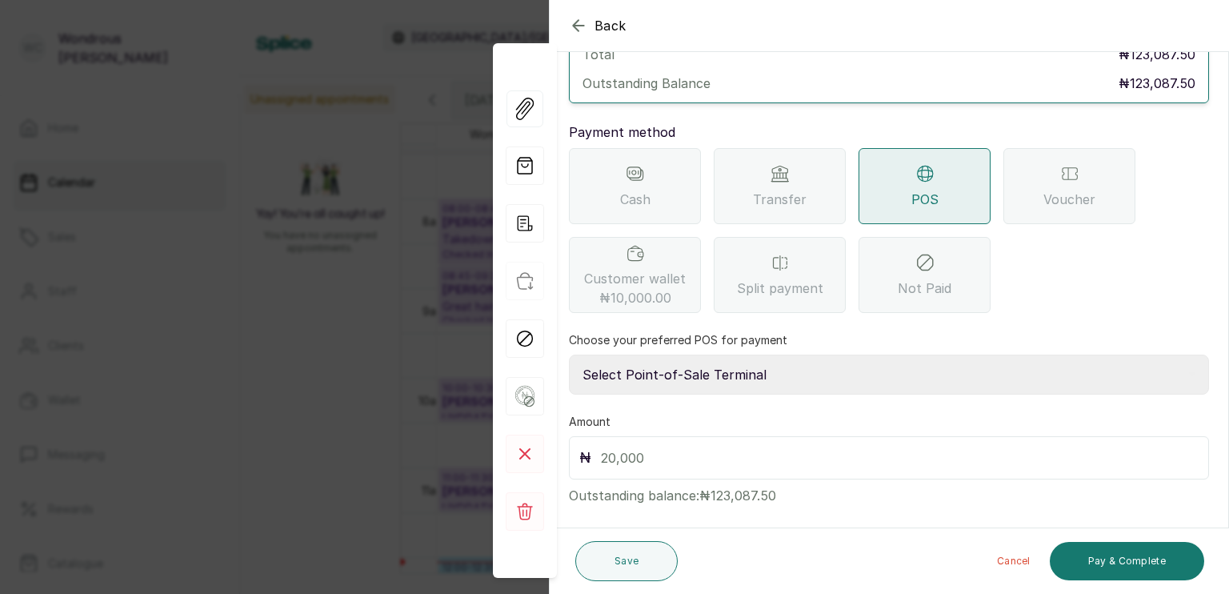
click at [733, 355] on select "Select Point-of-Sale Terminal s by wh enterprise Guaranty Trust Bank Union Bank…" at bounding box center [889, 375] width 640 height 40
select select "aceeee34-48ab-4a8a-8369-545a8d520b0b"
click at [569, 355] on select "Select Point-of-Sale Terminal s by wh enterprise Guaranty Trust Bank Union Bank…" at bounding box center [889, 375] width 640 height 40
drag, startPoint x: 711, startPoint y: 471, endPoint x: 788, endPoint y: 481, distance: 77.4
click at [788, 481] on p "Outstanding balance: ₦123,087.50" at bounding box center [889, 492] width 640 height 26
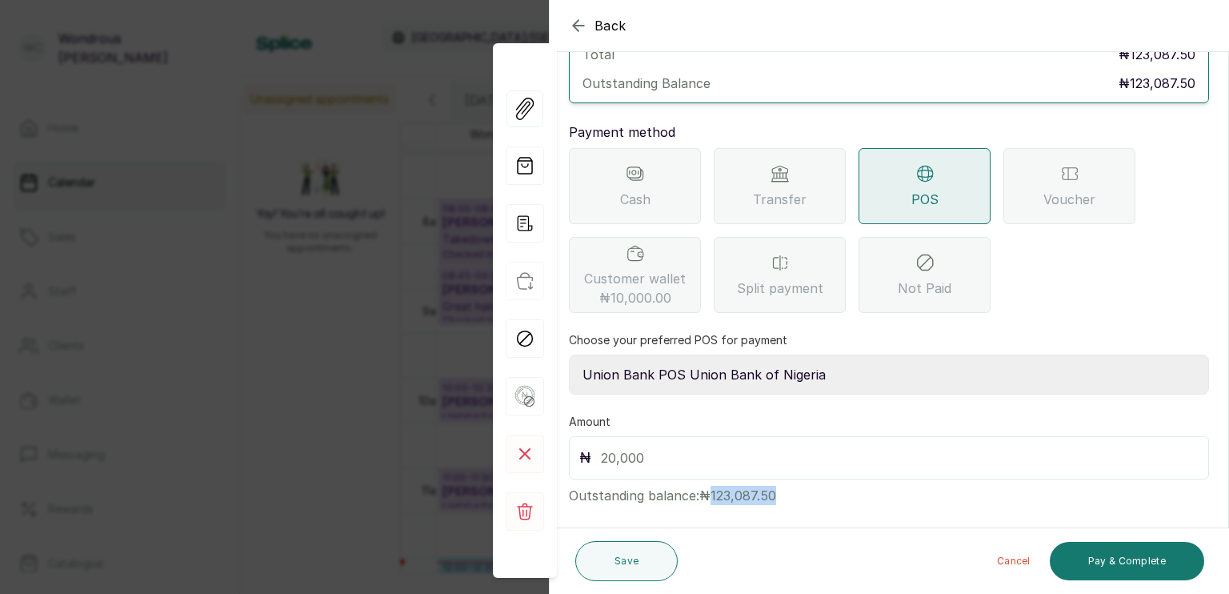
copy p "123,087.50"
click at [717, 447] on input "text" at bounding box center [900, 458] width 598 height 22
paste input "123,087.50"
type input "123,087.50"
click at [1121, 557] on button "Pay & Complete" at bounding box center [1127, 561] width 154 height 38
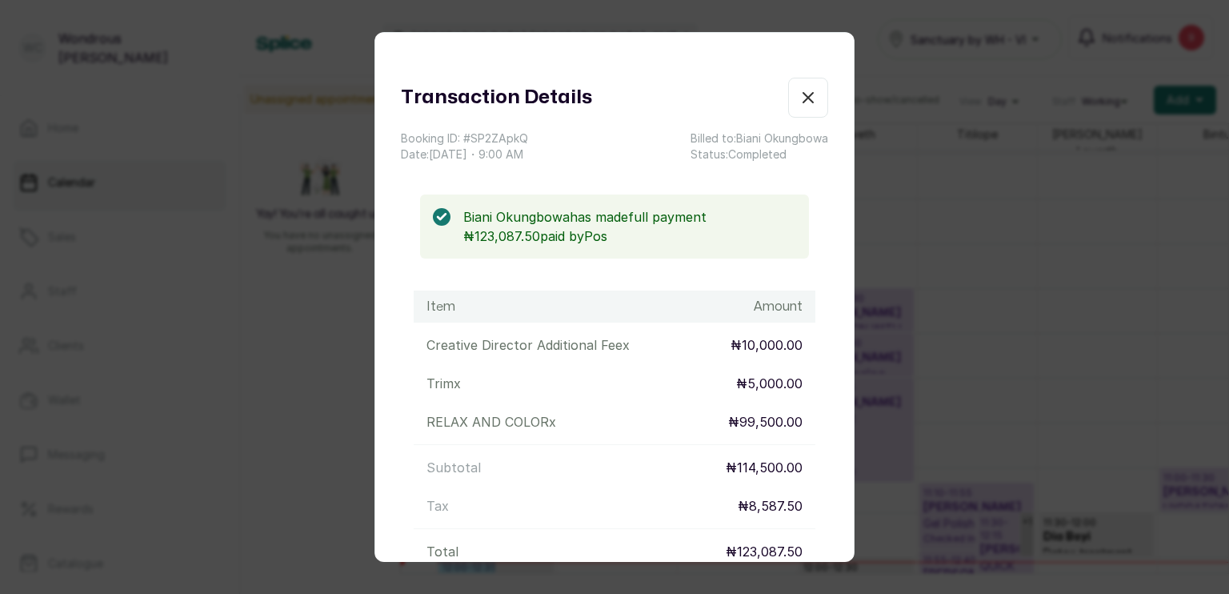
scroll to position [174, 0]
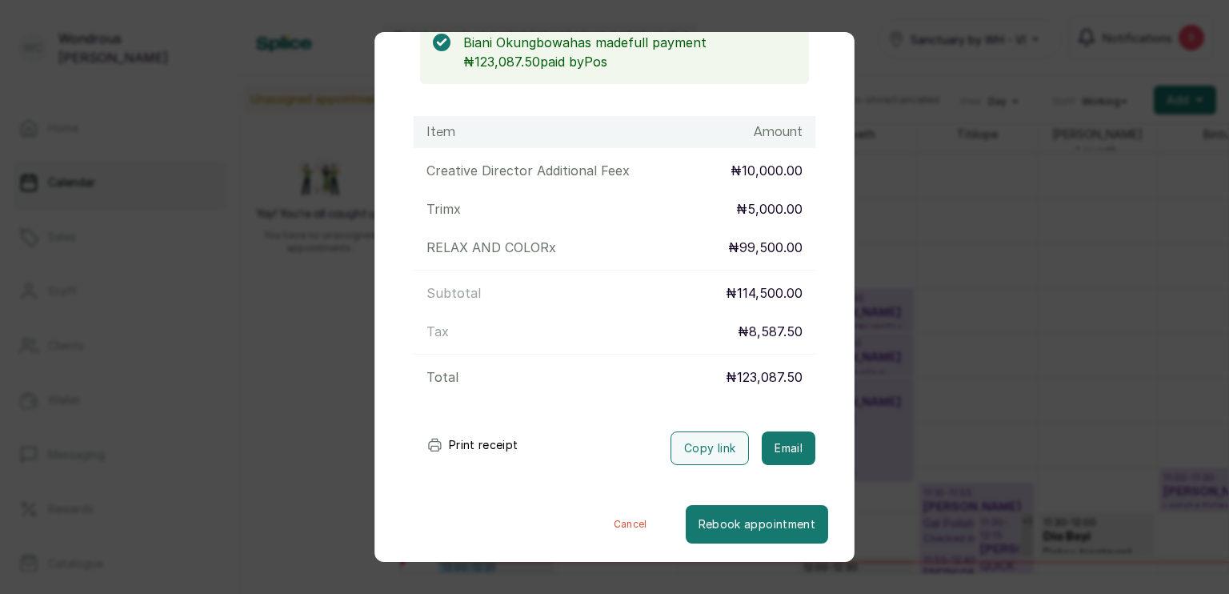
click at [473, 439] on button "Print receipt" at bounding box center [473, 445] width 118 height 32
click at [970, 389] on div "Transaction Details Booking ID: # SP2ZApkQ Date: [DATE] ・ 9:00 AM Billed to: Bi…" at bounding box center [614, 297] width 1229 height 594
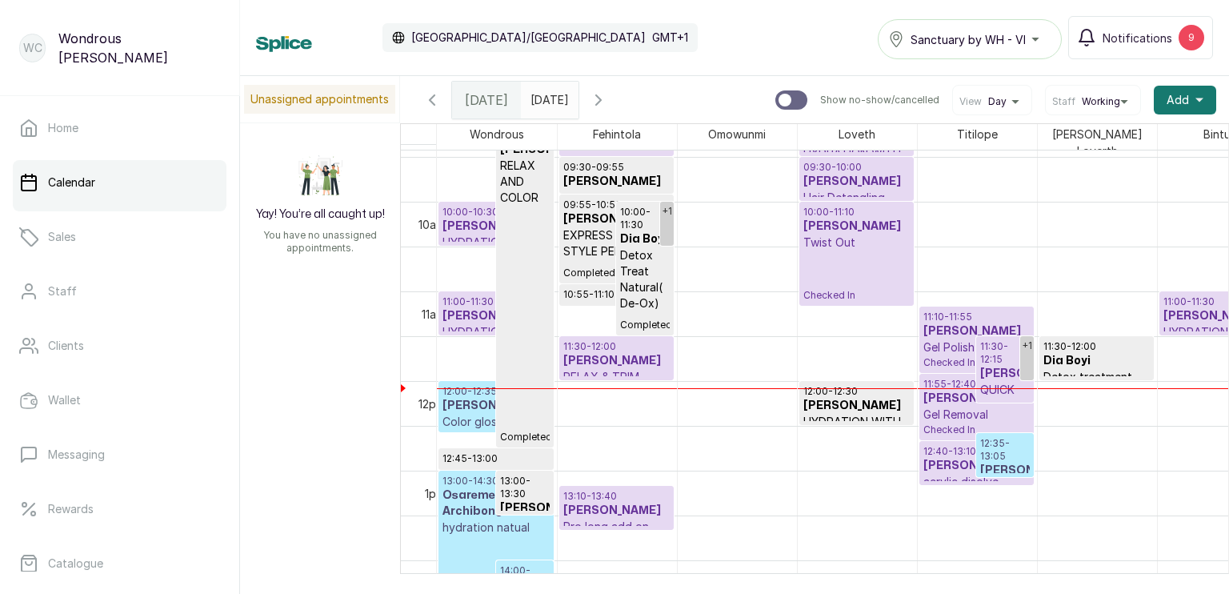
scroll to position [845, 0]
click at [467, 414] on p "Color gloss permed" at bounding box center [496, 422] width 107 height 16
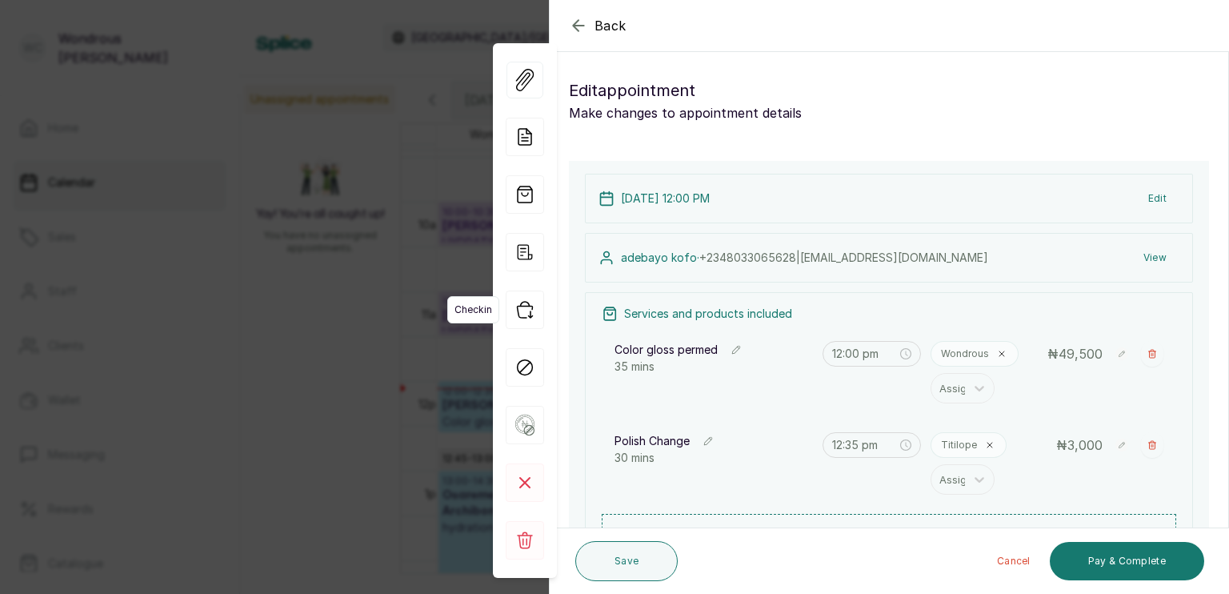
click at [532, 309] on icon "button" at bounding box center [525, 310] width 38 height 38
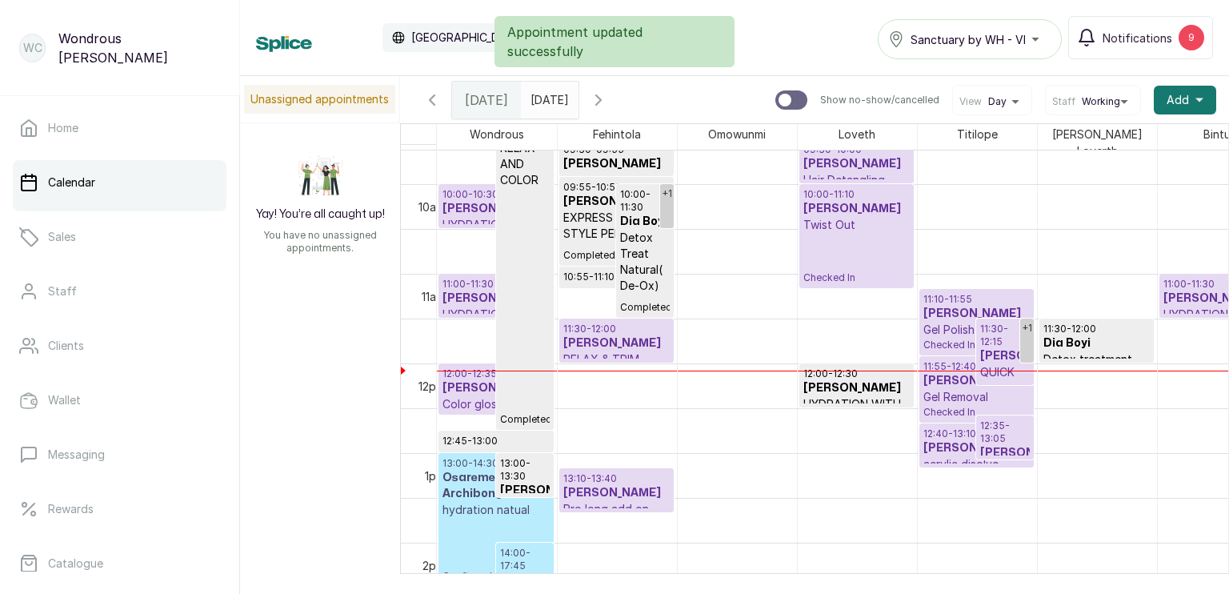
scroll to position [856, 0]
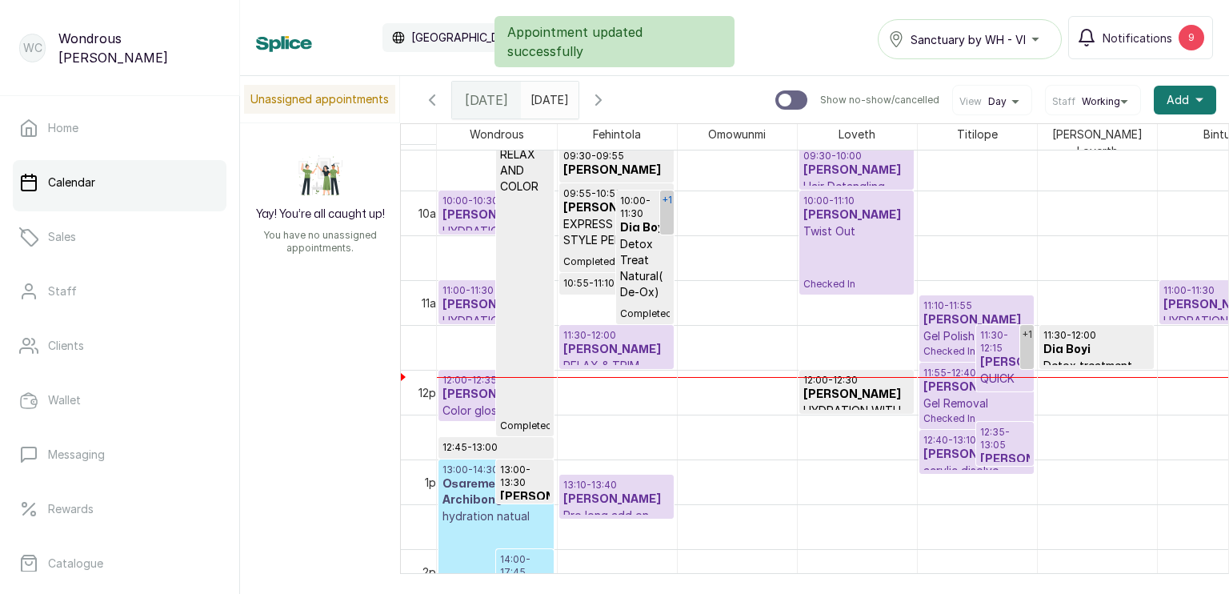
click at [667, 213] on link "+1" at bounding box center [667, 213] width 14 height 44
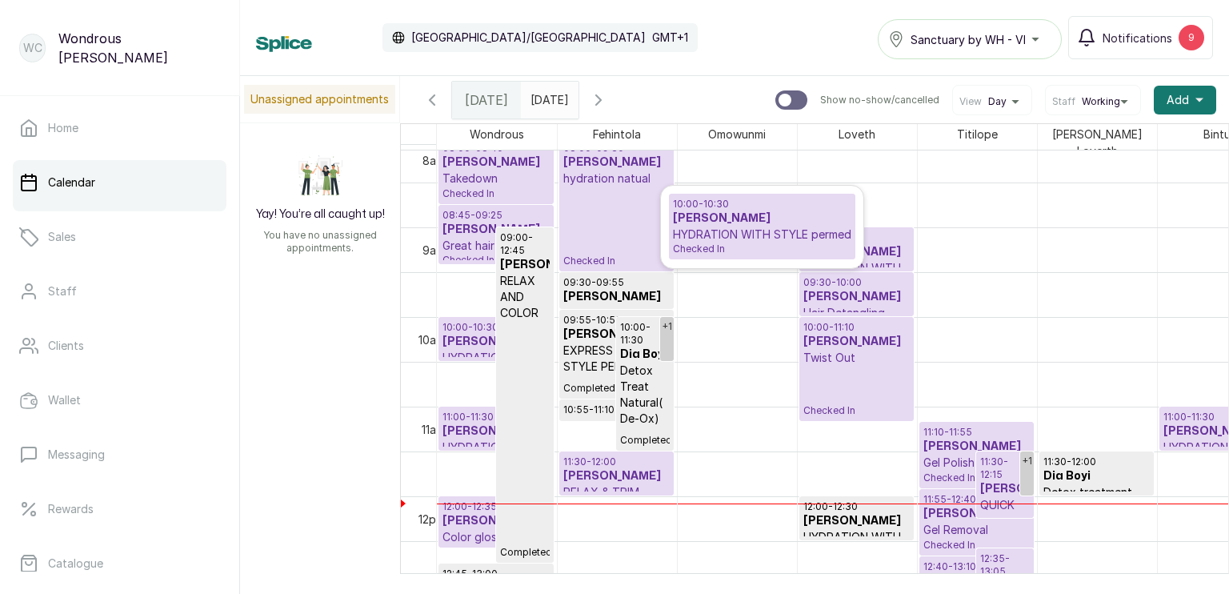
scroll to position [720, 0]
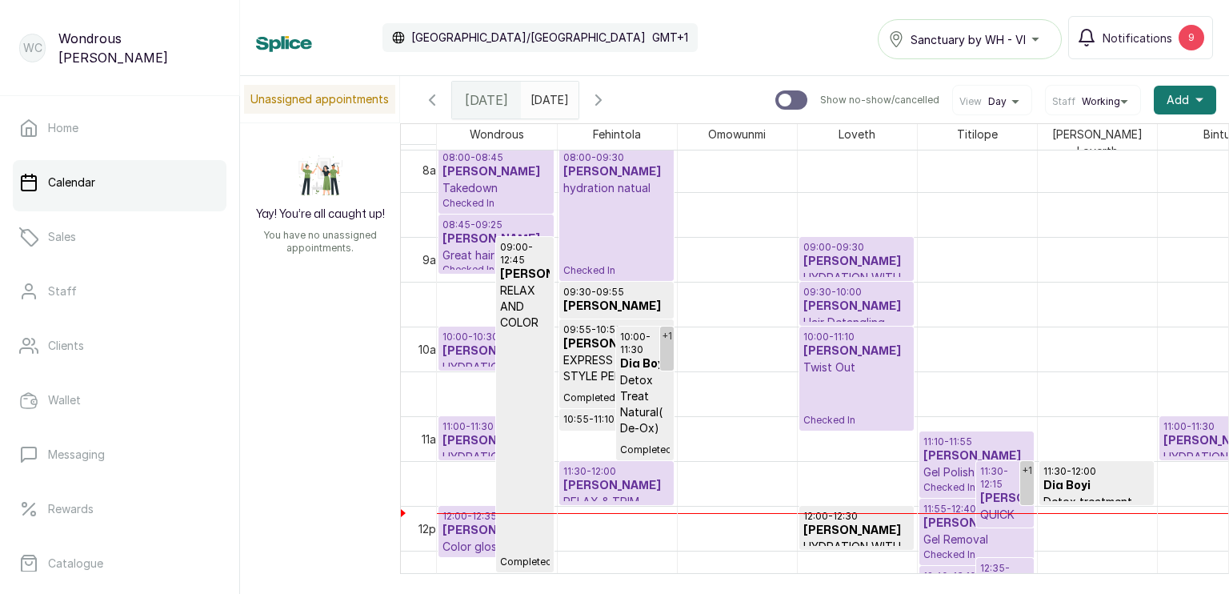
click at [860, 343] on h3 "[PERSON_NAME]" at bounding box center [857, 351] width 106 height 16
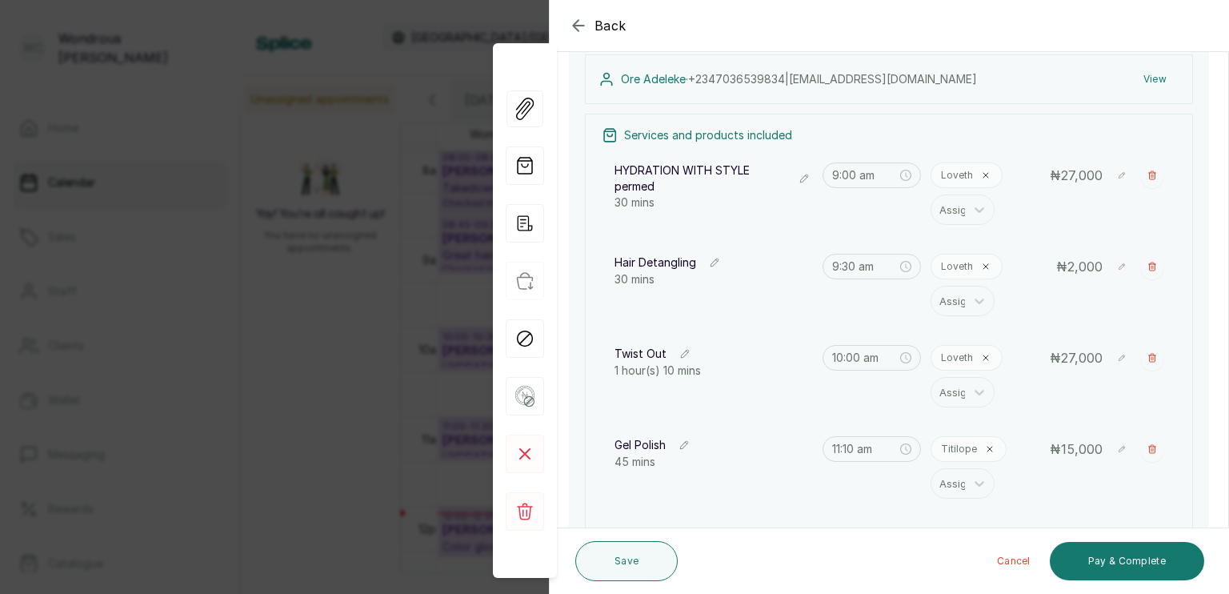
scroll to position [185, 0]
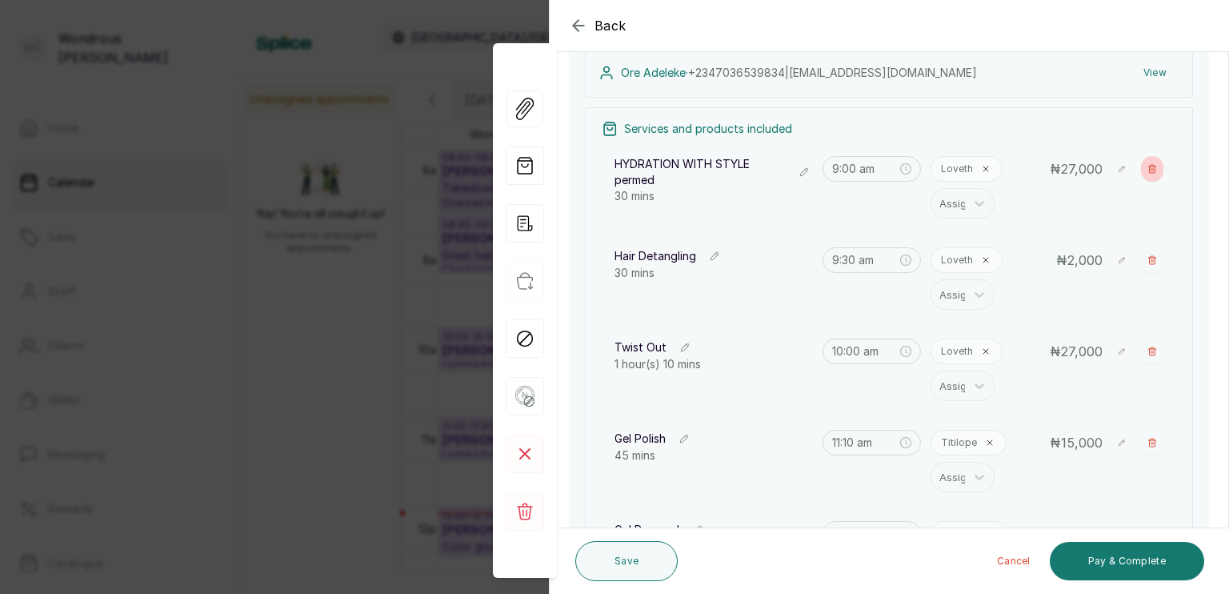
click at [1149, 165] on icon "button" at bounding box center [1152, 169] width 7 height 8
type input "9:30 am"
type input "10:00 am"
type input "11:10 am"
type input "11:55 am"
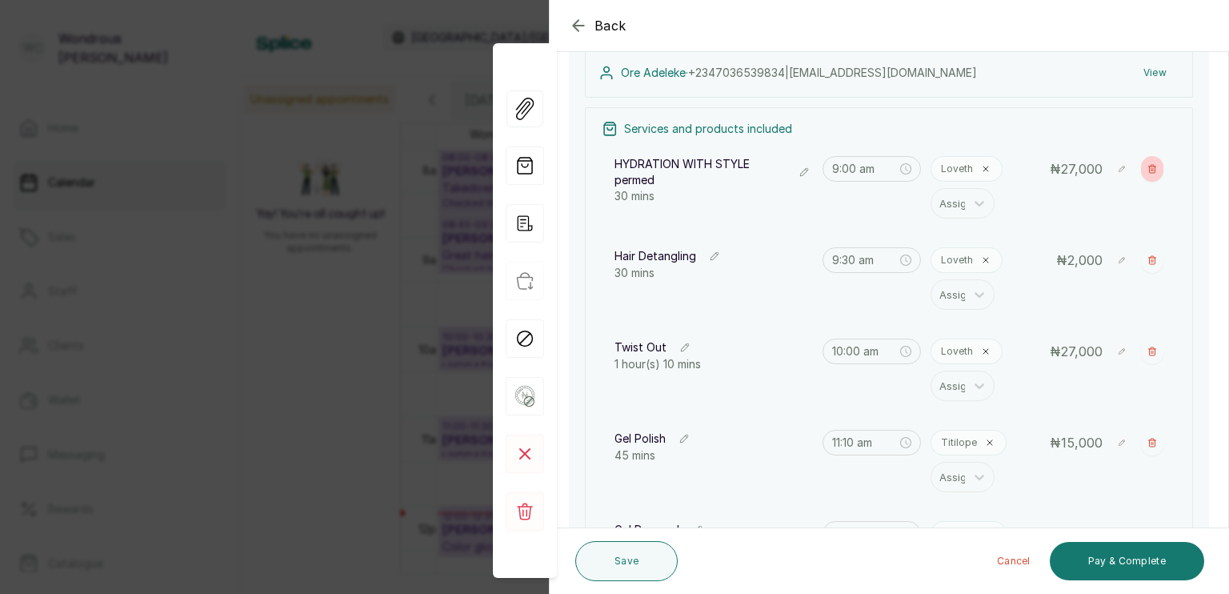
type input "12:40 pm"
type input "1:10 pm"
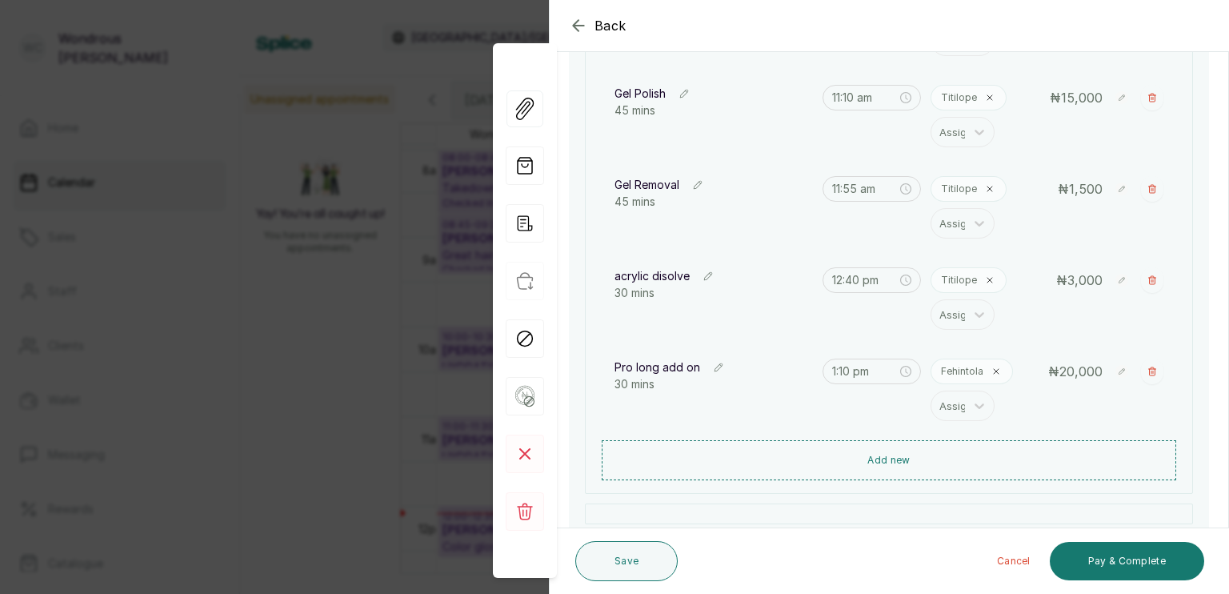
scroll to position [461, 0]
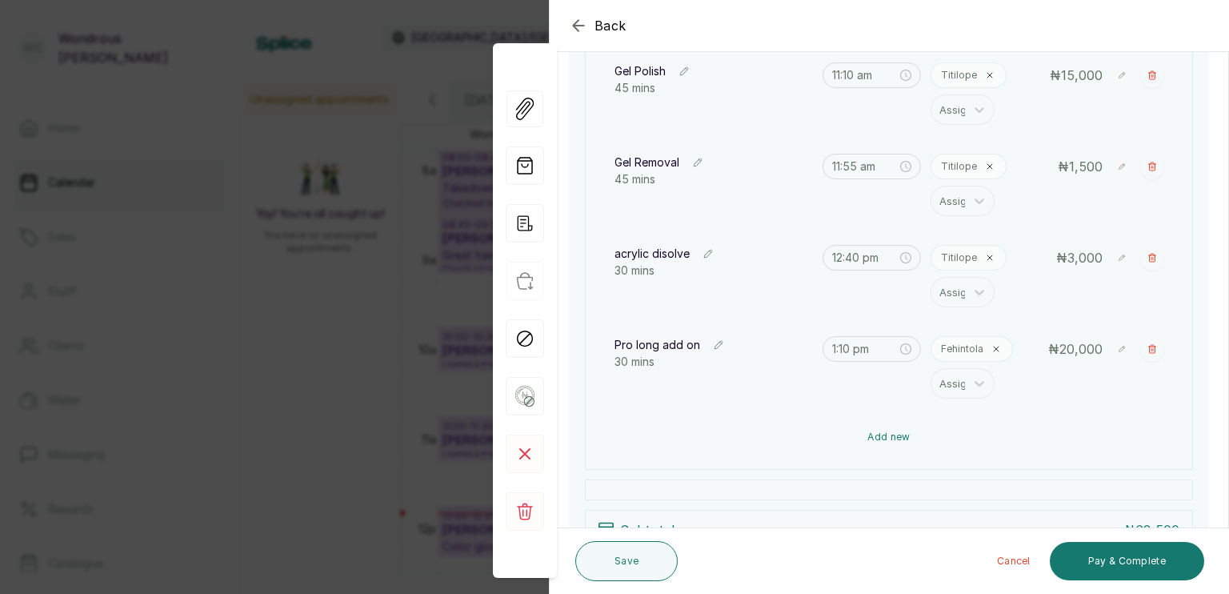
click at [908, 435] on button "Add new" at bounding box center [889, 437] width 575 height 38
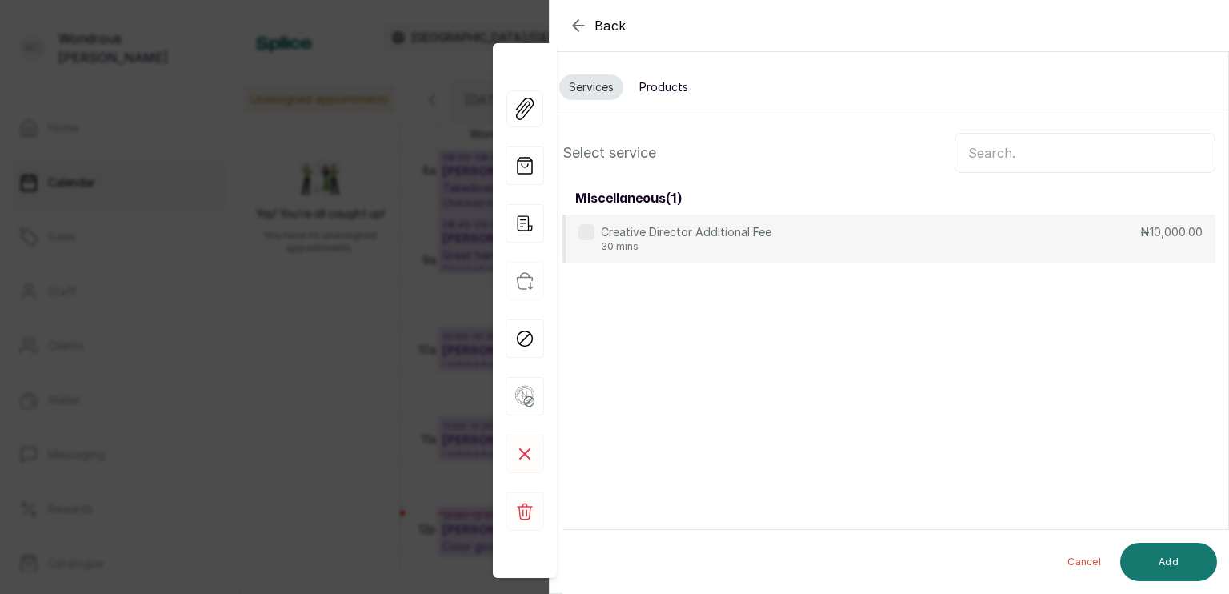
scroll to position [0, 0]
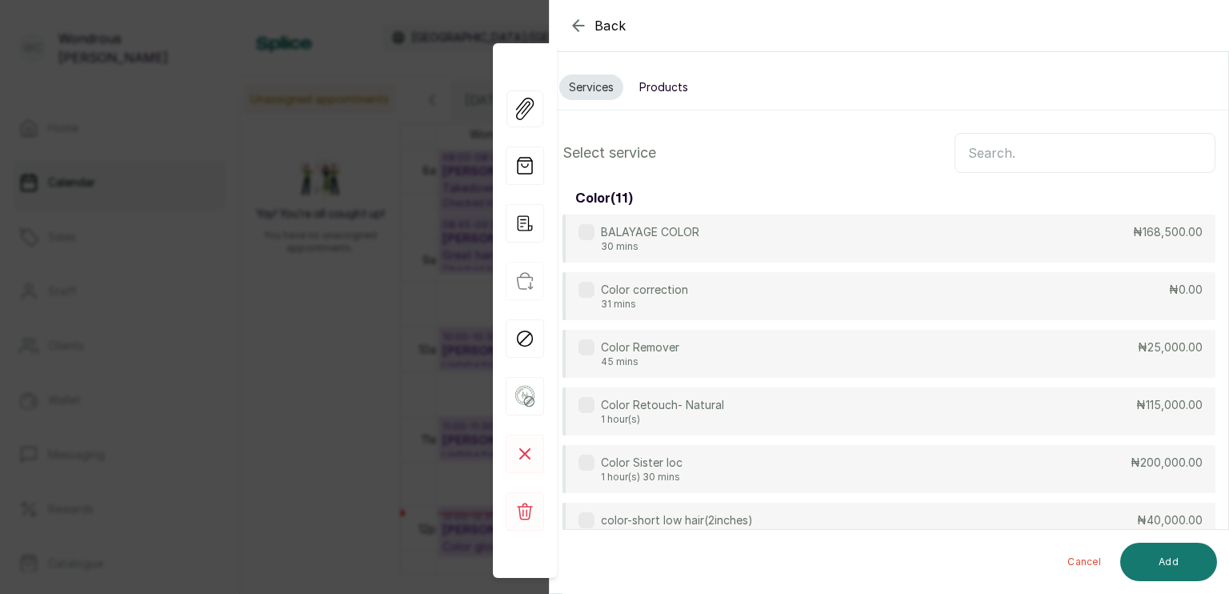
click at [972, 150] on input "text" at bounding box center [1085, 153] width 261 height 40
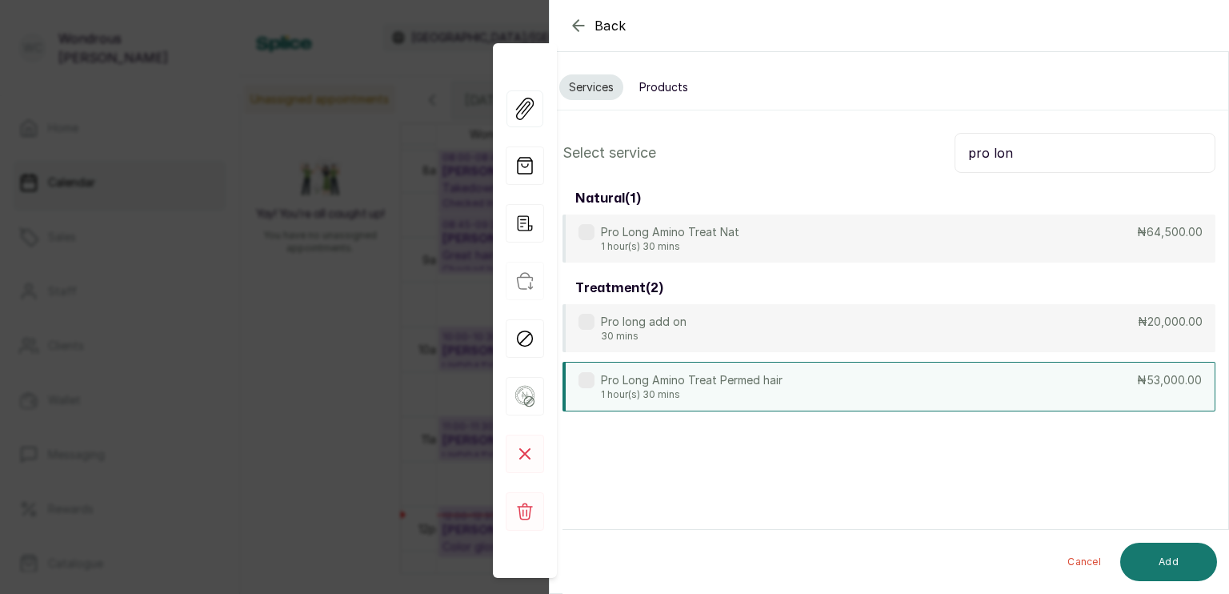
type input "pro lon"
click at [740, 368] on div "Pro Long Amino Treat Permed hair 1 hour(s) 30 mins ₦53,000.00" at bounding box center [889, 387] width 653 height 50
click at [1175, 571] on button "Add" at bounding box center [1169, 562] width 97 height 38
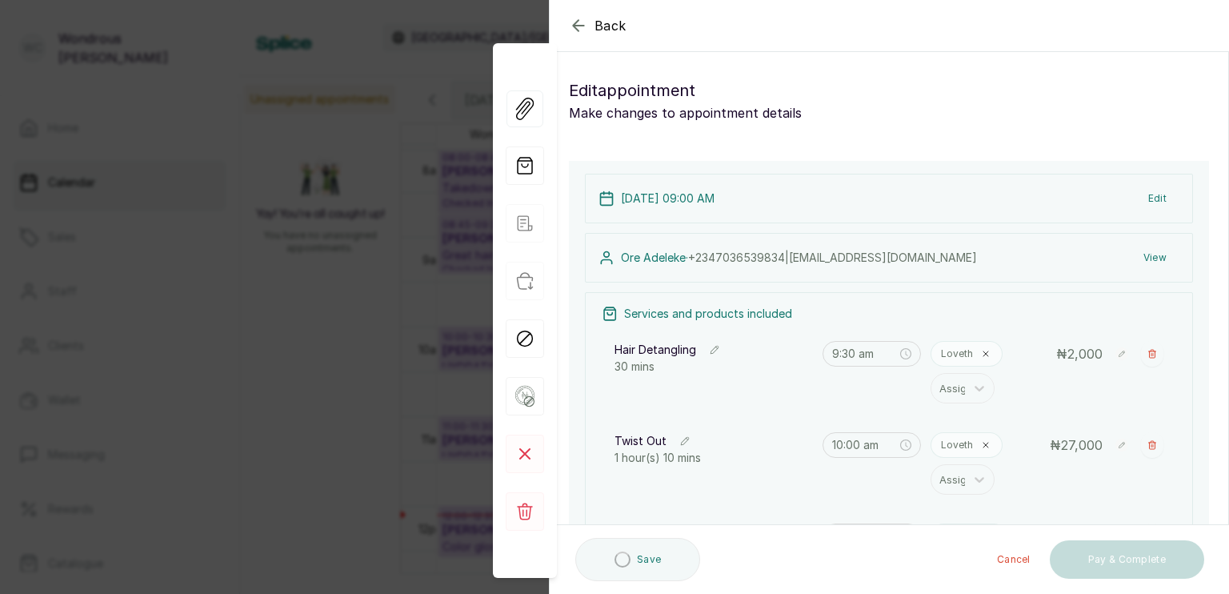
type input "1:40 pm"
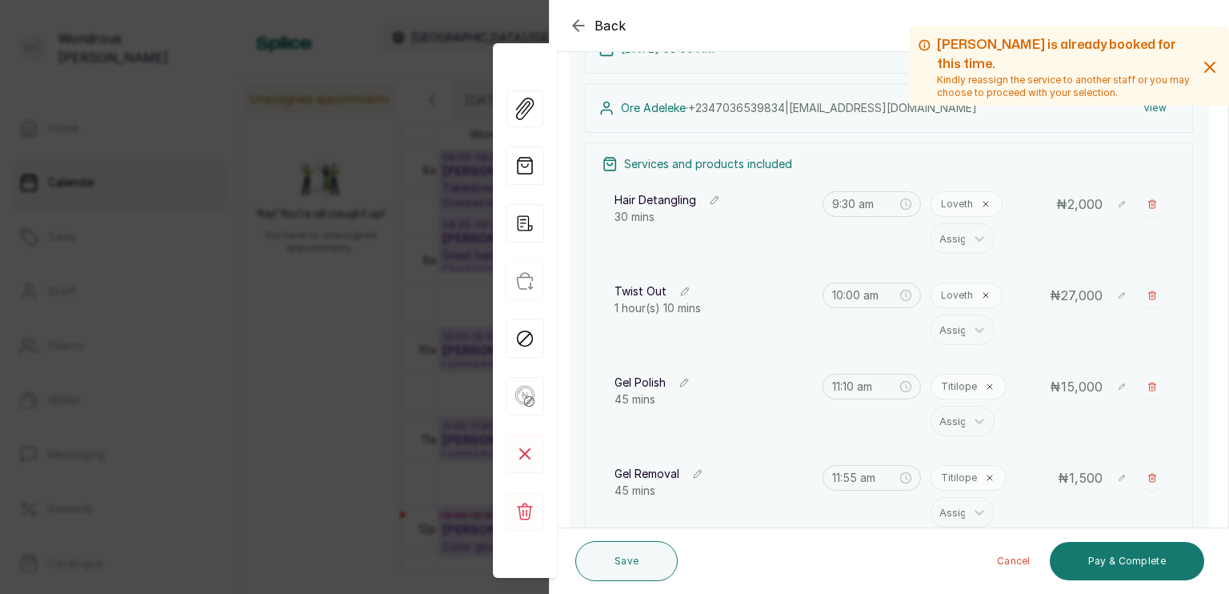
scroll to position [154, 0]
click at [981, 200] on icon at bounding box center [986, 200] width 10 height 10
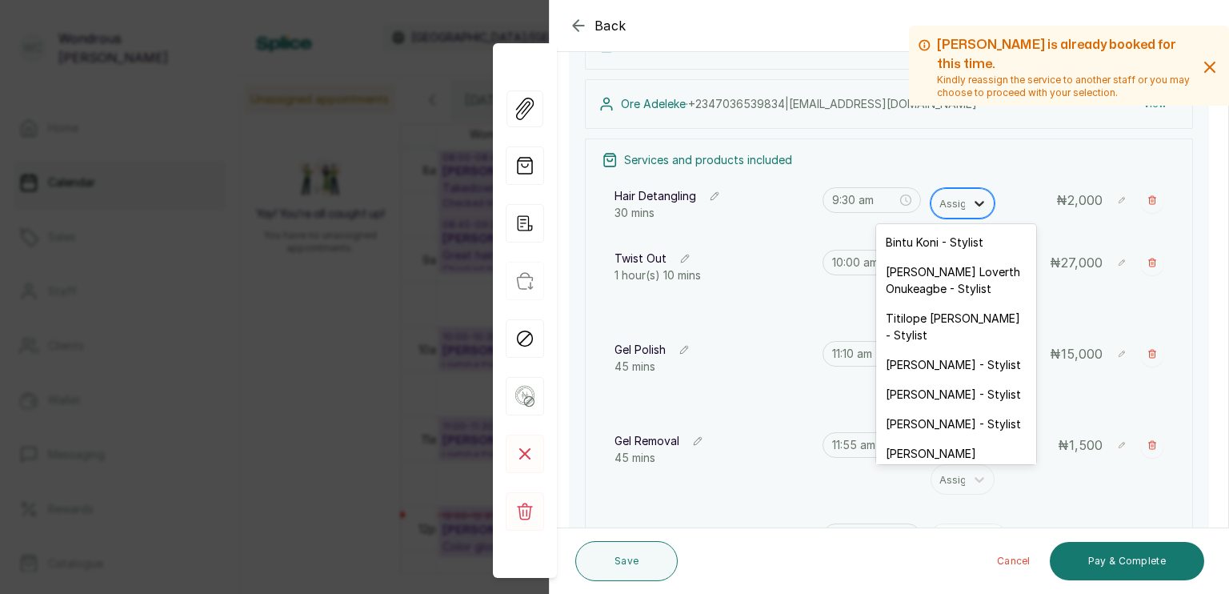
click at [965, 196] on div at bounding box center [979, 203] width 29 height 29
click at [940, 427] on div "[PERSON_NAME] - Stylist" at bounding box center [956, 424] width 160 height 30
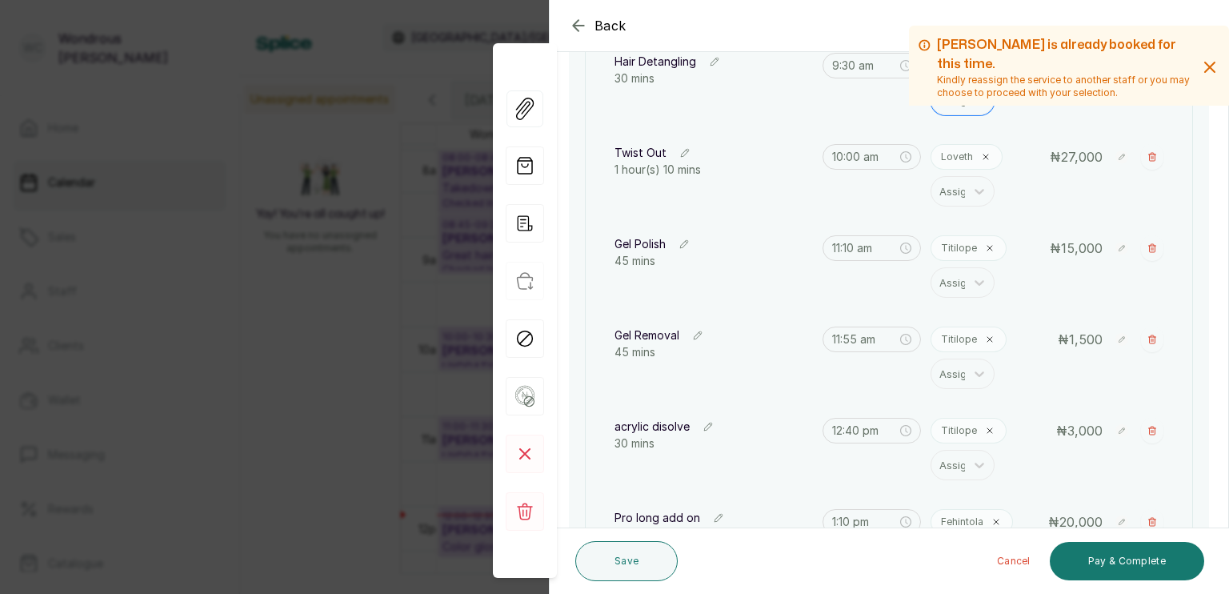
scroll to position [291, 0]
click at [981, 150] on icon at bounding box center [986, 155] width 10 height 10
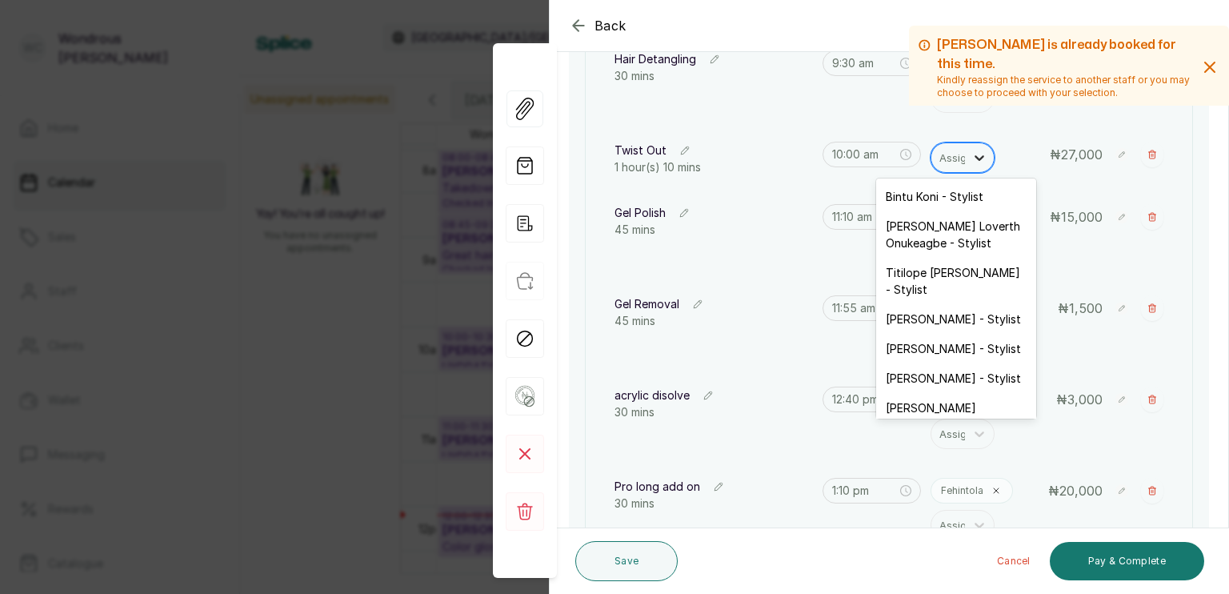
click at [965, 154] on div at bounding box center [979, 157] width 29 height 29
click at [934, 386] on div "[PERSON_NAME] - Stylist" at bounding box center [956, 378] width 160 height 30
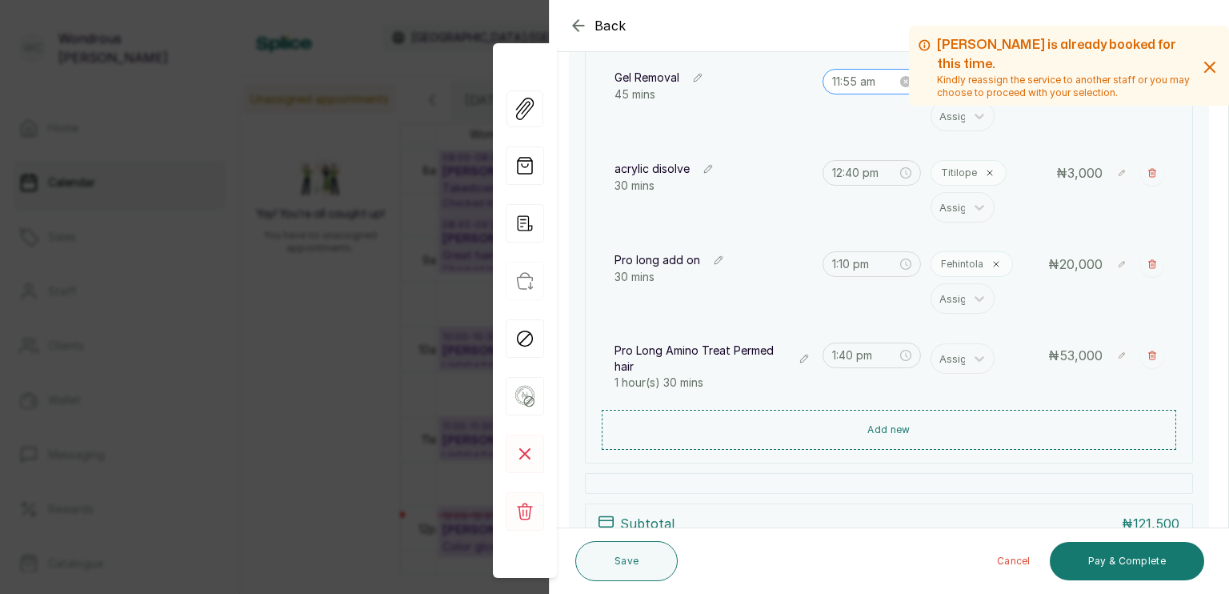
scroll to position [550, 0]
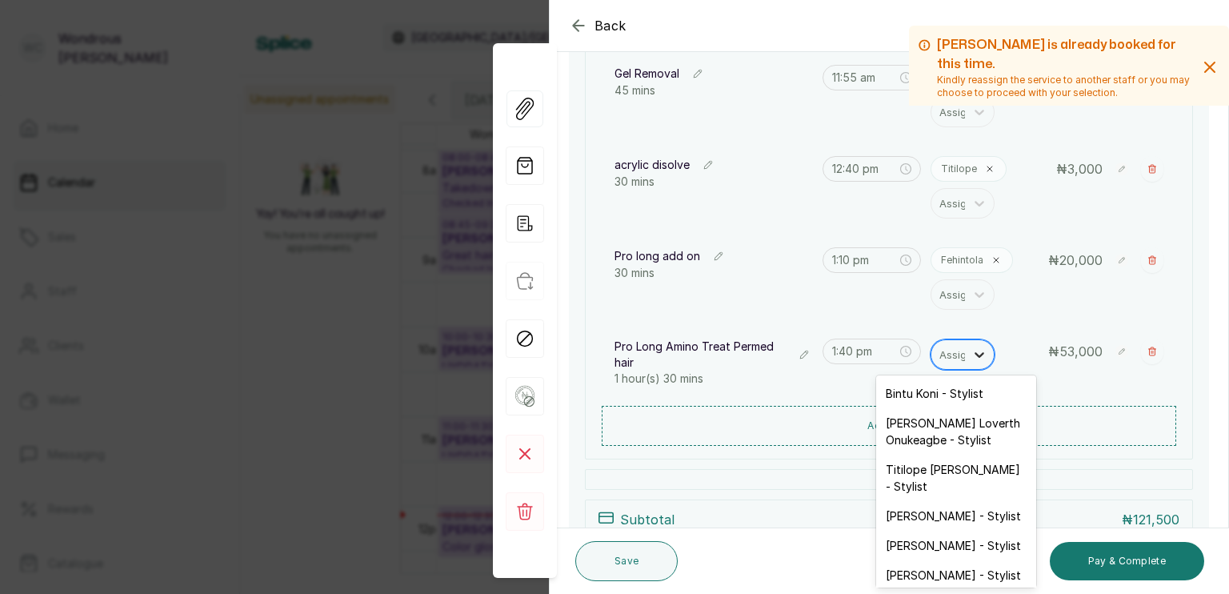
click at [965, 355] on div at bounding box center [979, 354] width 29 height 29
click at [954, 503] on div "[PERSON_NAME] - Stylist" at bounding box center [956, 516] width 160 height 30
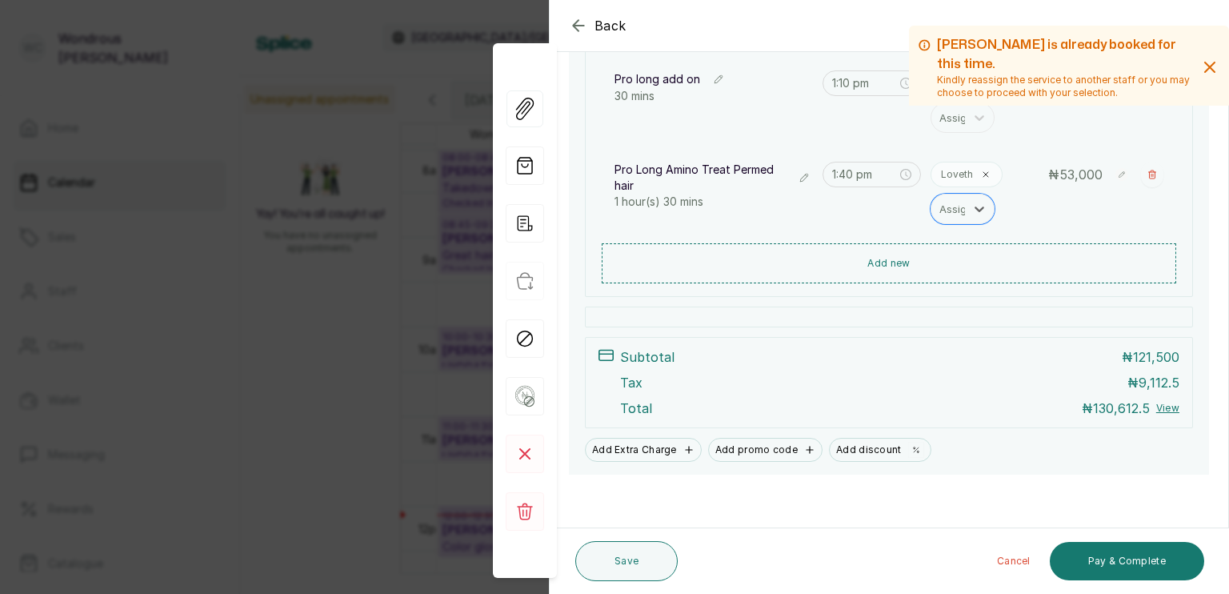
scroll to position [727, 0]
click at [626, 560] on button "Save" at bounding box center [627, 561] width 102 height 40
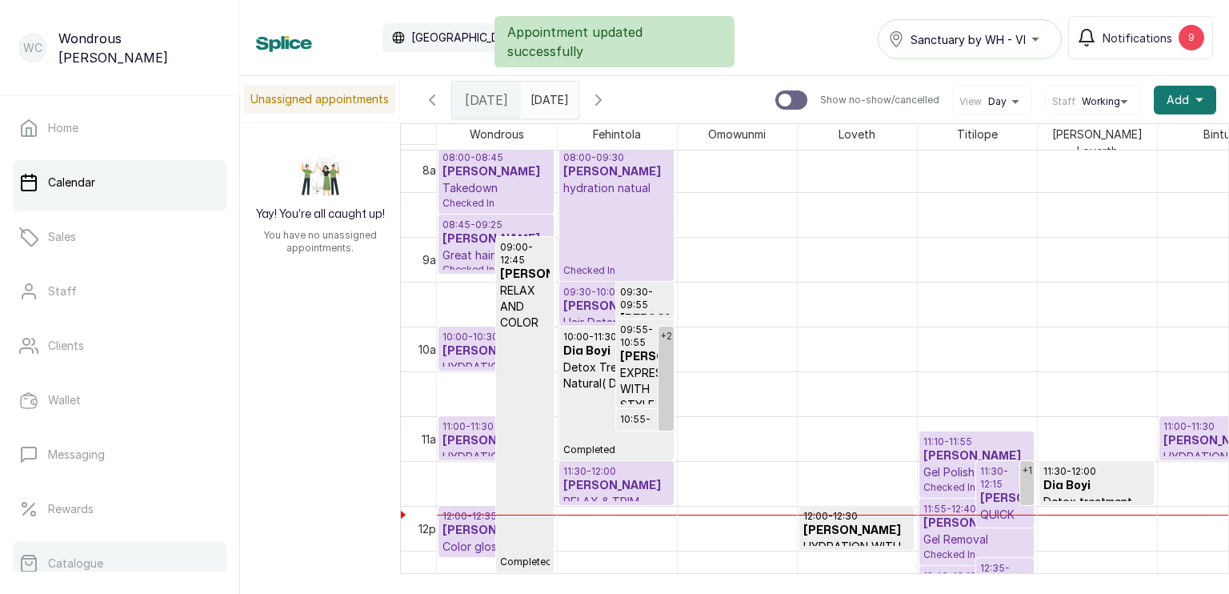
click at [94, 549] on link "Catalogue" at bounding box center [120, 563] width 214 height 45
